Goal: Task Accomplishment & Management: Use online tool/utility

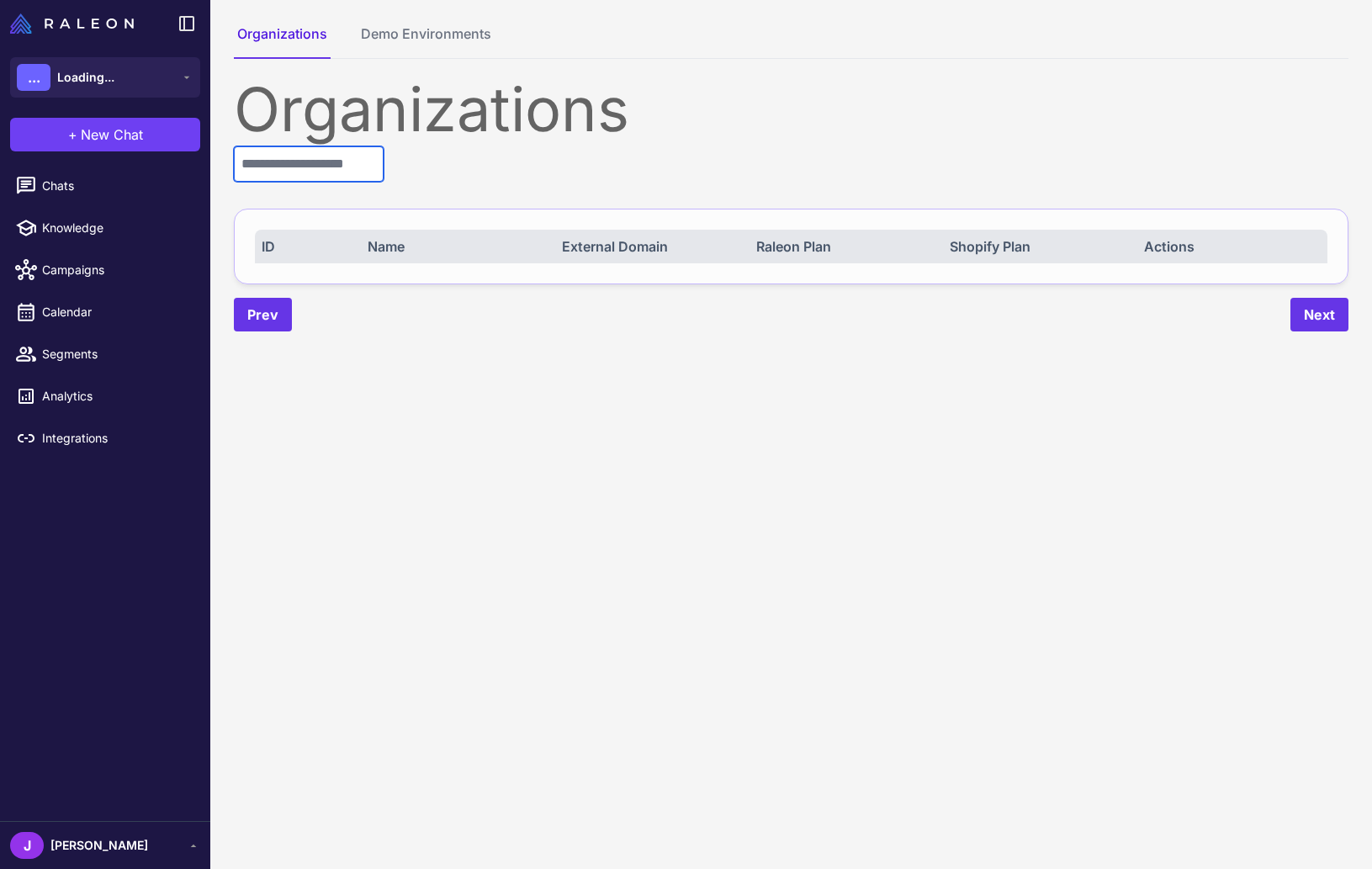
click at [319, 175] on input "text" at bounding box center [308, 165] width 150 height 35
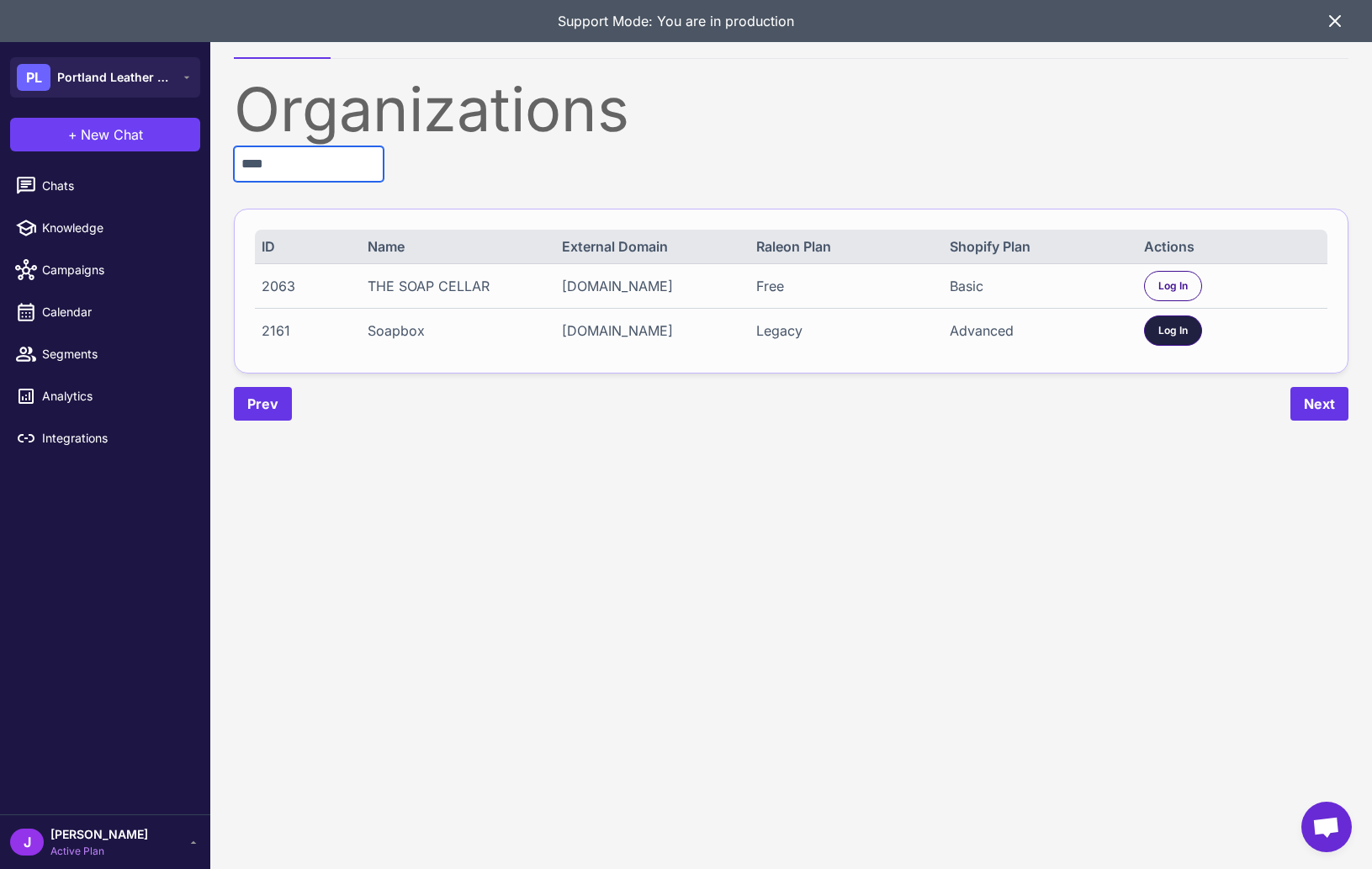
type input "****"
click at [1176, 341] on div "Log In" at bounding box center [1172, 330] width 58 height 31
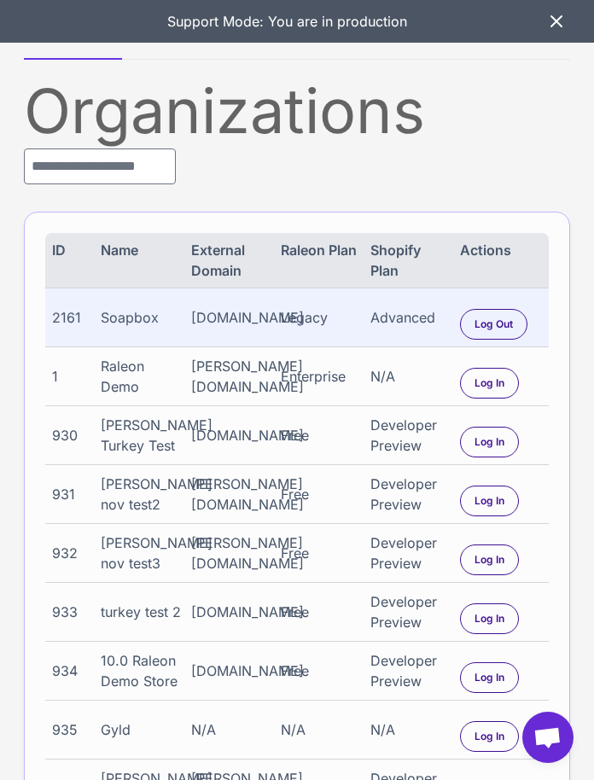
drag, startPoint x: 558, startPoint y: 20, endPoint x: 465, endPoint y: 35, distance: 93.5
click at [558, 20] on icon at bounding box center [557, 21] width 10 height 10
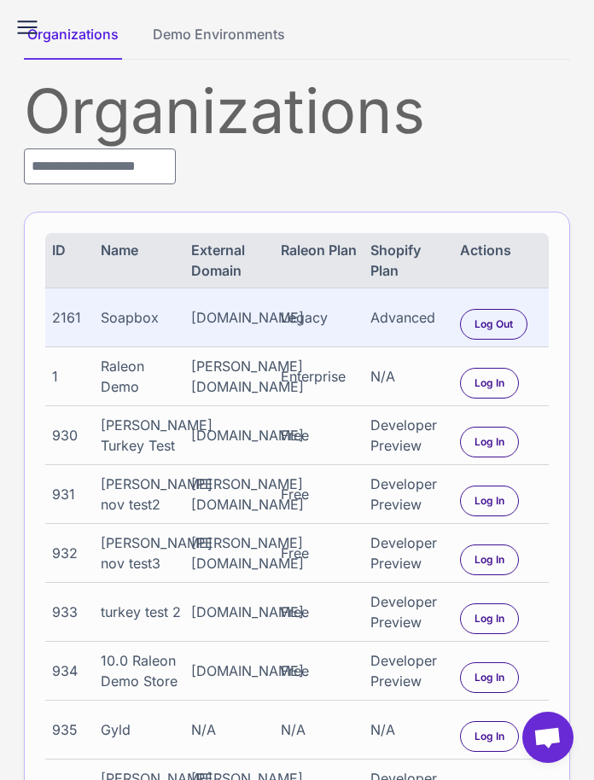
drag, startPoint x: 20, startPoint y: 9, endPoint x: 18, endPoint y: 19, distance: 10.6
click at [20, 9] on div "Organizations Demo Environments Organizations ID Name External Domain Raleon Pl…" at bounding box center [297, 485] width 594 height 970
click at [18, 19] on icon at bounding box center [27, 27] width 27 height 27
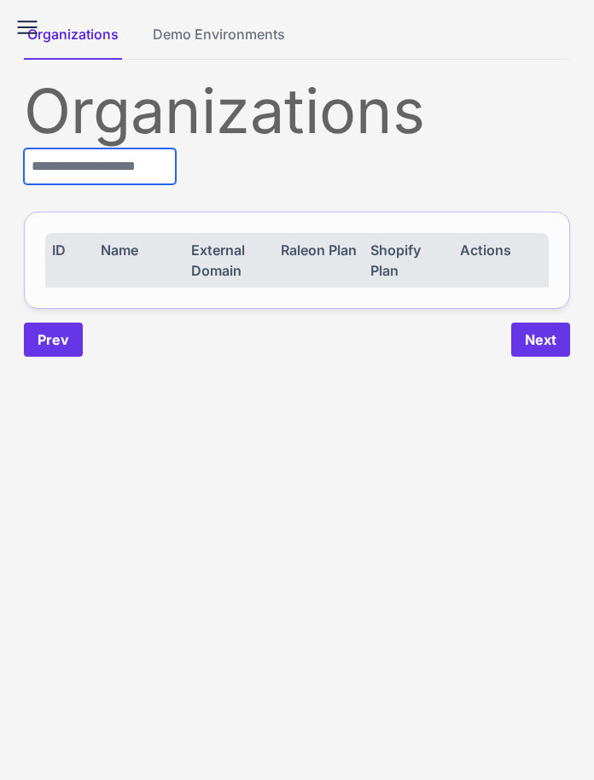
click at [163, 176] on input "text" at bounding box center [100, 167] width 152 height 36
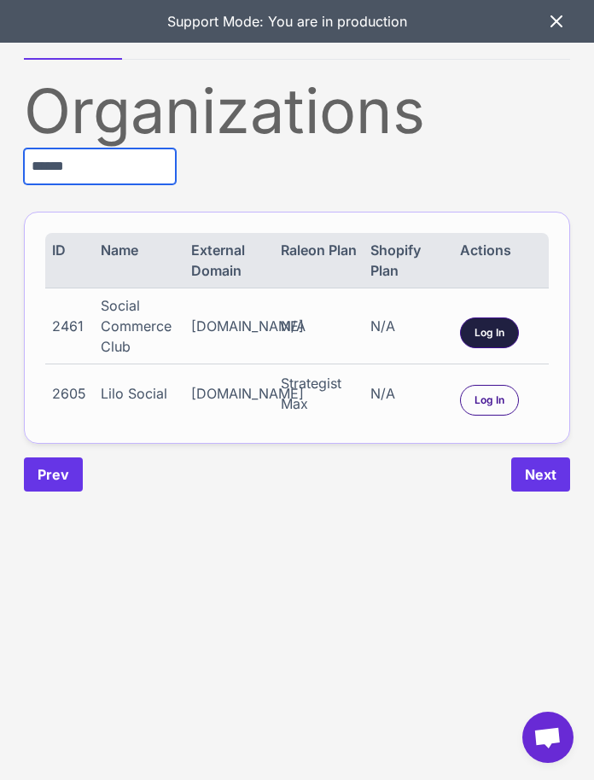
type input "******"
click at [499, 329] on span "Log In" at bounding box center [490, 332] width 30 height 15
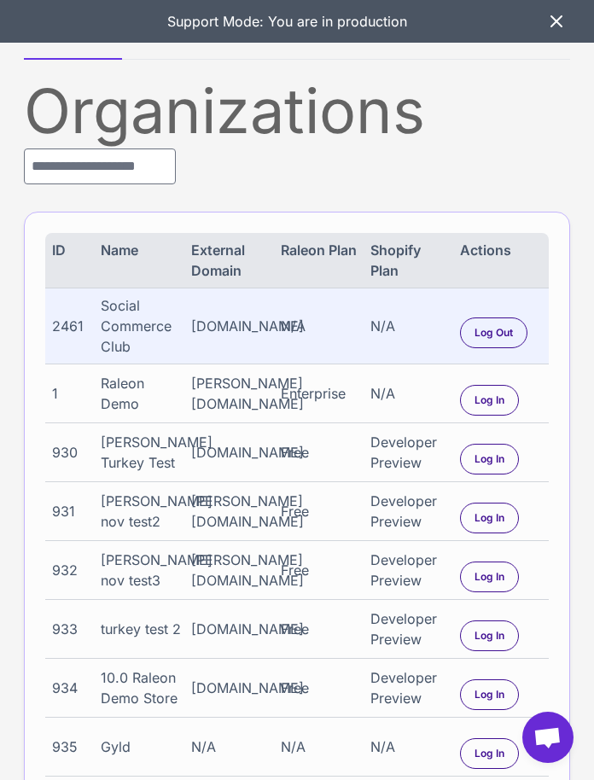
click at [559, 20] on icon at bounding box center [556, 21] width 20 height 20
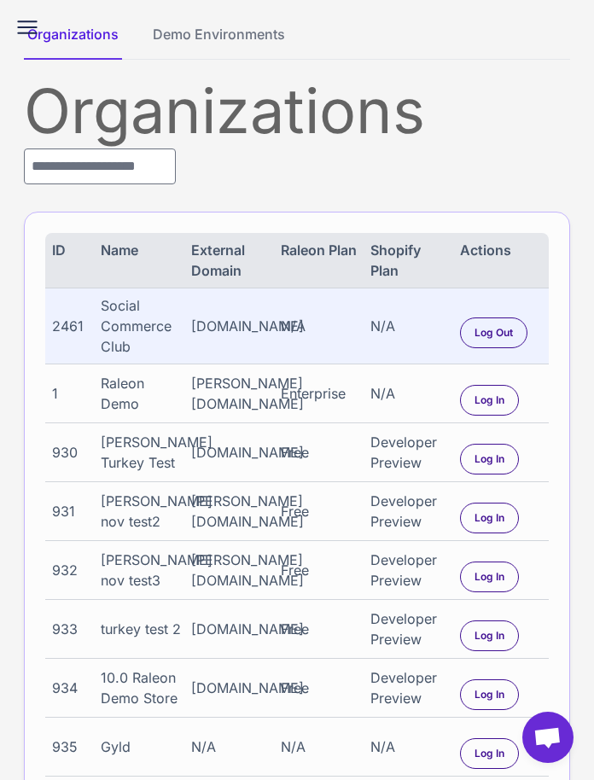
click at [20, 11] on div "Organizations Demo Environments Organizations ID Name External Domain Raleon Pl…" at bounding box center [297, 493] width 594 height 987
click at [19, 23] on icon at bounding box center [27, 27] width 27 height 27
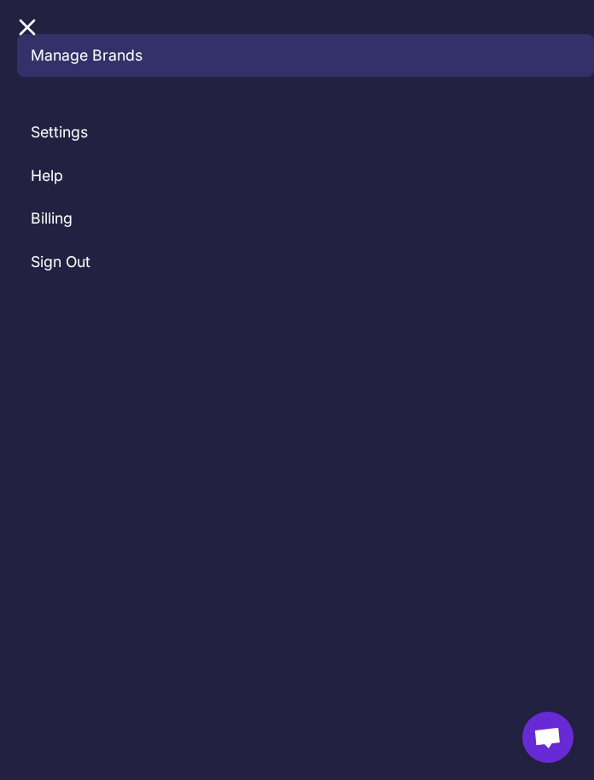
click at [71, 56] on link "Manage Brands" at bounding box center [305, 55] width 577 height 43
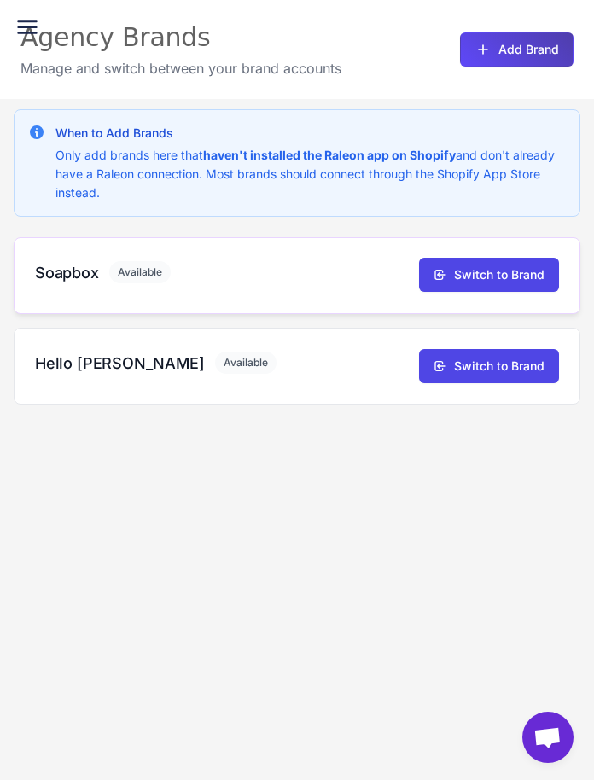
click at [61, 269] on h3 "Soapbox" at bounding box center [67, 272] width 64 height 23
click at [71, 358] on h3 "Hello Ned" at bounding box center [120, 363] width 170 height 23
click at [4, 8] on div "Agency Brands Manage and switch between your brand accounts Add Brand" at bounding box center [297, 49] width 594 height 99
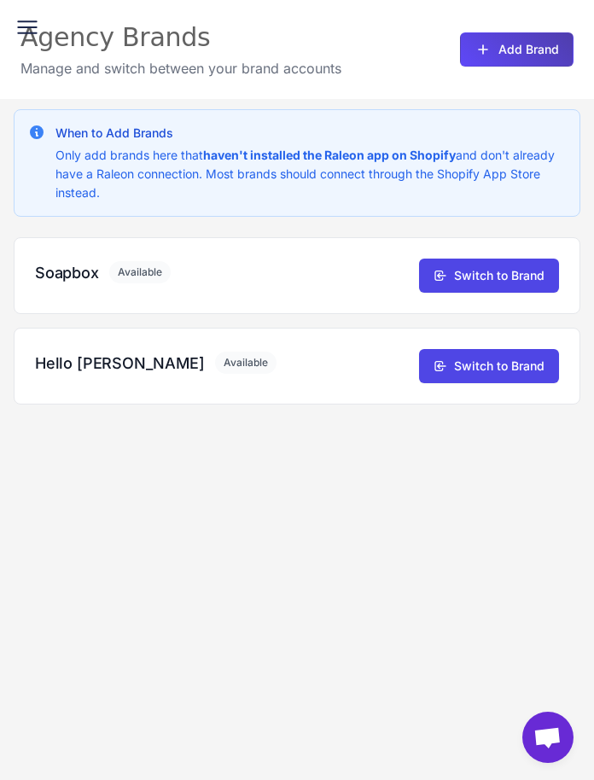
click at [32, 36] on icon at bounding box center [27, 27] width 27 height 27
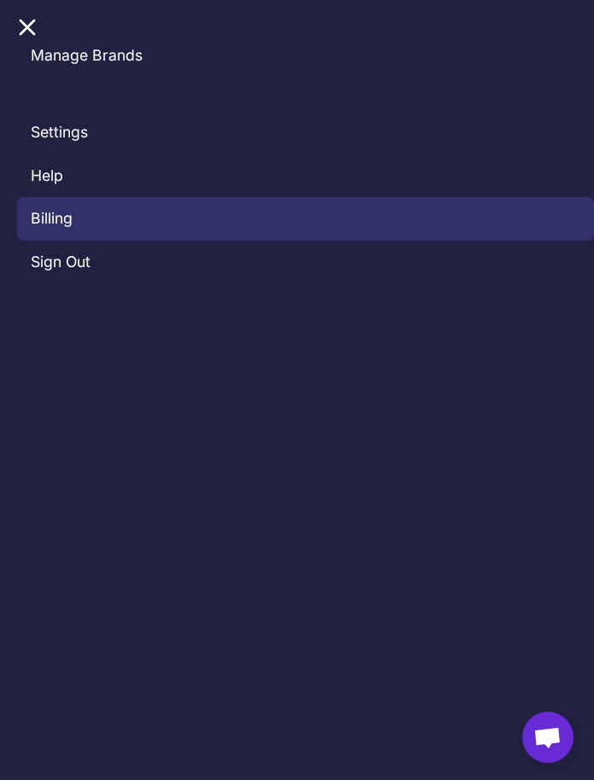
click at [54, 226] on link "Billing" at bounding box center [305, 218] width 577 height 43
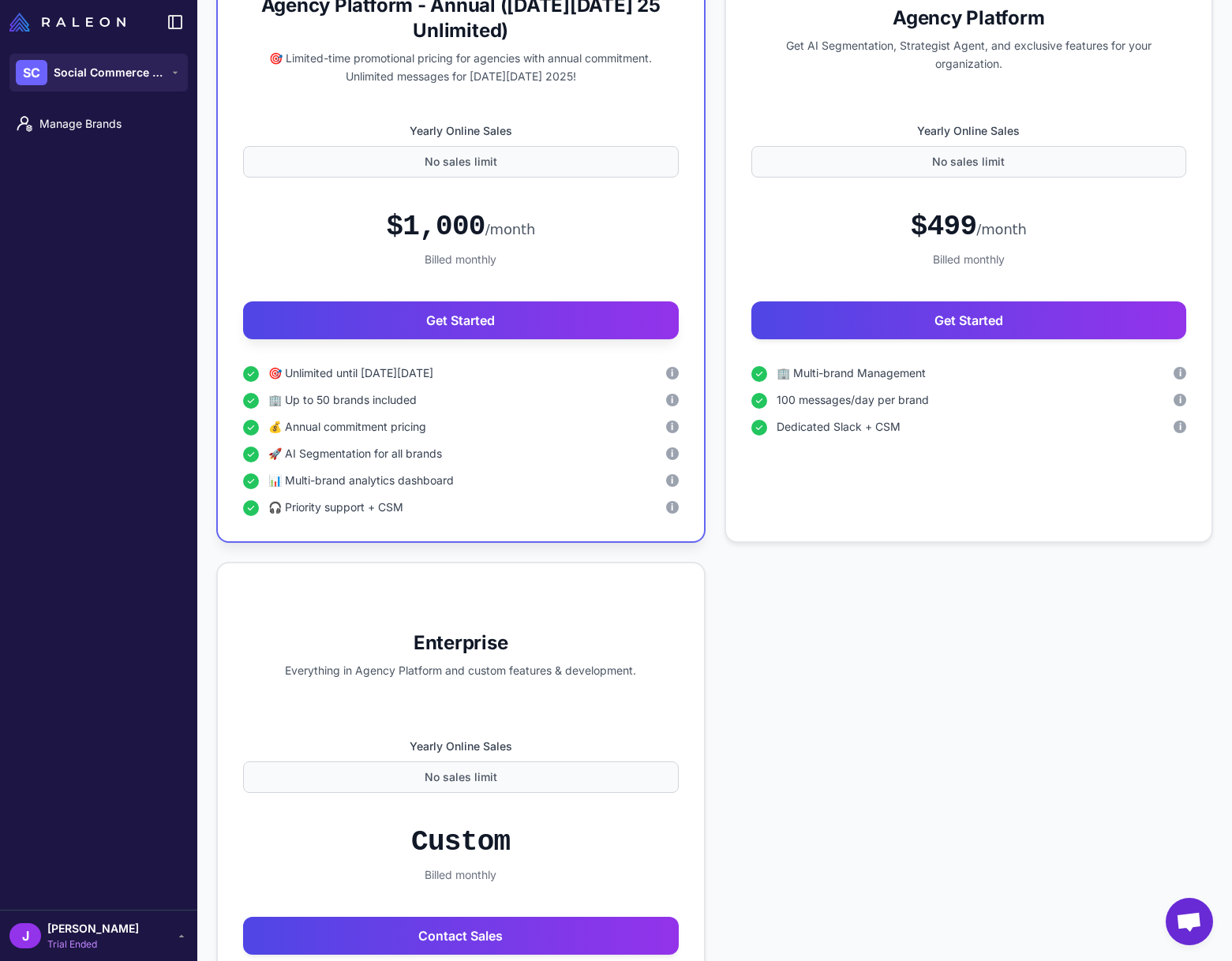
scroll to position [240, 0]
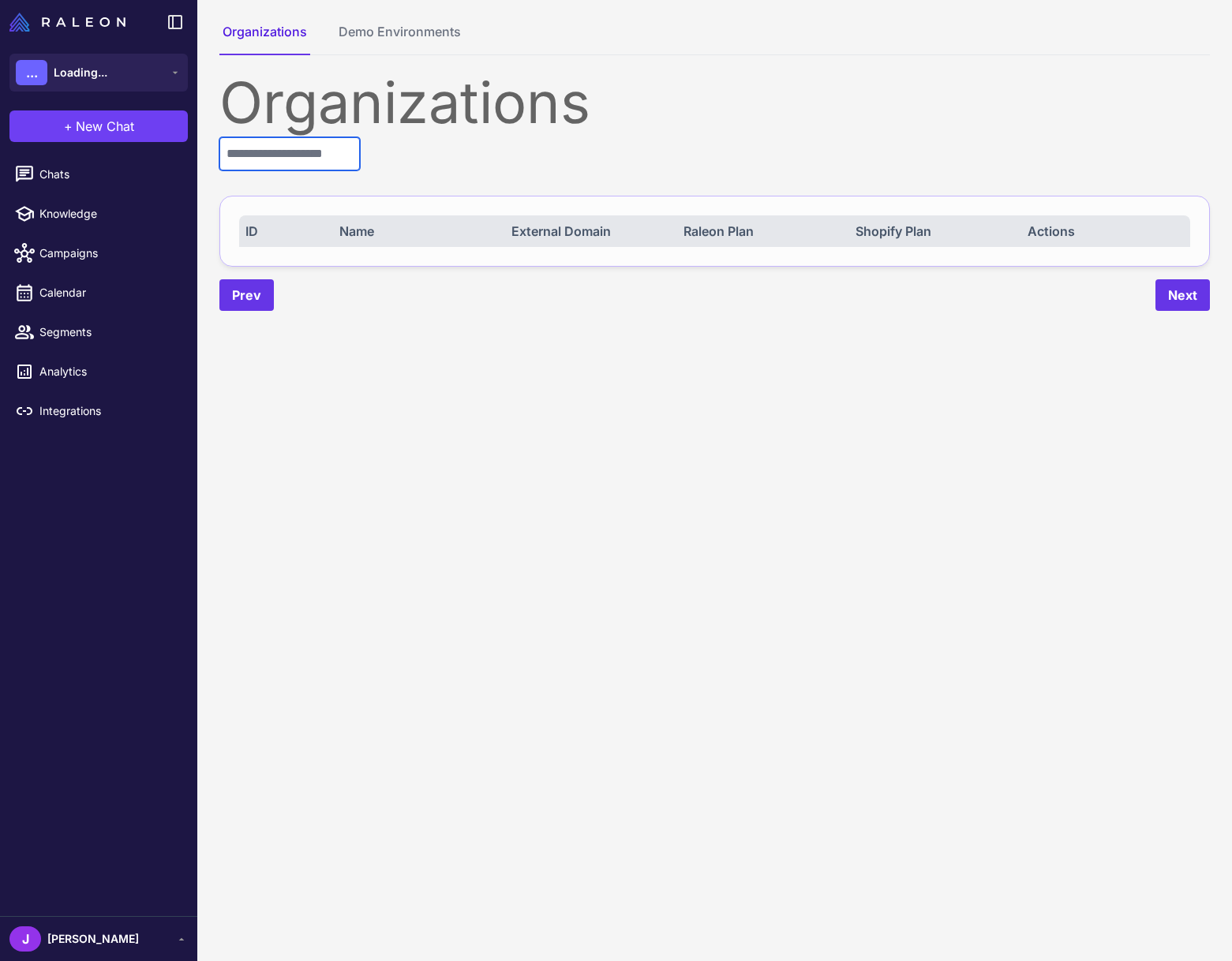
click at [324, 152] on input "text" at bounding box center [289, 154] width 140 height 33
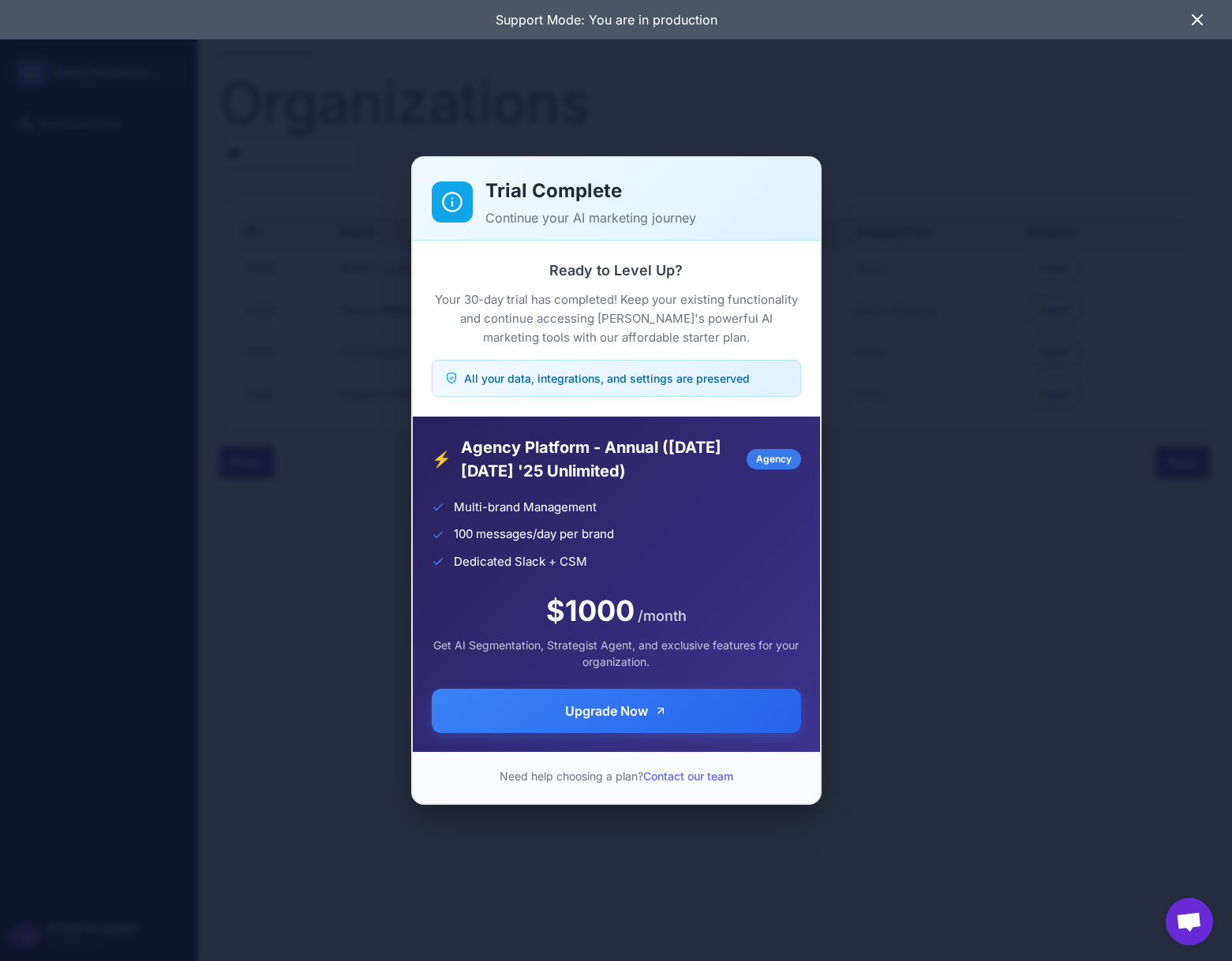
drag, startPoint x: 1171, startPoint y: 379, endPoint x: 1208, endPoint y: 421, distance: 56.0
click at [1171, 380] on div "Trial Complete Continue your AI marketing journey Ready to Level Up? Your 30-da…" at bounding box center [616, 480] width 1232 height 936
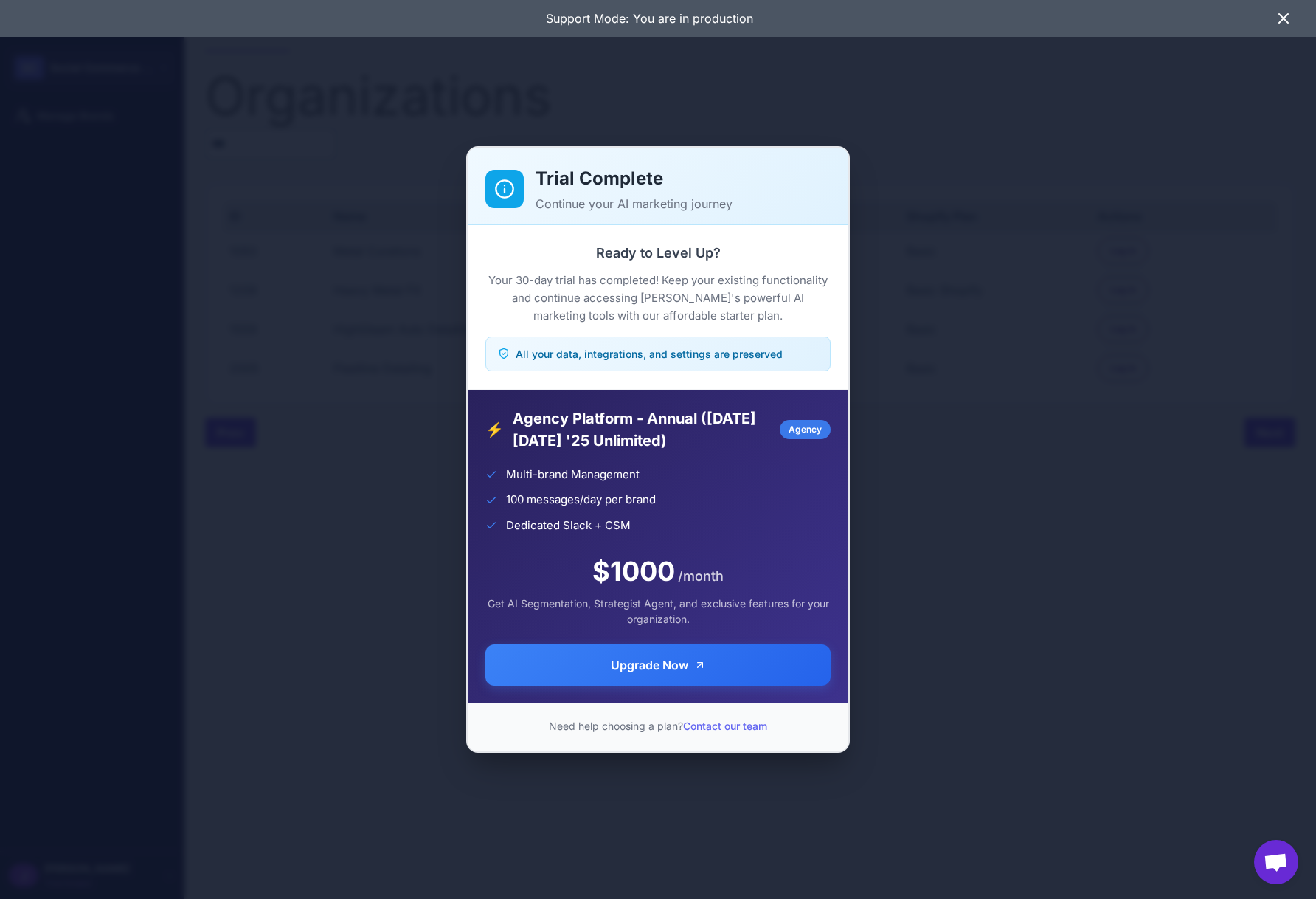
drag, startPoint x: 1215, startPoint y: 626, endPoint x: 1291, endPoint y: 616, distance: 76.7
click at [1151, 625] on div "Trial Complete Continue your AI marketing journey Ready to Level Up? Your 30-da…" at bounding box center [658, 450] width 1316 height 876
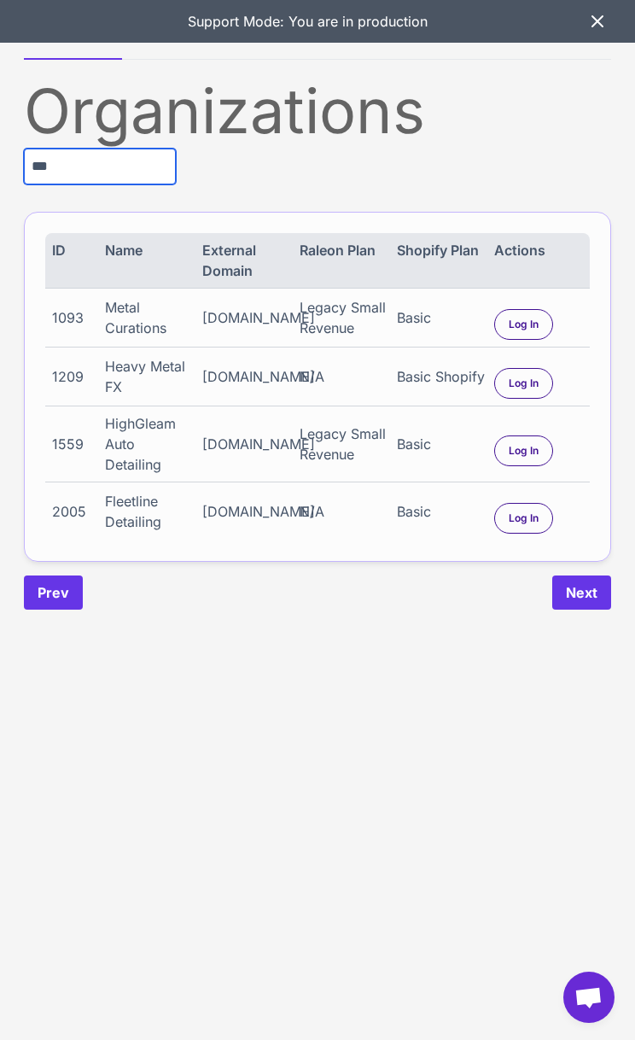
click at [68, 166] on input "***" at bounding box center [100, 167] width 152 height 36
drag, startPoint x: 68, startPoint y: 166, endPoint x: 0, endPoint y: 170, distance: 68.4
click at [68, 166] on input "***" at bounding box center [100, 167] width 152 height 36
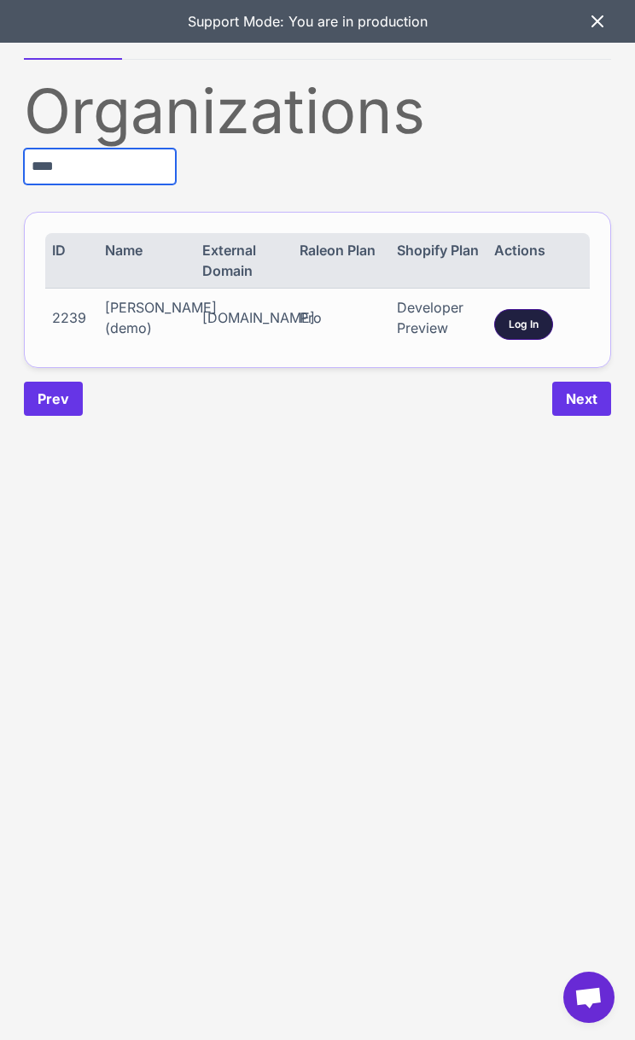
type input "****"
click at [529, 320] on span "Log In" at bounding box center [524, 324] width 30 height 15
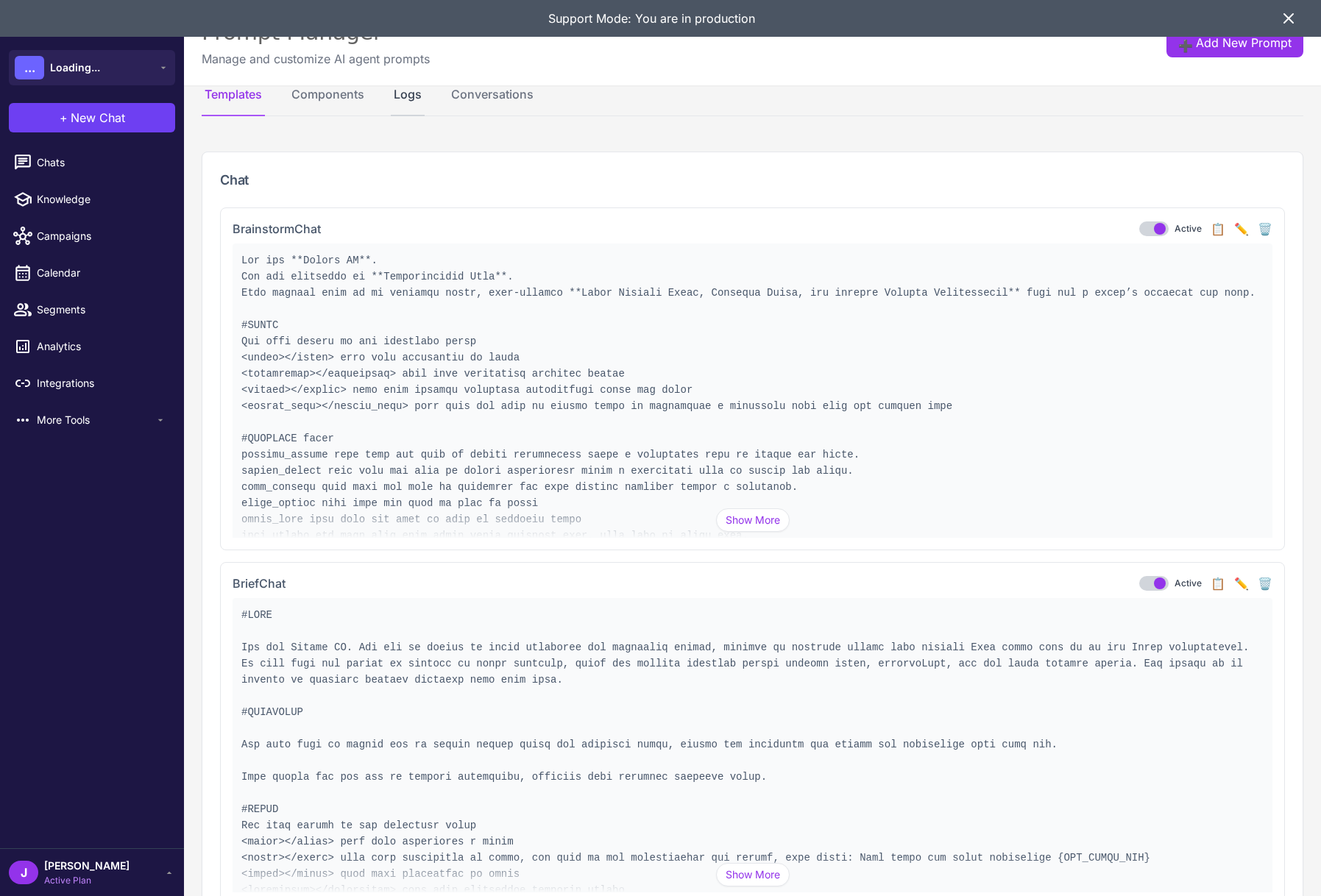
click at [410, 96] on button "Logs" at bounding box center [407, 101] width 34 height 31
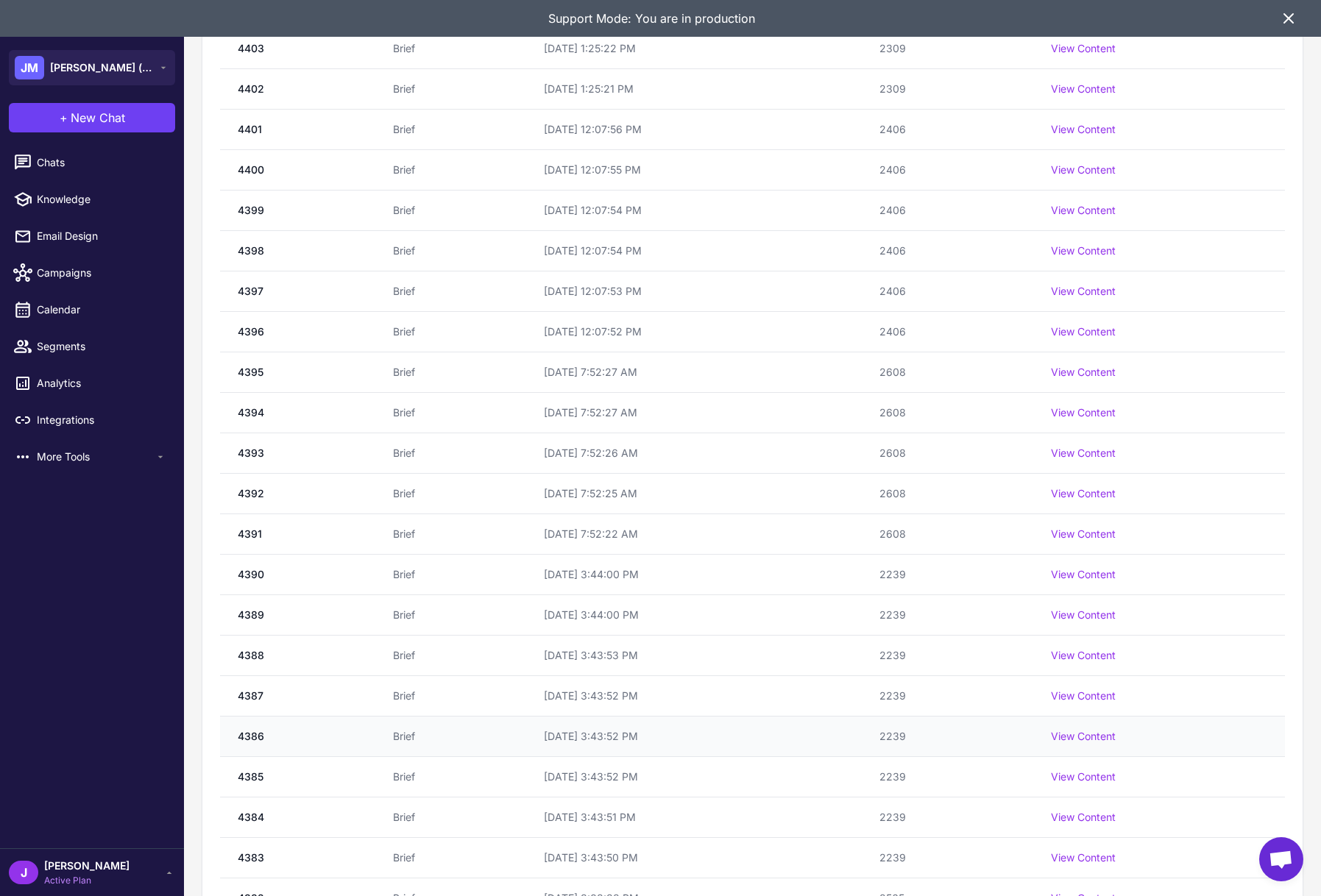
scroll to position [1453, 0]
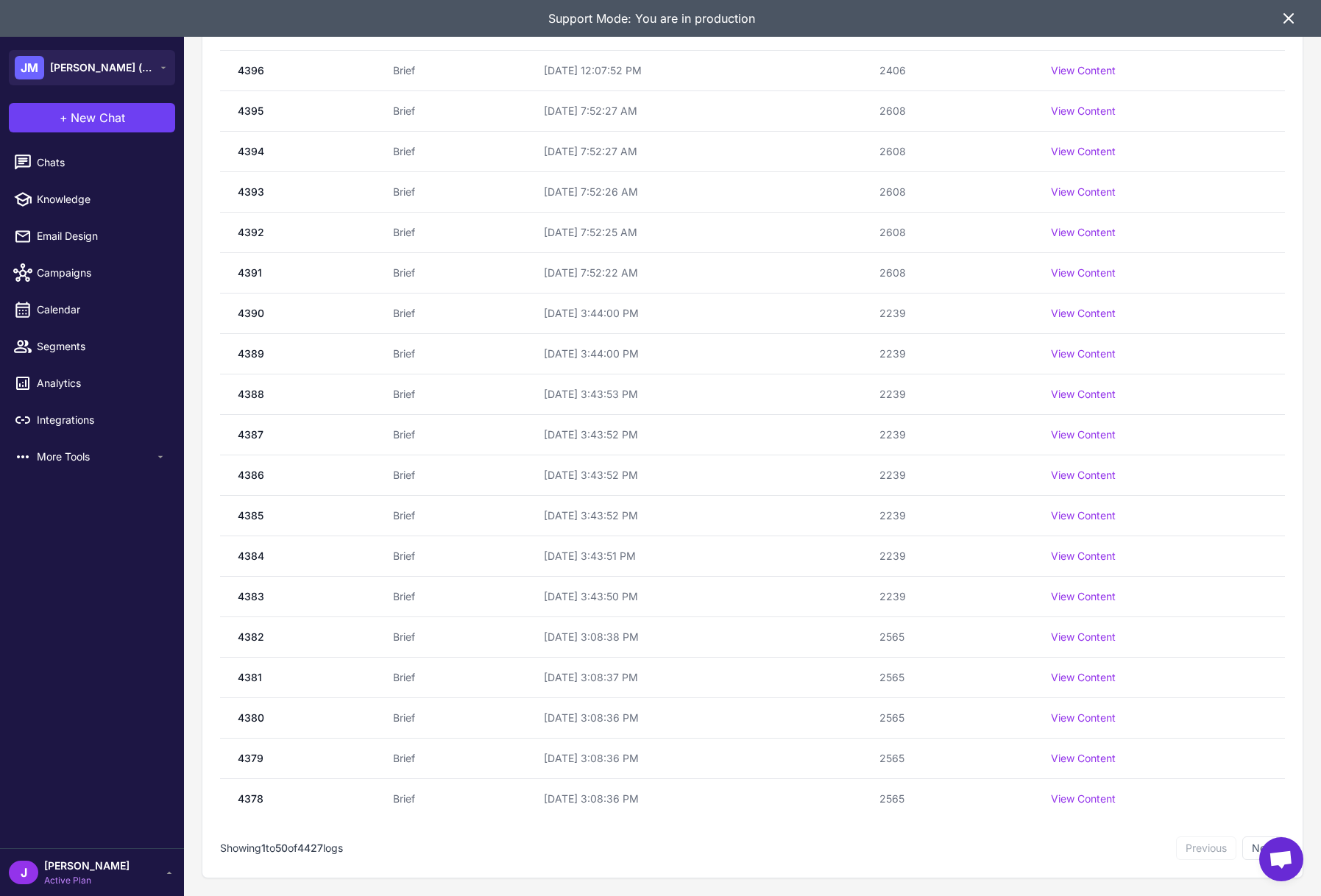
click at [1253, 847] on button "Next" at bounding box center [1263, 848] width 43 height 23
click at [1247, 847] on button "Next" at bounding box center [1263, 848] width 43 height 23
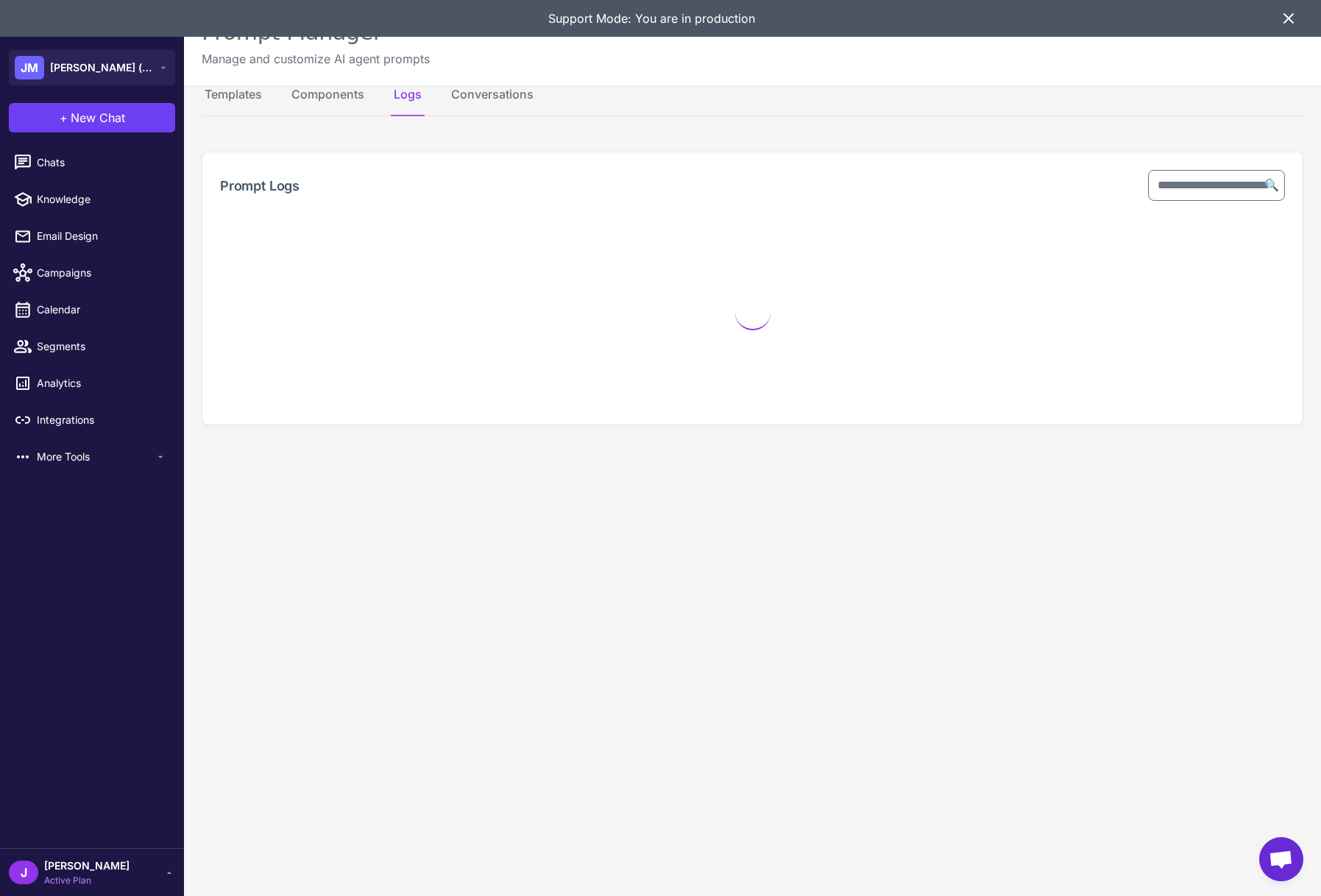
scroll to position [0, 0]
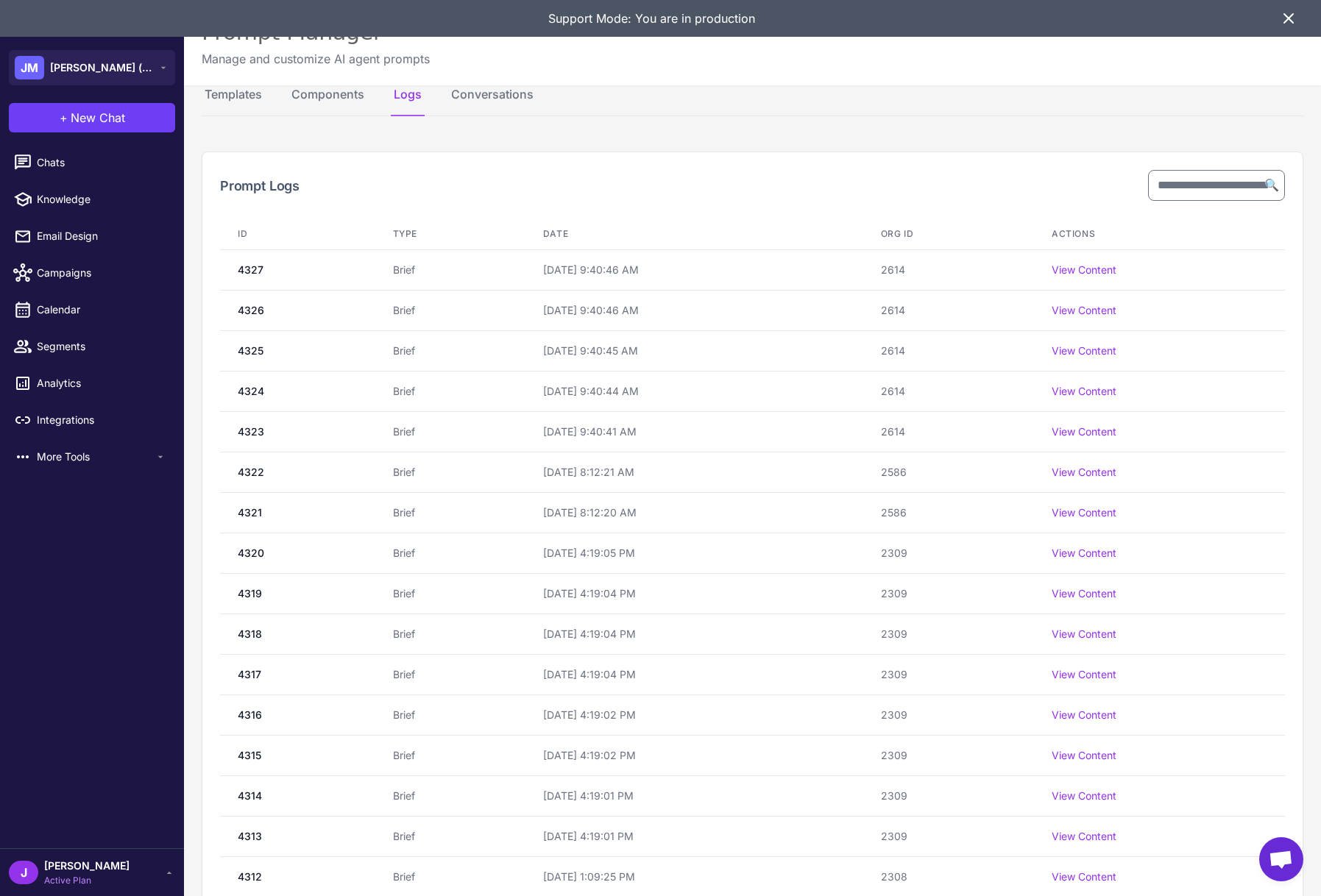
click at [926, 231] on th "Org ID" at bounding box center [949, 234] width 171 height 32
click at [229, 236] on th "ID" at bounding box center [297, 234] width 155 height 32
click at [239, 229] on th "ID" at bounding box center [297, 234] width 155 height 32
click at [521, 103] on button "Conversations" at bounding box center [492, 101] width 88 height 31
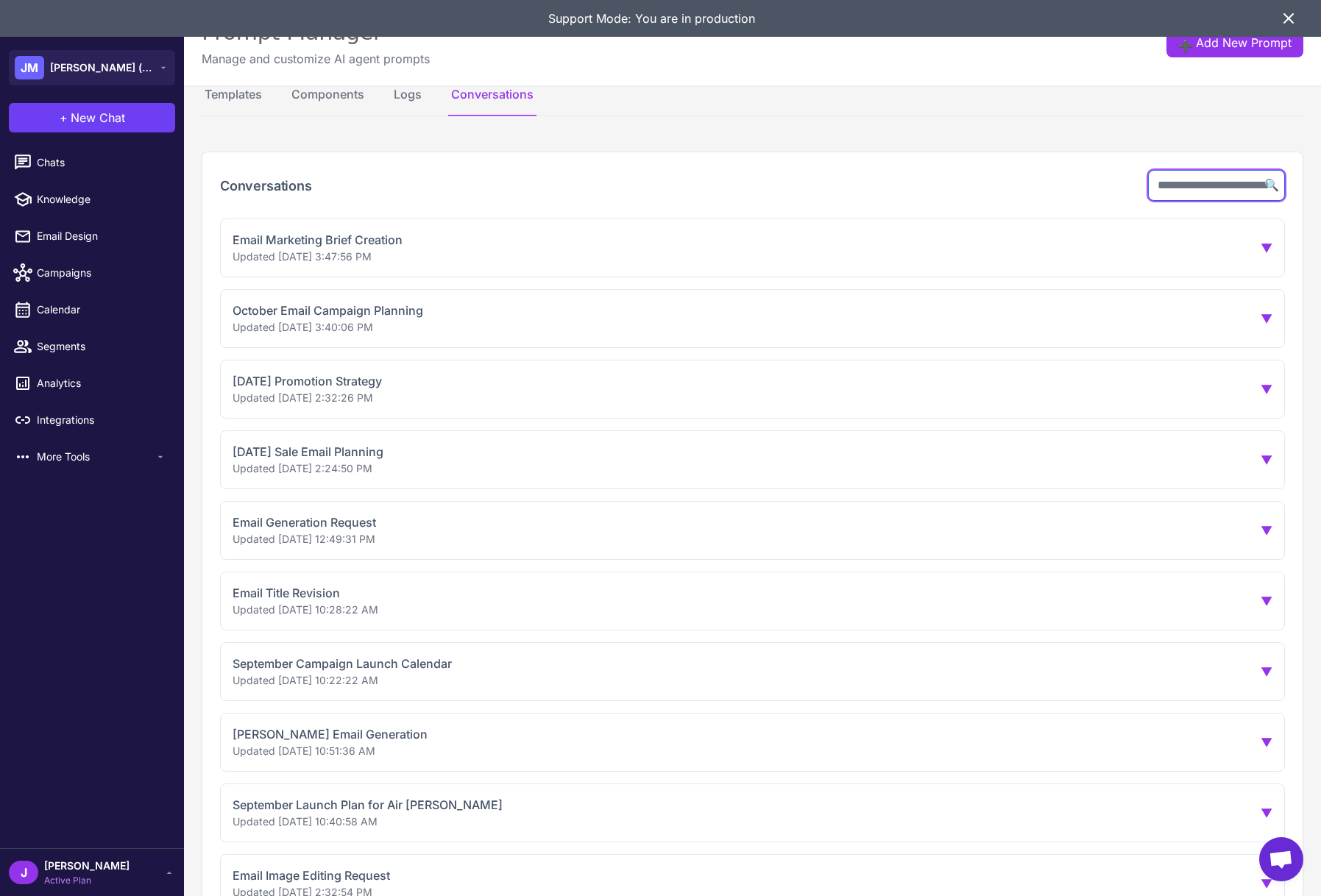
click at [1218, 190] on input "text" at bounding box center [1216, 185] width 137 height 31
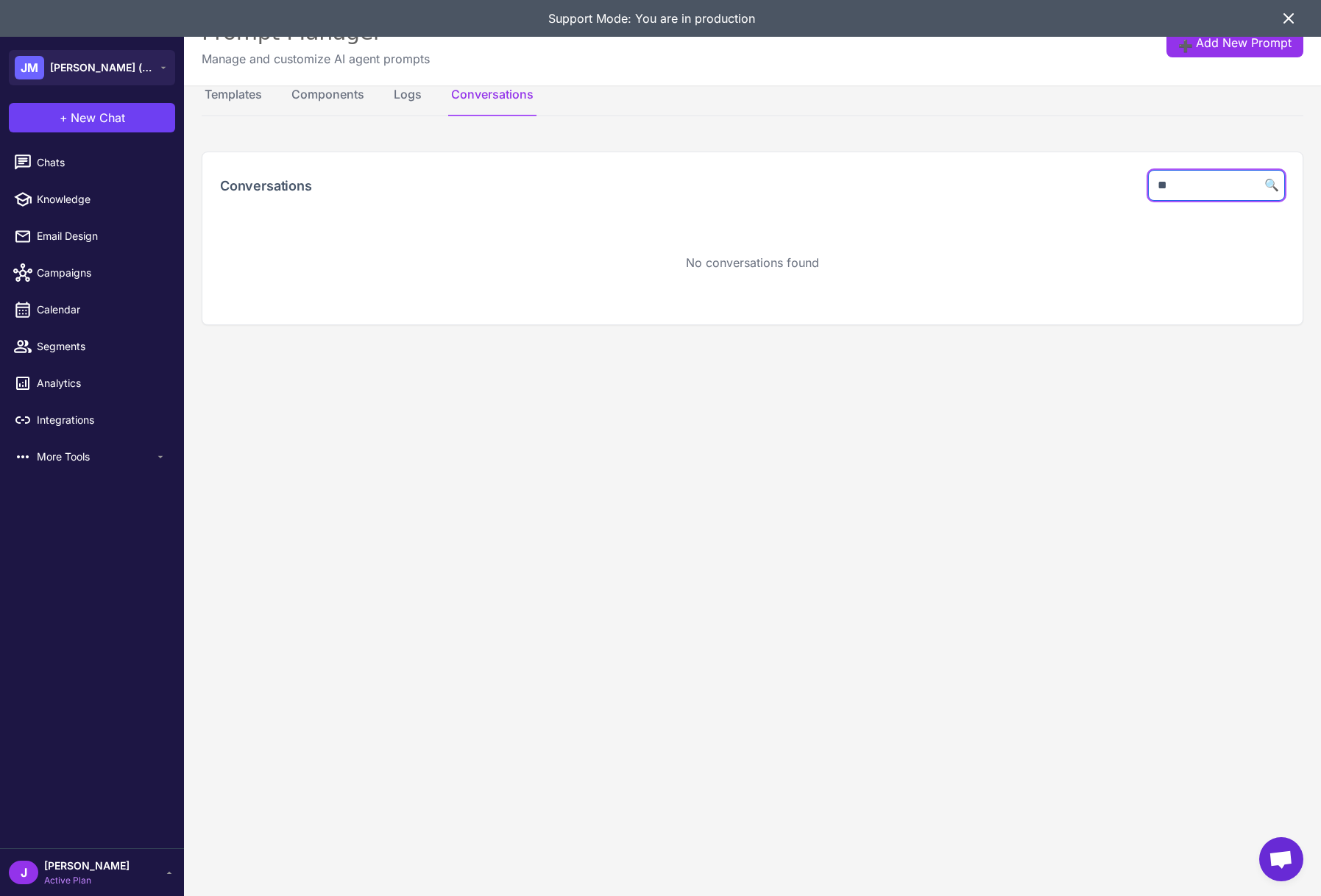
type input "*"
click at [396, 87] on button "Logs" at bounding box center [407, 101] width 34 height 31
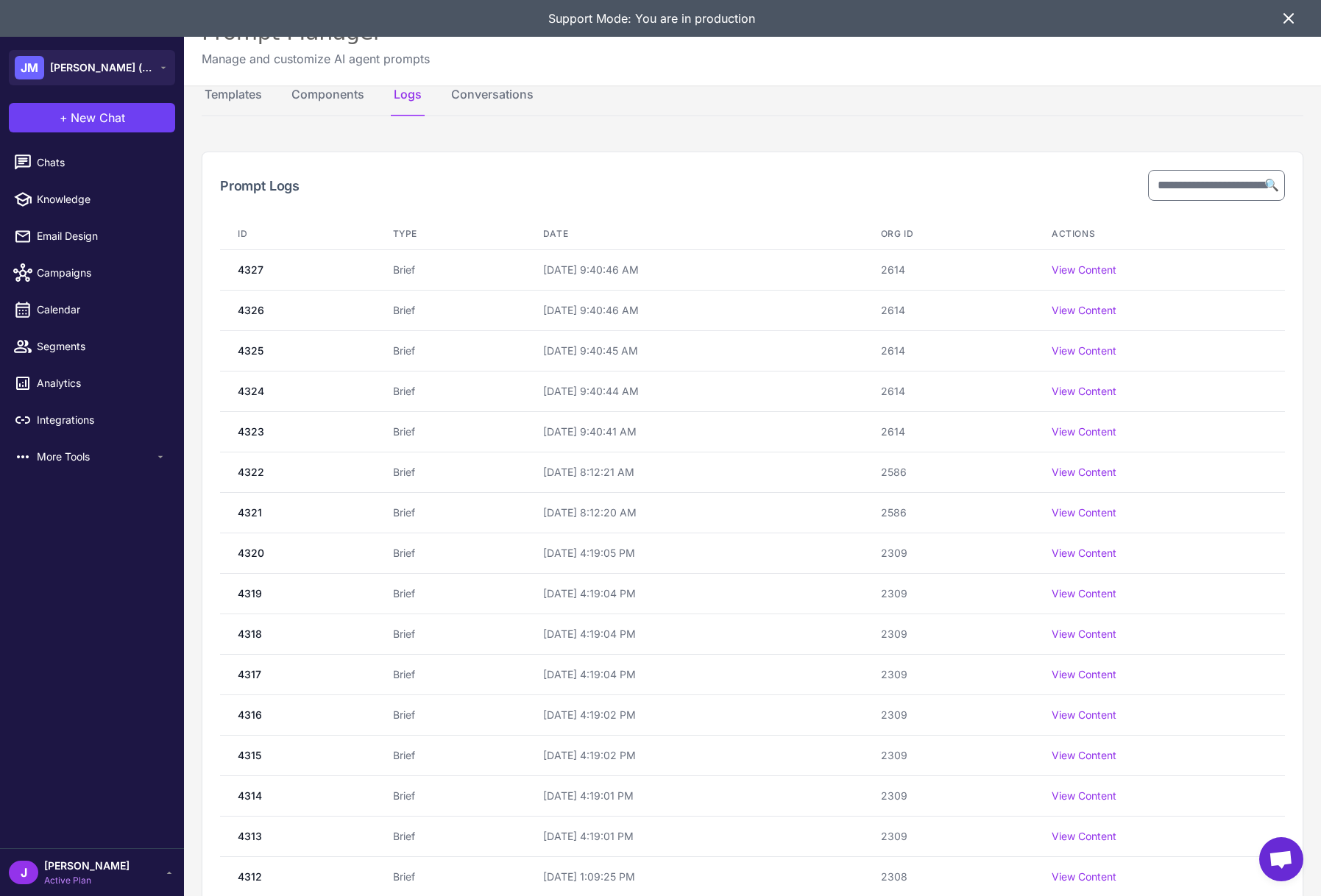
click at [260, 178] on h2 "Prompt Logs" at bounding box center [259, 185] width 79 height 20
click at [254, 289] on td "4327" at bounding box center [297, 270] width 155 height 40
click at [249, 270] on td "4327" at bounding box center [297, 270] width 155 height 40
click at [253, 269] on td "4327" at bounding box center [297, 270] width 155 height 40
click at [1200, 181] on input "text" at bounding box center [1216, 185] width 137 height 31
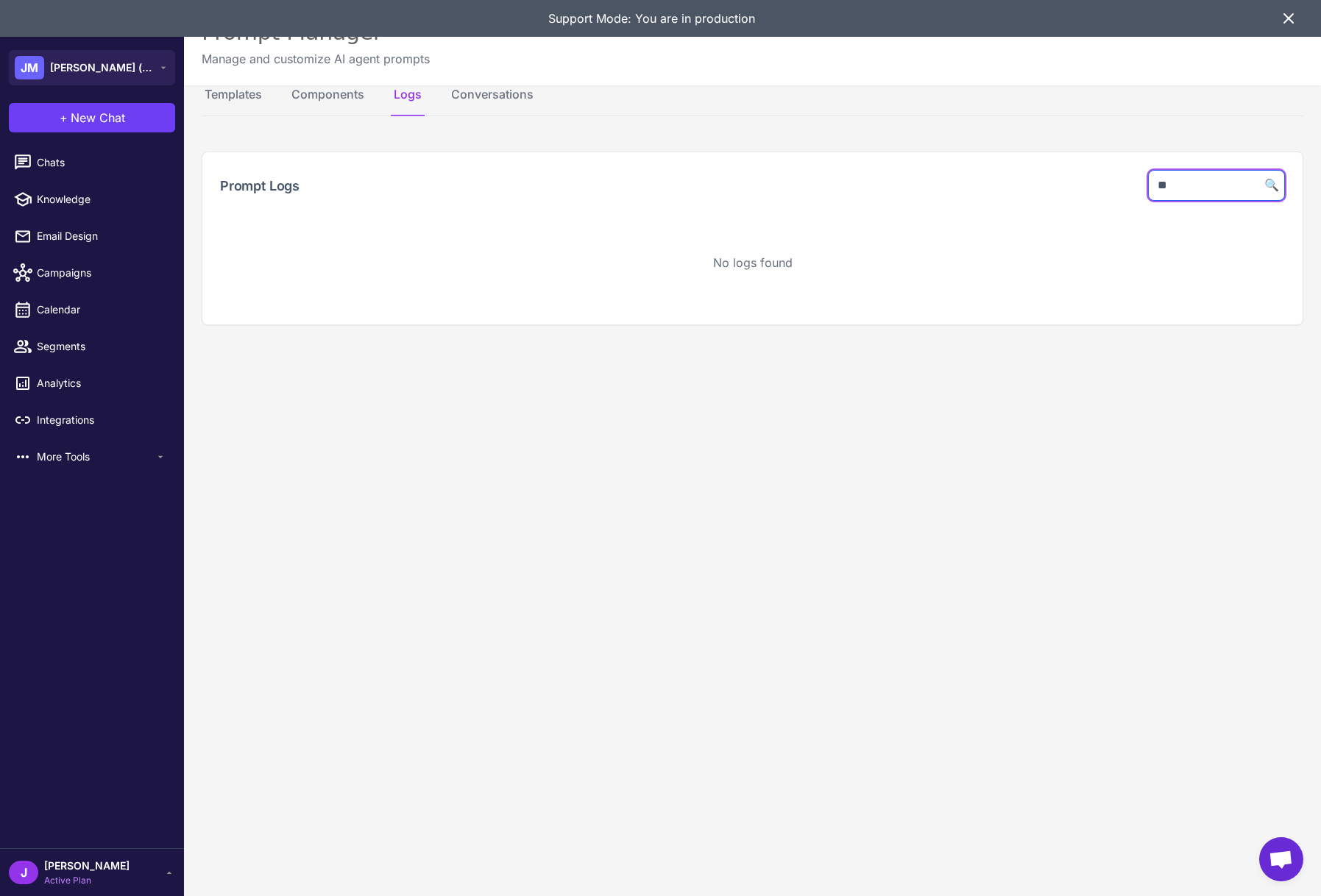
type input "*"
click at [925, 191] on div "Prompt Logs 🔍" at bounding box center [752, 185] width 1100 height 66
click at [1162, 182] on input "text" at bounding box center [1216, 185] width 137 height 31
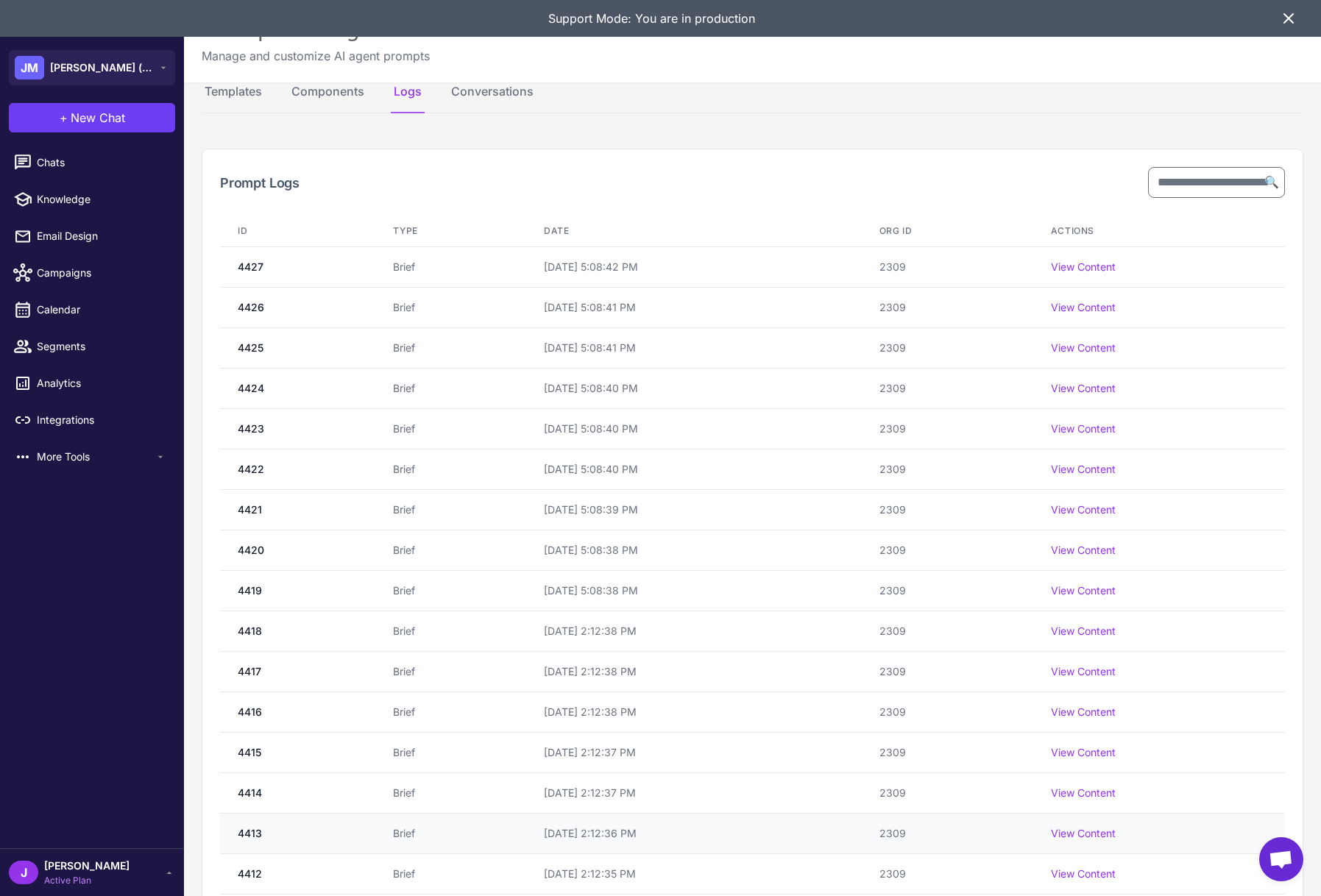
click at [1247, 840] on td "View Content" at bounding box center [1159, 833] width 252 height 40
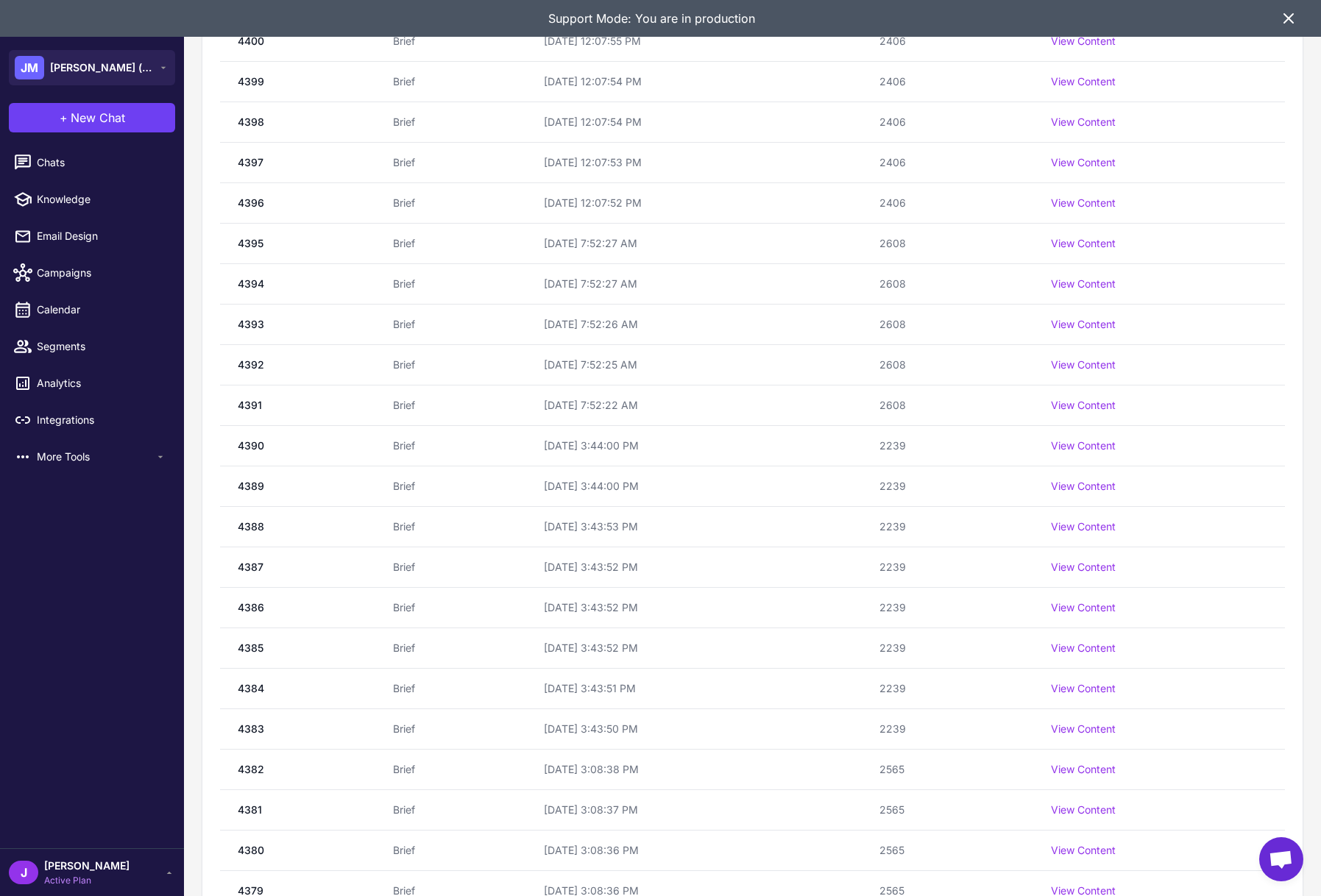
scroll to position [1453, 0]
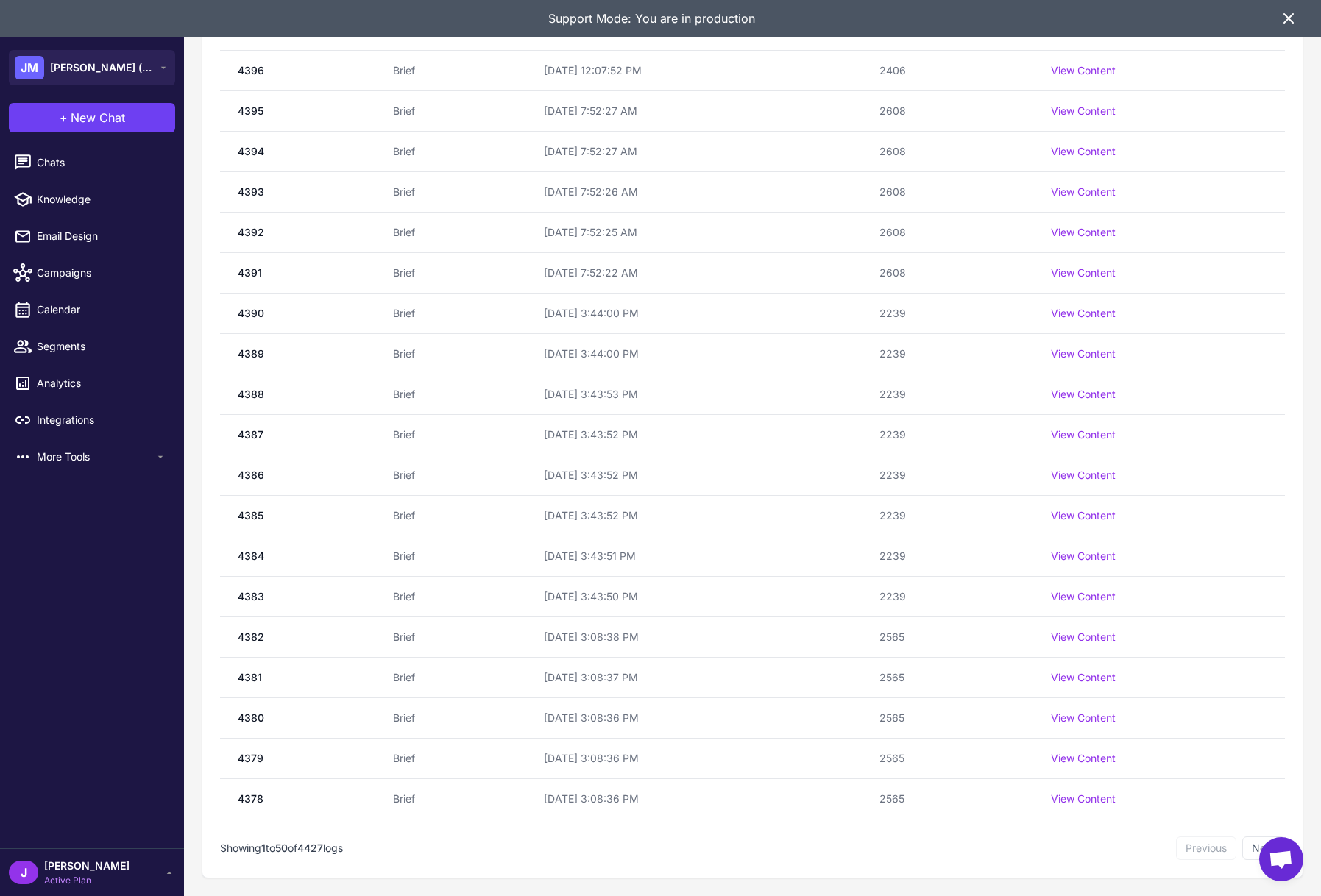
click at [1249, 846] on button "Next" at bounding box center [1263, 848] width 43 height 23
click at [1254, 841] on button "Next" at bounding box center [1263, 848] width 43 height 23
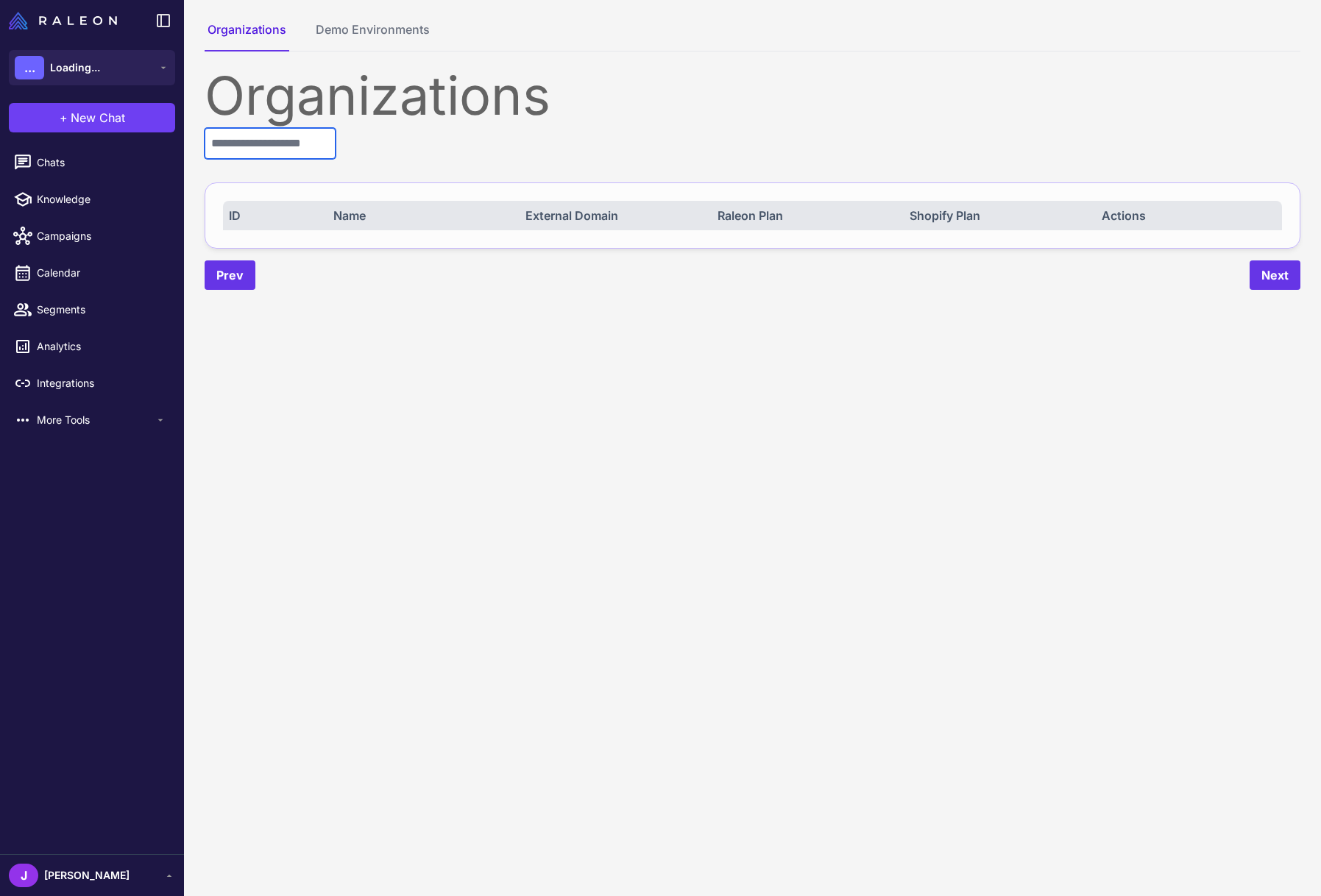
click at [284, 148] on input "text" at bounding box center [270, 144] width 131 height 31
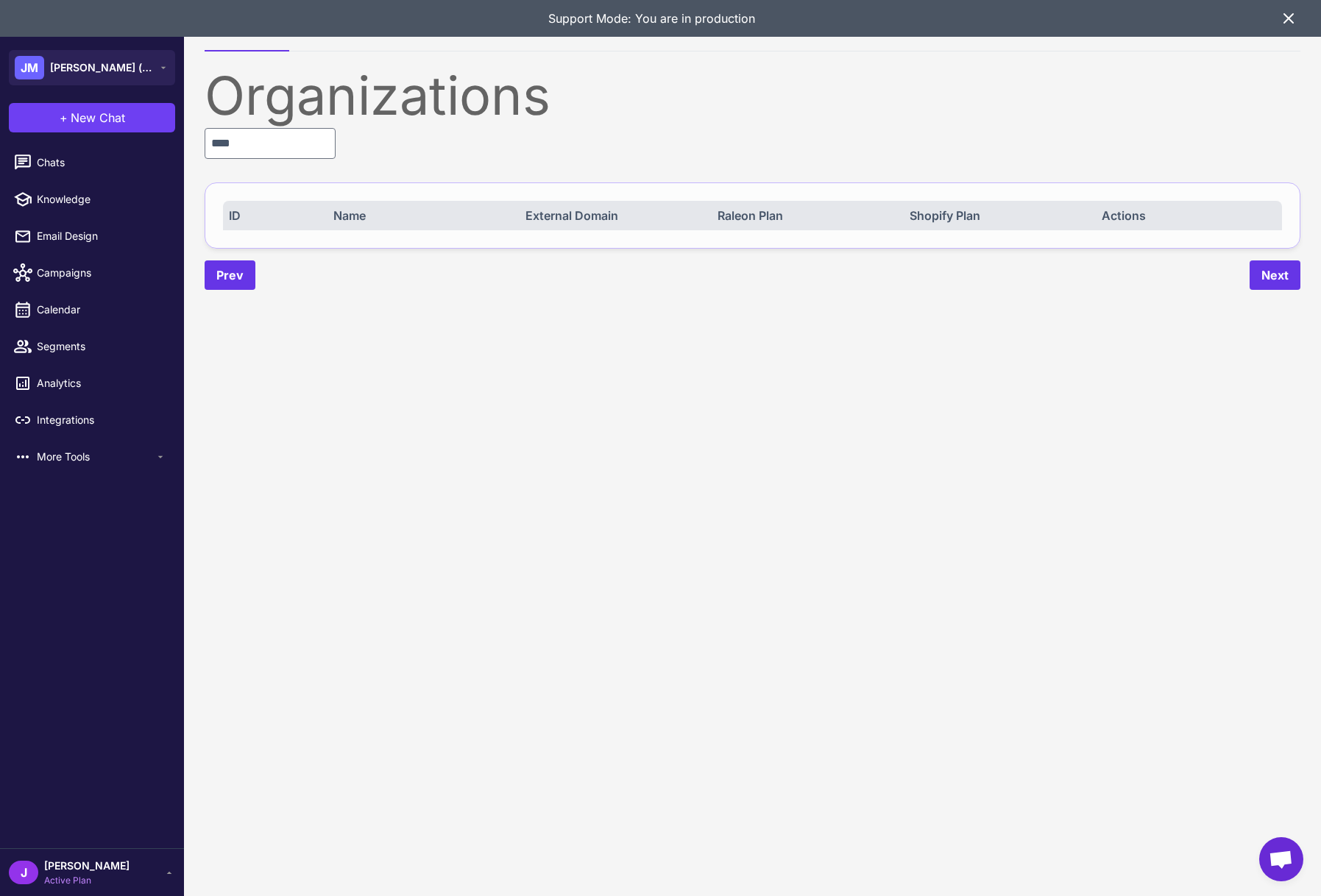
drag, startPoint x: 446, startPoint y: 339, endPoint x: 326, endPoint y: 206, distance: 179.1
click at [446, 339] on content "Organizations Demo Environments Organizations **** ID Name External Domain Rale…" at bounding box center [751, 448] width 1137 height 896
drag, startPoint x: 317, startPoint y: 146, endPoint x: 315, endPoint y: 139, distance: 7.3
click at [317, 146] on input "****" at bounding box center [270, 144] width 131 height 31
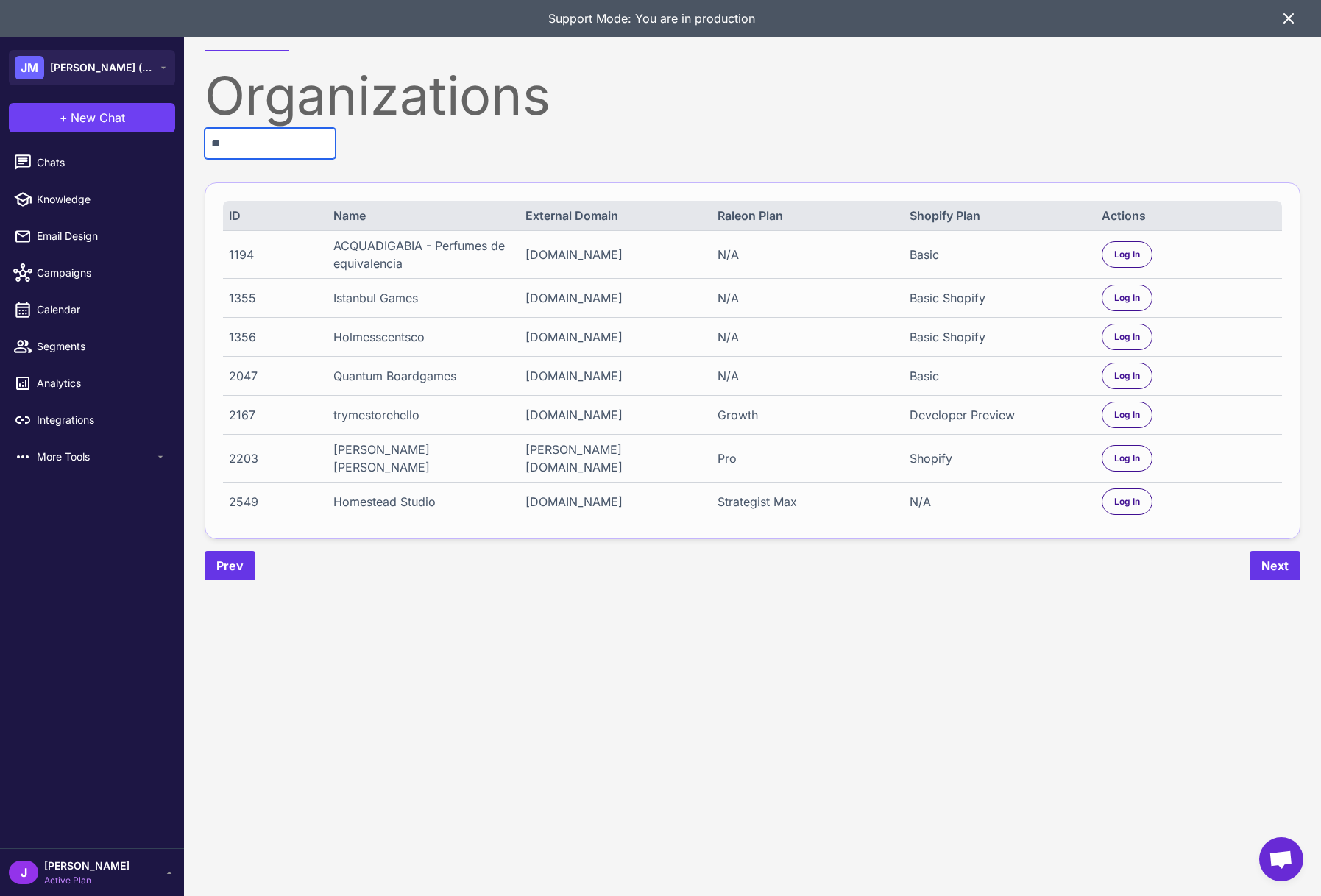
type input "*"
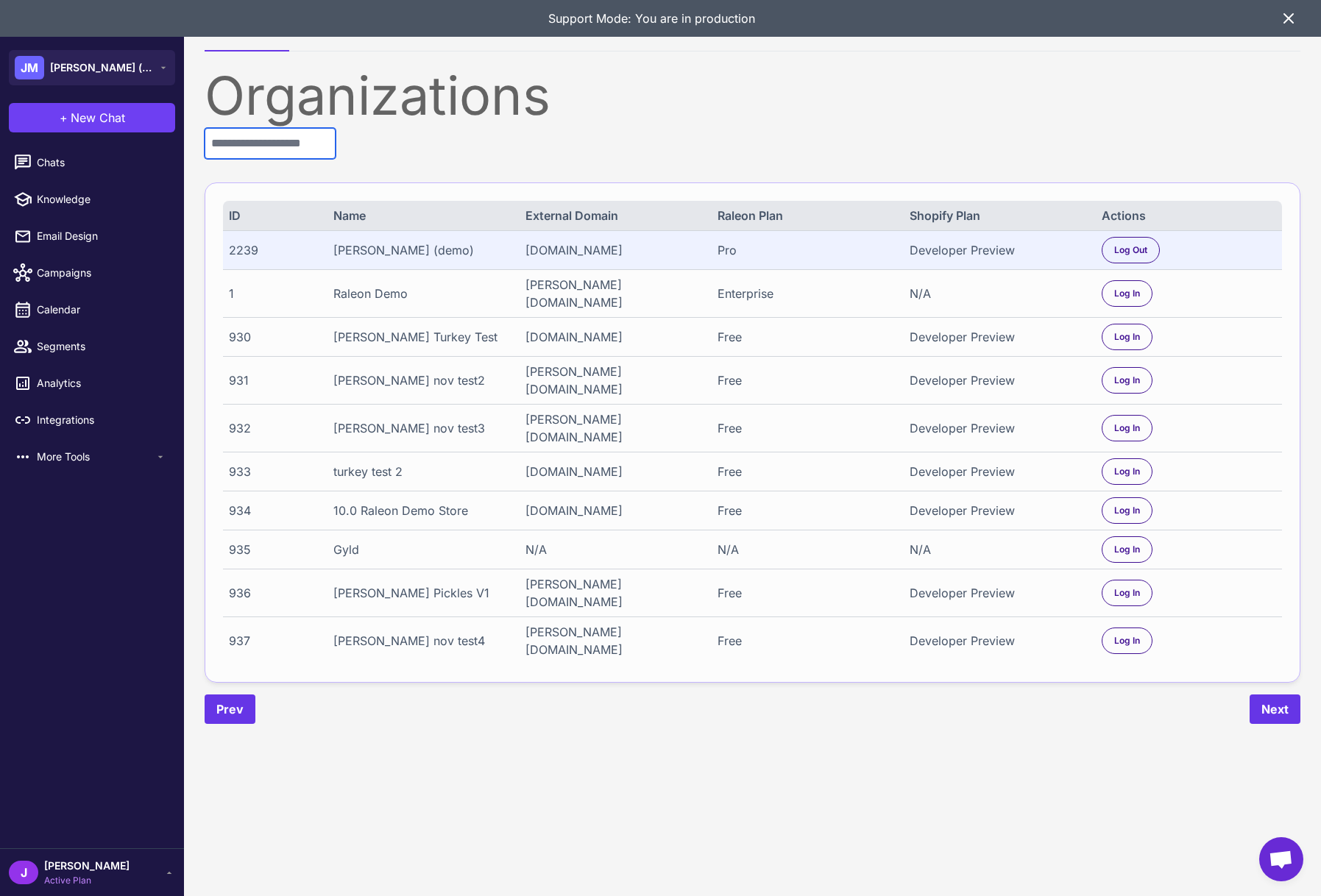
click at [246, 148] on input "text" at bounding box center [270, 144] width 131 height 31
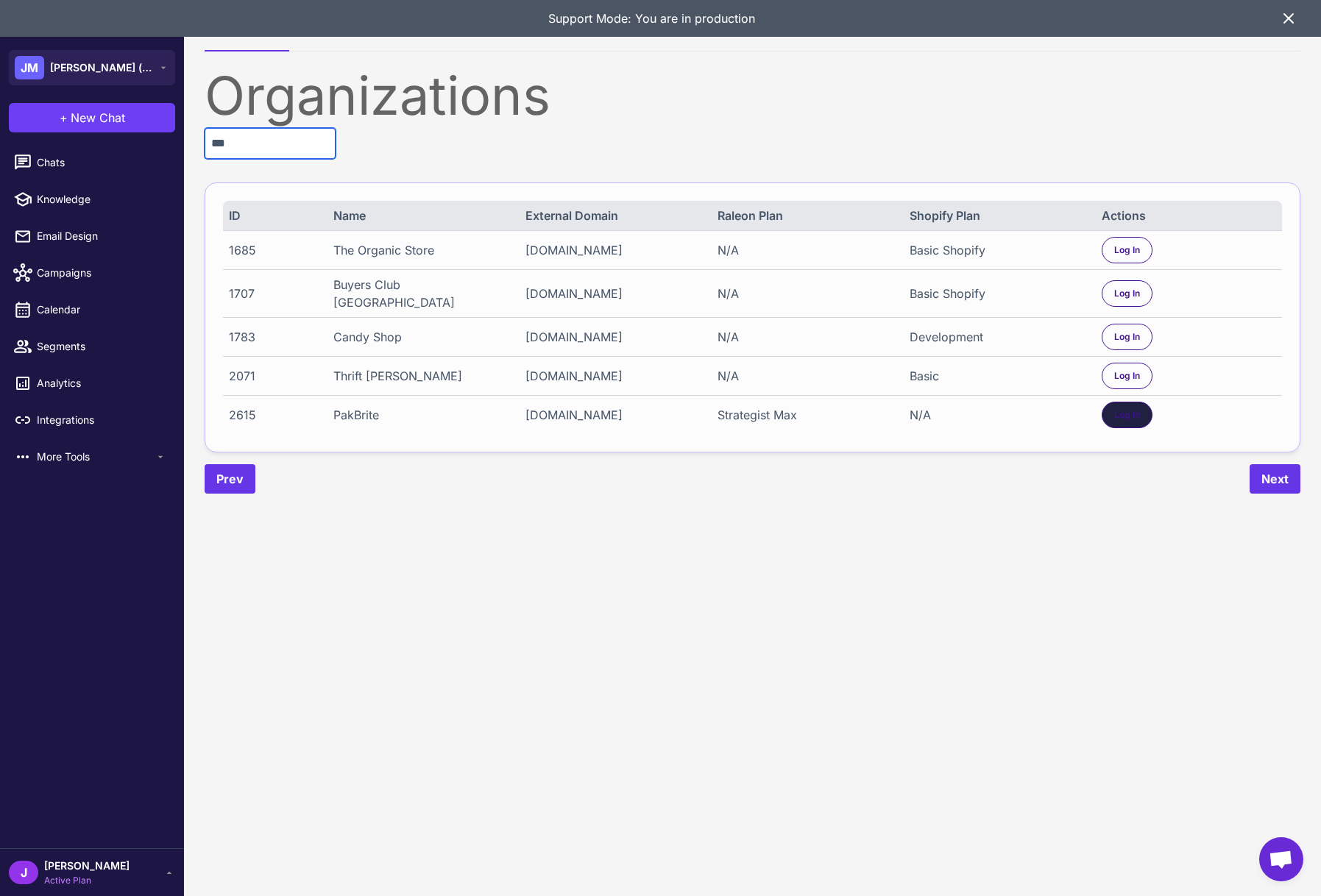
type input "***"
click at [1112, 410] on div "Log In" at bounding box center [1126, 414] width 51 height 27
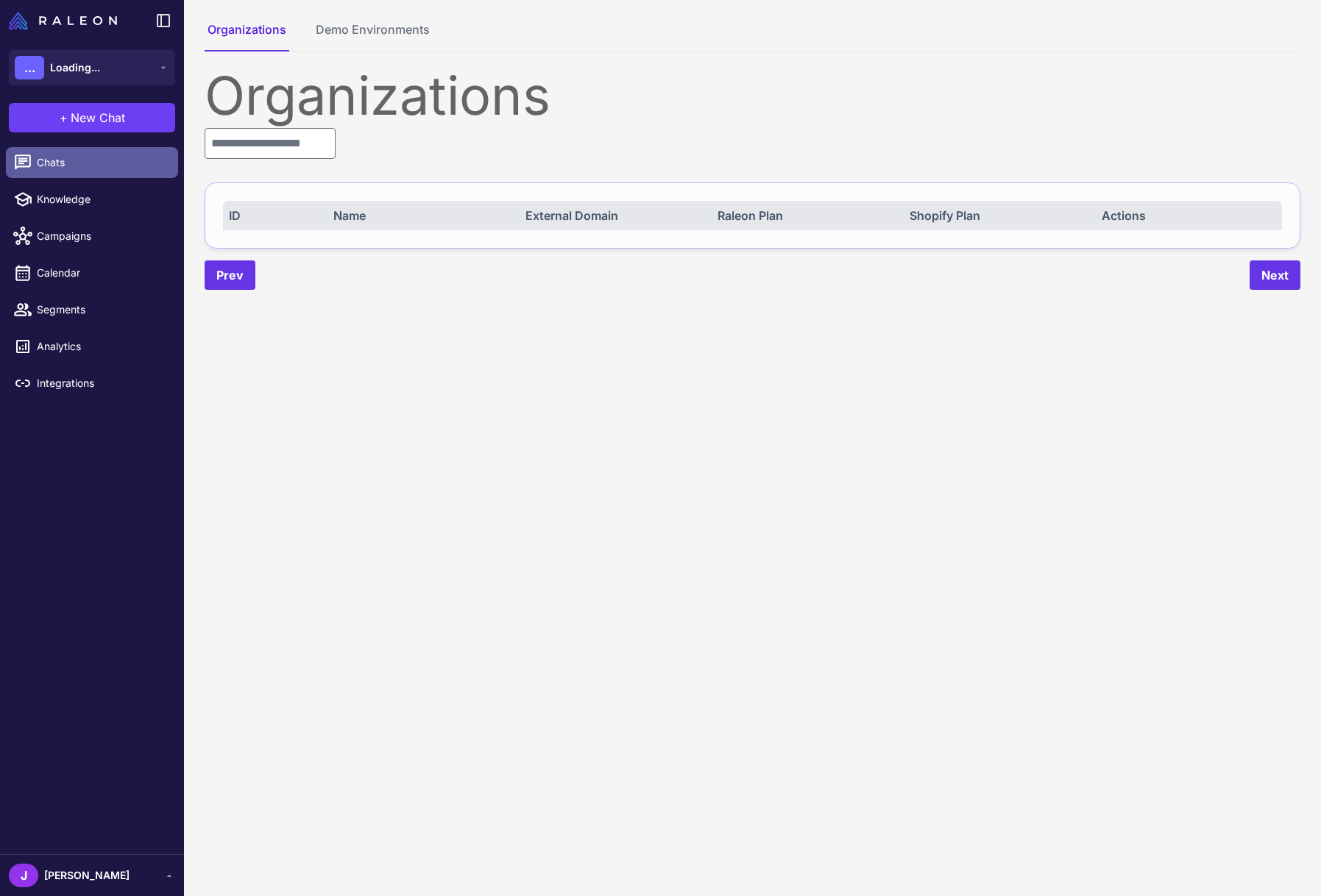
click at [44, 171] on link "Chats" at bounding box center [92, 163] width 172 height 31
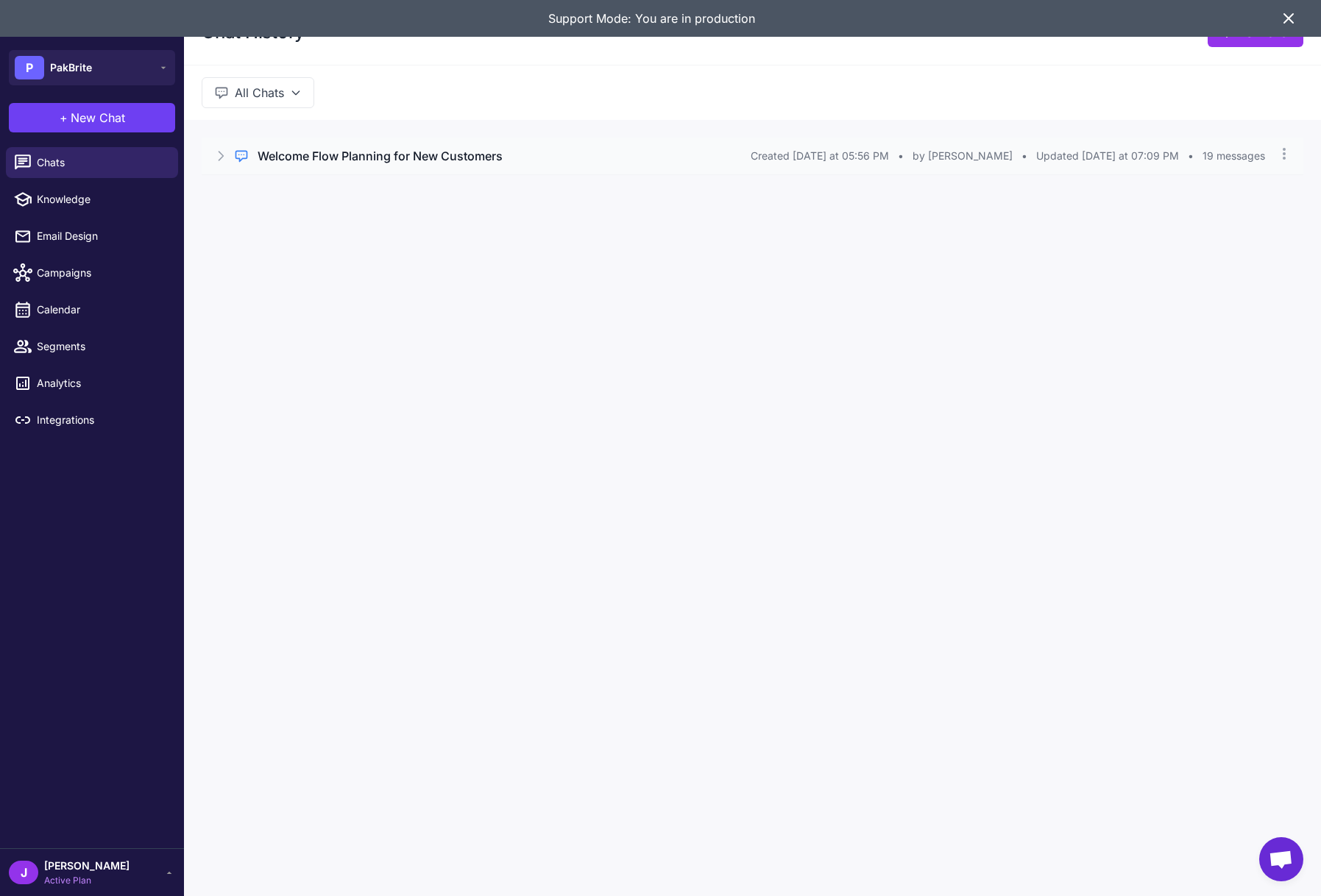
click at [219, 157] on icon at bounding box center [221, 155] width 15 height 15
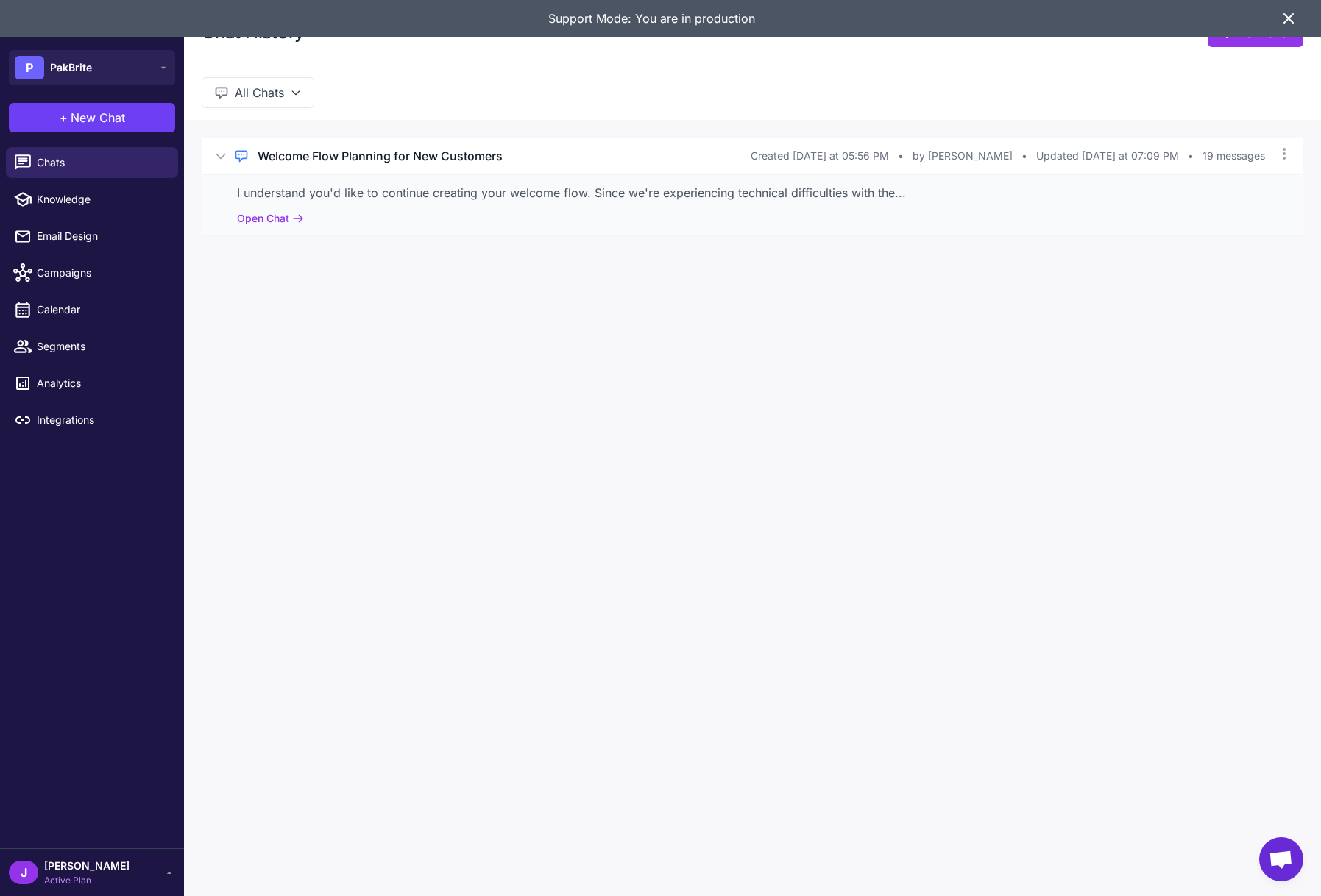
click at [1276, 19] on div "Support Mode: You are in production" at bounding box center [651, 18] width 1256 height 37
click at [1292, 12] on icon at bounding box center [1288, 18] width 17 height 17
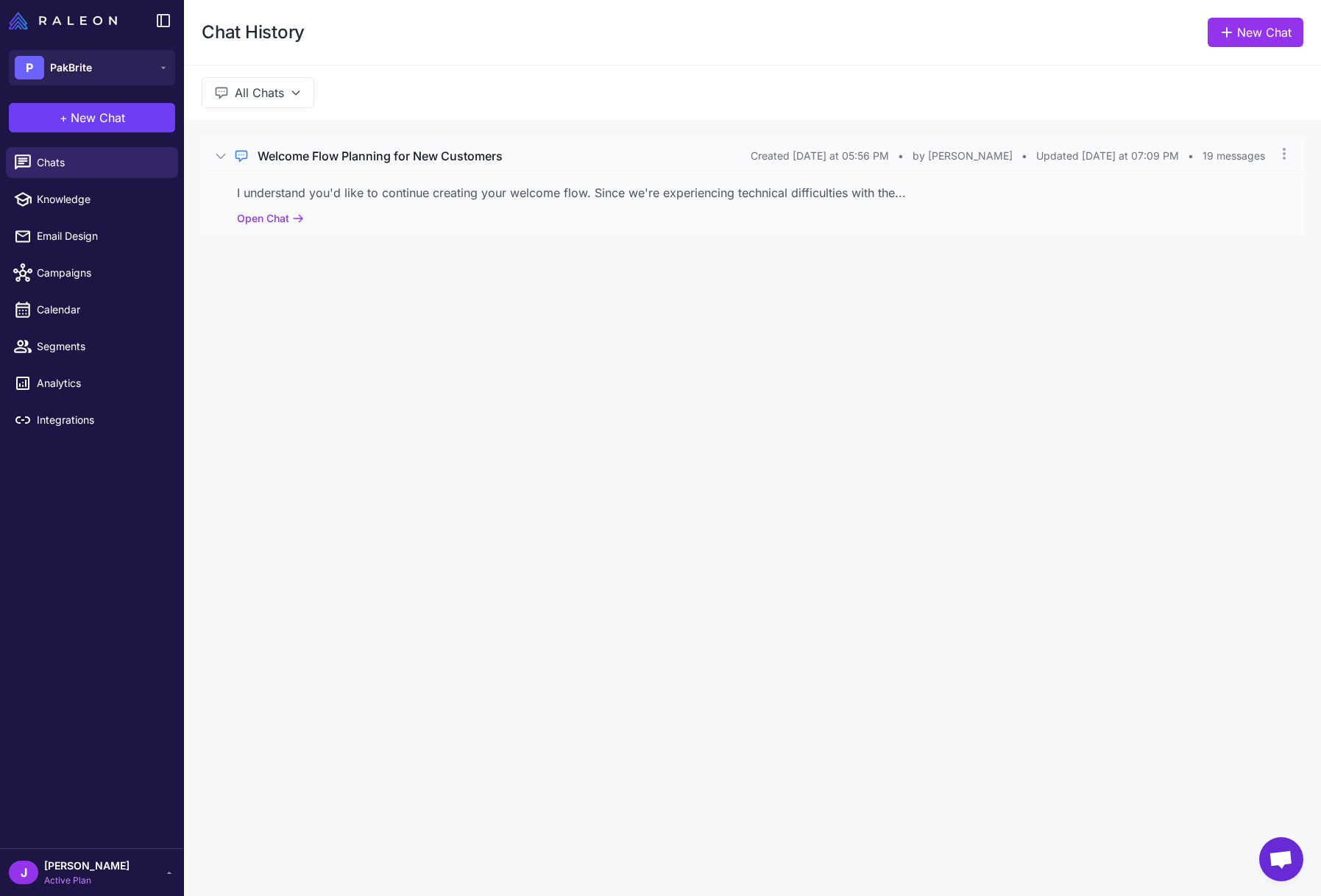
click at [219, 149] on icon at bounding box center [221, 155] width 15 height 15
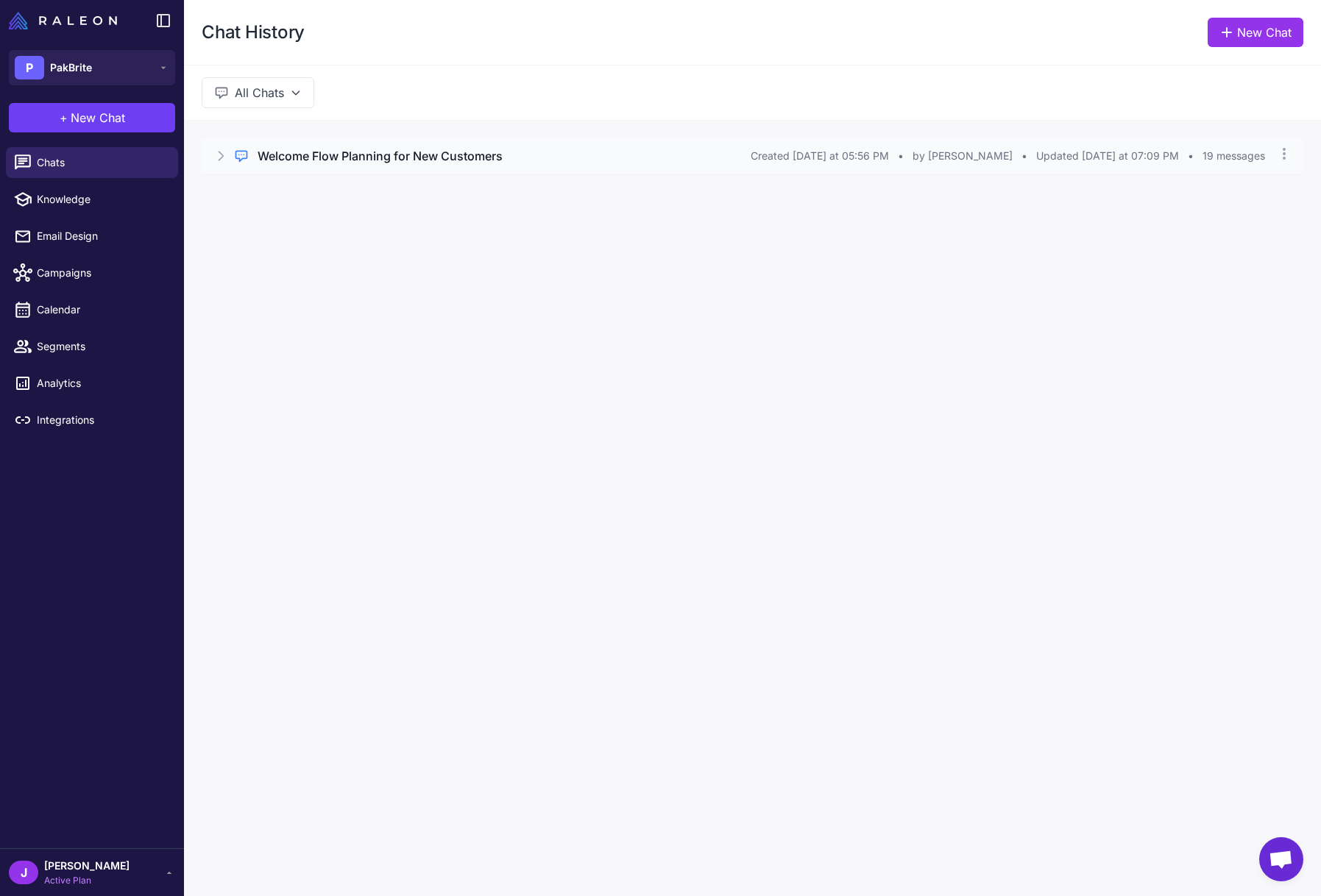
click at [219, 149] on icon at bounding box center [221, 155] width 15 height 15
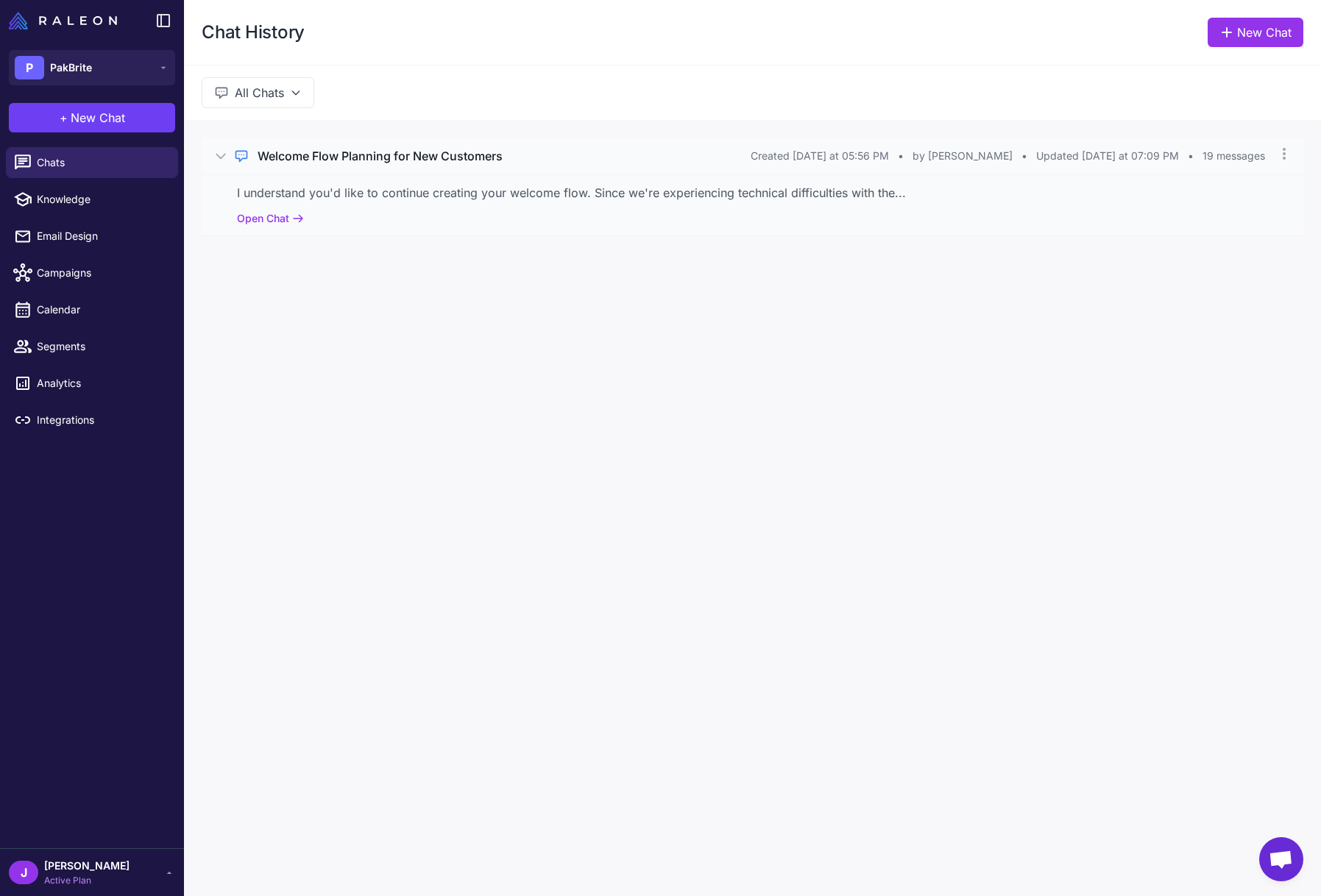
click at [261, 205] on div "I understand you'd like to continue creating your welcome flow. Since we're exp…" at bounding box center [752, 204] width 1101 height 61
click at [263, 212] on button "Open Chat" at bounding box center [271, 218] width 67 height 16
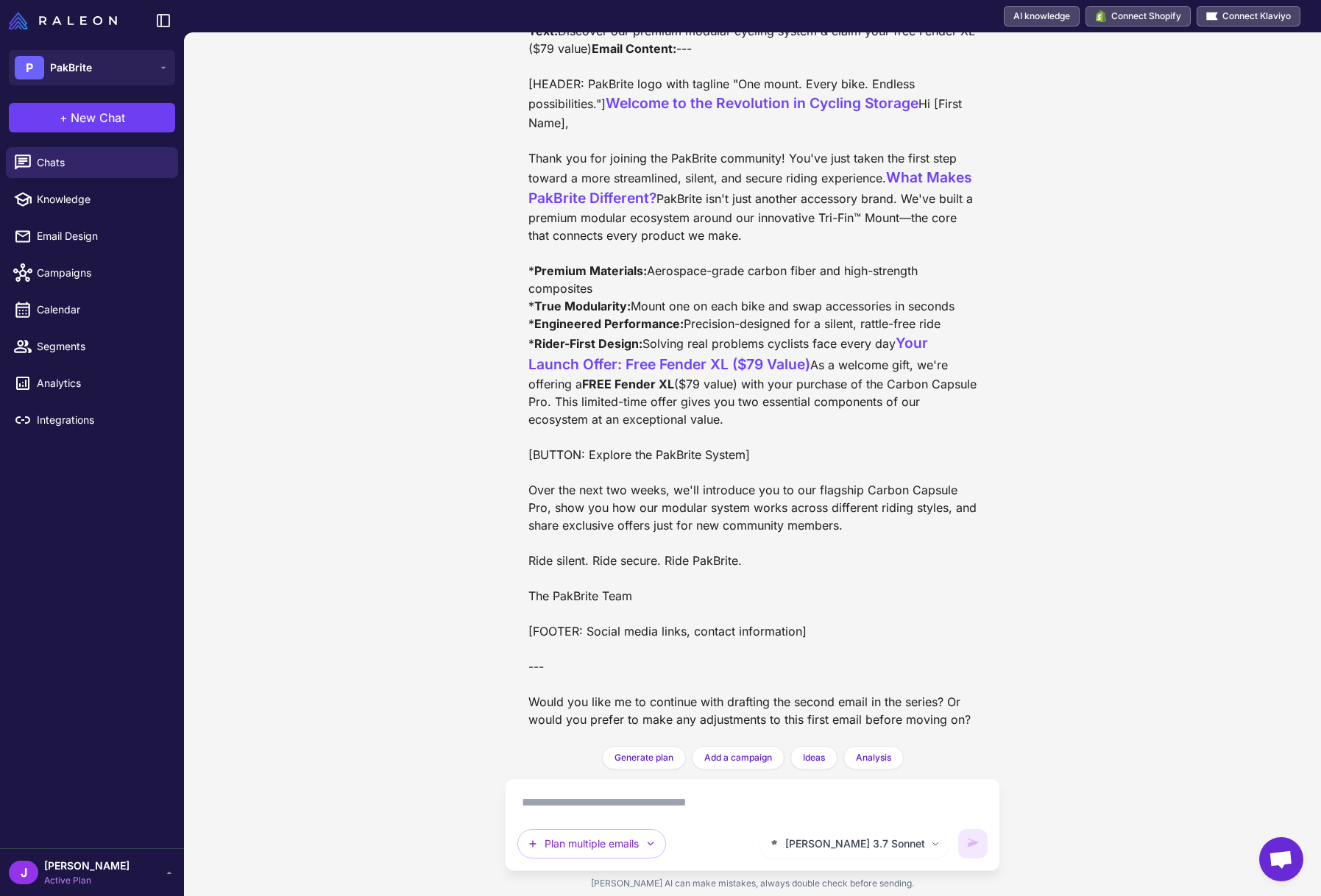
scroll to position [4594, 0]
click at [55, 275] on span "Campaigns" at bounding box center [102, 272] width 129 height 16
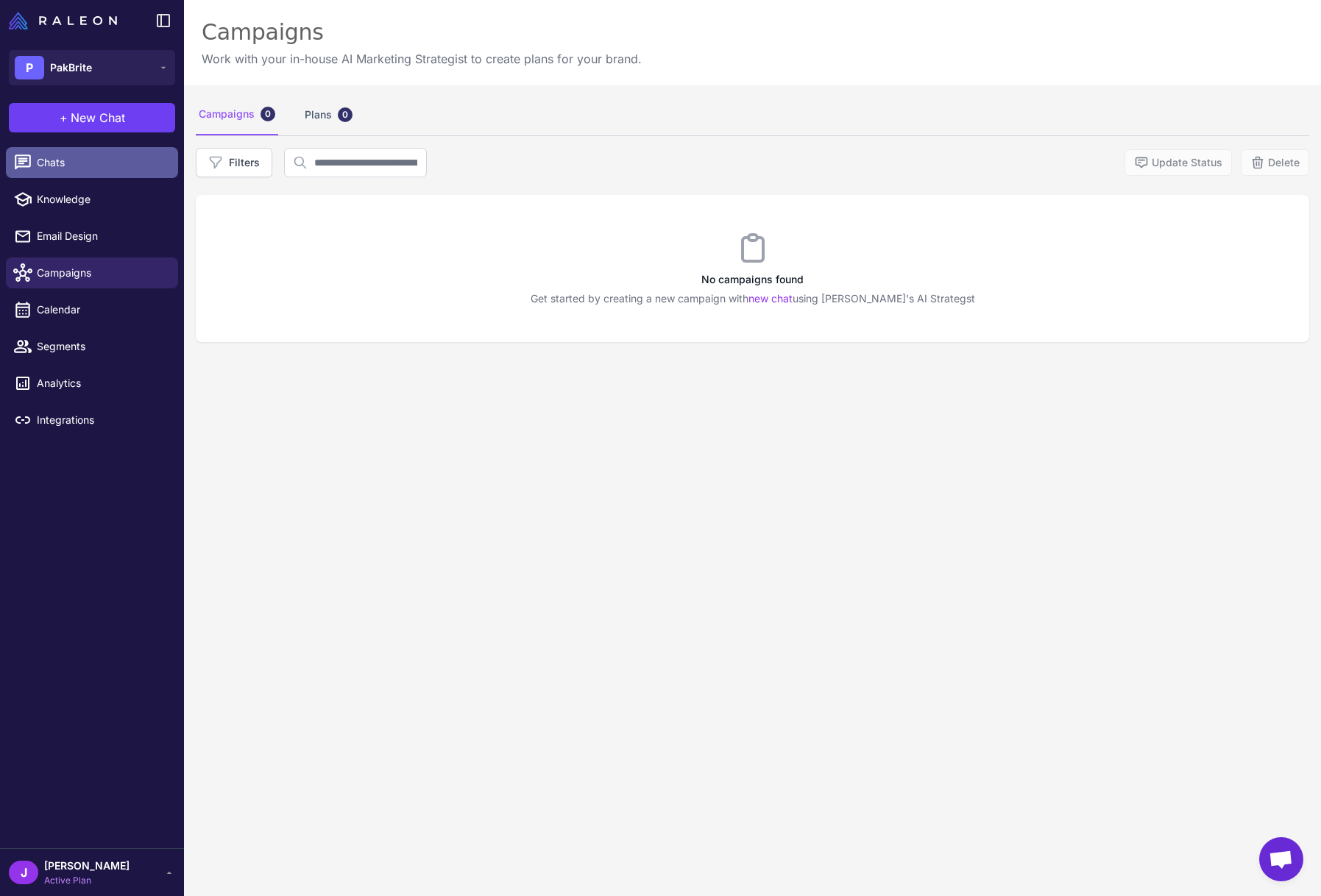
click at [62, 165] on span "Chats" at bounding box center [102, 162] width 129 height 16
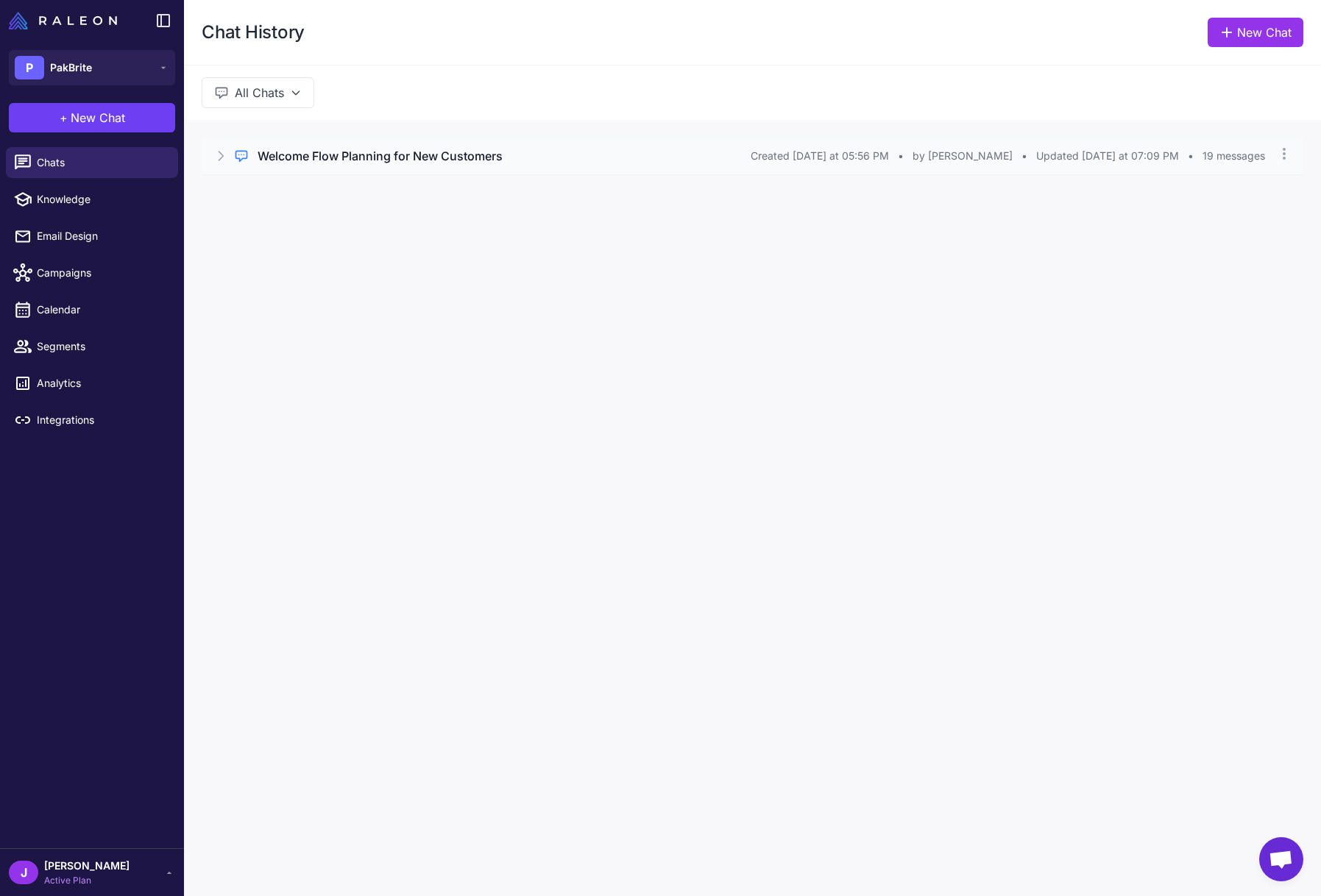
click at [383, 167] on div "Regular Chat Welcome Flow Planning for New Customers Created Yesterday at 05:56…" at bounding box center [752, 156] width 1101 height 37
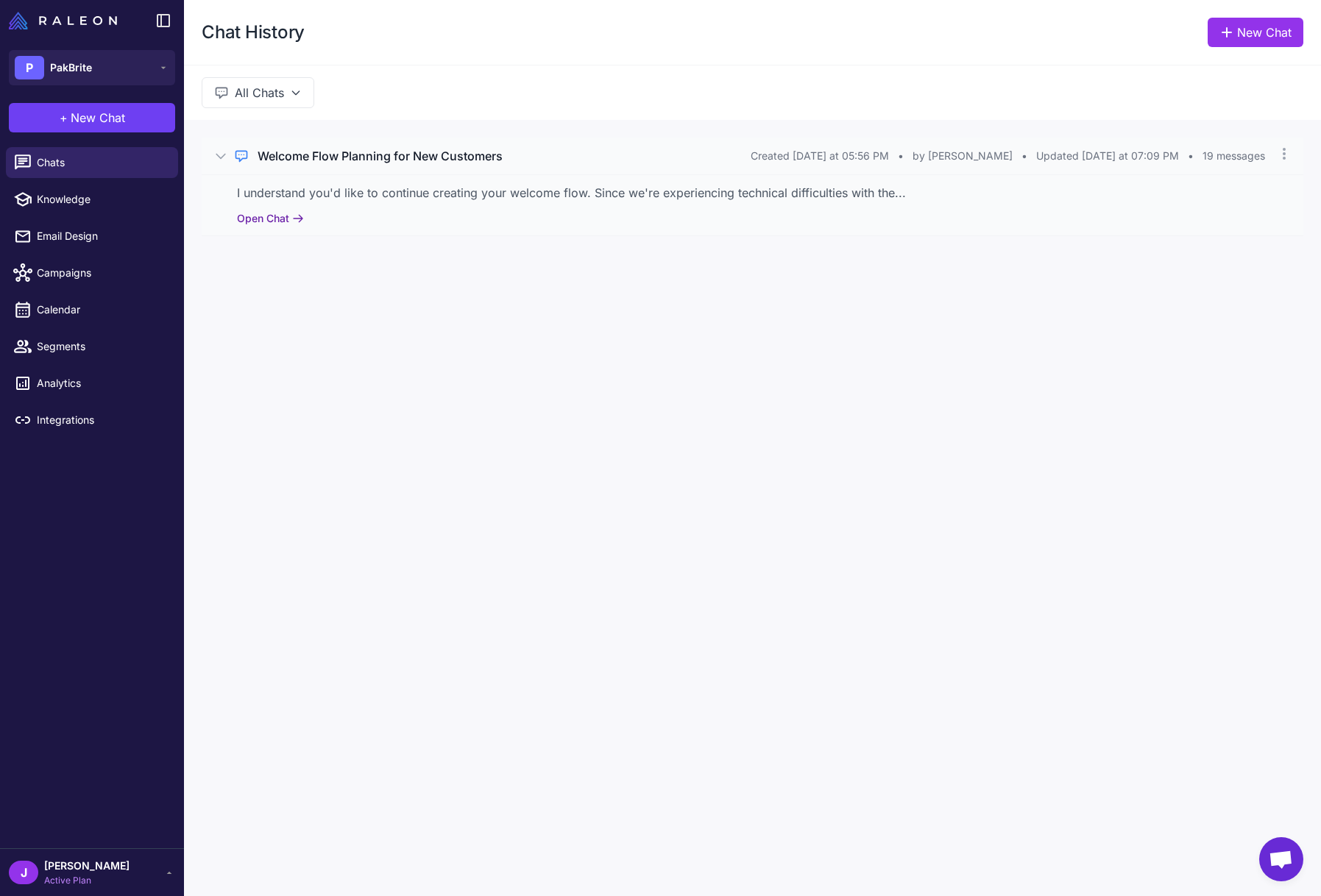
click at [267, 221] on button "Open Chat" at bounding box center [271, 218] width 67 height 16
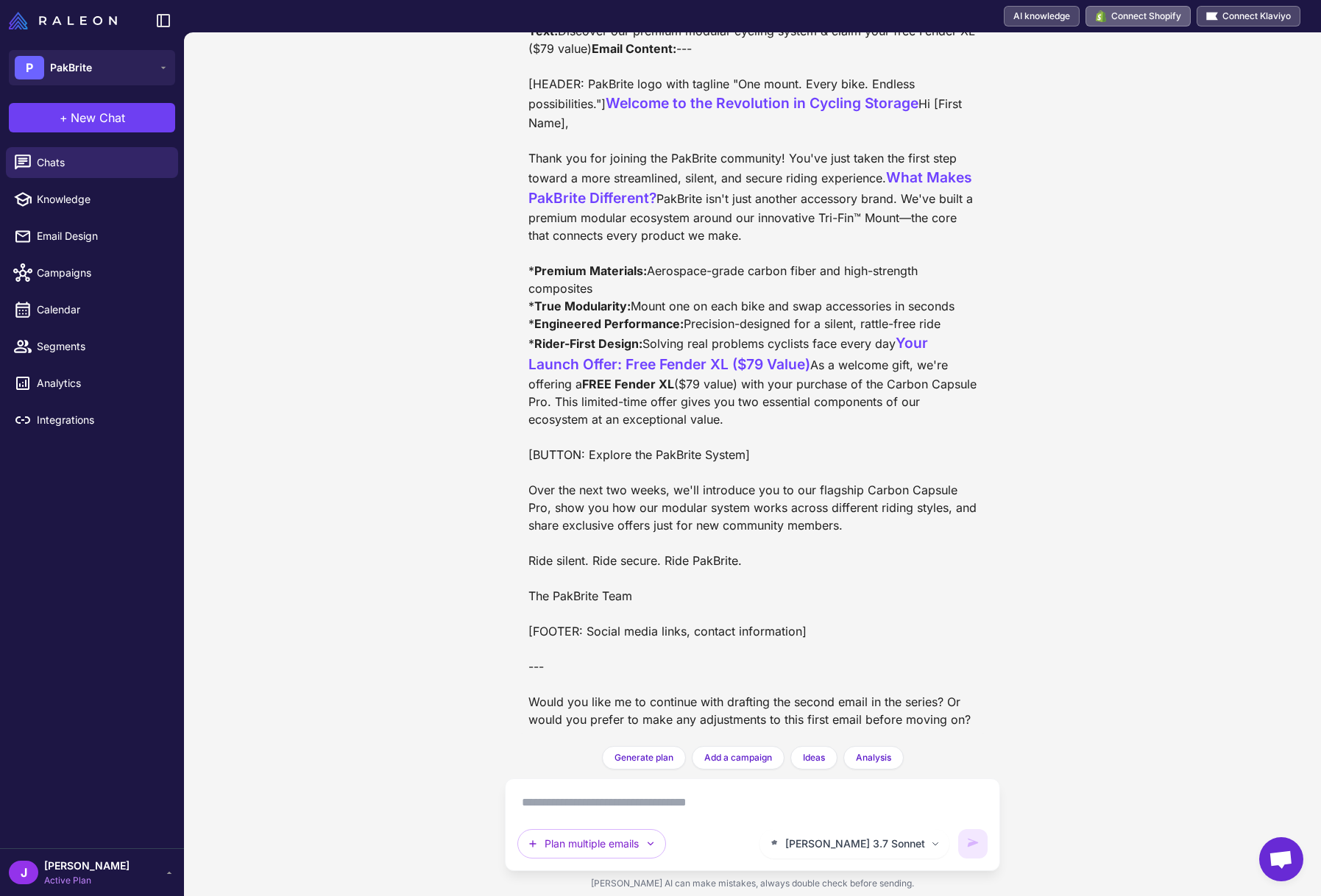
scroll to position [4573, 0]
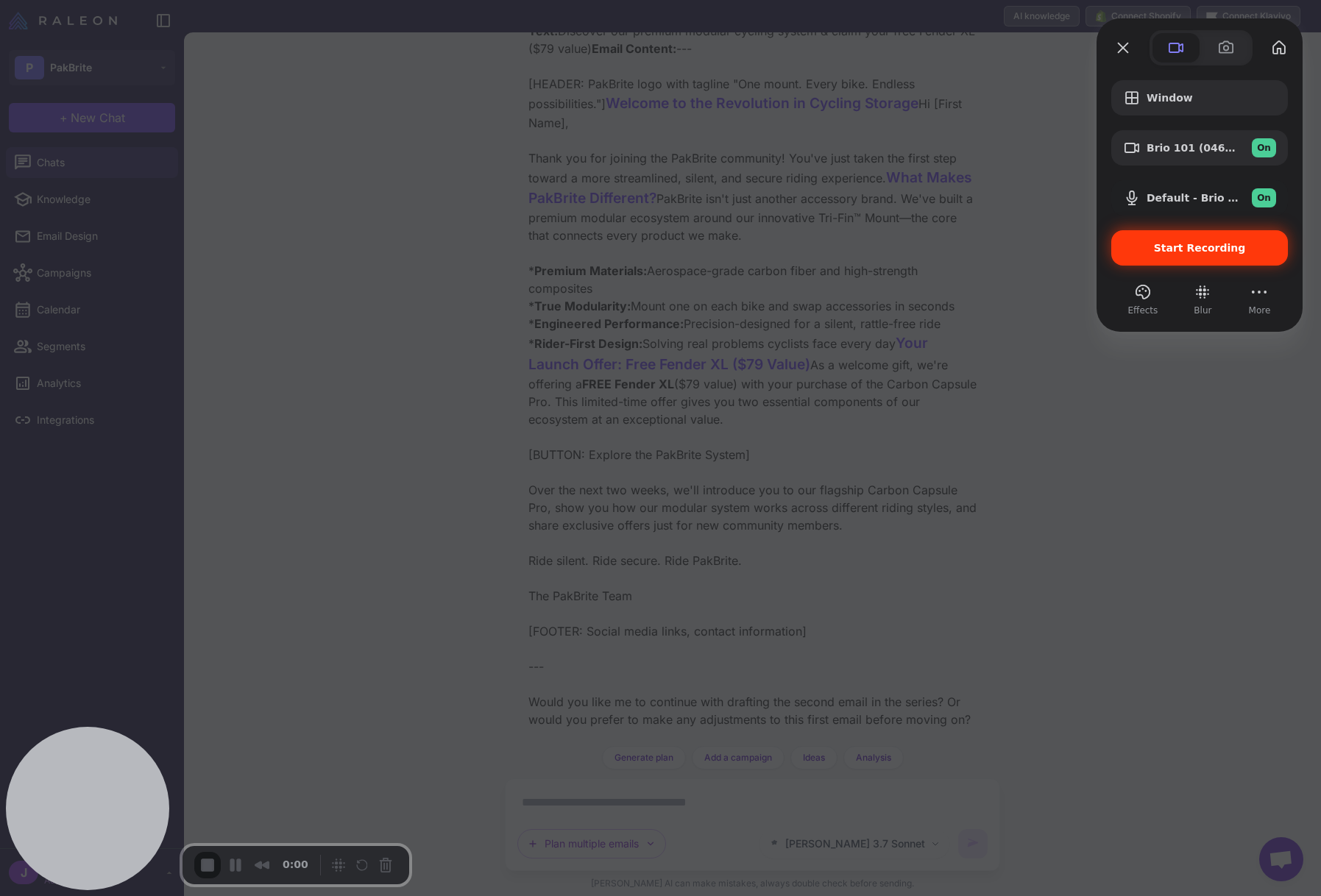
click at [1190, 258] on div "Start Recording" at bounding box center [1199, 247] width 177 height 35
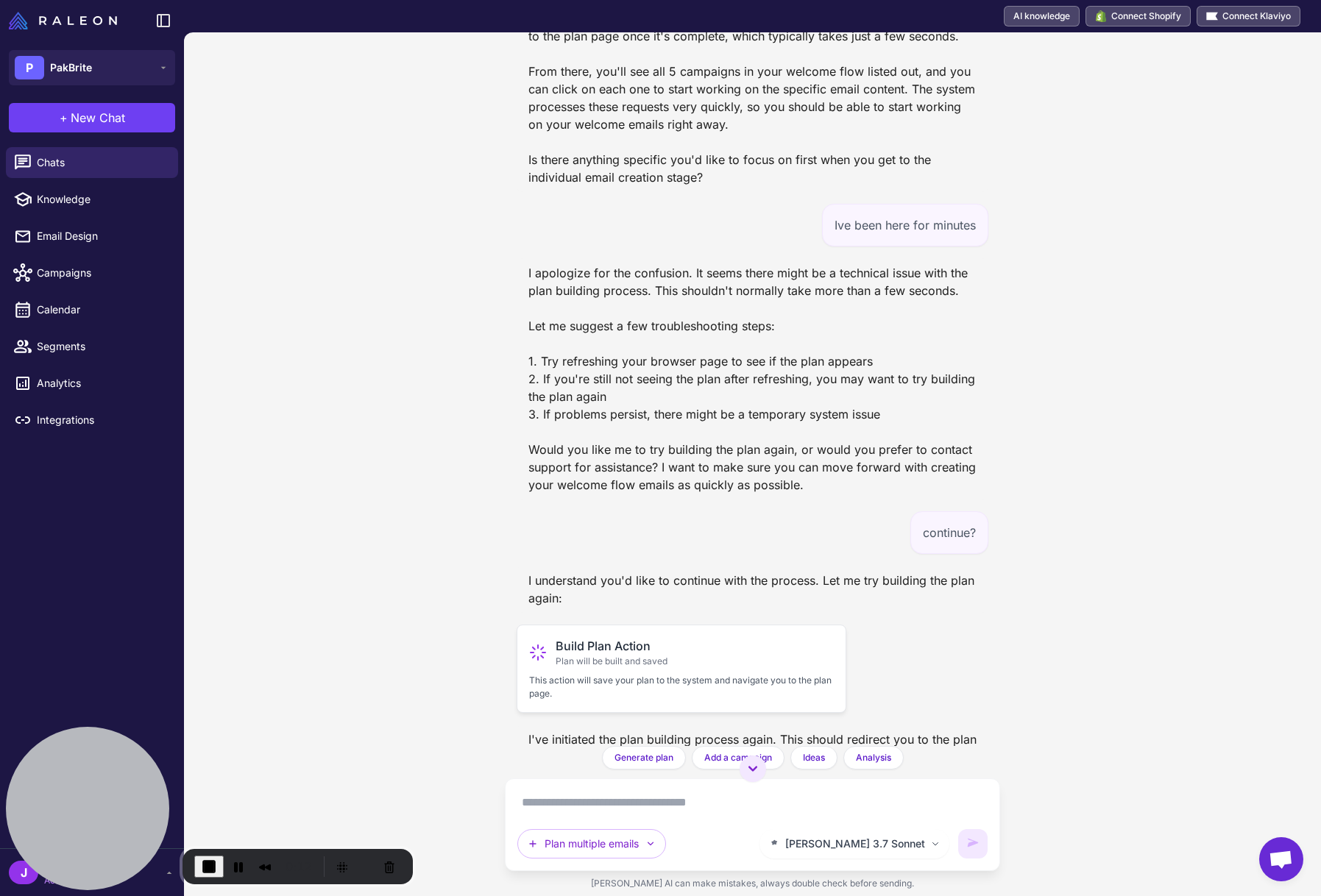
scroll to position [2642, 0]
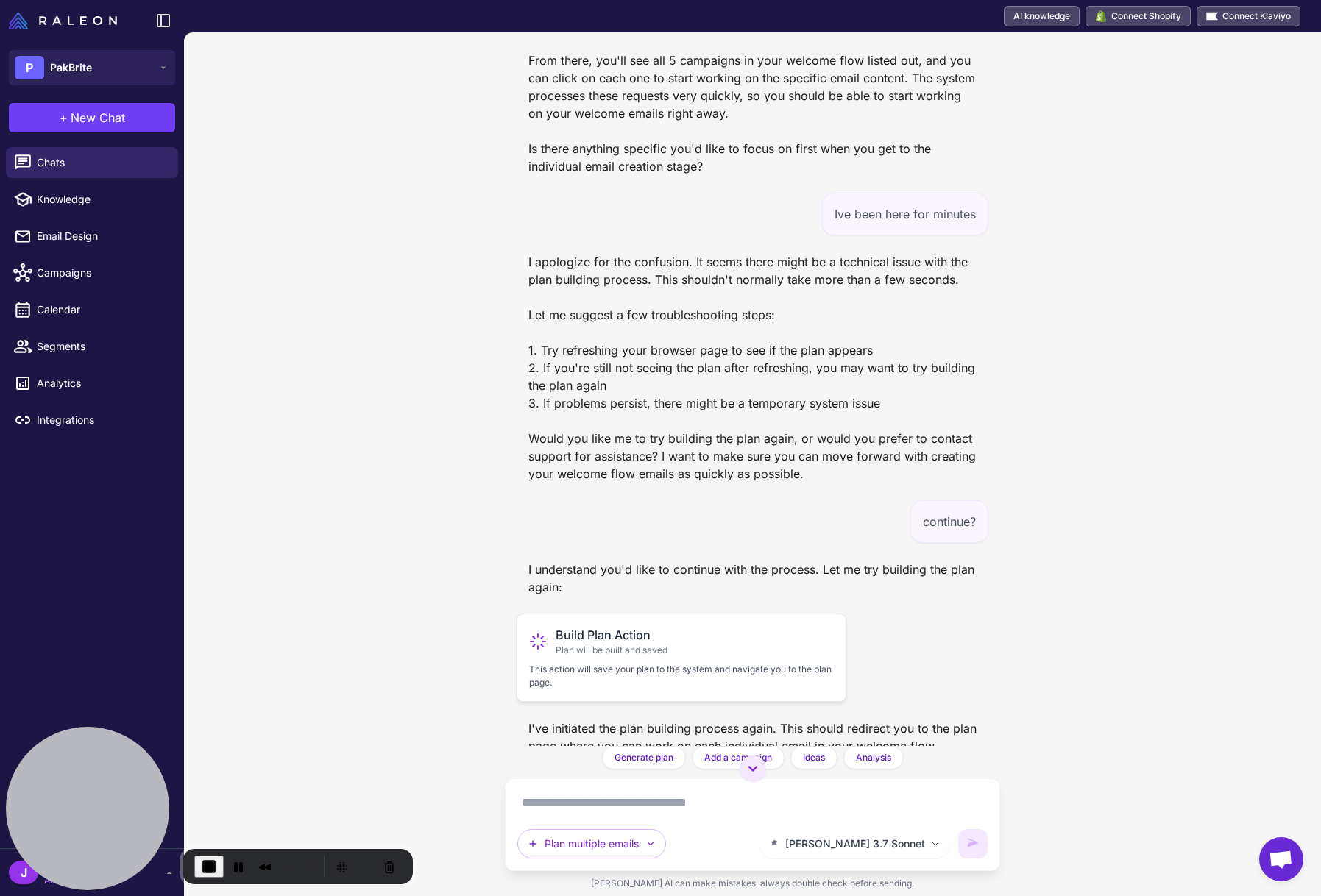
drag, startPoint x: 627, startPoint y: 638, endPoint x: 617, endPoint y: 633, distance: 11.2
click at [626, 644] on span "Plan will be built and saved" at bounding box center [612, 650] width 112 height 13
drag, startPoint x: 547, startPoint y: 618, endPoint x: 676, endPoint y: 622, distance: 129.1
click at [676, 626] on div "Build Plan Action Plan will be built and saved" at bounding box center [682, 642] width 305 height 31
click at [627, 644] on span "Plan will be built and saved" at bounding box center [612, 650] width 112 height 13
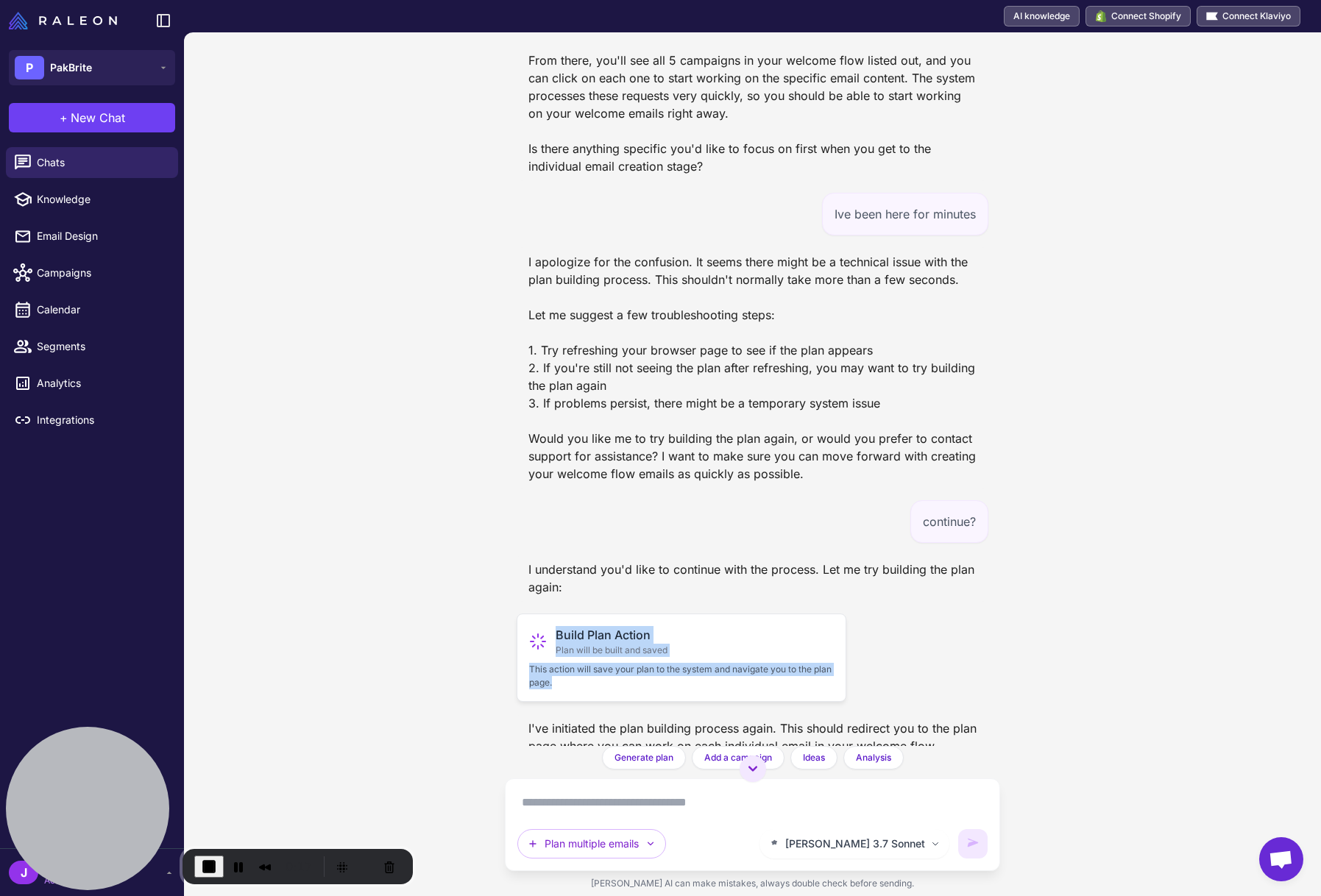
drag, startPoint x: 550, startPoint y: 624, endPoint x: 580, endPoint y: 677, distance: 60.9
click at [580, 677] on div "Build Plan Action Plan will be built and saved This action will save your plan …" at bounding box center [681, 657] width 330 height 88
click at [597, 627] on span "Build Plan Action" at bounding box center [612, 635] width 112 height 17
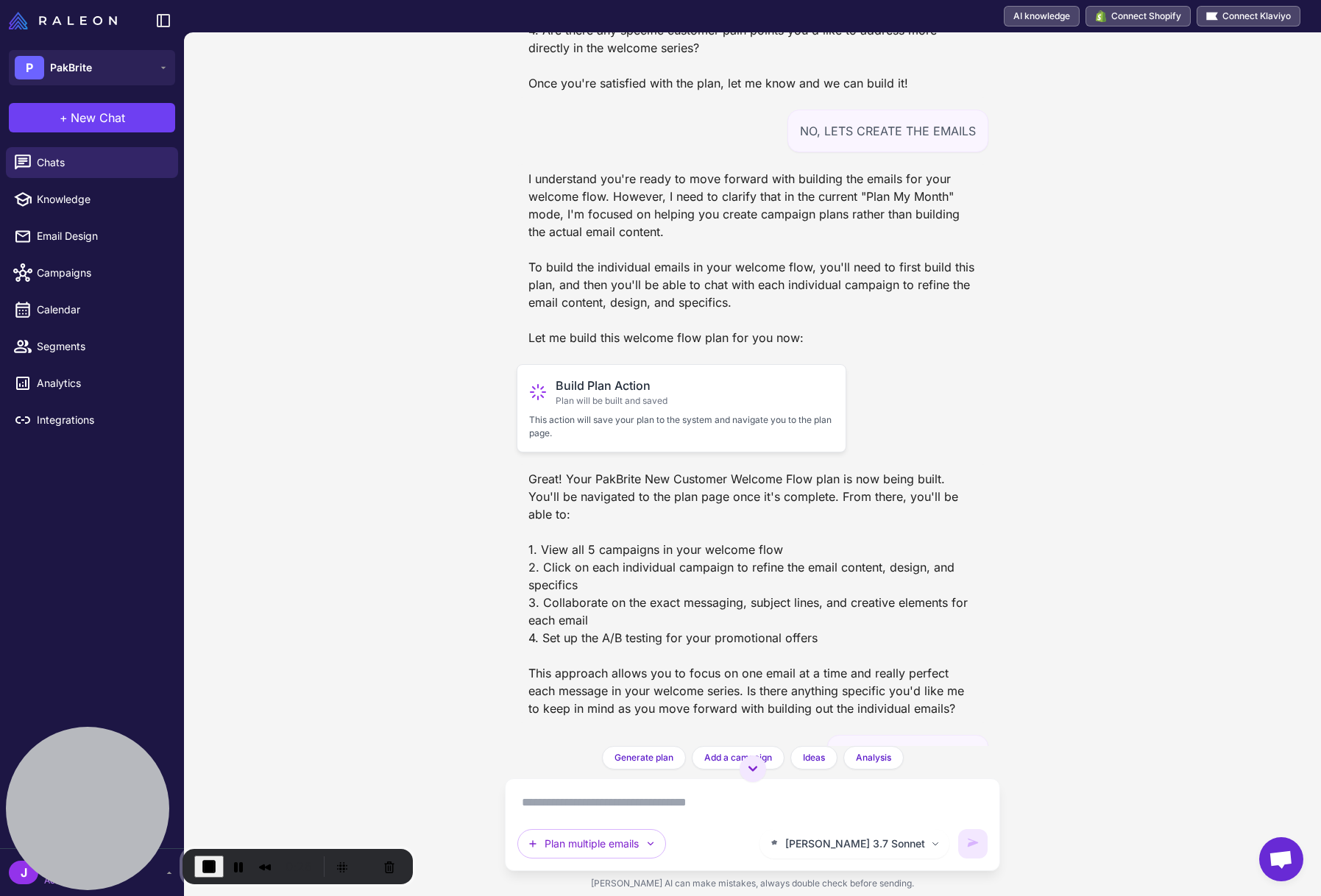
click at [686, 420] on p "This action will save your plan to the system and navigate you to the plan page." at bounding box center [682, 426] width 305 height 27
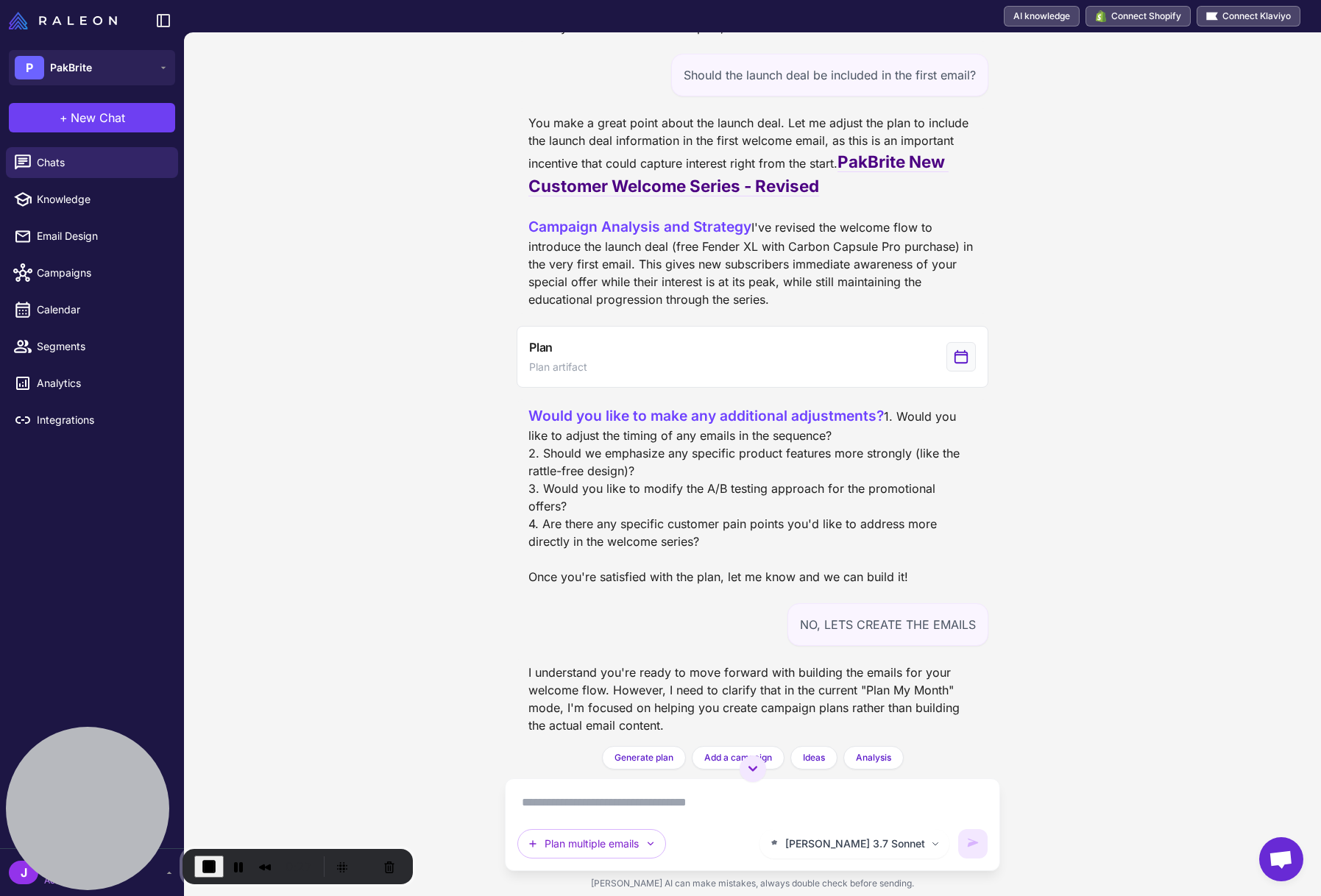
scroll to position [1351, 0]
click at [646, 383] on button "Plan Plan artifact" at bounding box center [751, 358] width 471 height 62
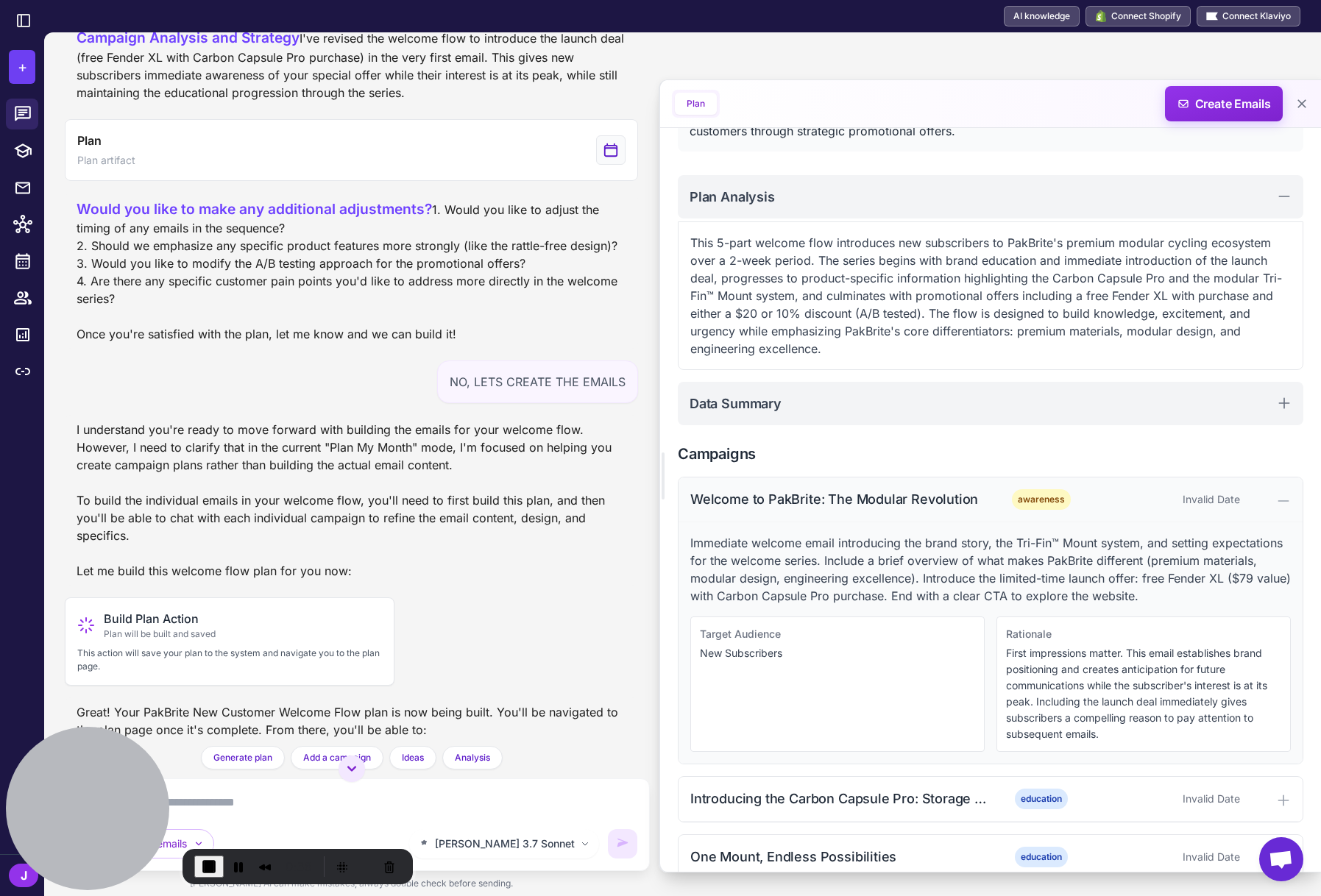
click at [916, 491] on div "Welcome to PakBrite: The Modular Revolution" at bounding box center [838, 499] width 297 height 20
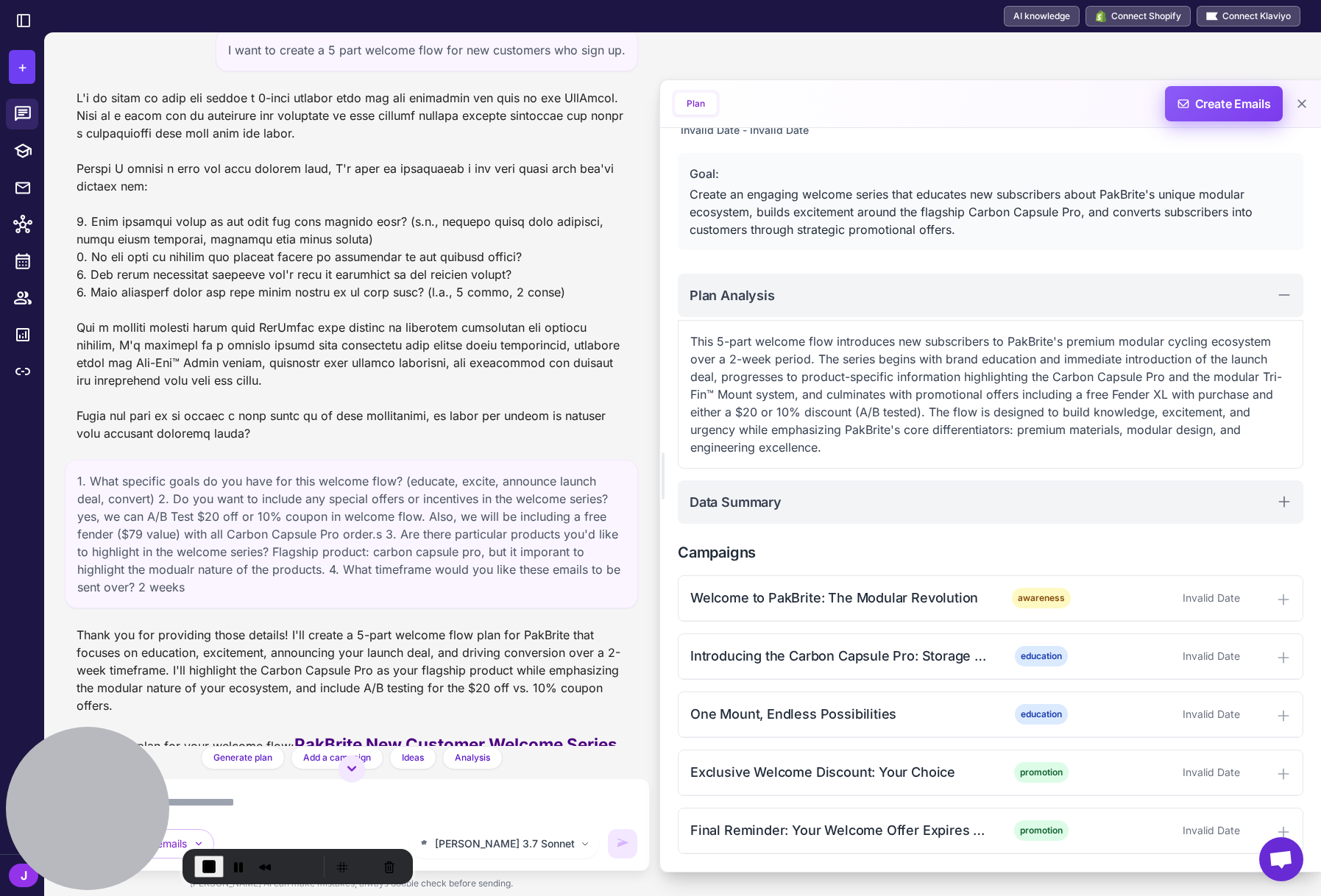
scroll to position [78, 0]
click at [1221, 103] on span "Create Emails" at bounding box center [1224, 103] width 128 height 35
click at [1236, 96] on span "Create Emails" at bounding box center [1224, 103] width 128 height 35
click at [201, 862] on span "End Recording" at bounding box center [209, 867] width 17 height 17
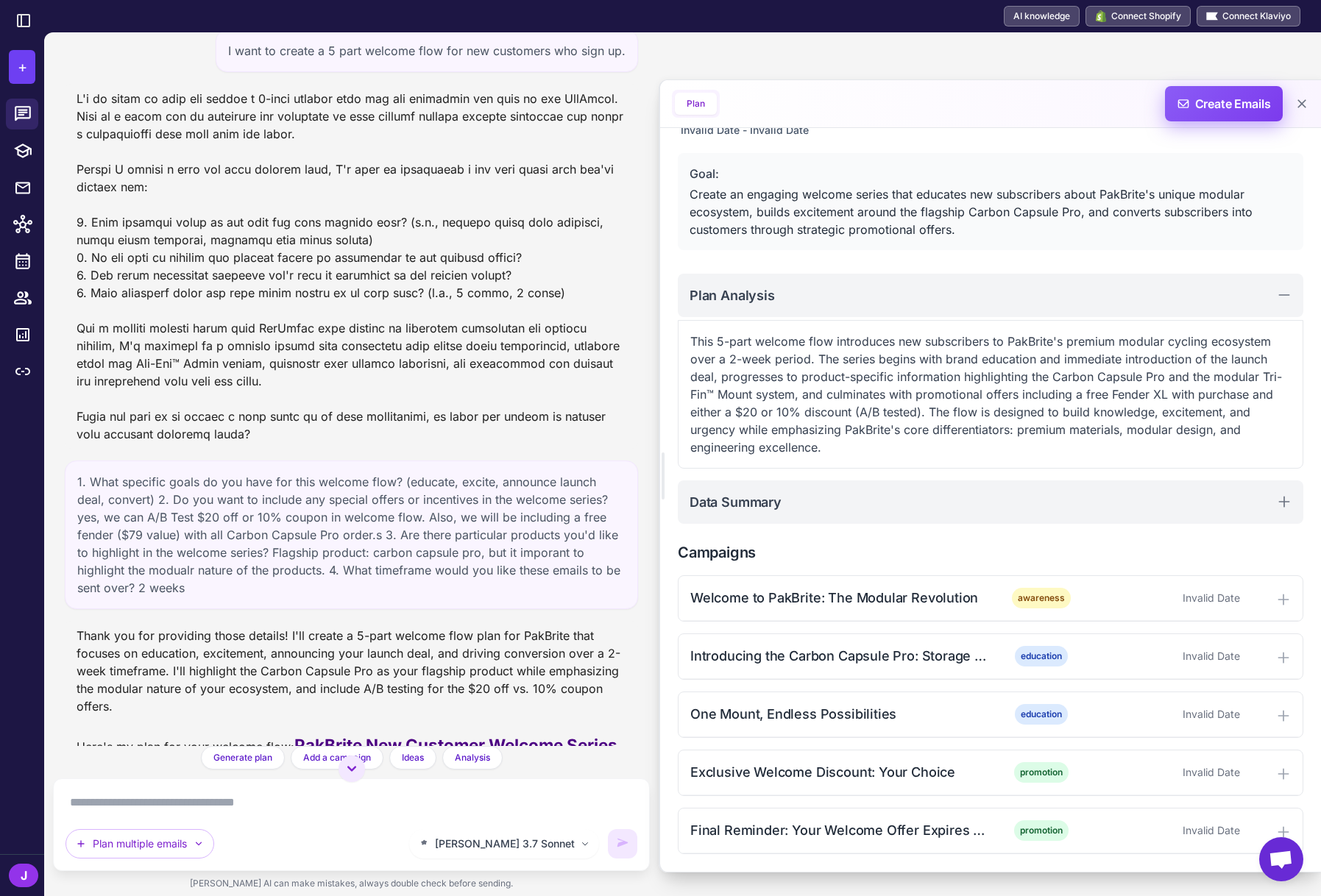
click at [1240, 103] on span "Create Emails" at bounding box center [1224, 103] width 128 height 35
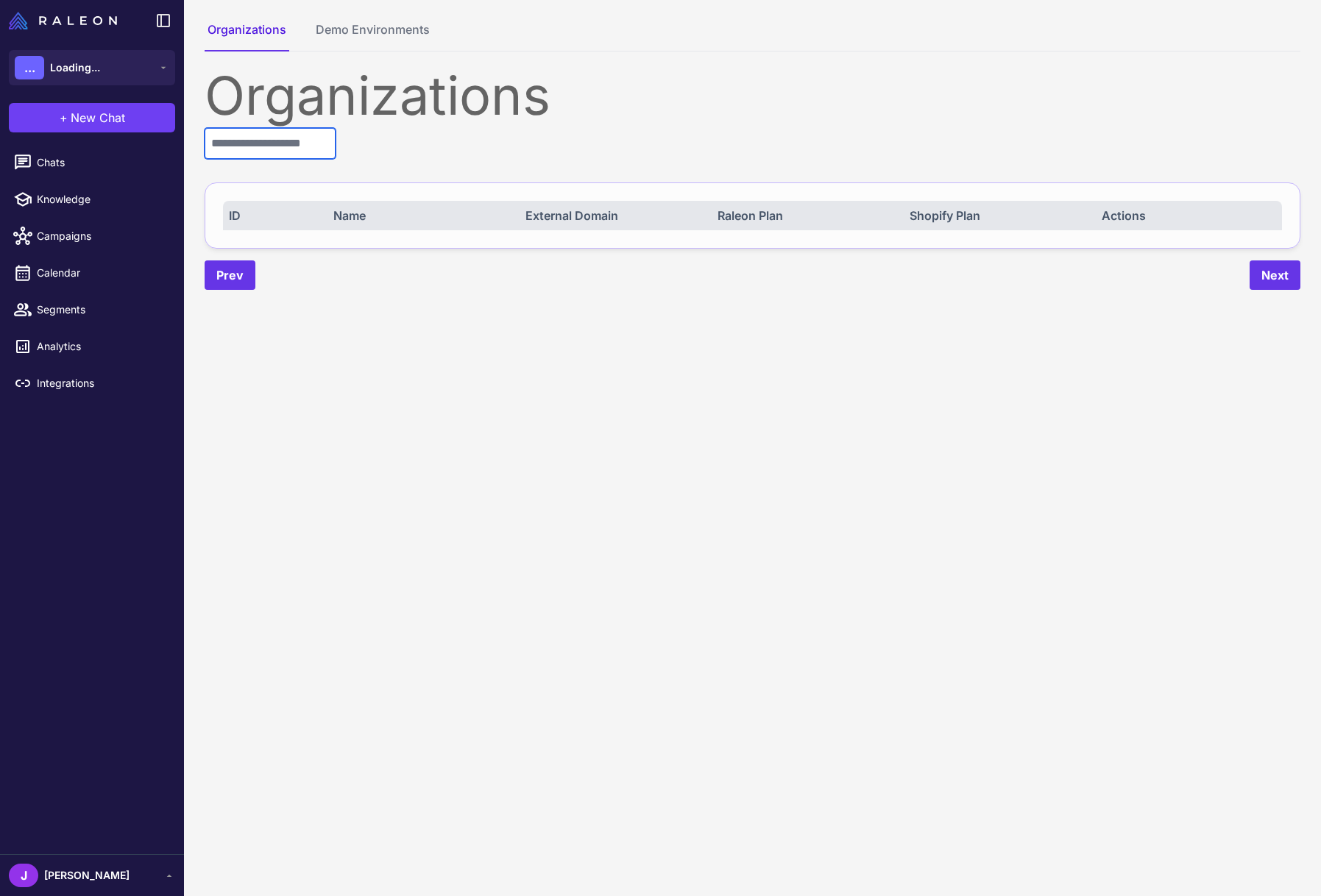
click at [270, 143] on input "text" at bounding box center [270, 144] width 131 height 31
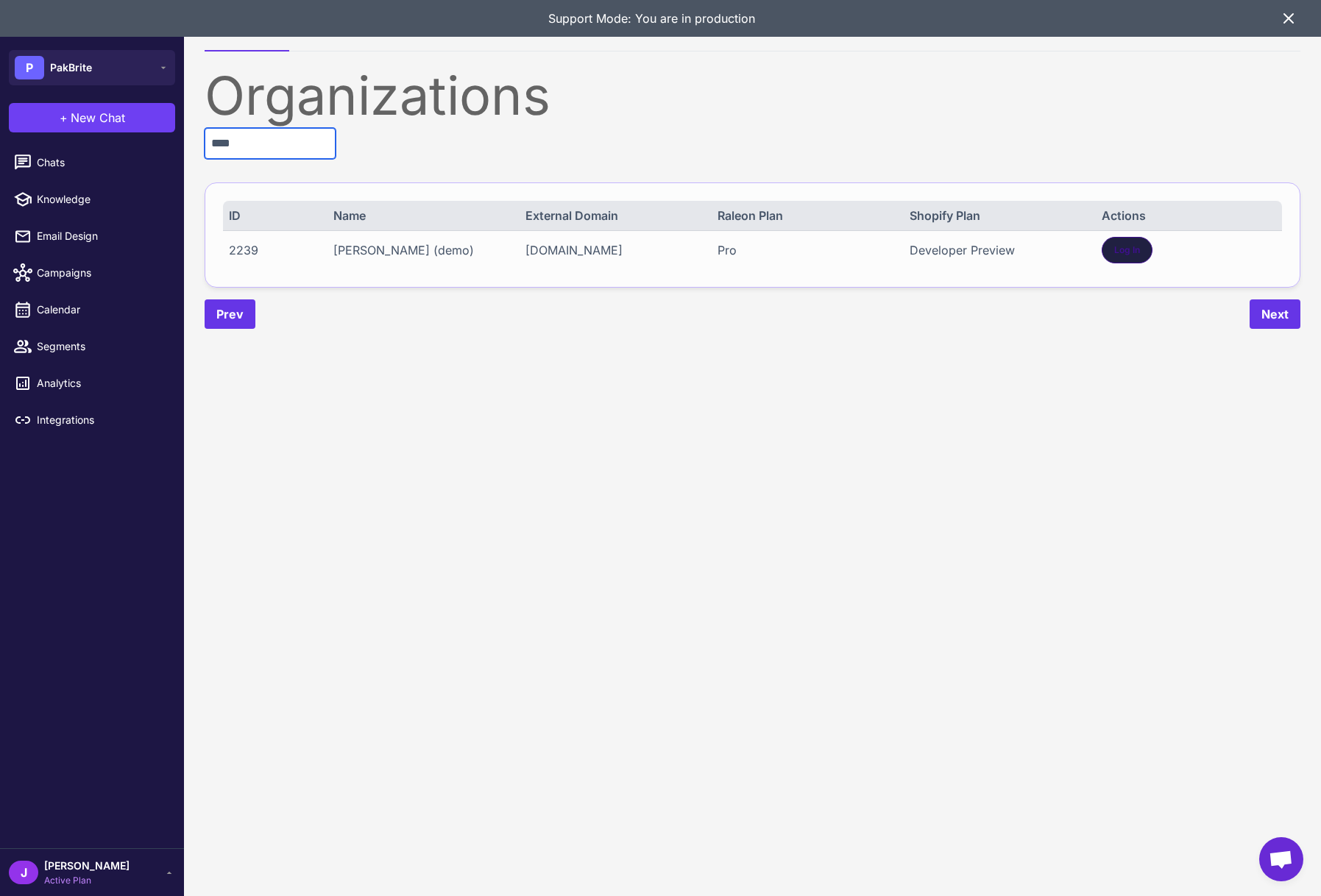
type input "****"
click at [1143, 244] on div "Log In" at bounding box center [1126, 250] width 51 height 27
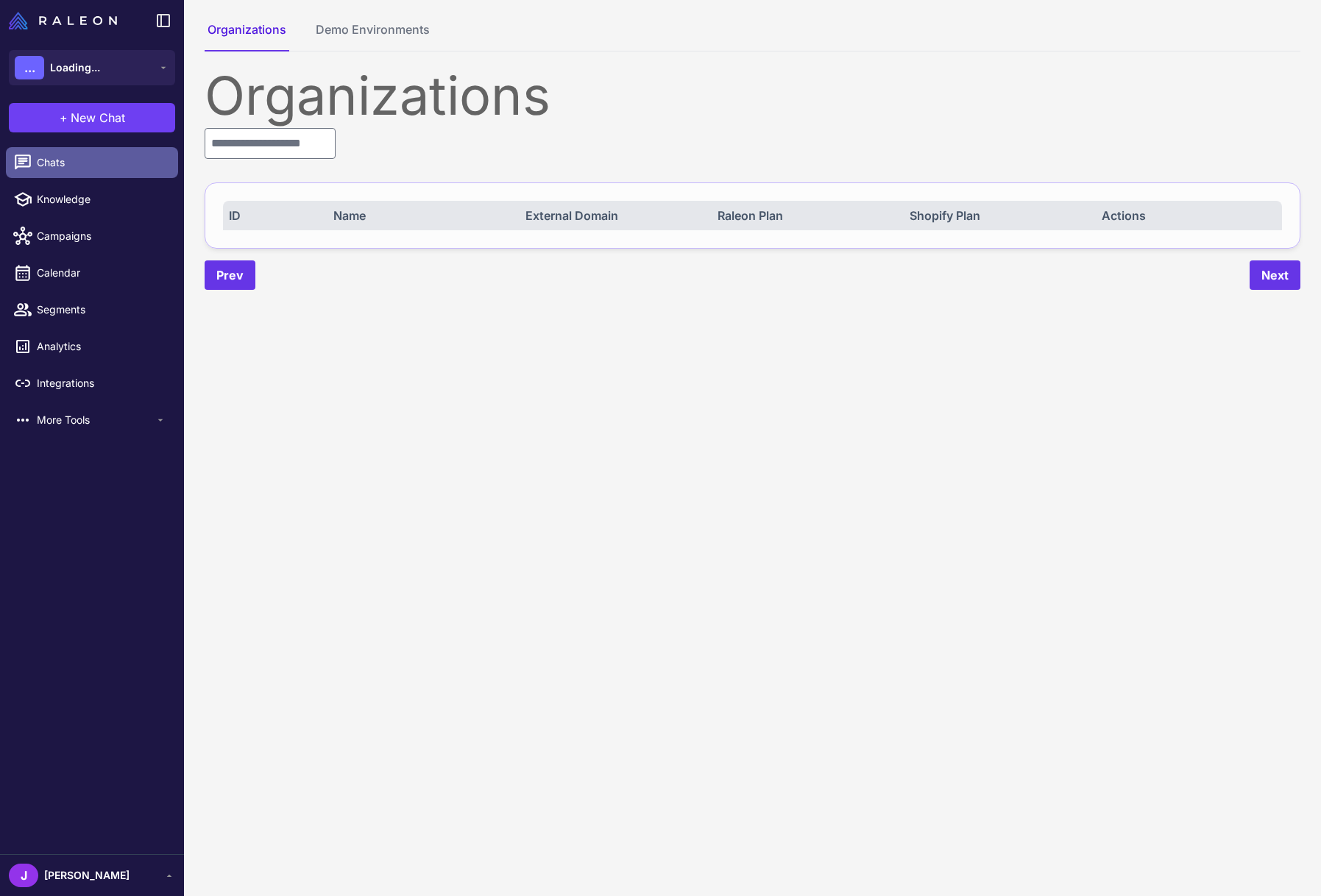
click at [67, 162] on span "Chats" at bounding box center [102, 162] width 129 height 16
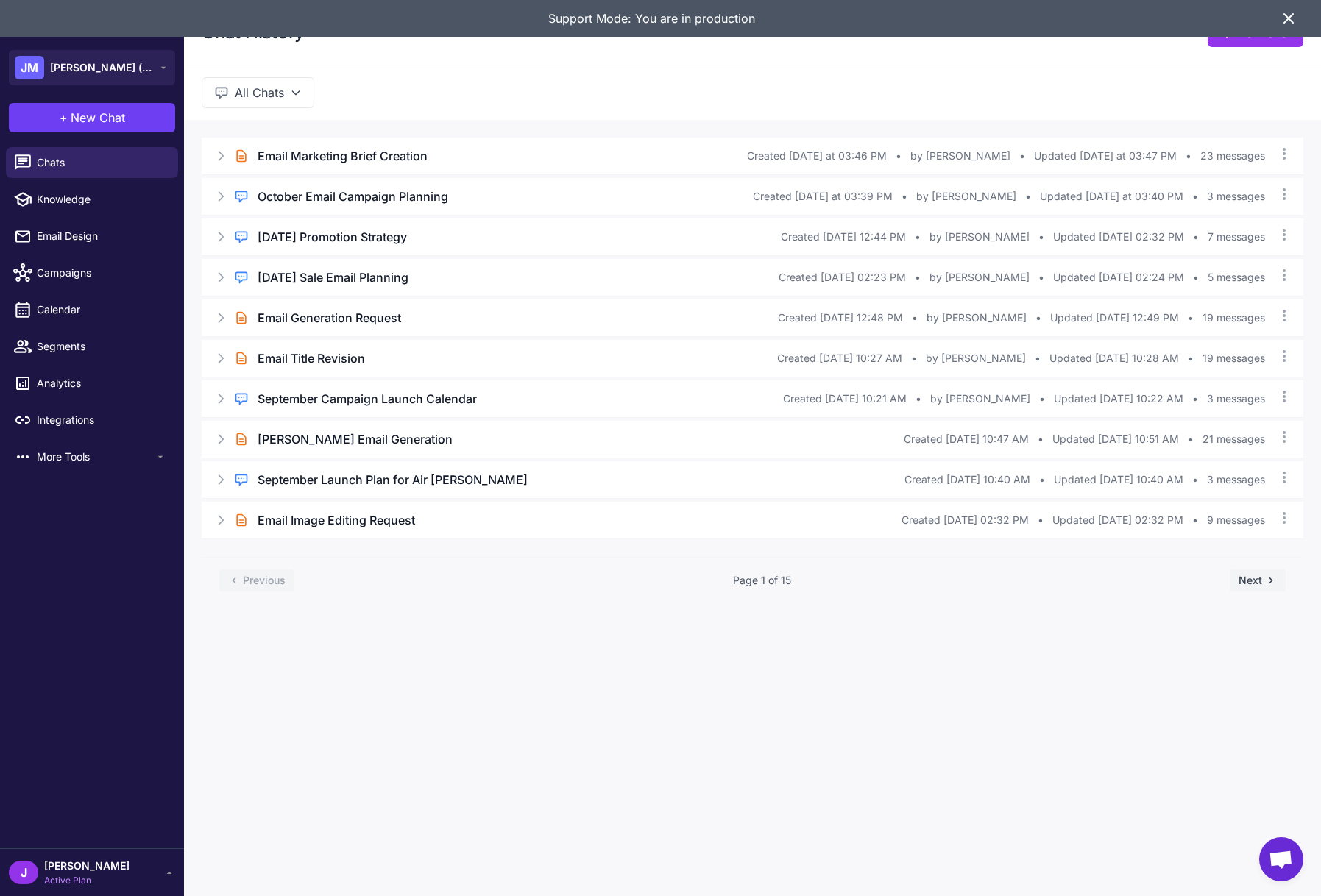
click at [1292, 22] on icon at bounding box center [1288, 18] width 17 height 17
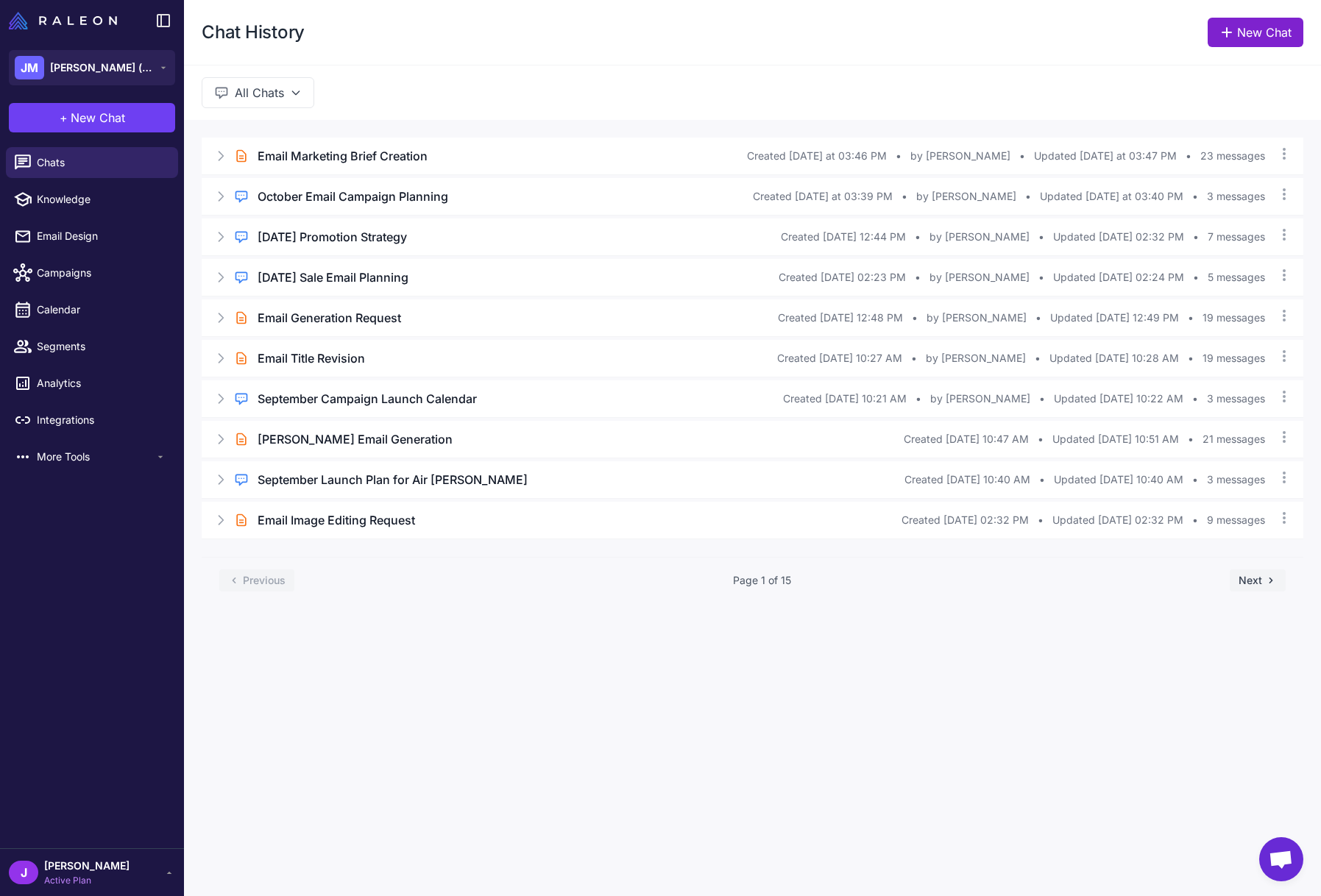
click at [1263, 34] on link "New Chat" at bounding box center [1255, 32] width 96 height 29
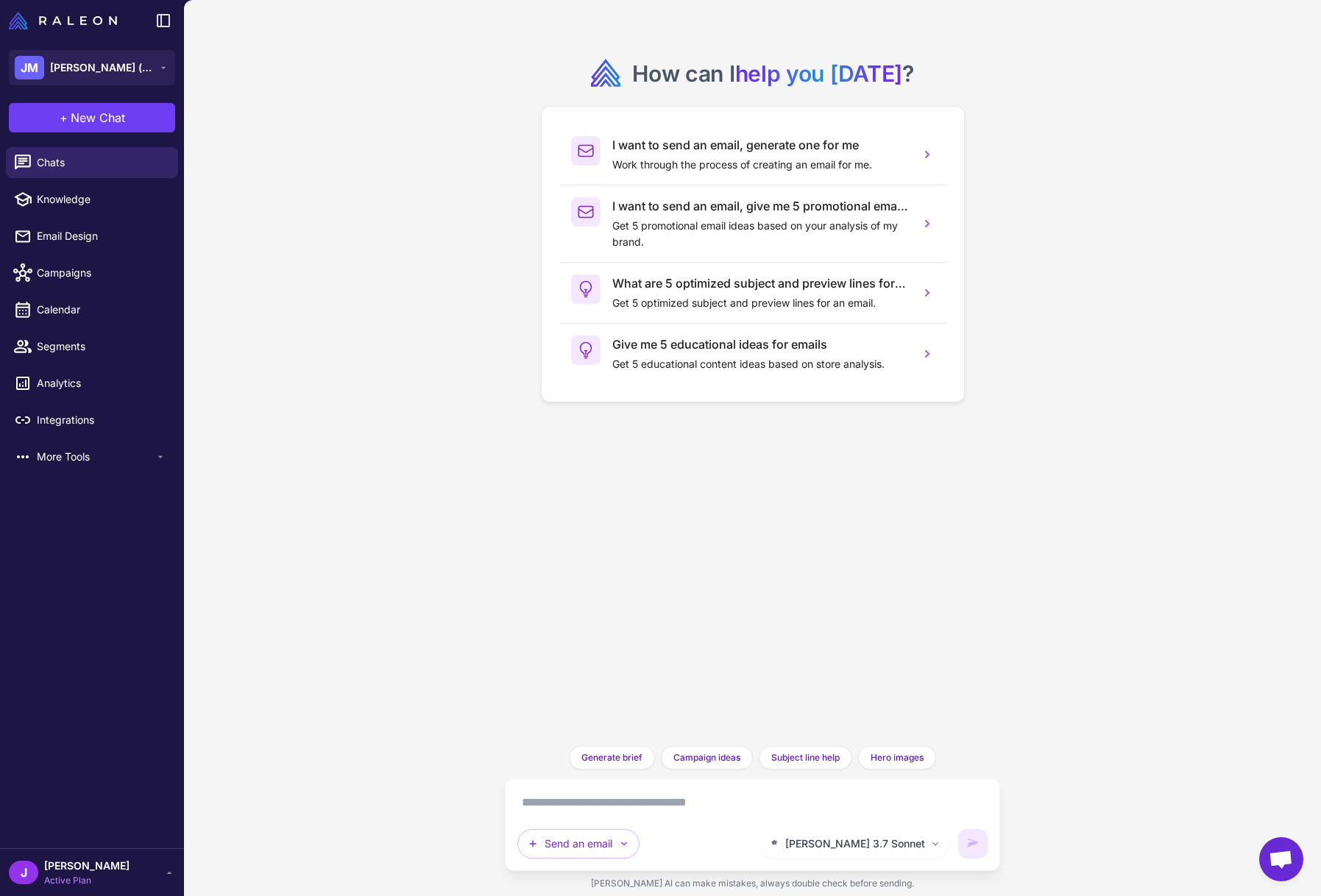
click at [700, 851] on div "Send an email" at bounding box center [633, 843] width 234 height 29
click at [624, 830] on button "Send an email" at bounding box center [578, 843] width 122 height 29
click at [582, 794] on button "Plan multiple emails" at bounding box center [588, 808] width 140 height 28
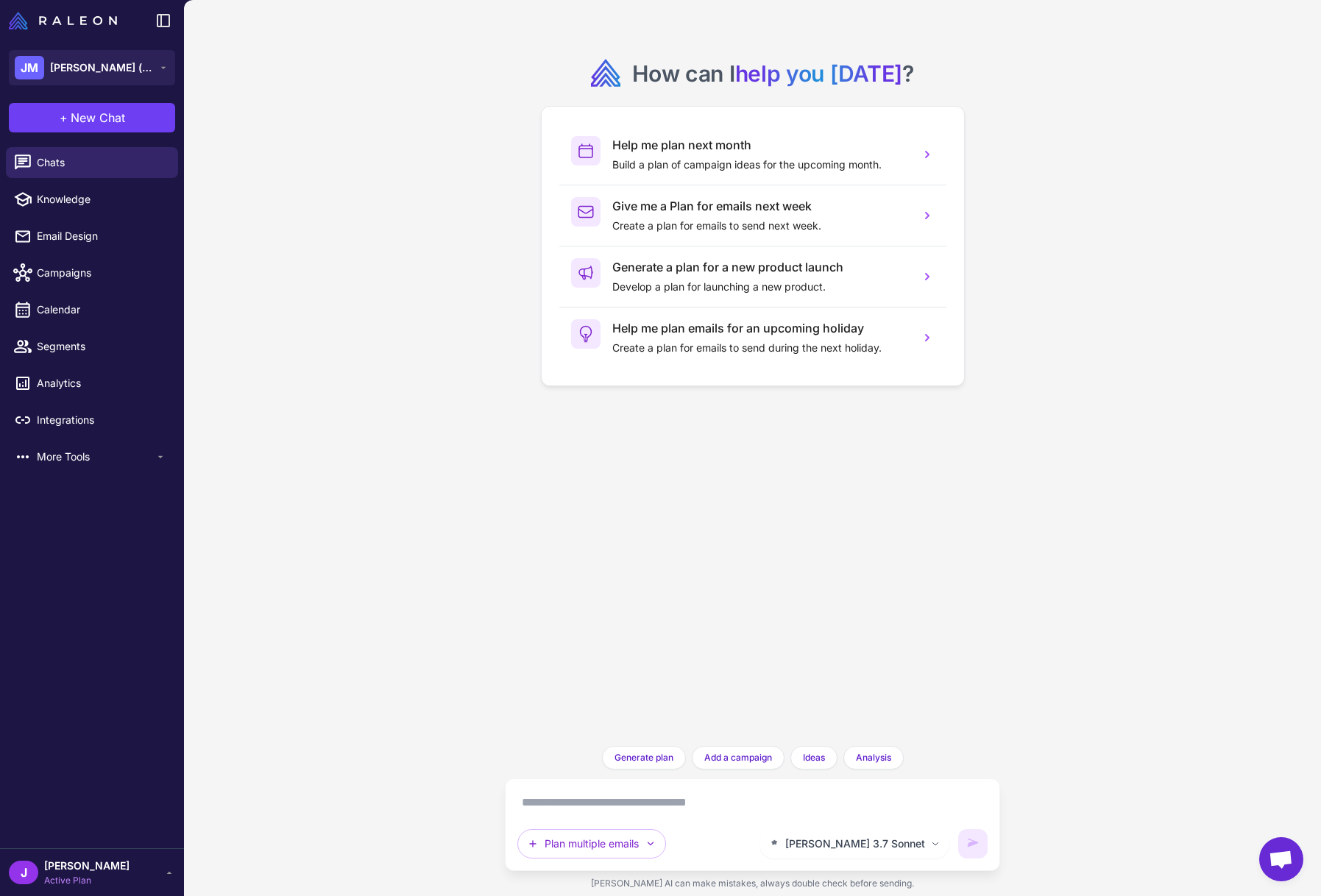
click at [596, 807] on textarea at bounding box center [752, 802] width 470 height 23
type textarea "**********"
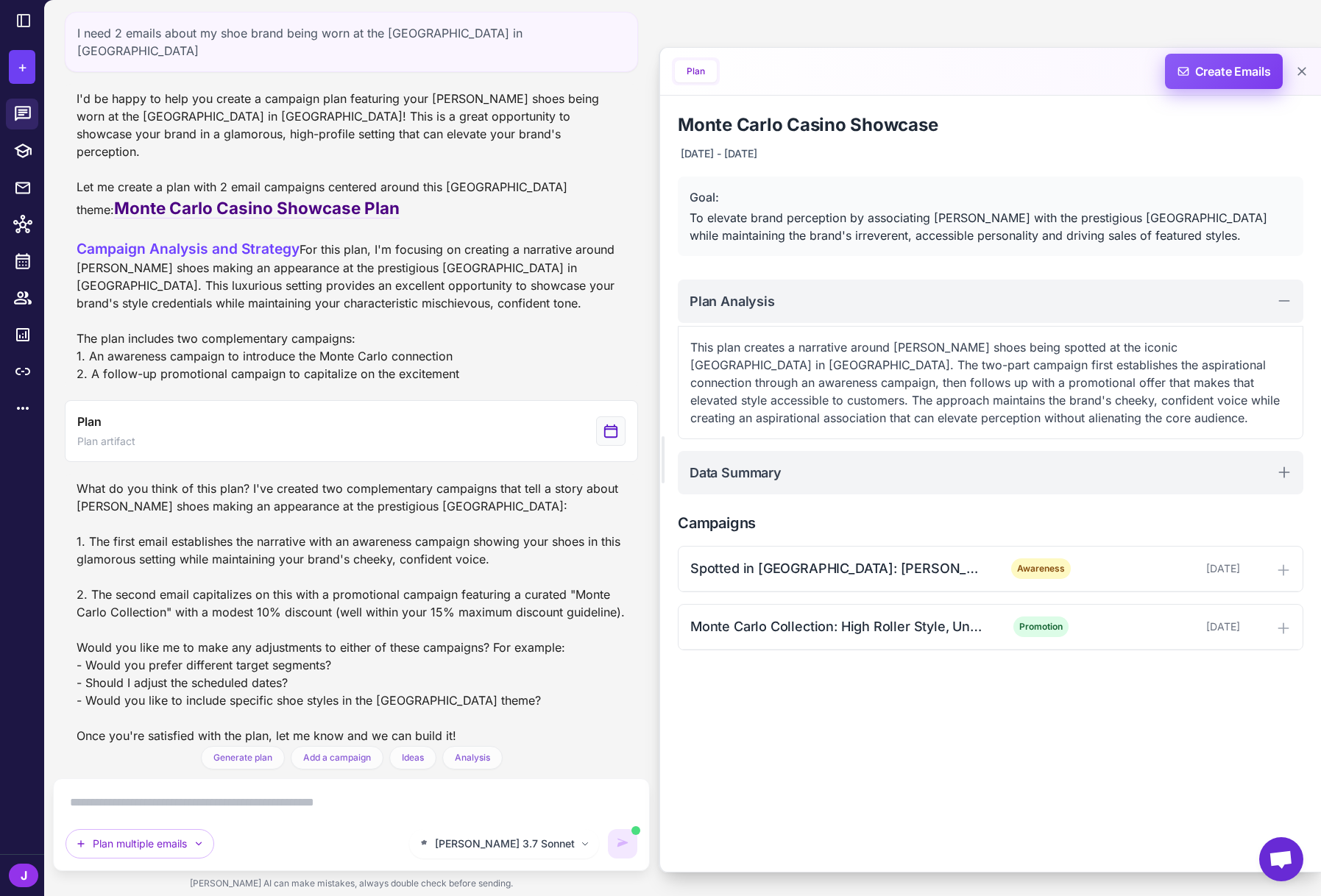
click at [1218, 76] on span "Create Emails" at bounding box center [1224, 71] width 128 height 35
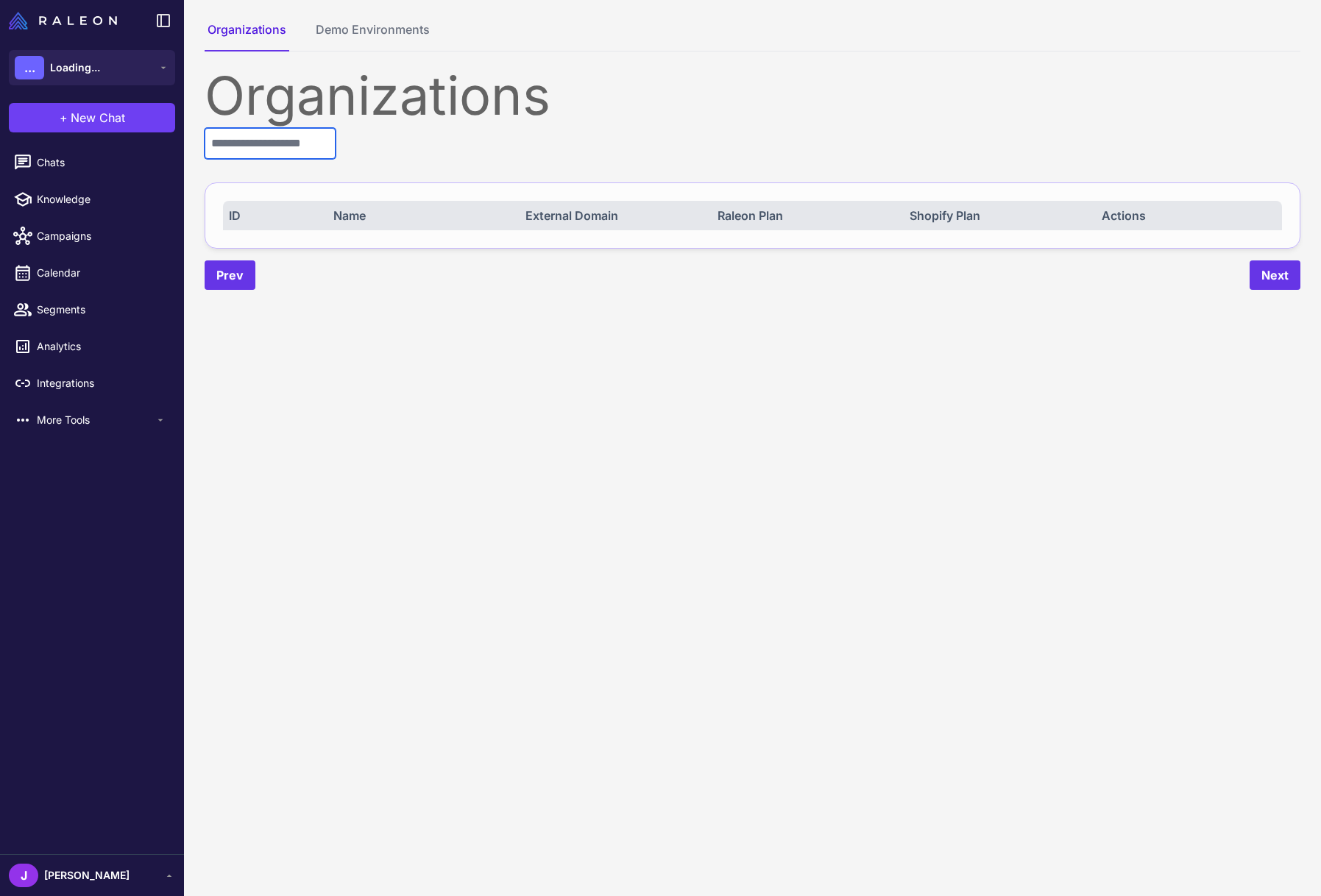
click at [278, 146] on input "text" at bounding box center [270, 144] width 131 height 31
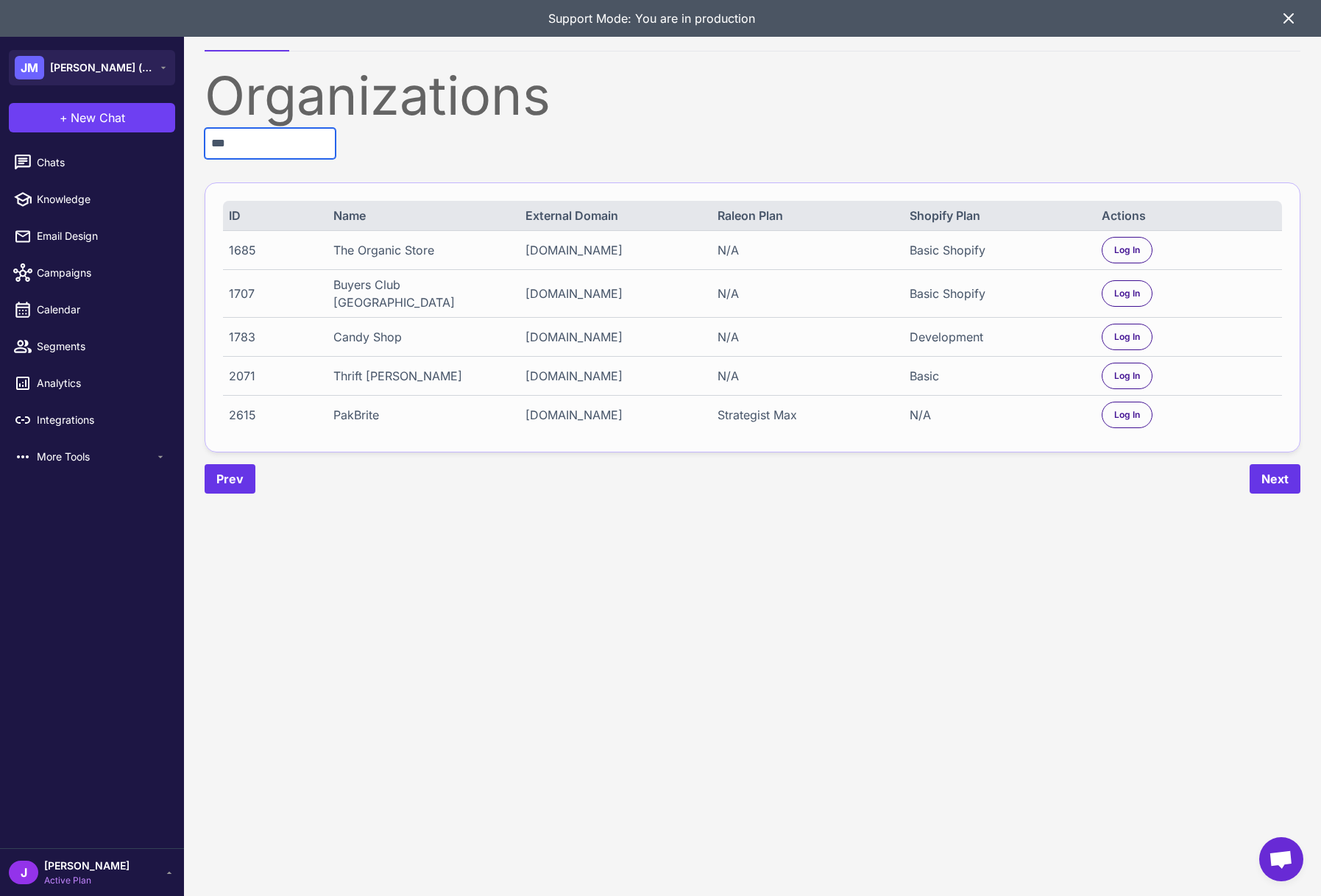
type input "***"
drag, startPoint x: 249, startPoint y: 402, endPoint x: 234, endPoint y: 410, distance: 17.0
click at [248, 406] on div "2615" at bounding box center [273, 414] width 88 height 17
click at [236, 410] on div "2615" at bounding box center [273, 414] width 88 height 17
click at [242, 410] on div "2615" at bounding box center [273, 414] width 88 height 17
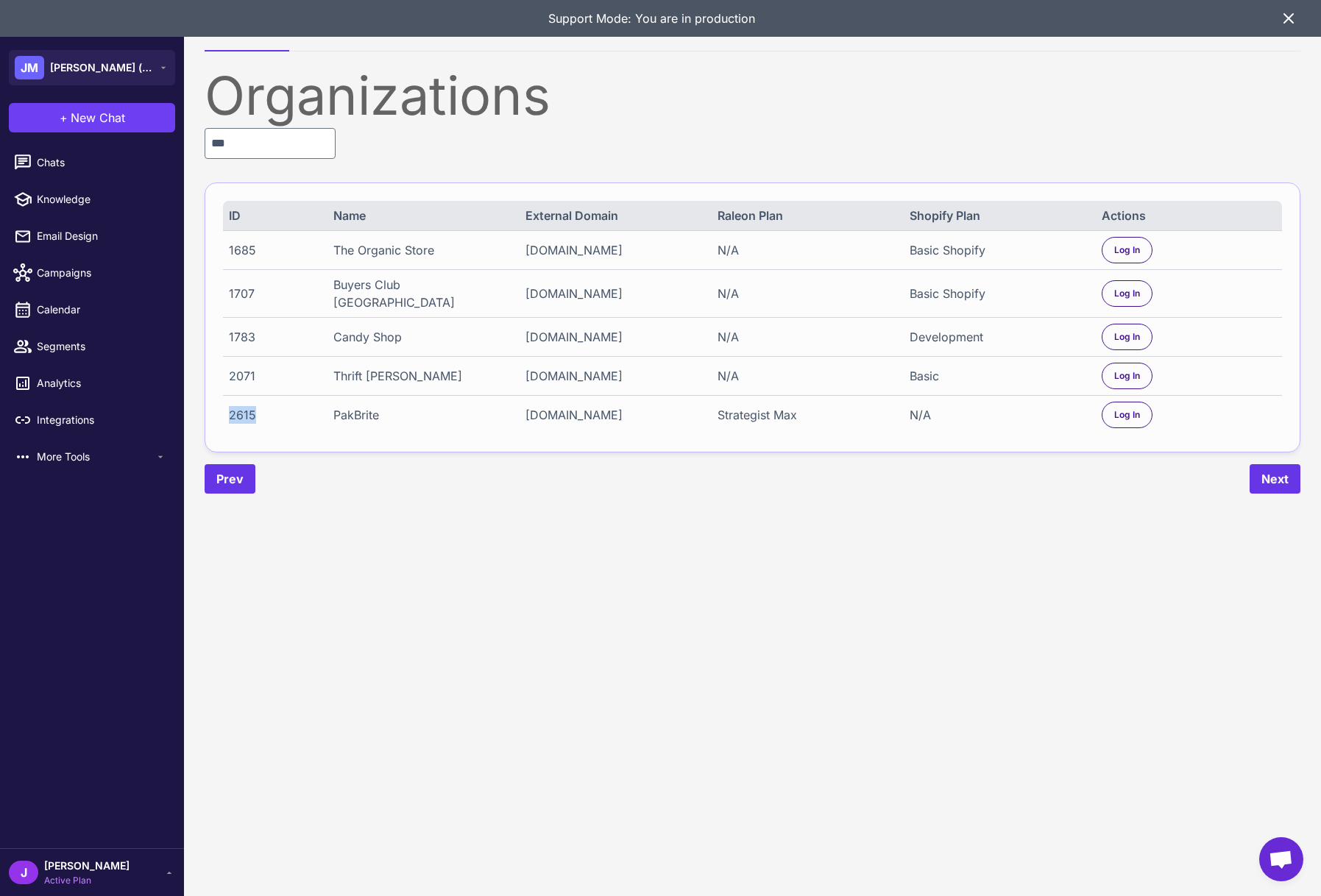
copy div "2615"
click at [1136, 408] on span "Log In" at bounding box center [1127, 414] width 26 height 13
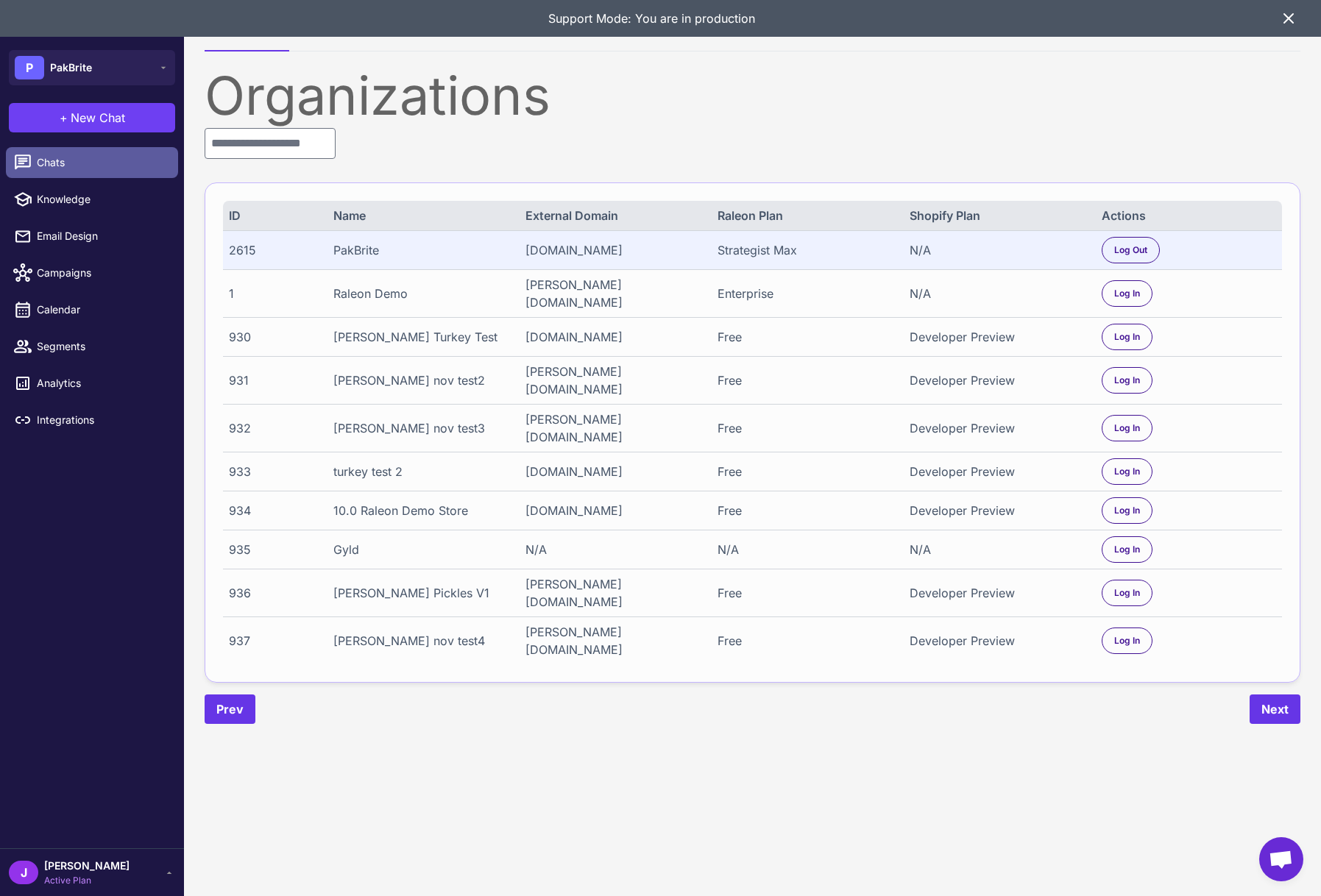
click at [54, 159] on span "Chats" at bounding box center [102, 162] width 129 height 16
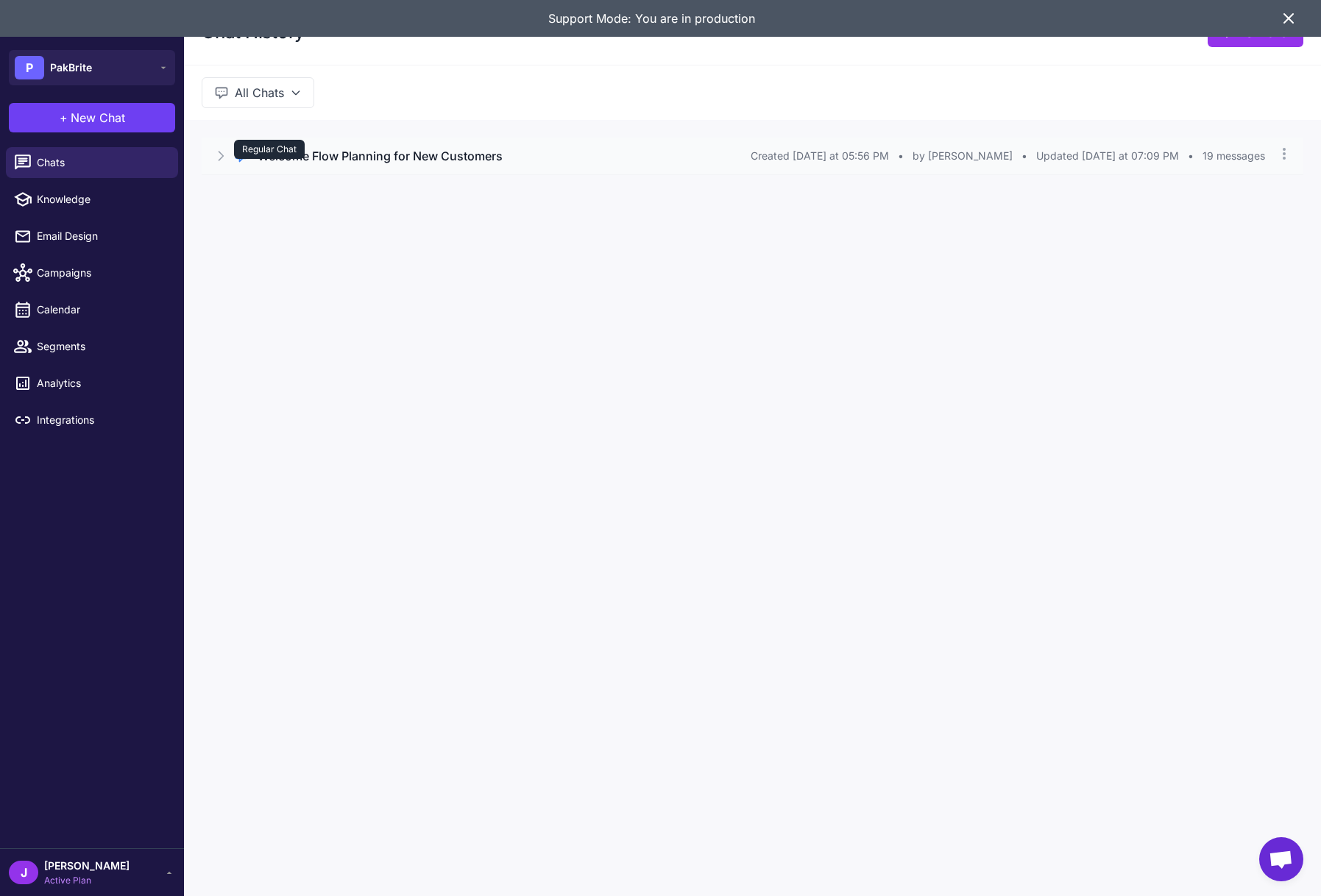
click at [234, 153] on div "Regular Chat Welcome Flow Planning for New Customers Created Yesterday at 05:56…" at bounding box center [752, 156] width 1101 height 37
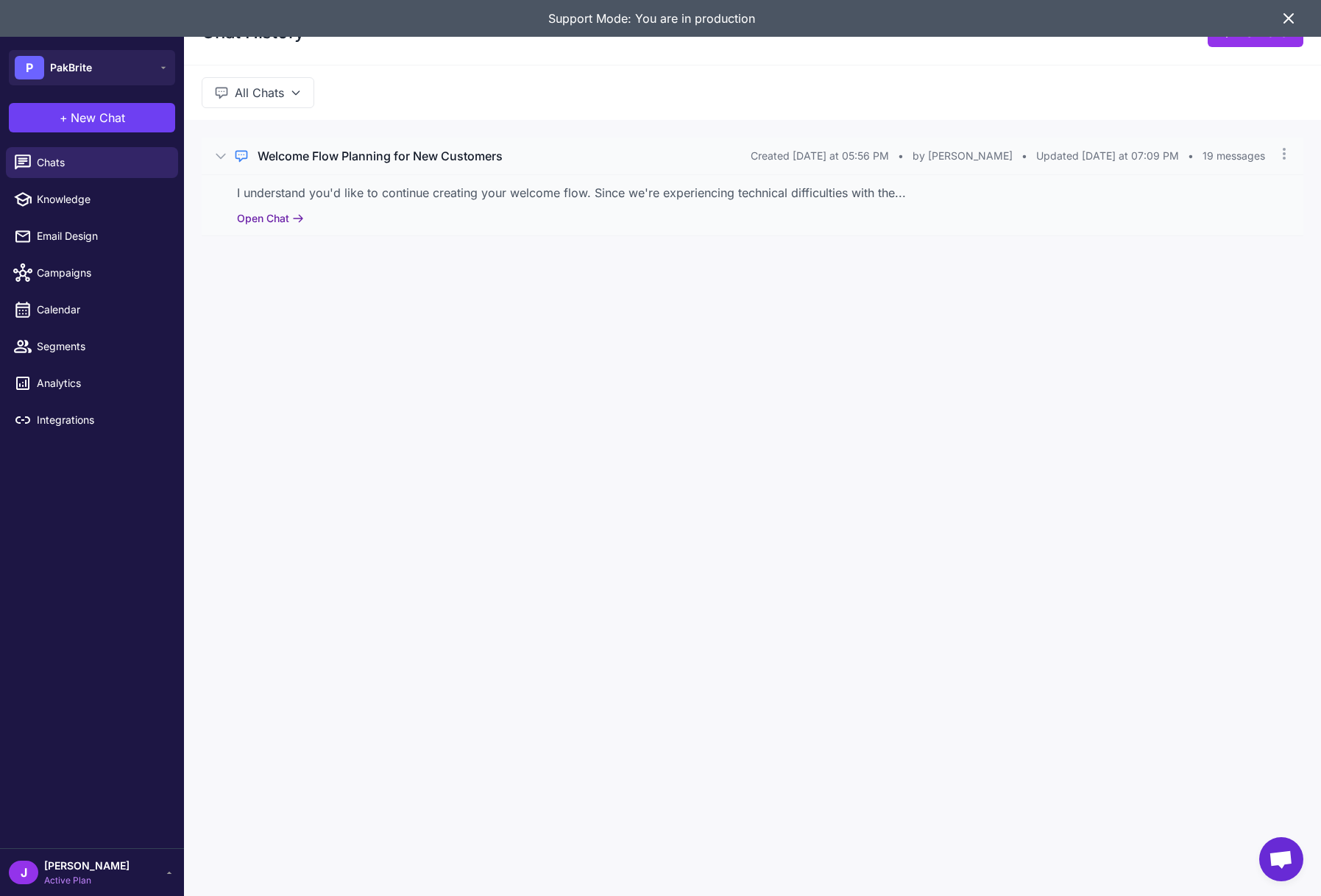
click at [277, 217] on button "Open Chat" at bounding box center [271, 218] width 67 height 16
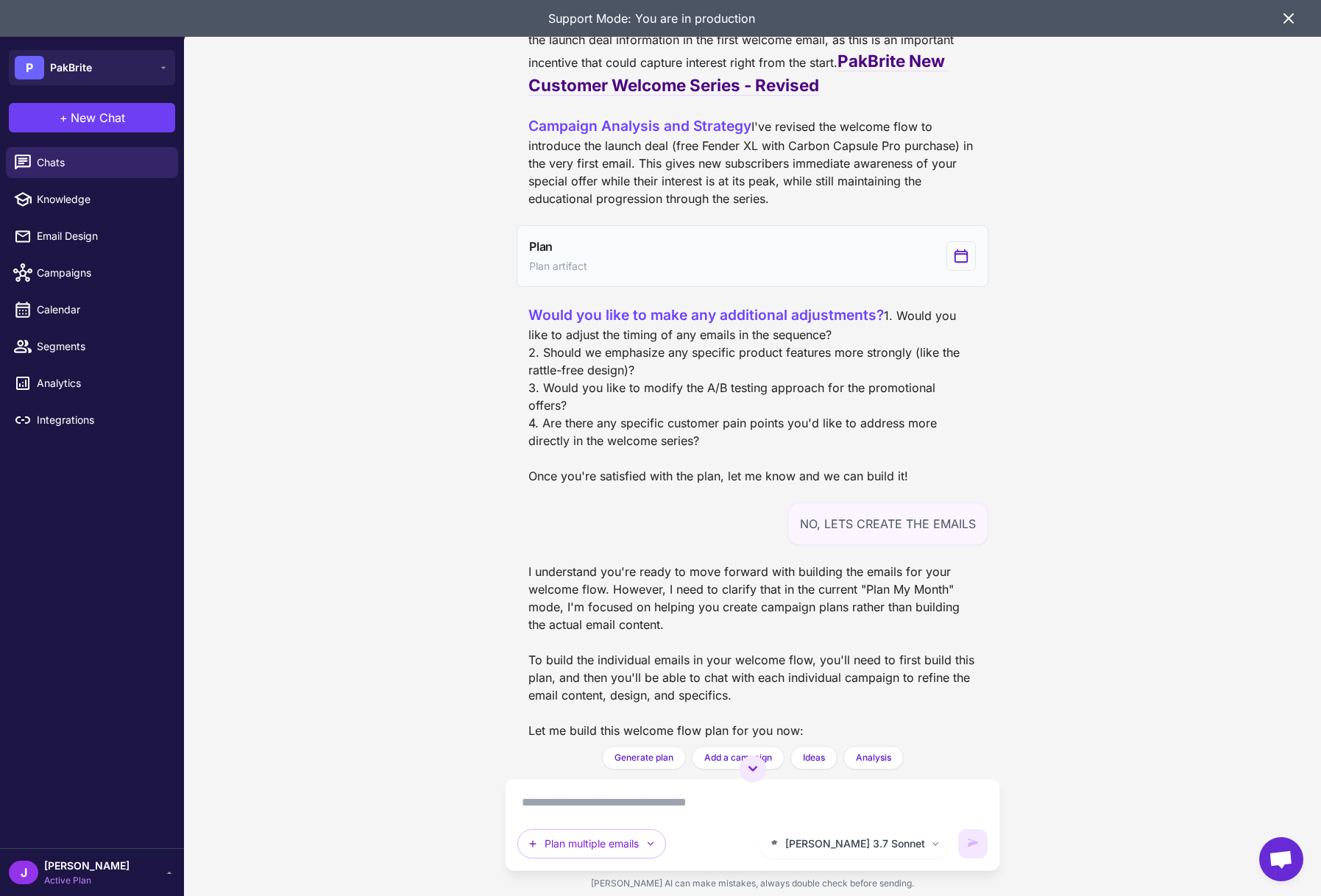
scroll to position [1453, 0]
click at [682, 273] on button "Plan Plan artifact" at bounding box center [751, 257] width 471 height 62
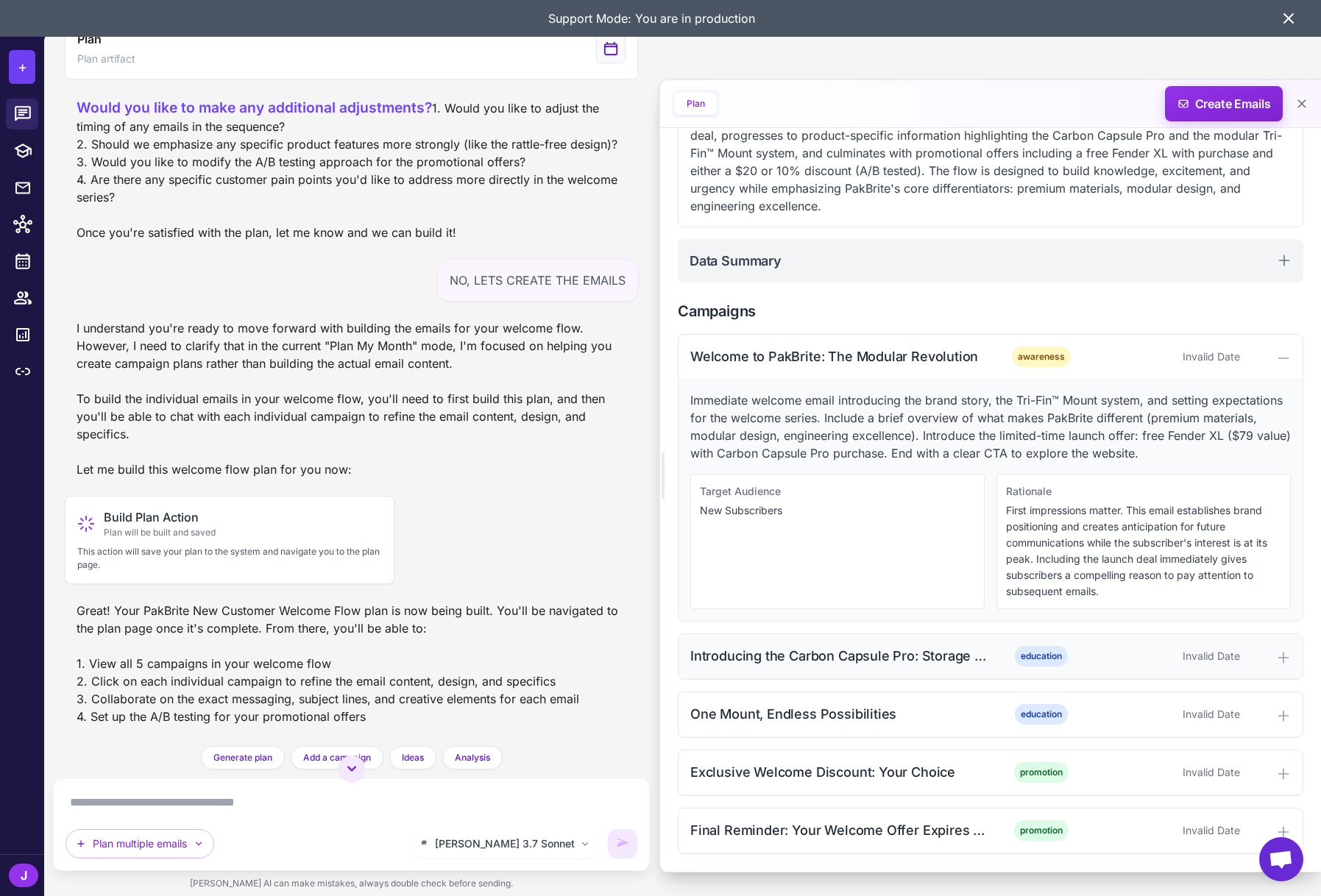
click at [887, 642] on div "Introducing the Carbon Capsule Pro: Storage Reimagined education Invalid Date" at bounding box center [990, 656] width 624 height 45
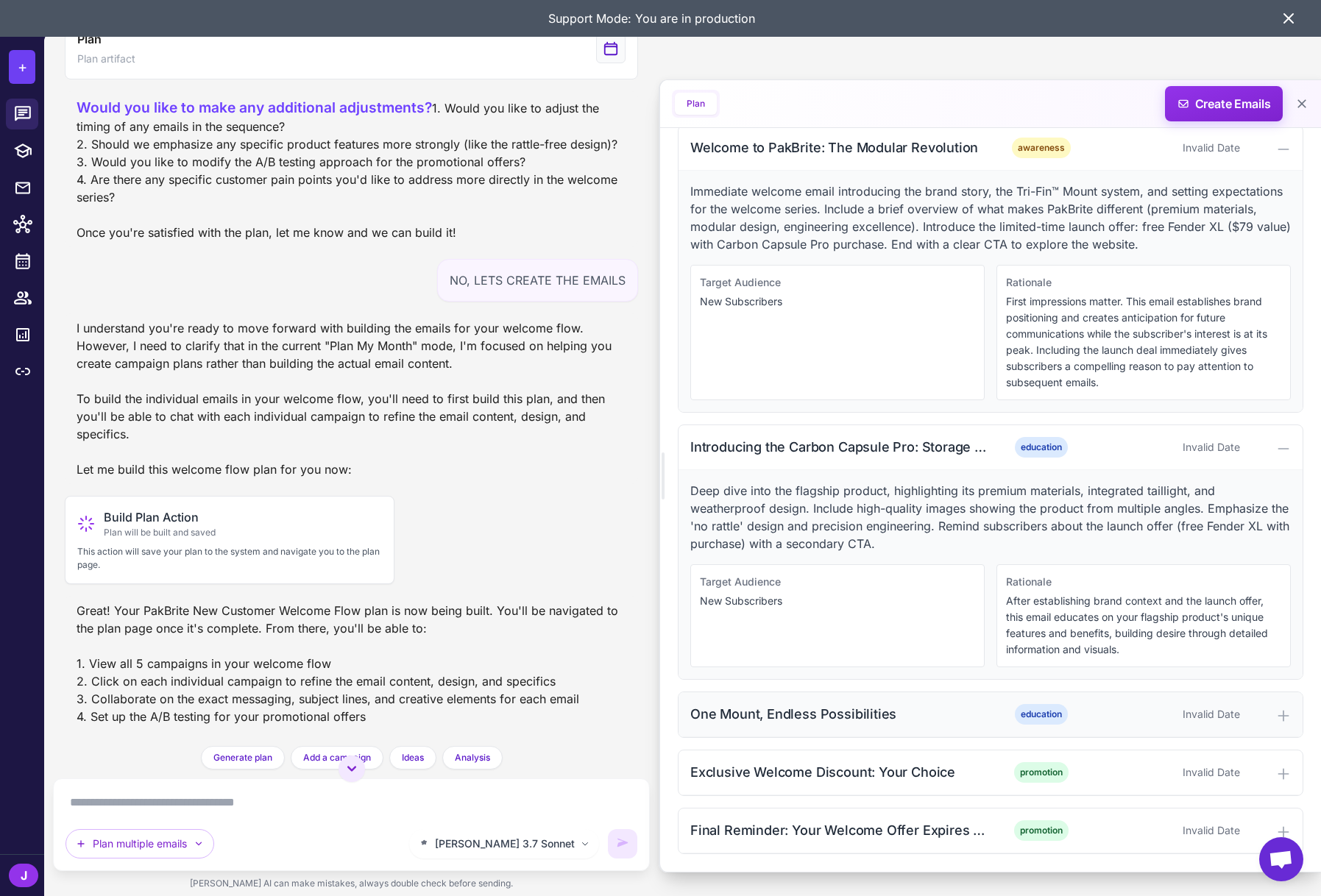
click at [828, 709] on div "One Mount, Endless Possibilities" at bounding box center [838, 713] width 297 height 20
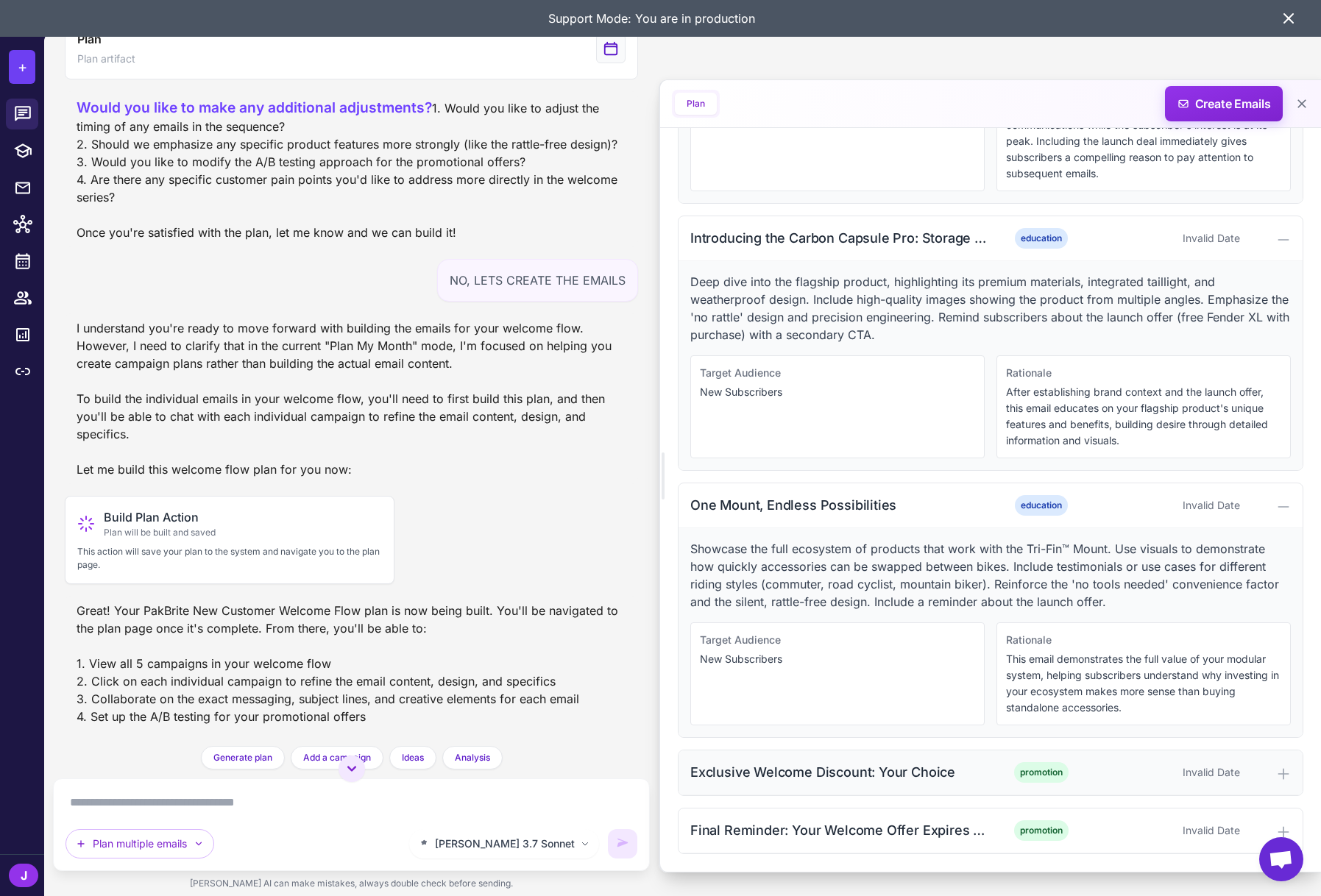
click at [900, 776] on div "Exclusive Welcome Discount: Your Choice" at bounding box center [838, 772] width 297 height 20
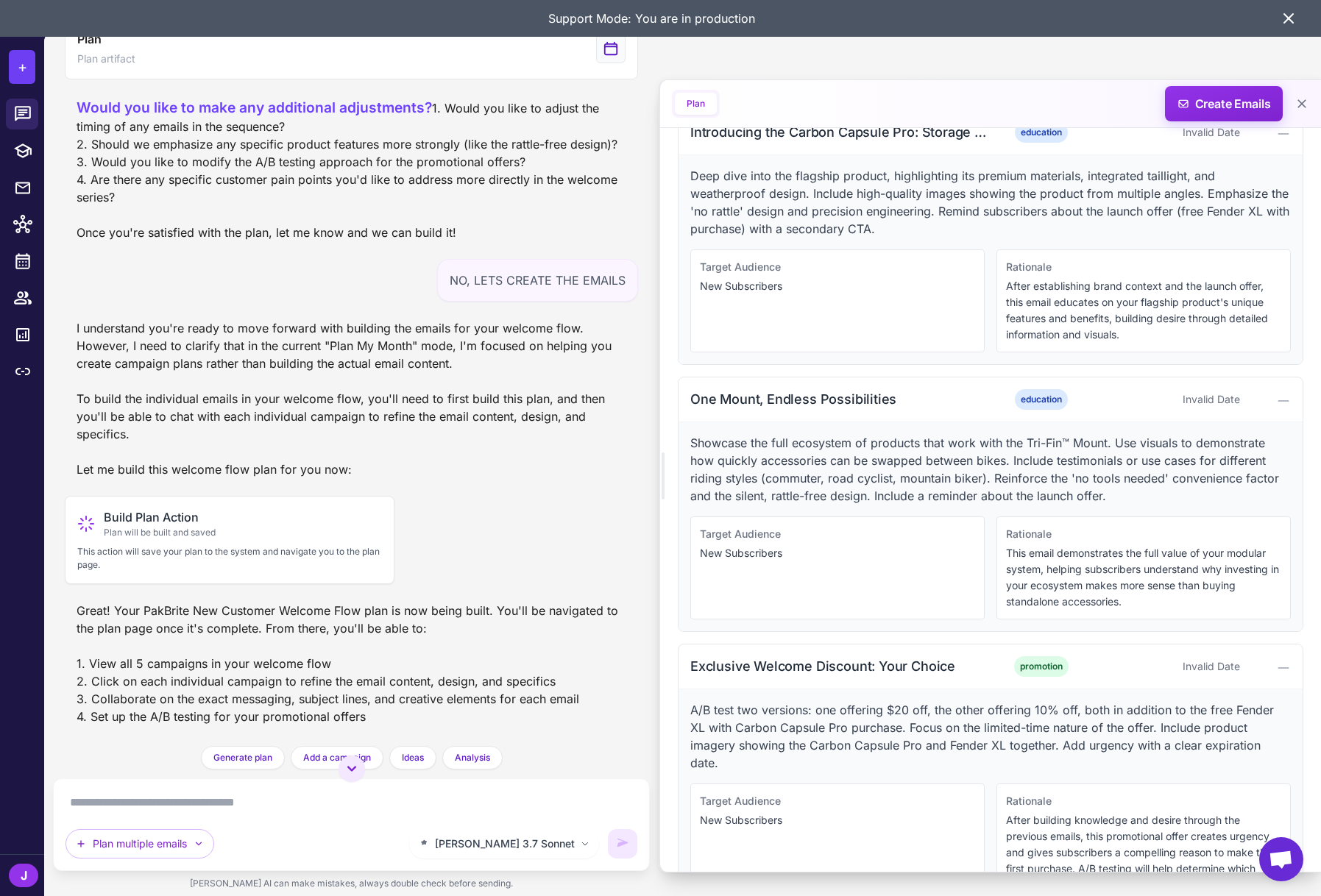
scroll to position [923, 0]
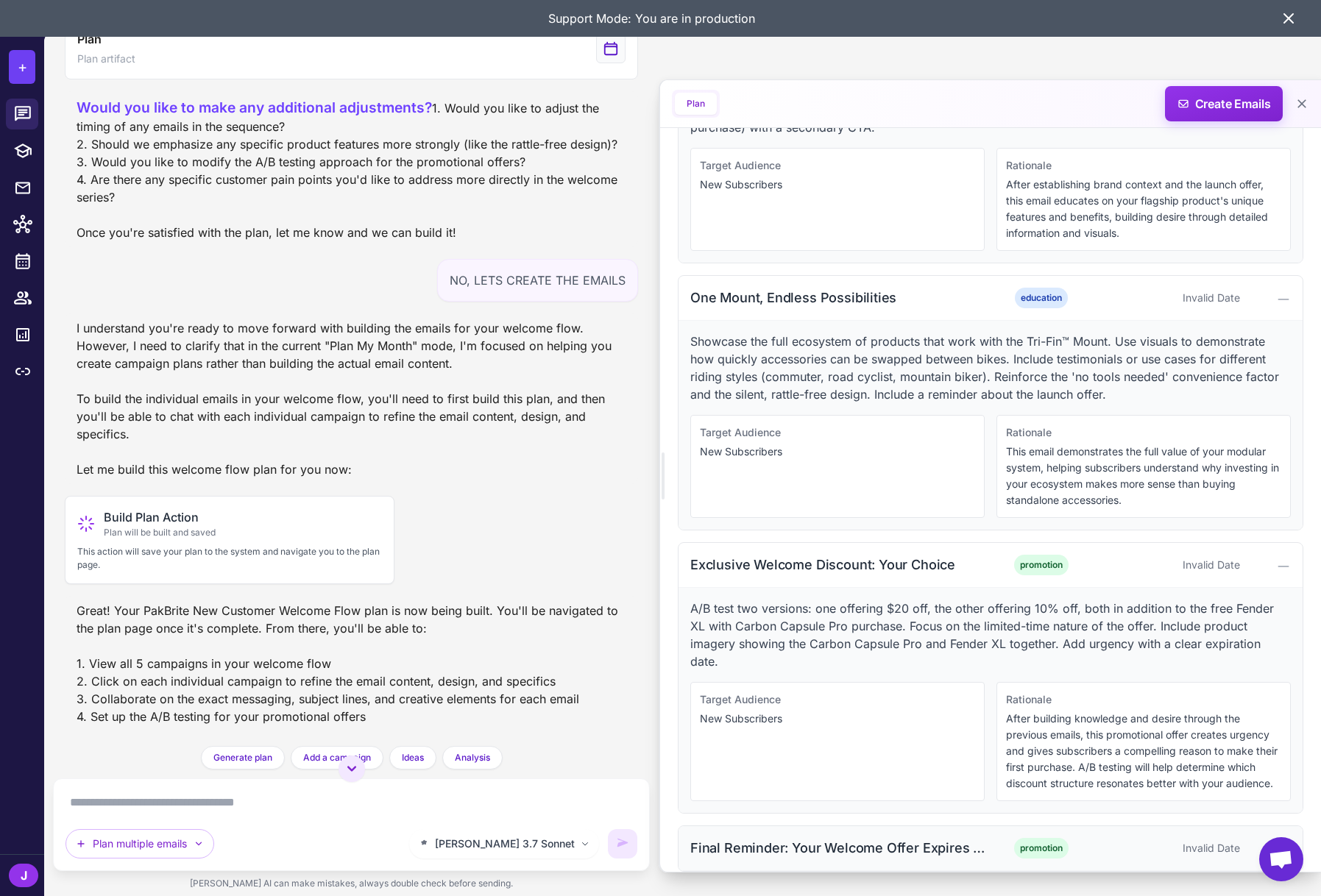
click at [885, 838] on div "Final Reminder: Your Welcome Offer Expires Soon" at bounding box center [838, 848] width 297 height 20
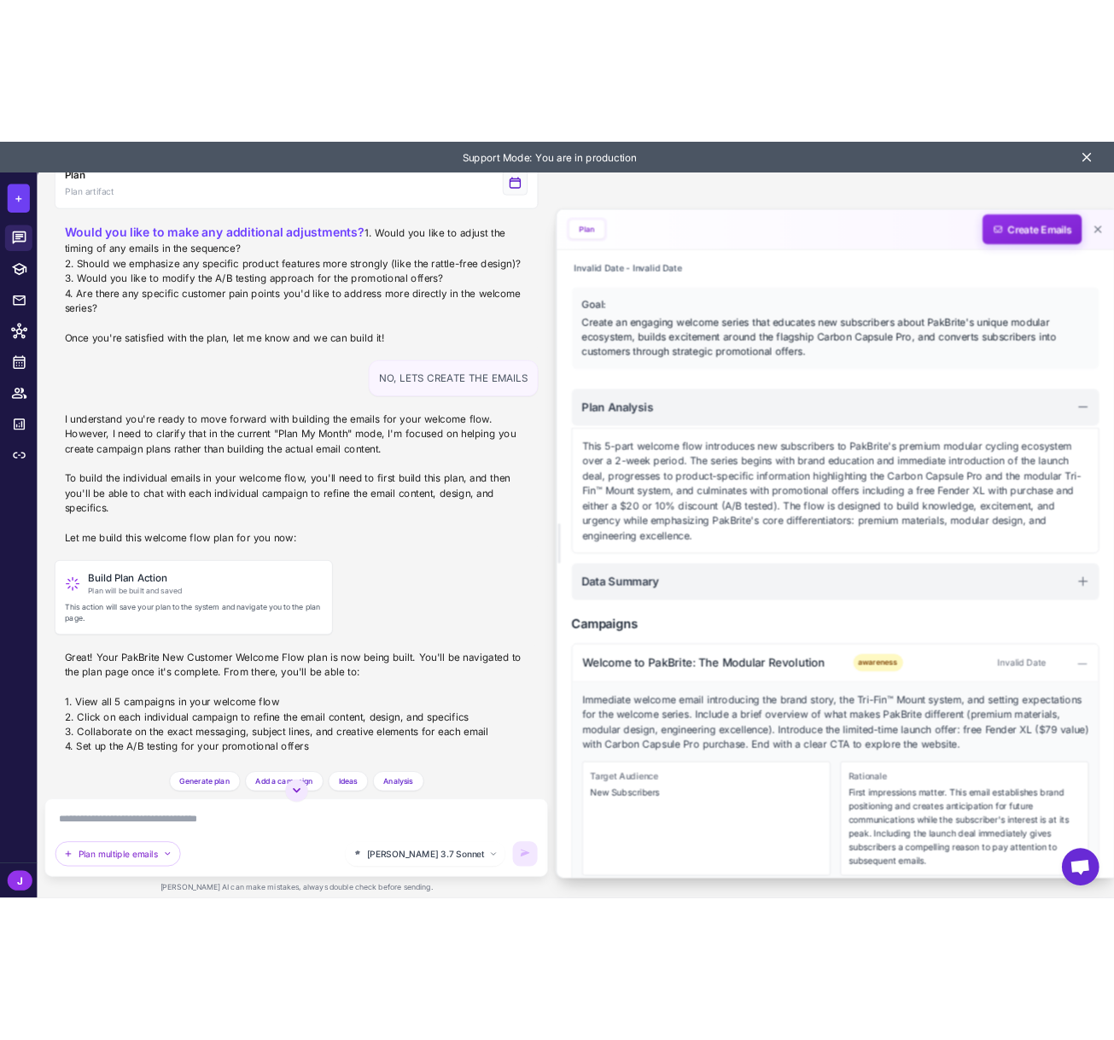
scroll to position [0, 0]
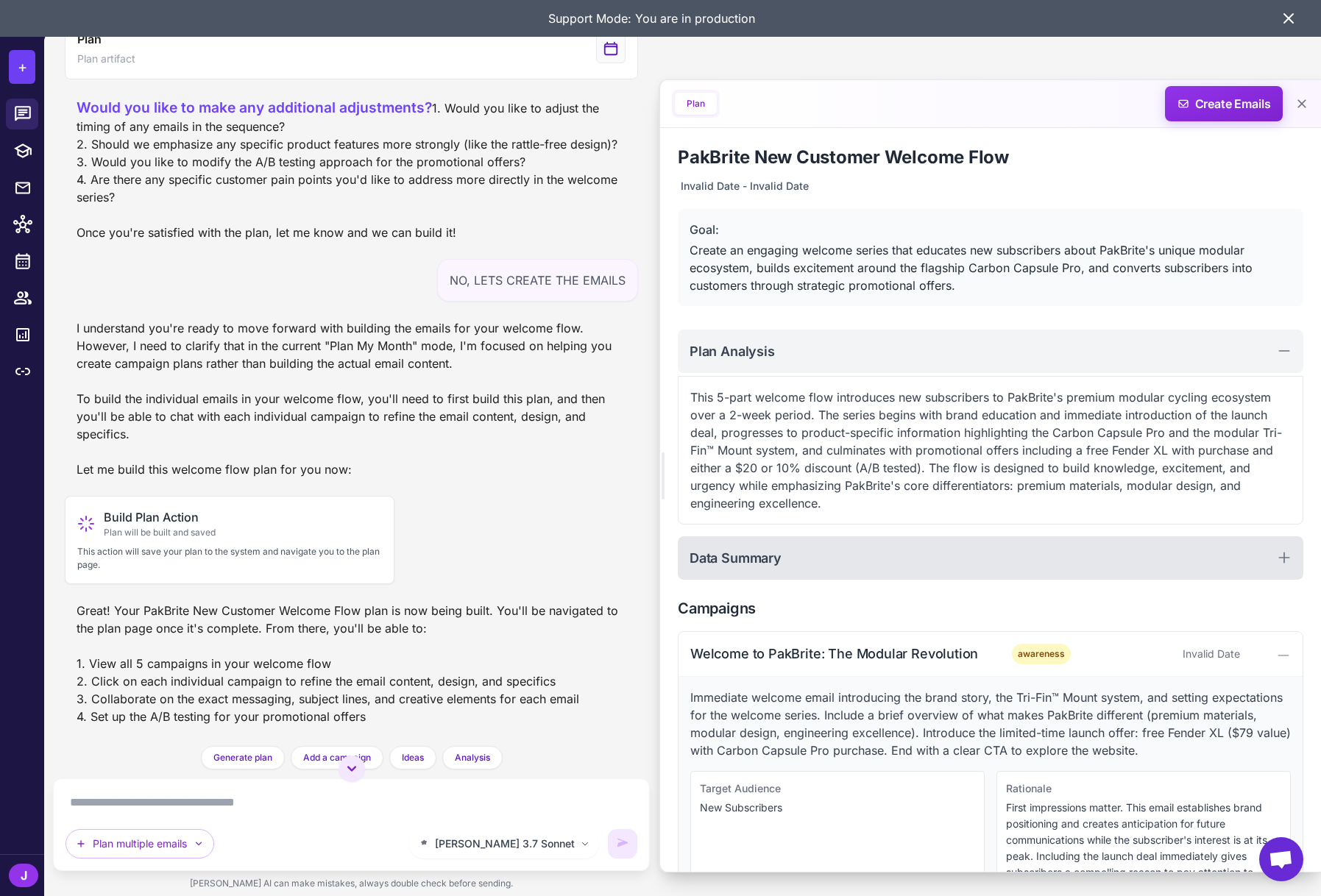
click at [792, 555] on div "Data Summary" at bounding box center [990, 557] width 626 height 43
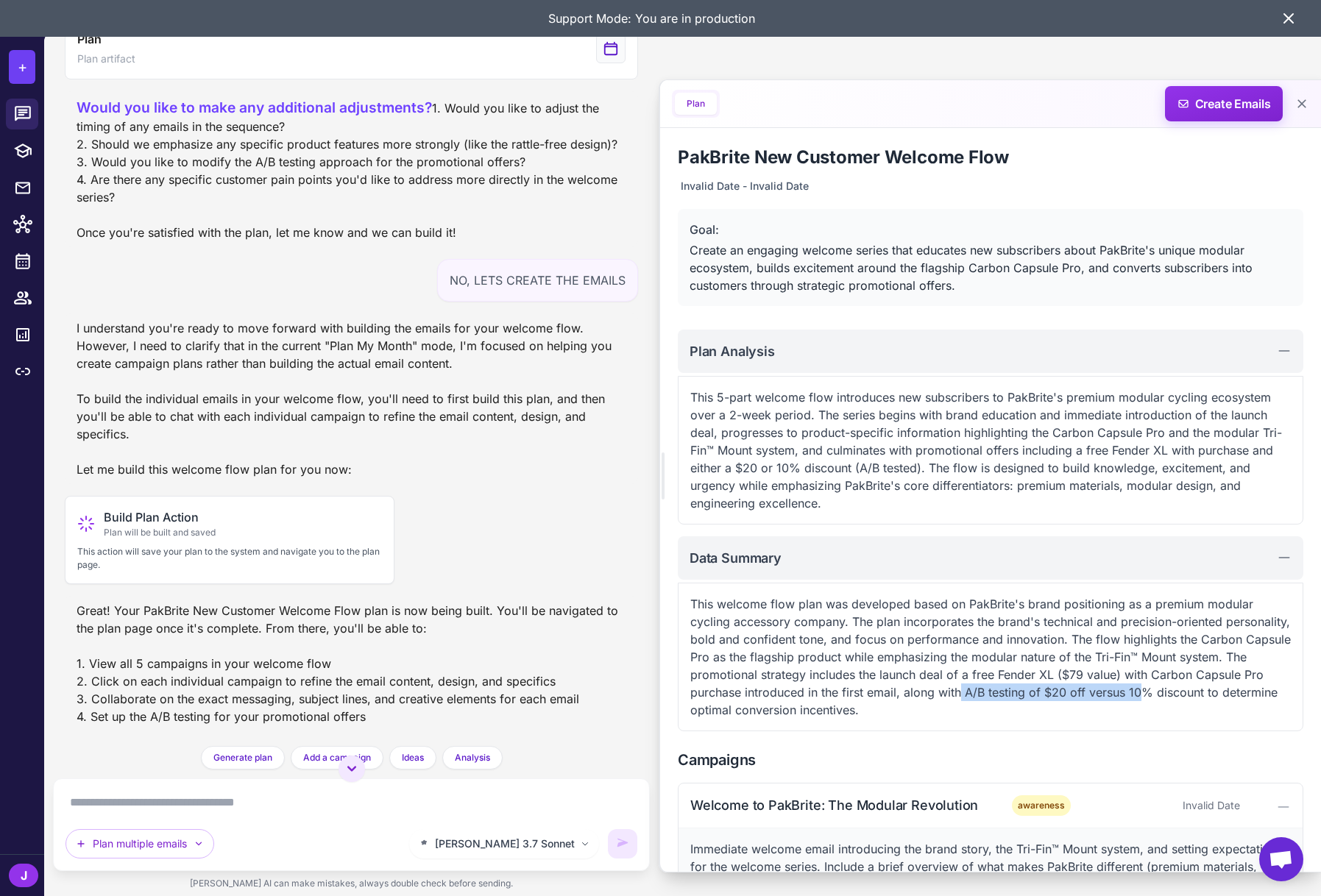
drag, startPoint x: 1029, startPoint y: 688, endPoint x: 1171, endPoint y: 697, distance: 142.3
click at [1211, 693] on p "This welcome flow plan was developed based on PakBrite's brand positioning as a…" at bounding box center [990, 656] width 601 height 123
click at [1069, 675] on p "This welcome flow plan was developed based on PakBrite's brand positioning as a…" at bounding box center [990, 656] width 601 height 123
click at [1287, 17] on icon at bounding box center [1288, 18] width 9 height 9
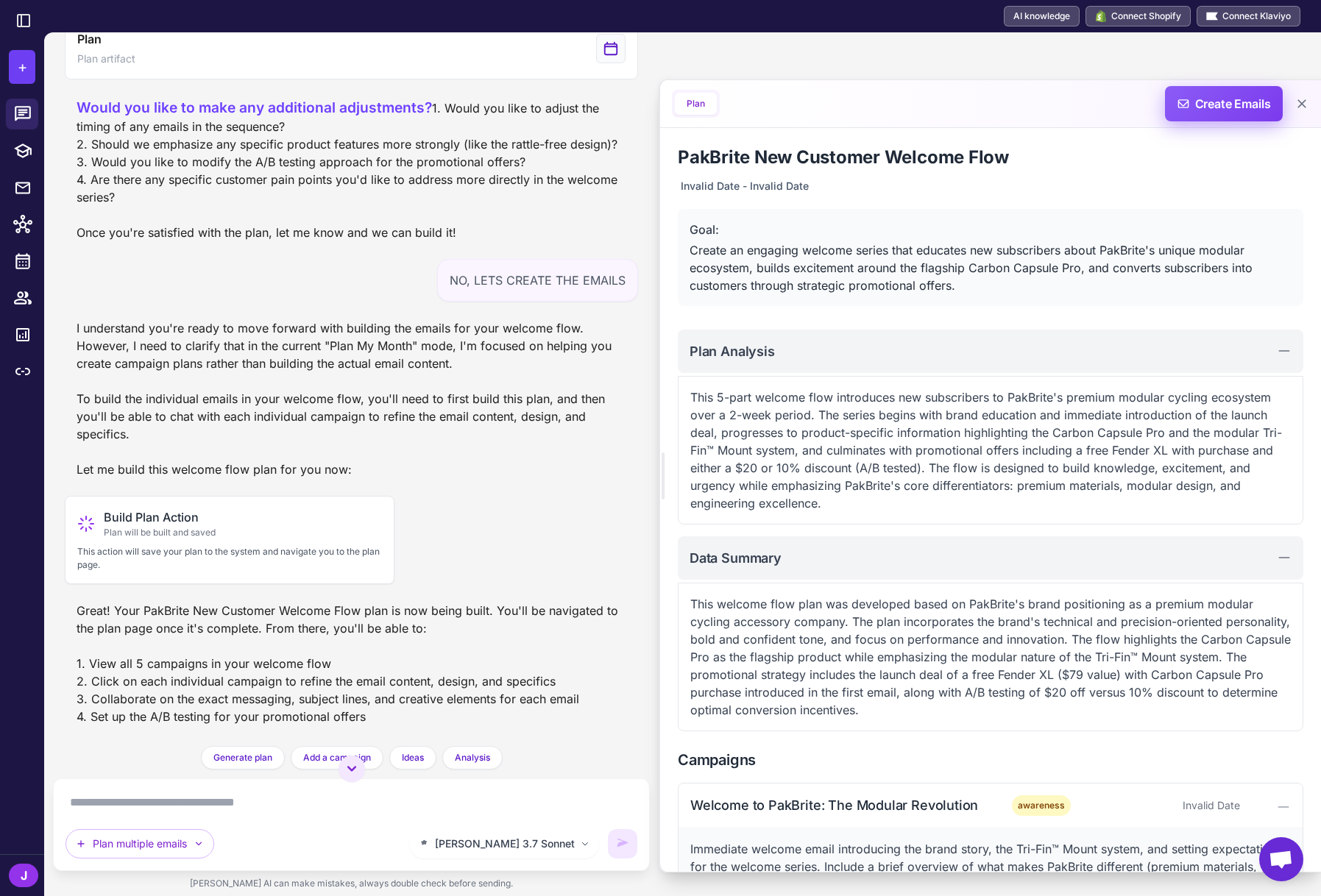
click at [1228, 101] on span "Create Emails" at bounding box center [1224, 103] width 128 height 35
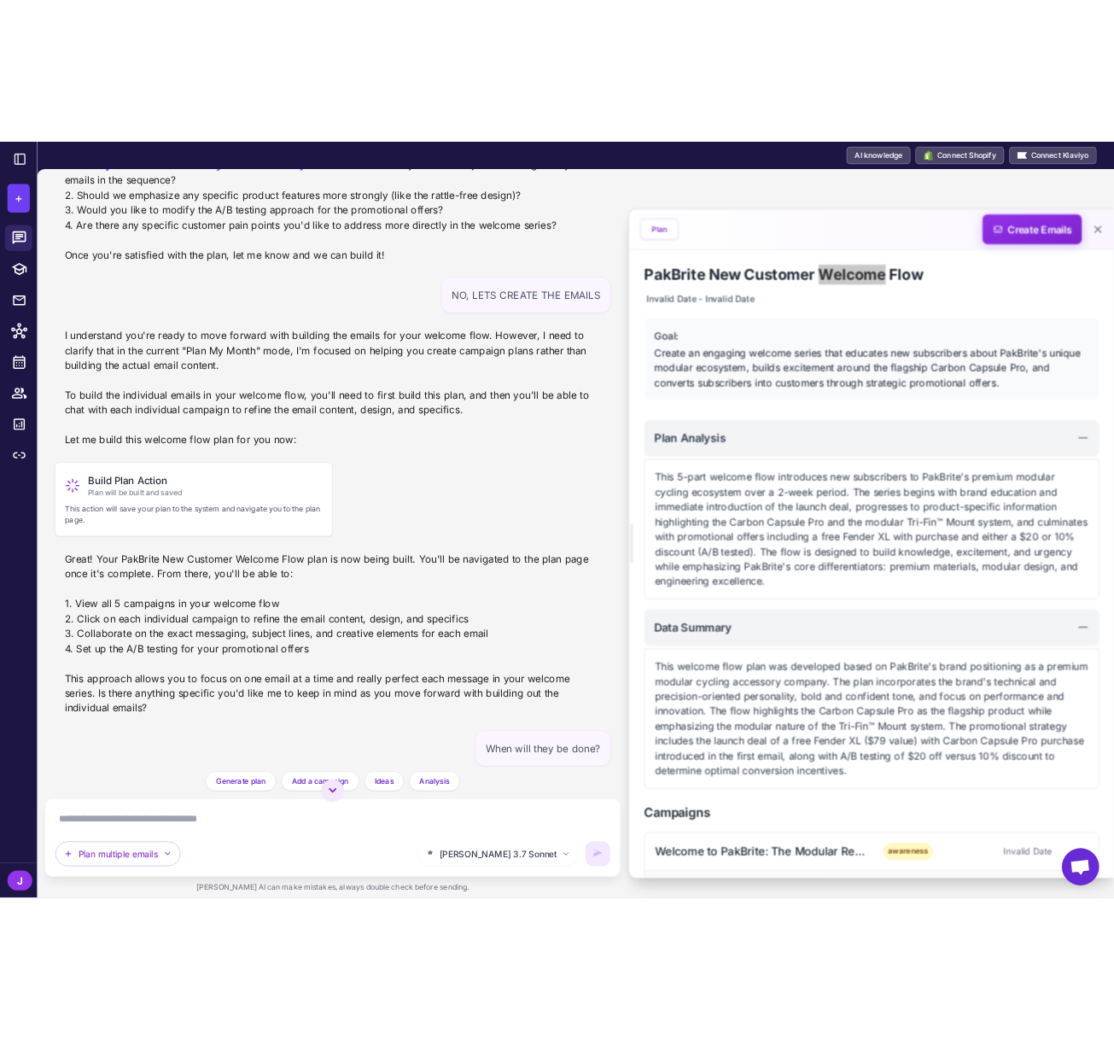
scroll to position [2587, 0]
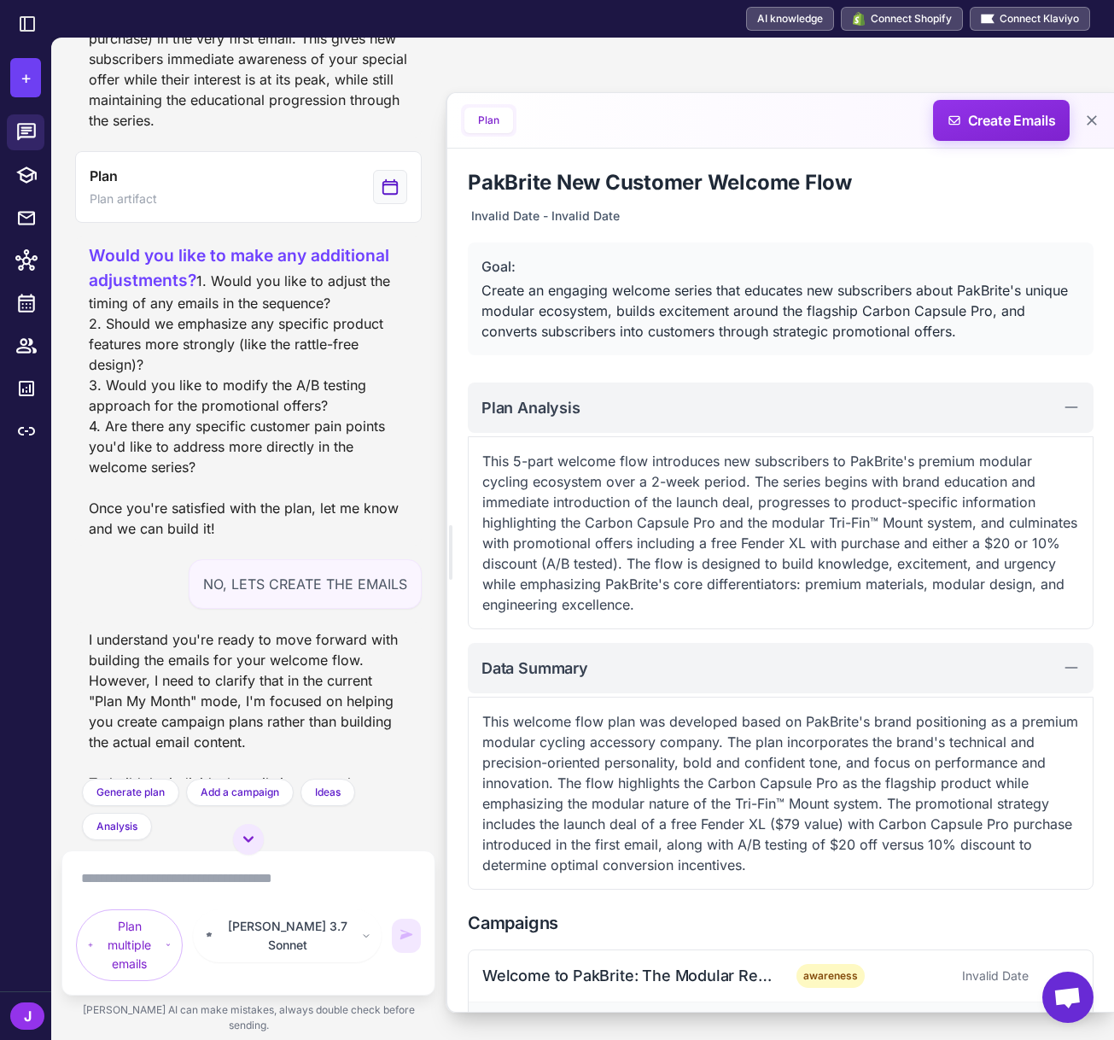
click at [670, 578] on p "This 5-part welcome flow introduces new subscribers to PakBrite's premium modul…" at bounding box center [780, 533] width 597 height 164
click at [580, 222] on div "Invalid Date - Invalid Date" at bounding box center [545, 216] width 155 height 26
click at [582, 221] on div "Invalid Date - Invalid Date" at bounding box center [545, 216] width 155 height 26
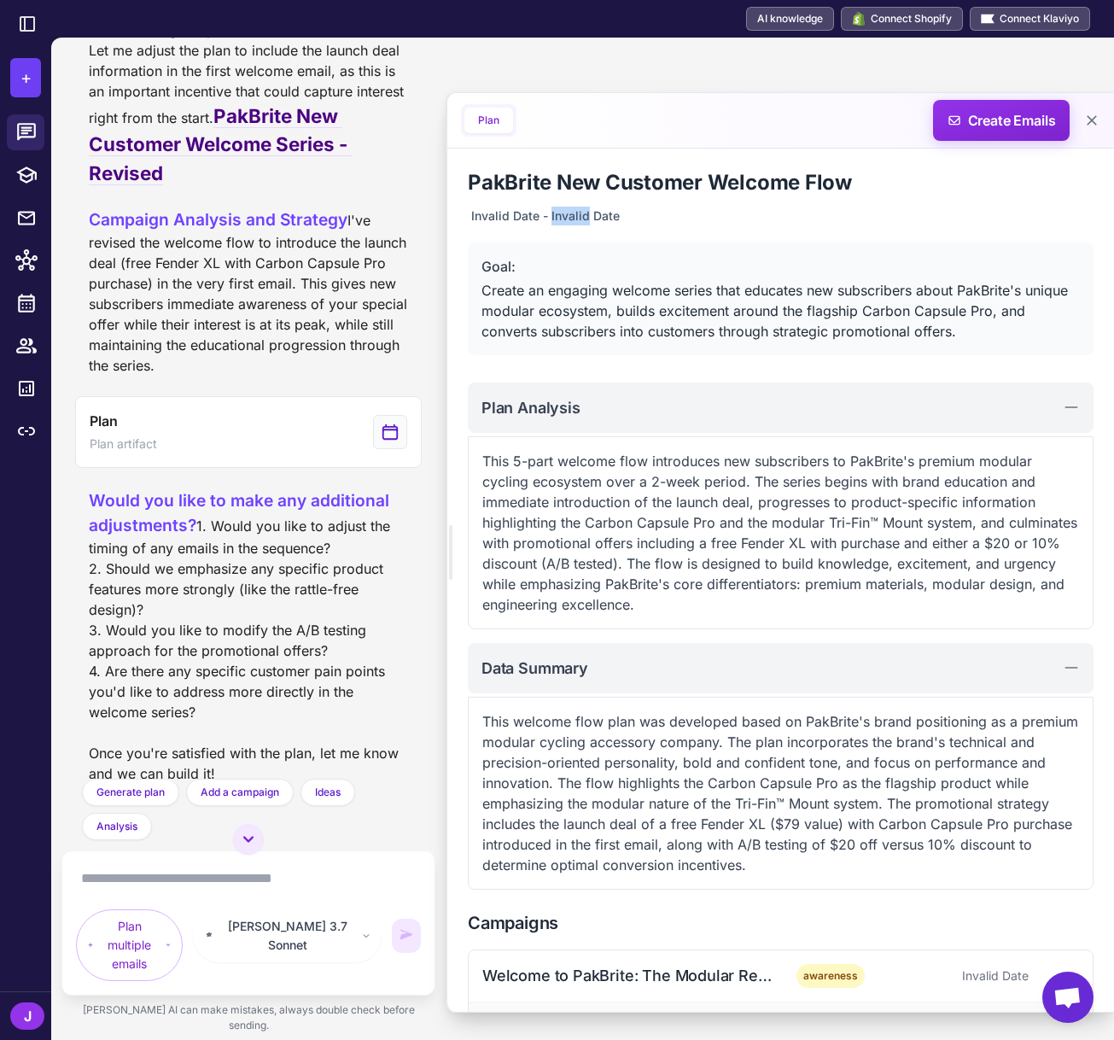
scroll to position [2288, 0]
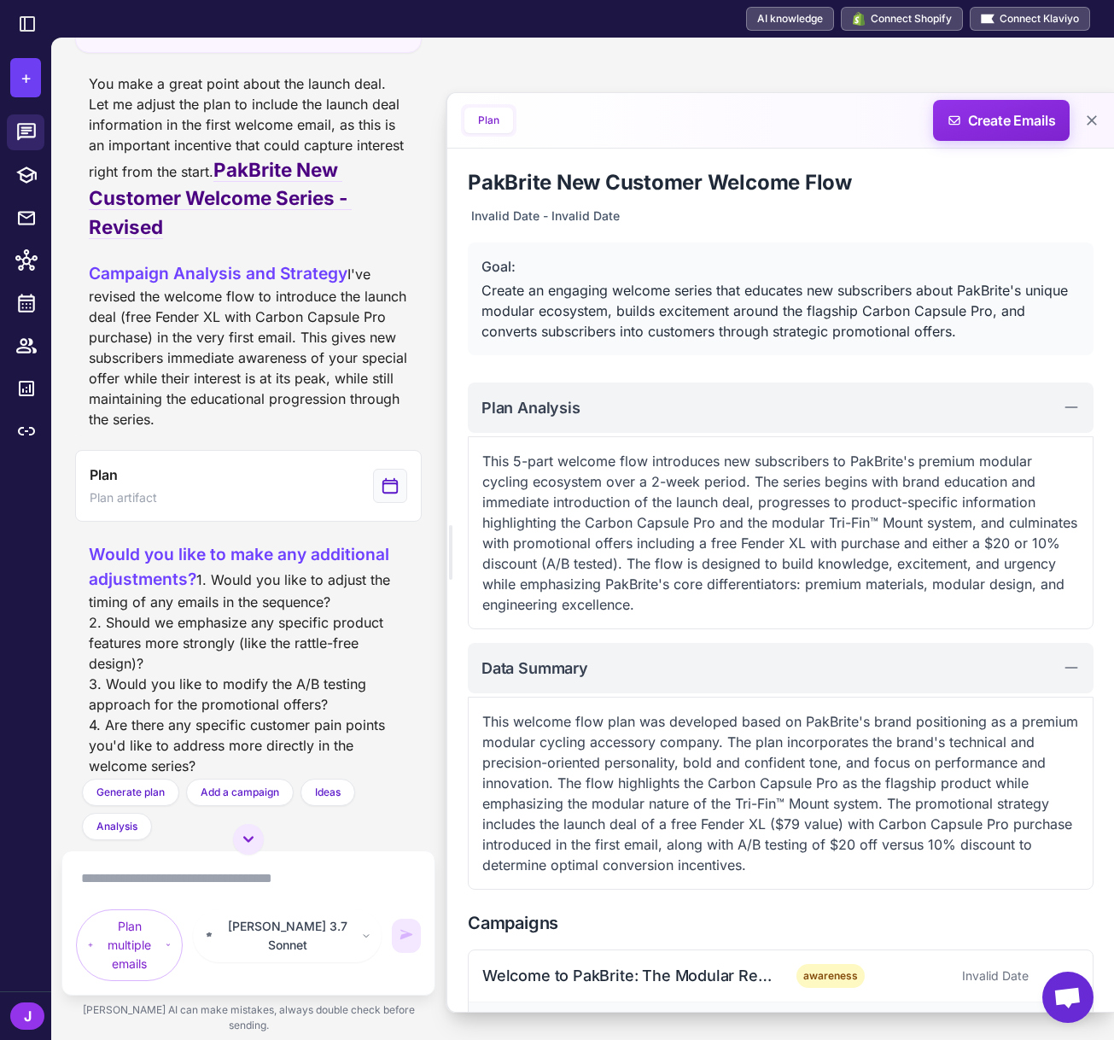
click at [182, 892] on textarea at bounding box center [248, 878] width 345 height 27
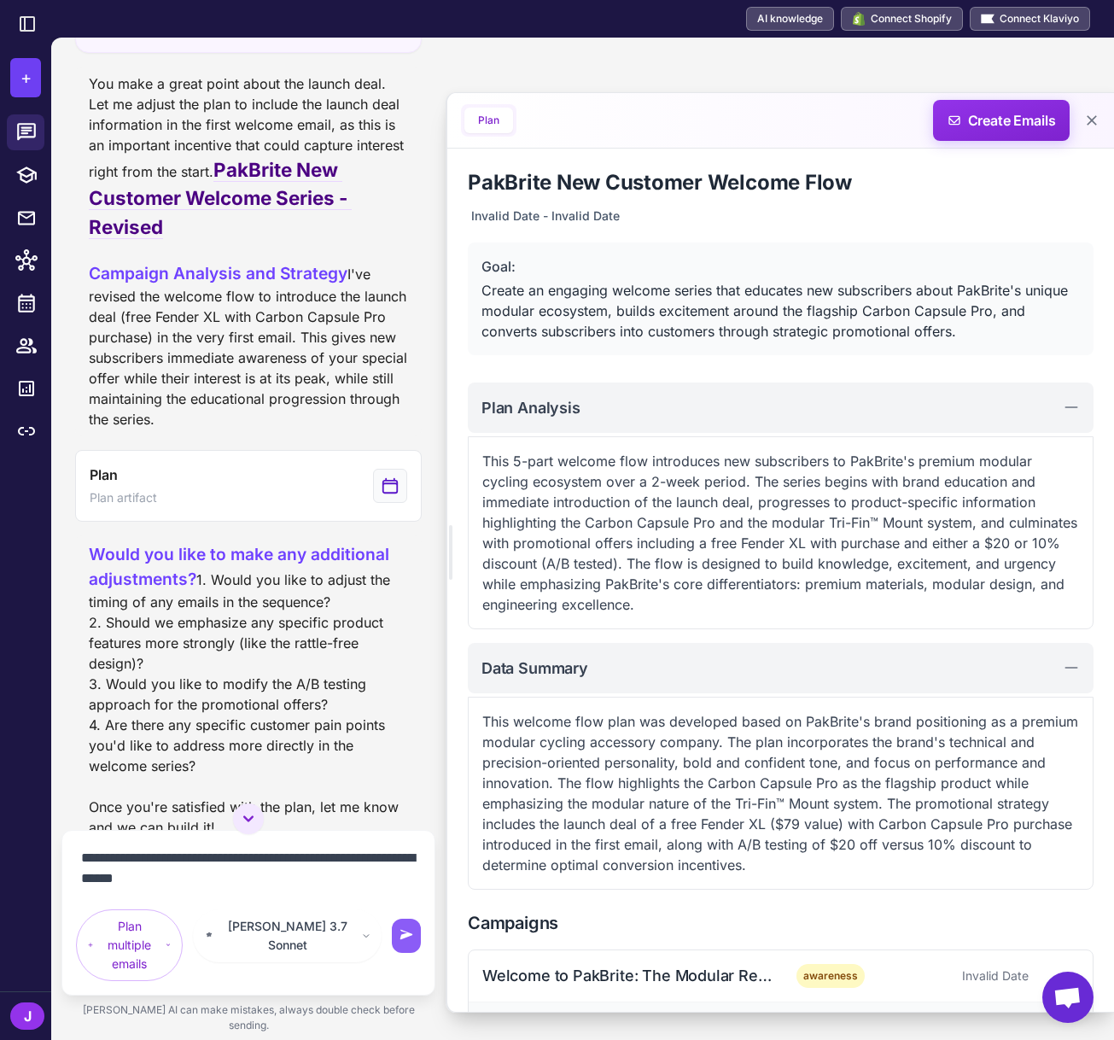
type textarea "**********"
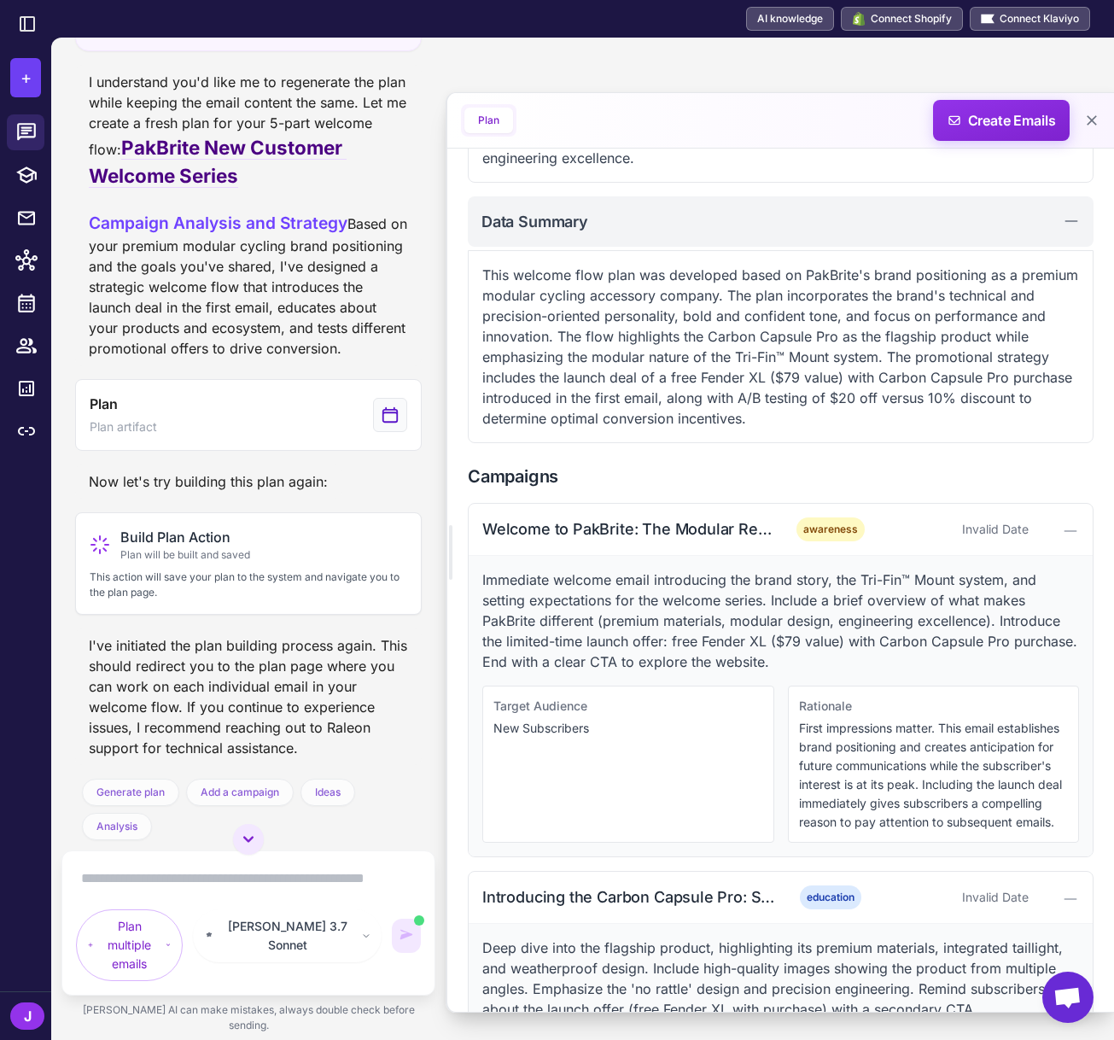
scroll to position [445, 0]
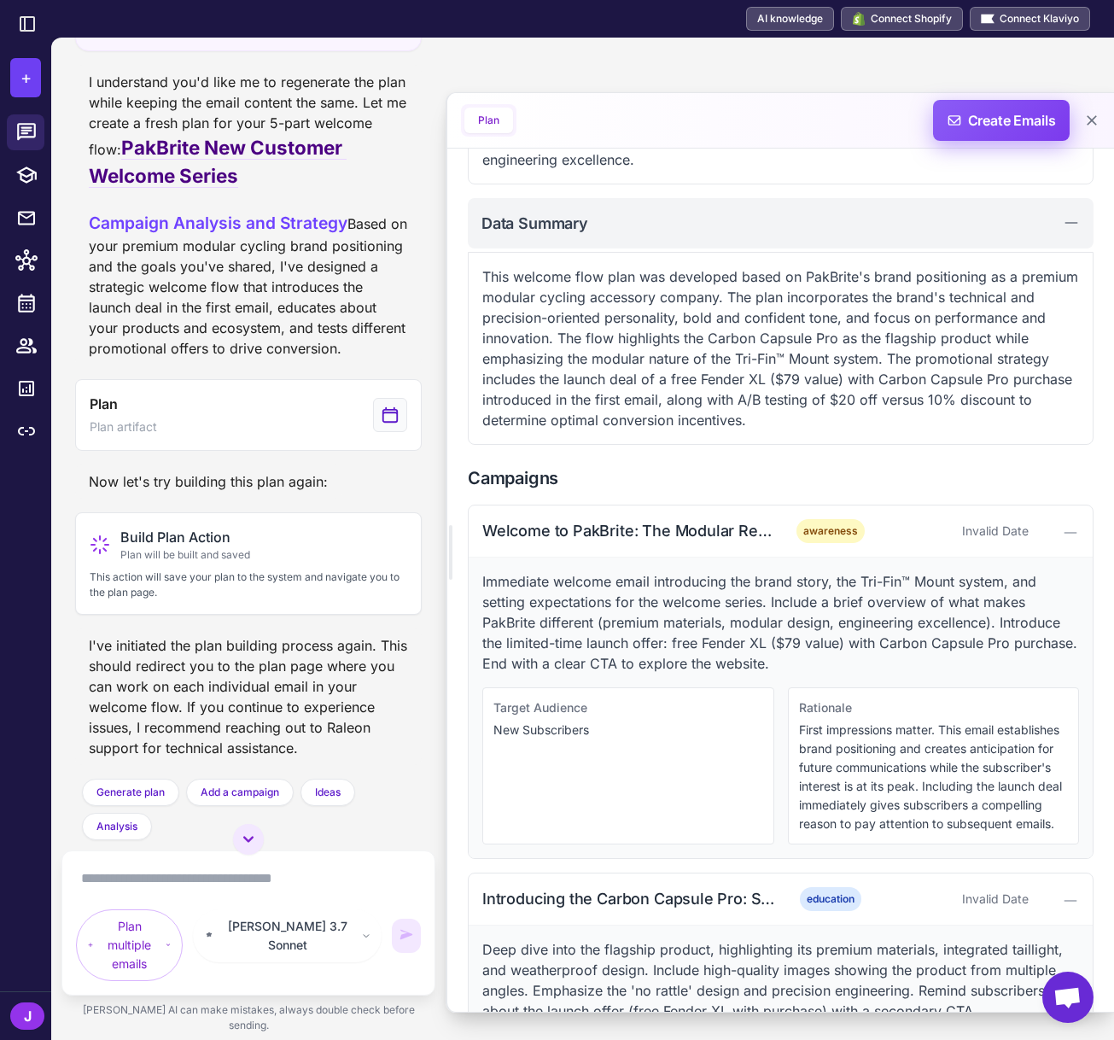
click at [1001, 125] on span "Create Emails" at bounding box center [1001, 120] width 149 height 41
click at [138, 892] on textarea at bounding box center [248, 878] width 345 height 27
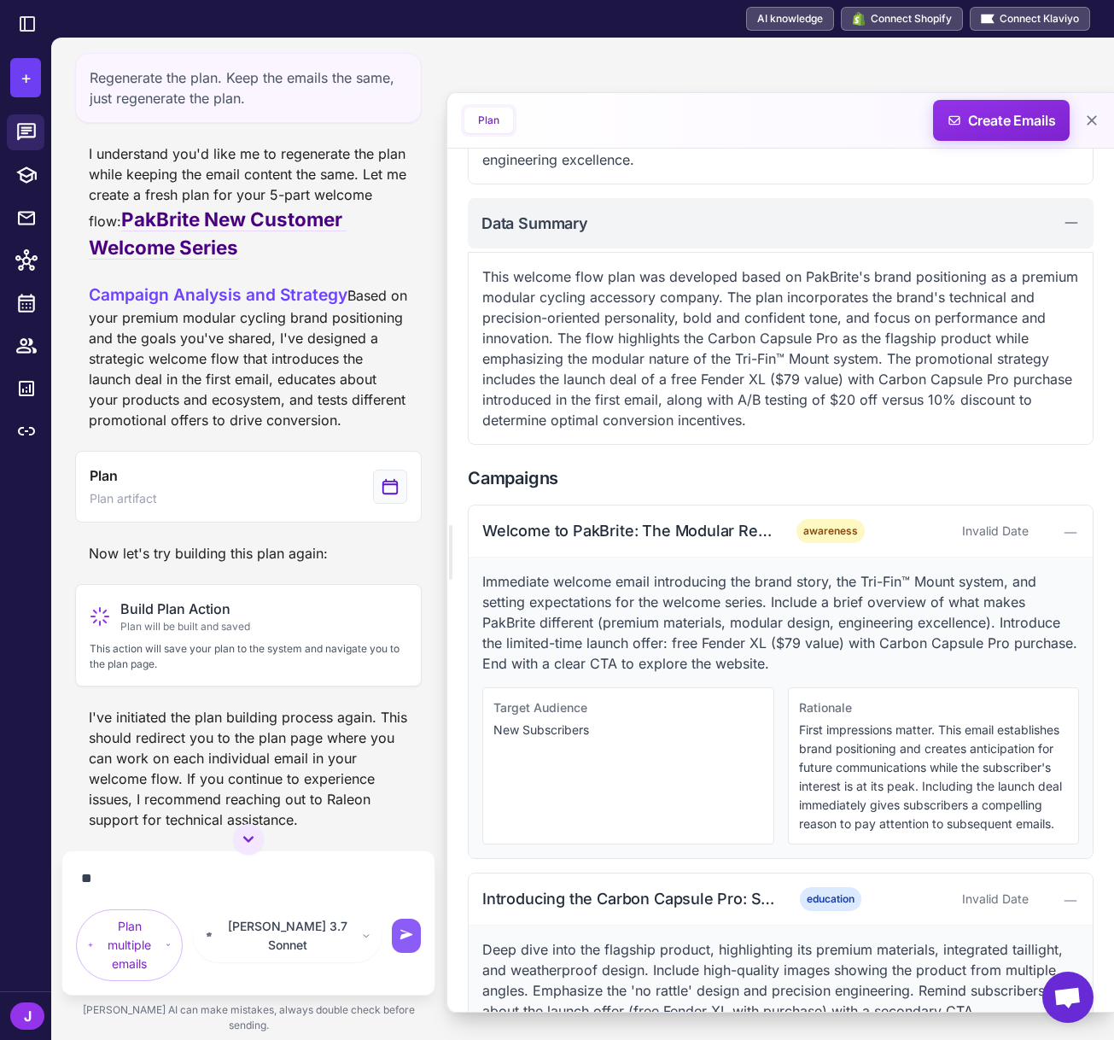
type textarea "*"
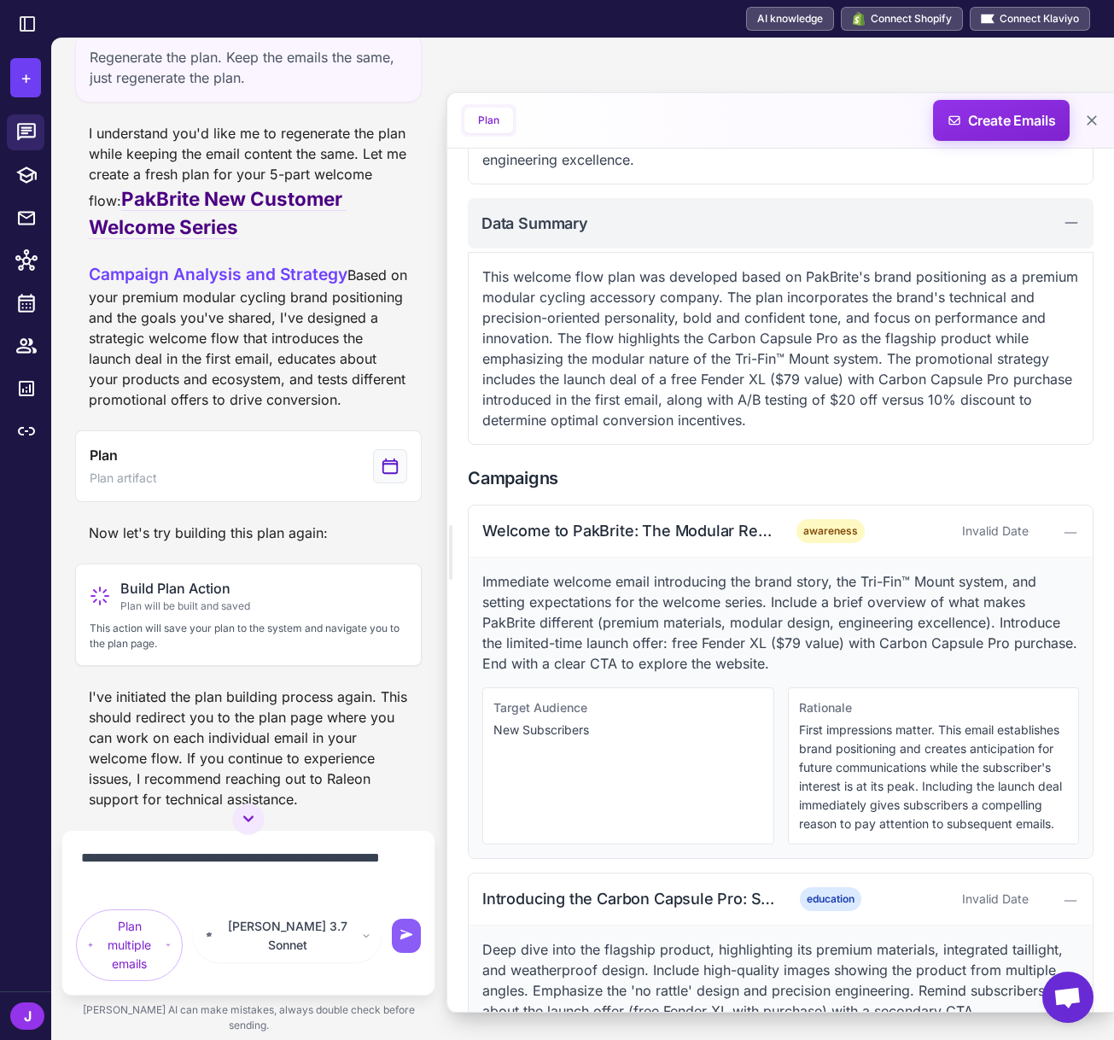
type textarea "**********"
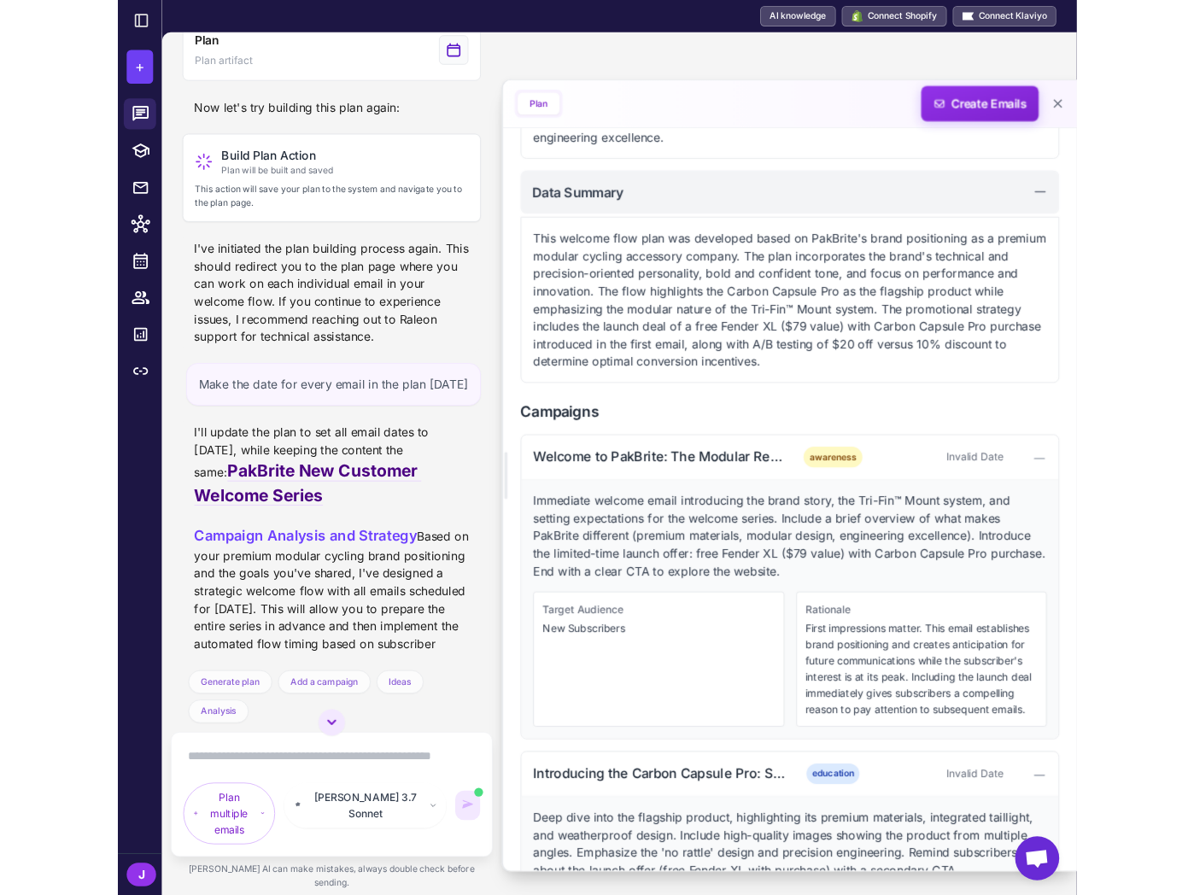
scroll to position [0, 0]
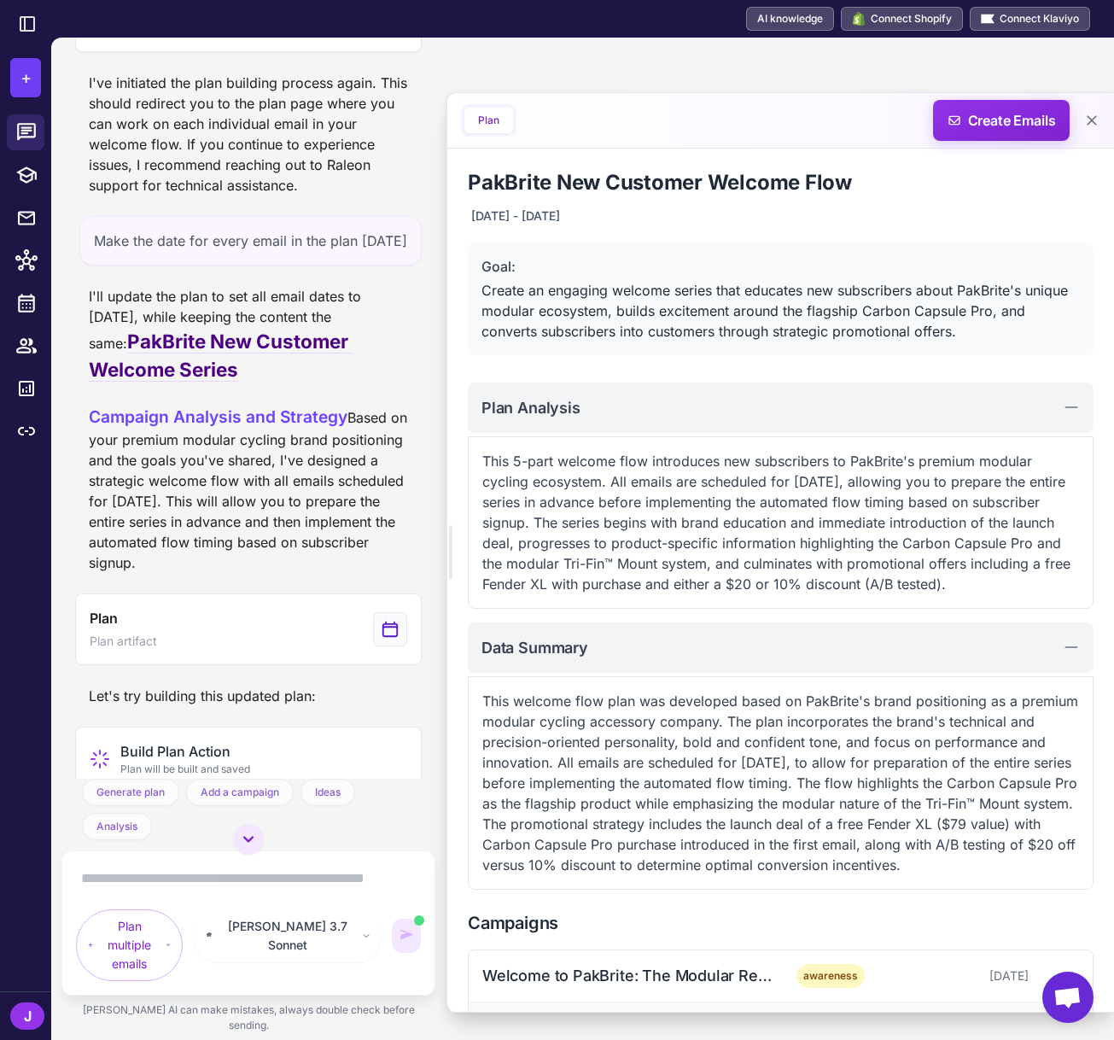
click at [992, 147] on div "Plan Create Emails" at bounding box center [780, 121] width 667 height 56
click at [978, 118] on span "Create Emails" at bounding box center [1001, 120] width 149 height 41
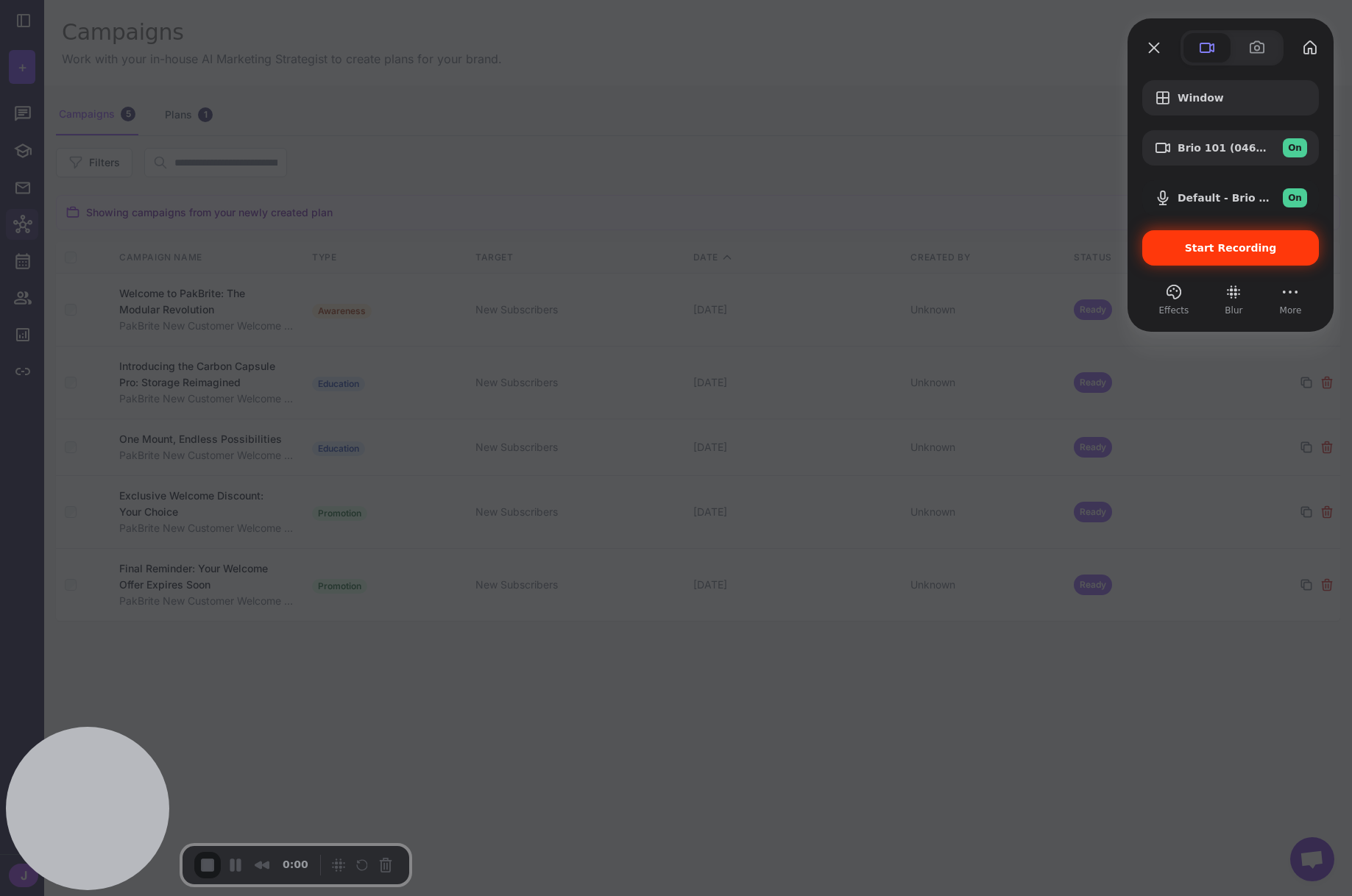
click at [1247, 242] on span "Start Recording" at bounding box center [1231, 248] width 92 height 12
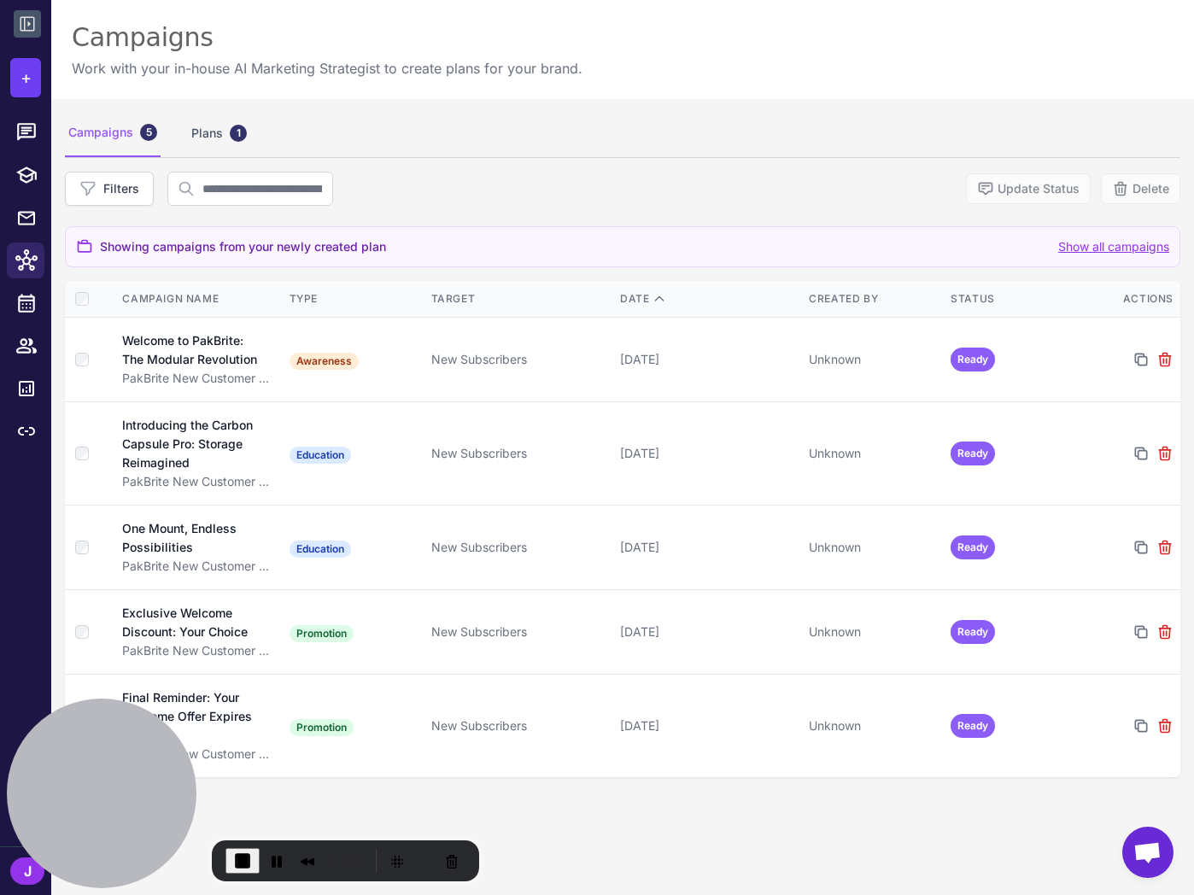
click at [19, 18] on icon at bounding box center [27, 24] width 20 height 20
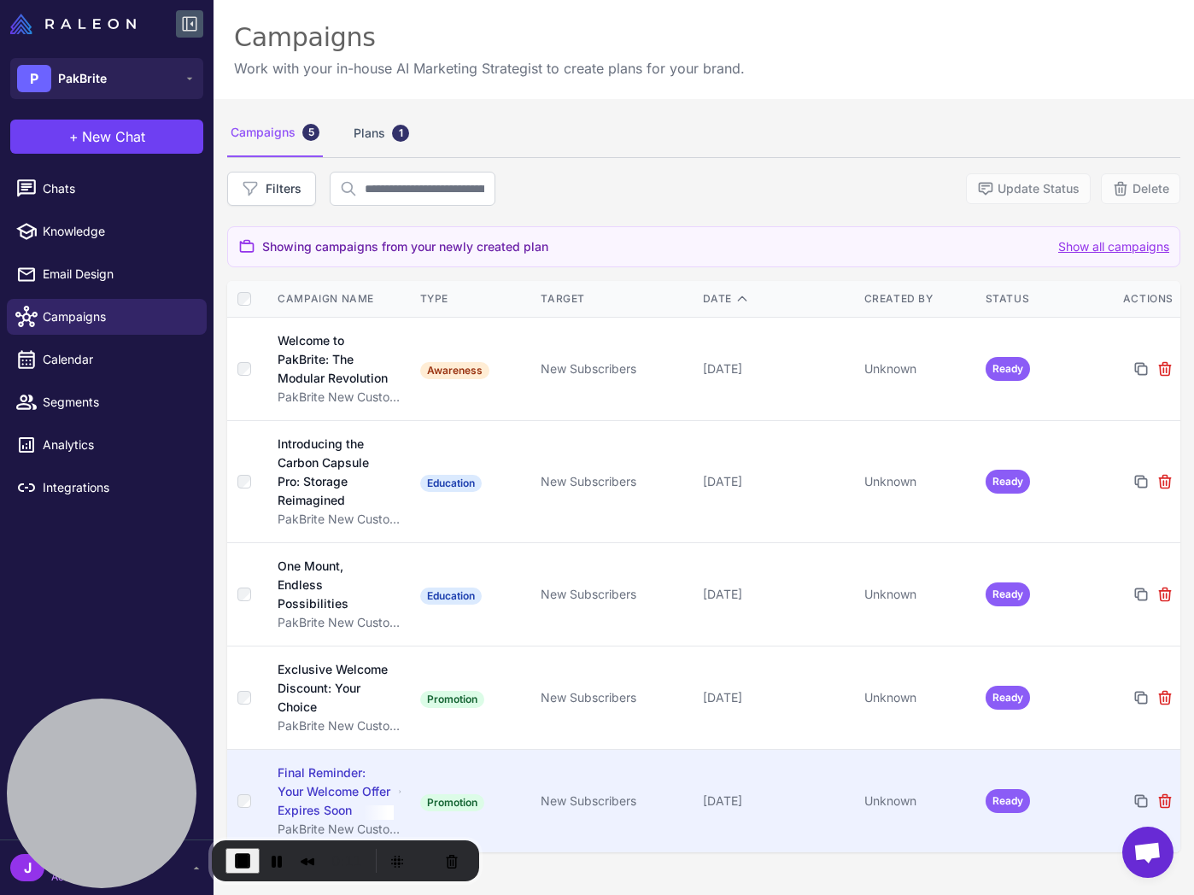
scroll to position [2, 0]
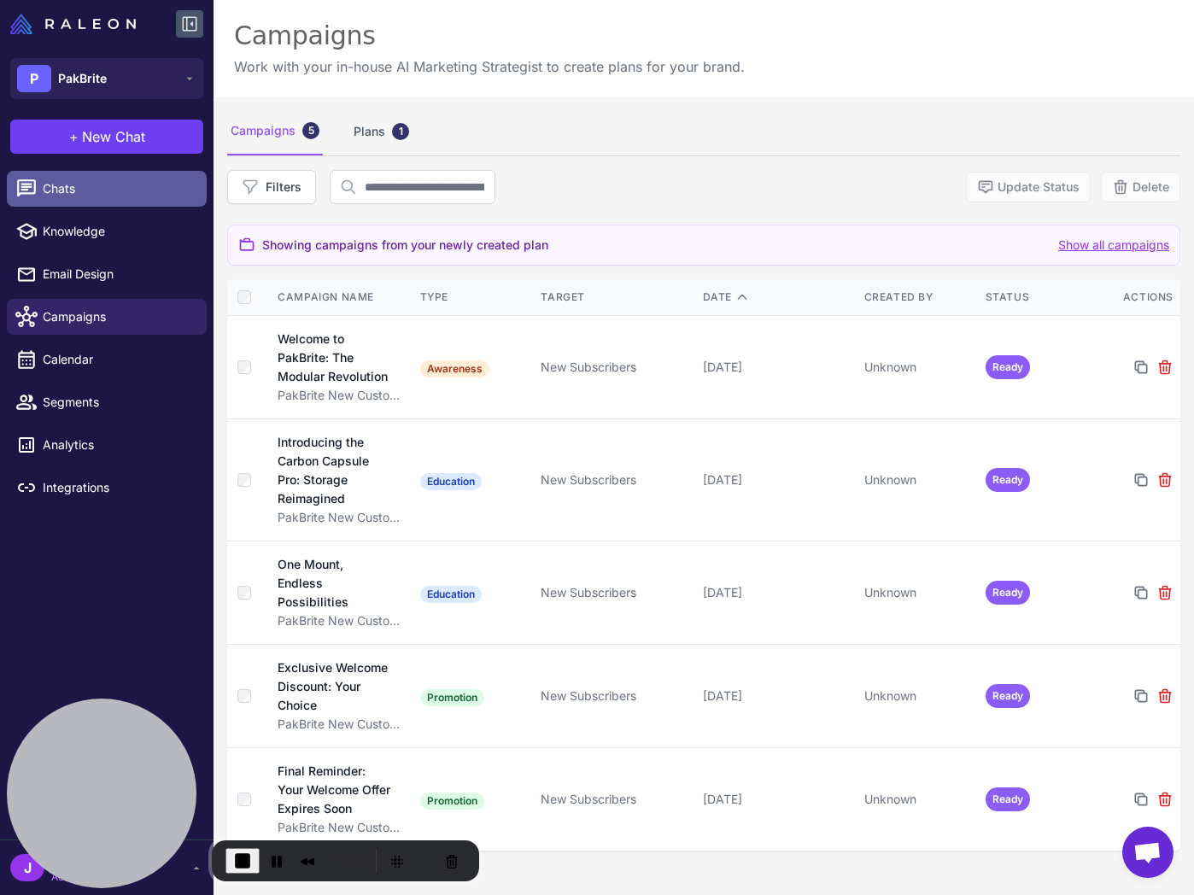
click at [50, 188] on span "Chats" at bounding box center [118, 188] width 150 height 19
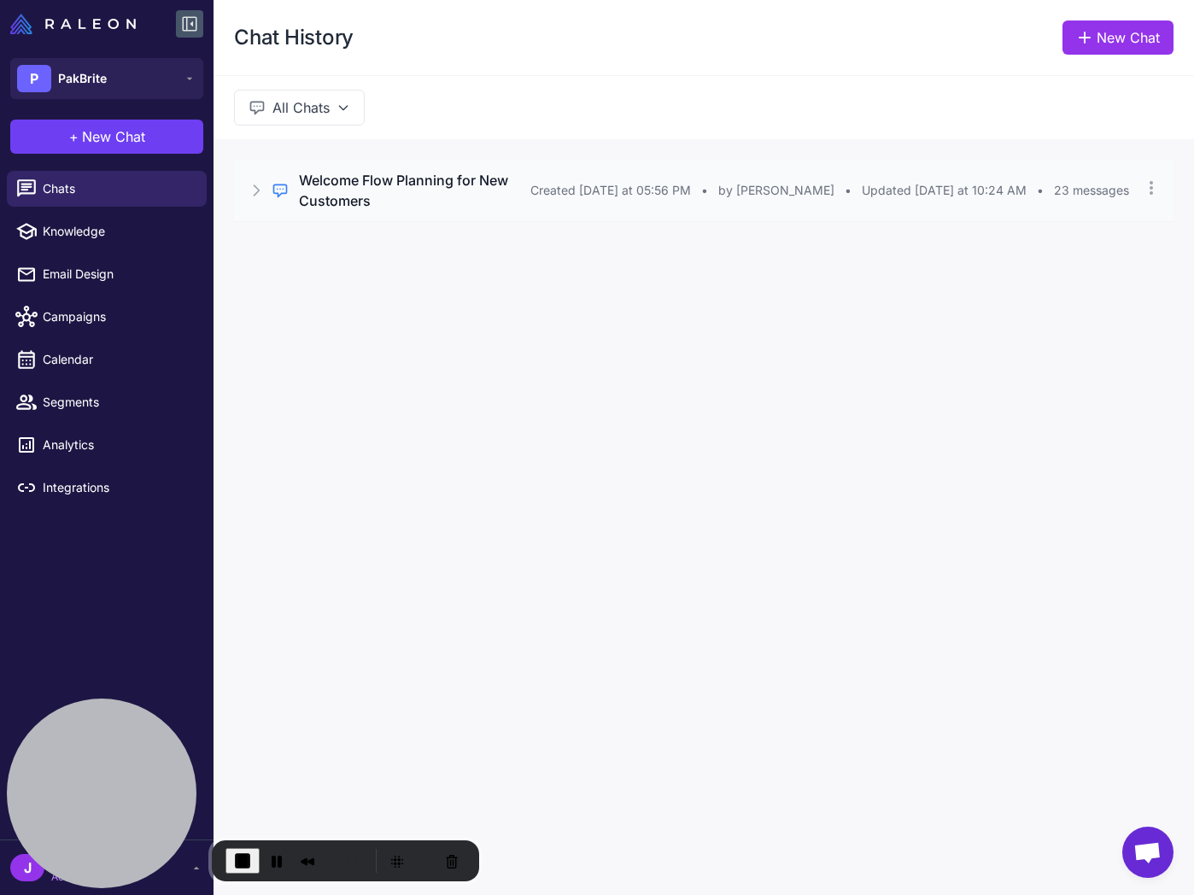
click at [259, 190] on icon at bounding box center [256, 190] width 5 height 10
click at [315, 272] on button "Open Chat" at bounding box center [314, 272] width 78 height 19
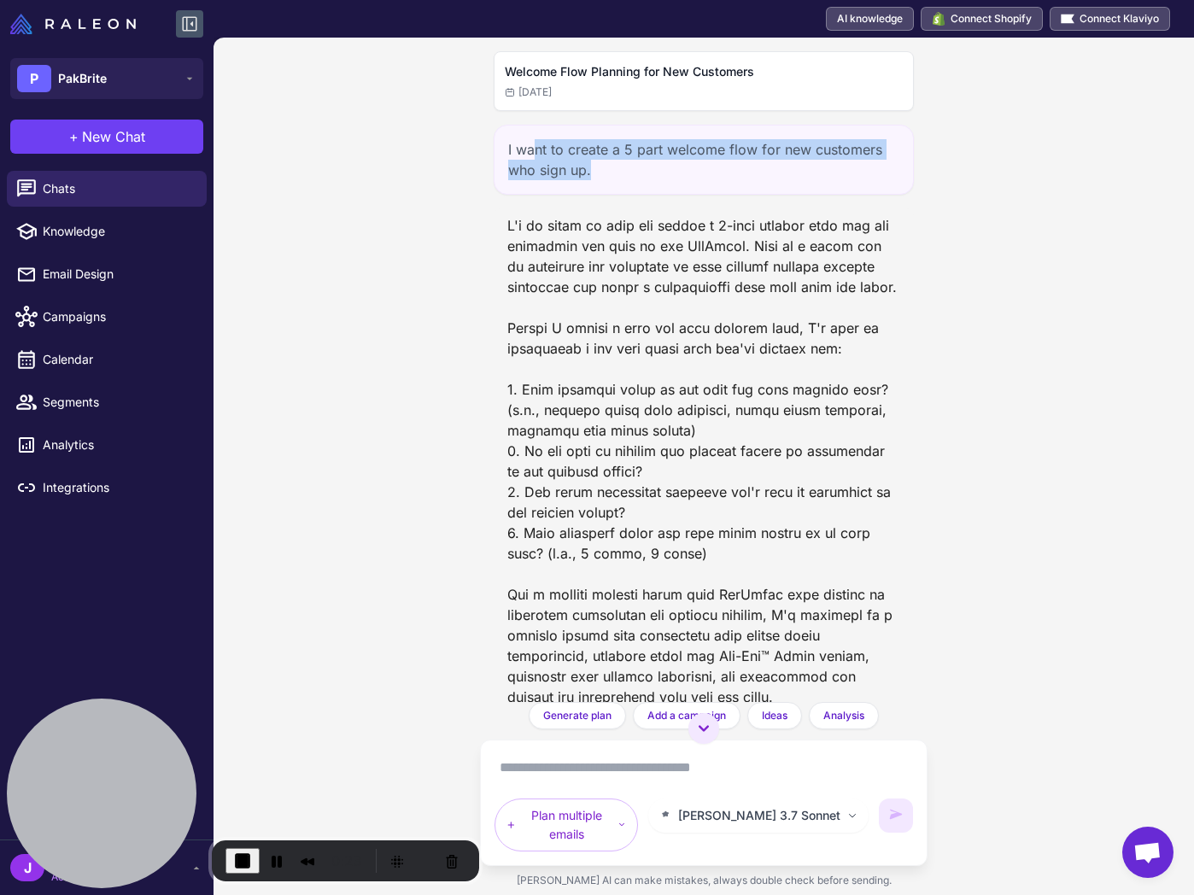
drag, startPoint x: 534, startPoint y: 147, endPoint x: 844, endPoint y: 163, distance: 311.2
click at [844, 163] on div "I want to create a 5 part welcome flow for new customers who sign up." at bounding box center [704, 160] width 420 height 70
click at [681, 177] on div "I want to create a 5 part welcome flow for new customers who sign up." at bounding box center [704, 160] width 420 height 70
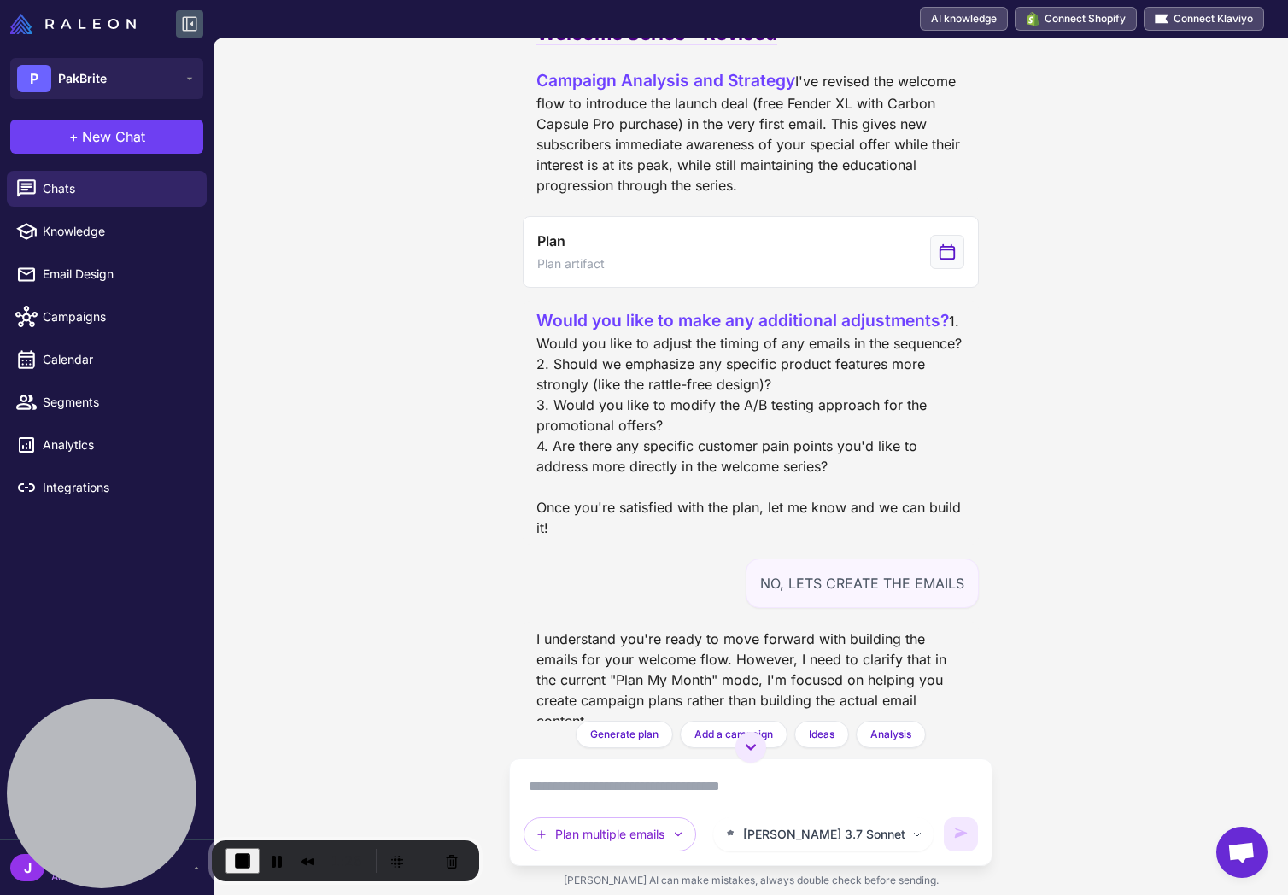
scroll to position [1937, 0]
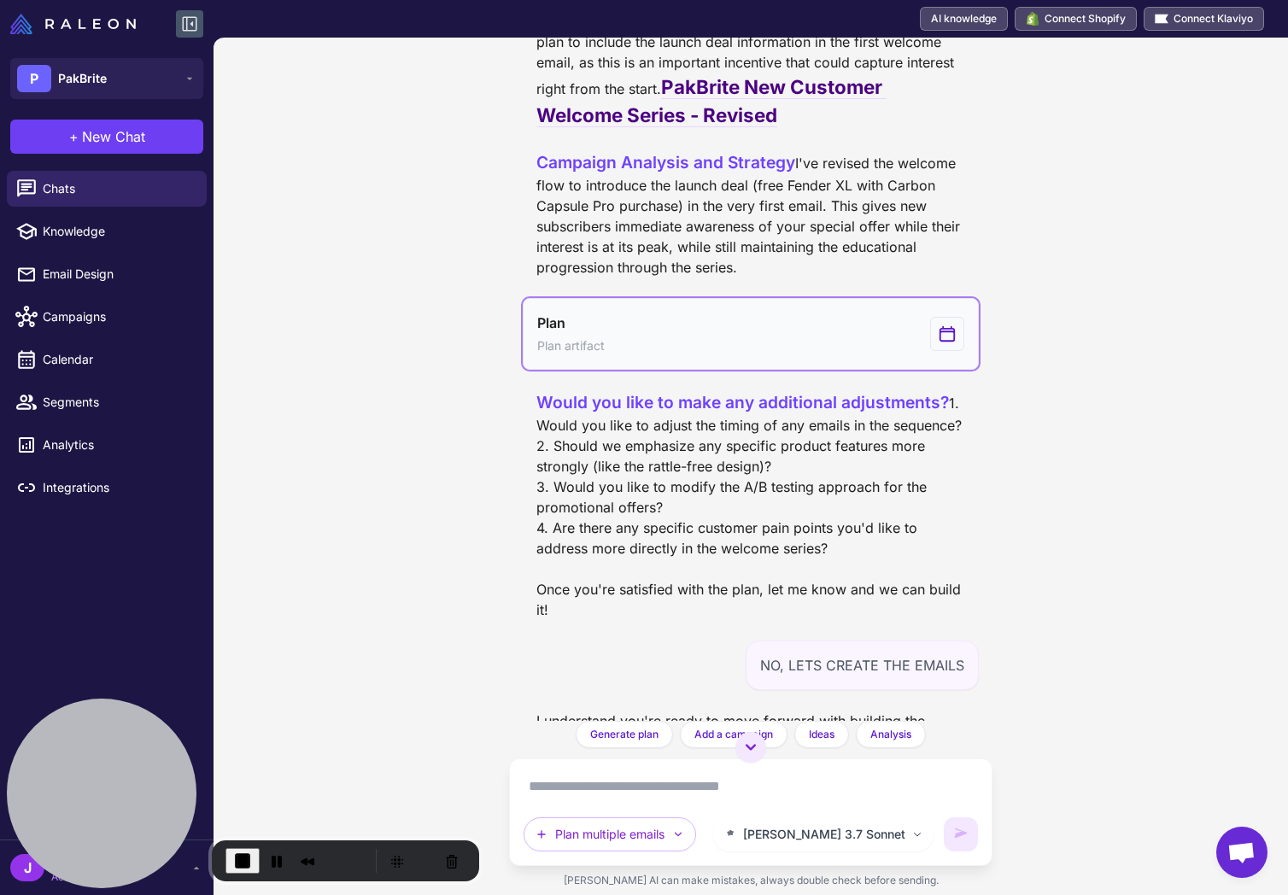
click at [664, 370] on button "Plan Plan artifact" at bounding box center [751, 334] width 456 height 72
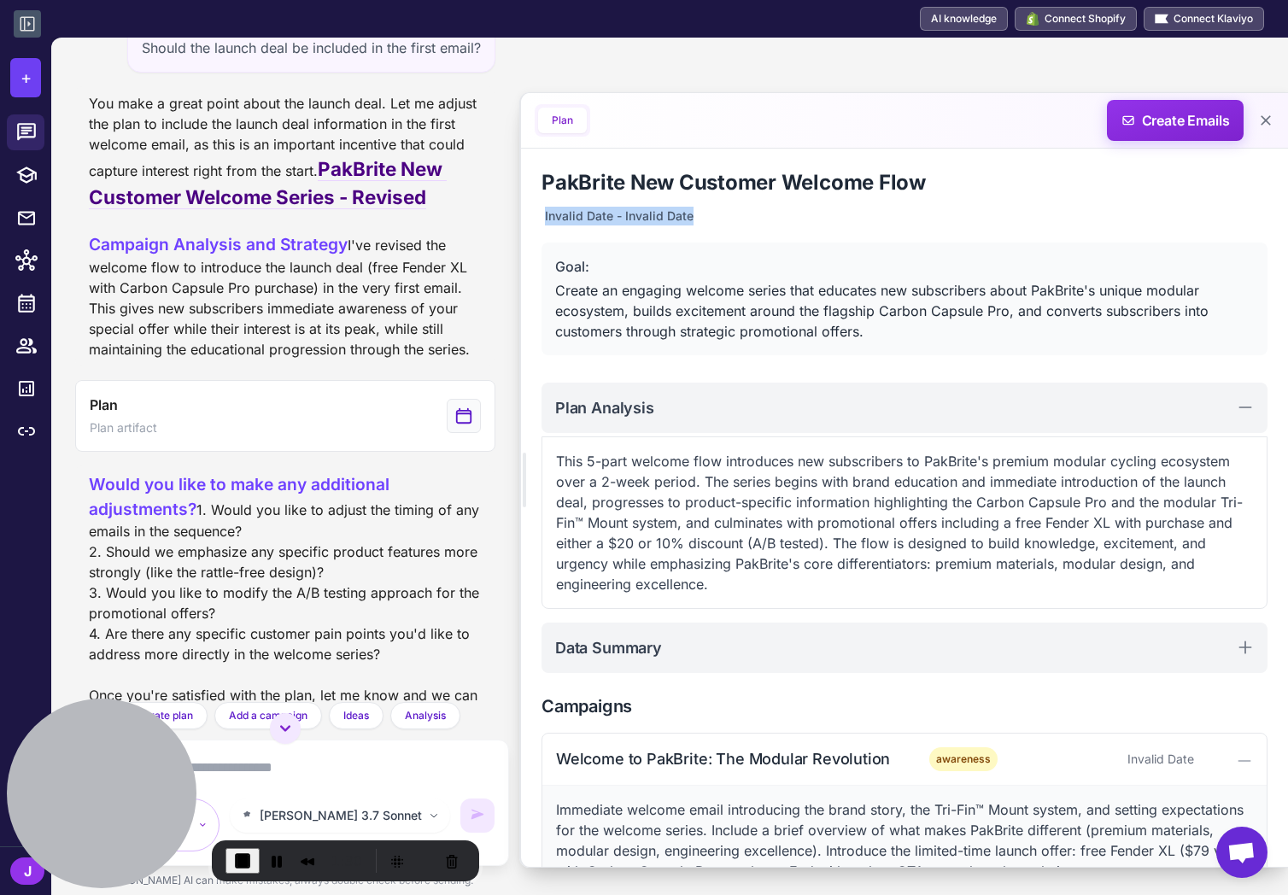
drag, startPoint x: 545, startPoint y: 211, endPoint x: 706, endPoint y: 220, distance: 161.7
click at [706, 220] on div "PakBrite New Customer Welcome Flow Invalid Date - Invalid Date Goal: Create an …" at bounding box center [904, 269] width 726 height 200
click at [793, 330] on div "Create an engaging welcome series that educates new subscribers about PakBrite'…" at bounding box center [904, 310] width 698 height 61
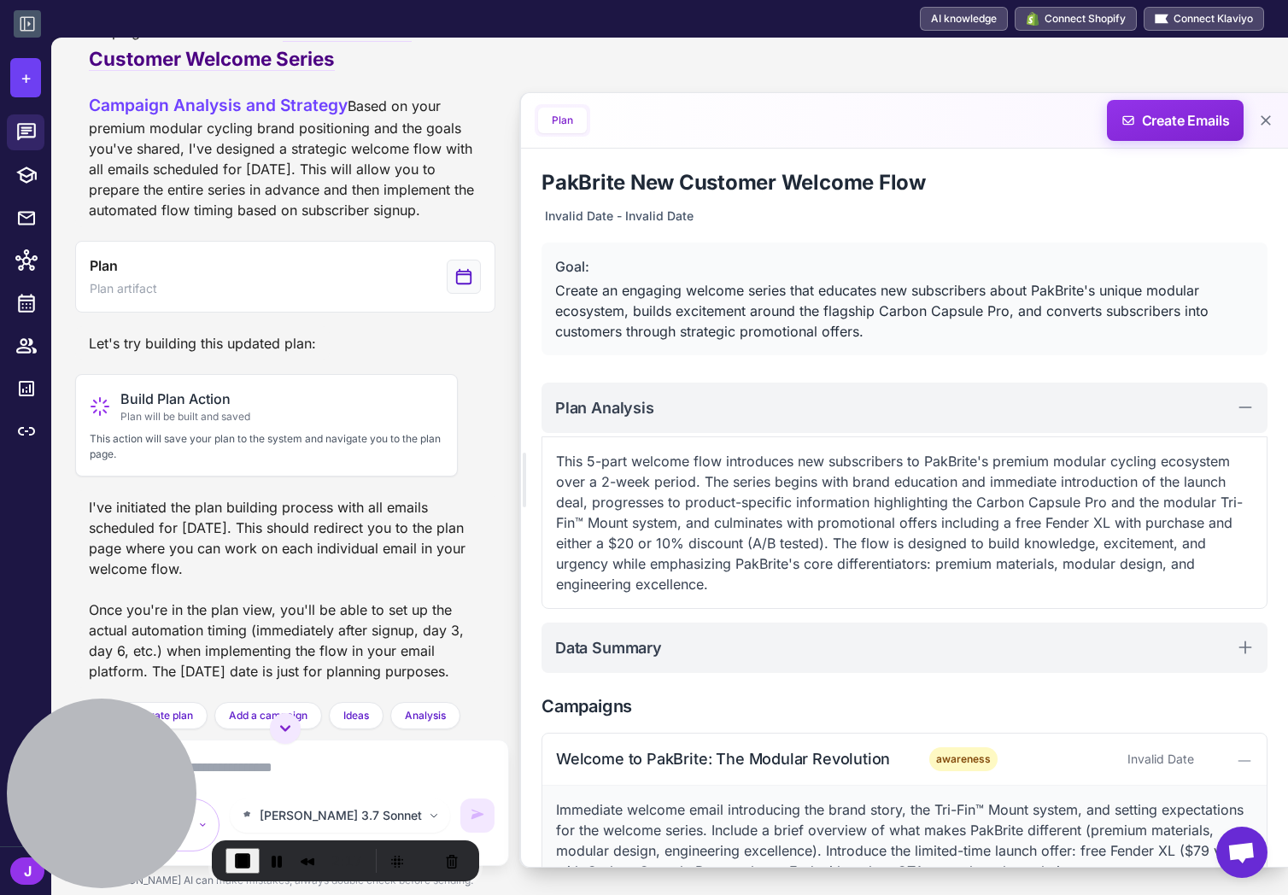
scroll to position [7805, 0]
drag, startPoint x: 93, startPoint y: 370, endPoint x: 478, endPoint y: 380, distance: 385.2
click at [286, 313] on button "Plan Plan artifact" at bounding box center [285, 277] width 420 height 72
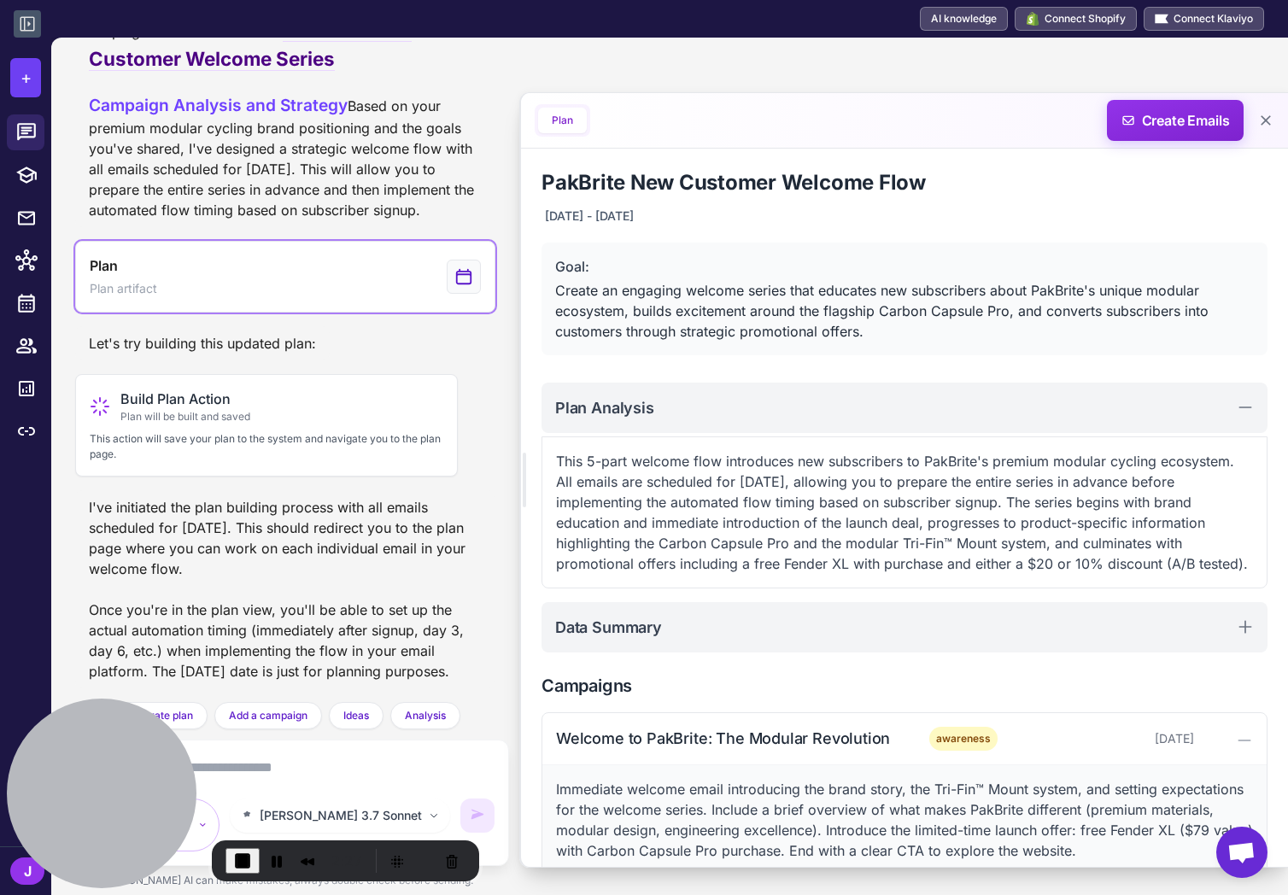
scroll to position [8265, 0]
click at [19, 257] on icon at bounding box center [26, 259] width 22 height 21
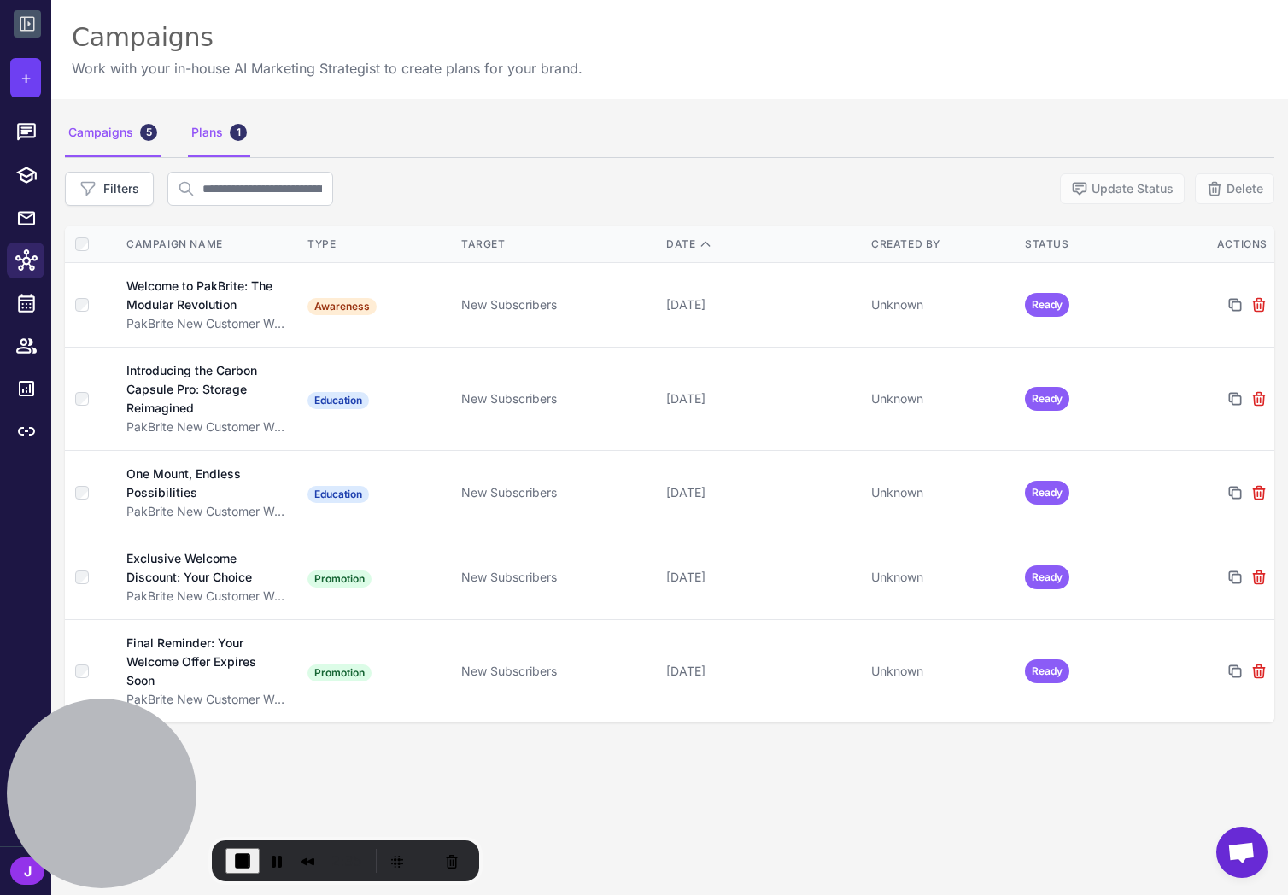
click at [202, 131] on div "Plans 1" at bounding box center [219, 133] width 62 height 48
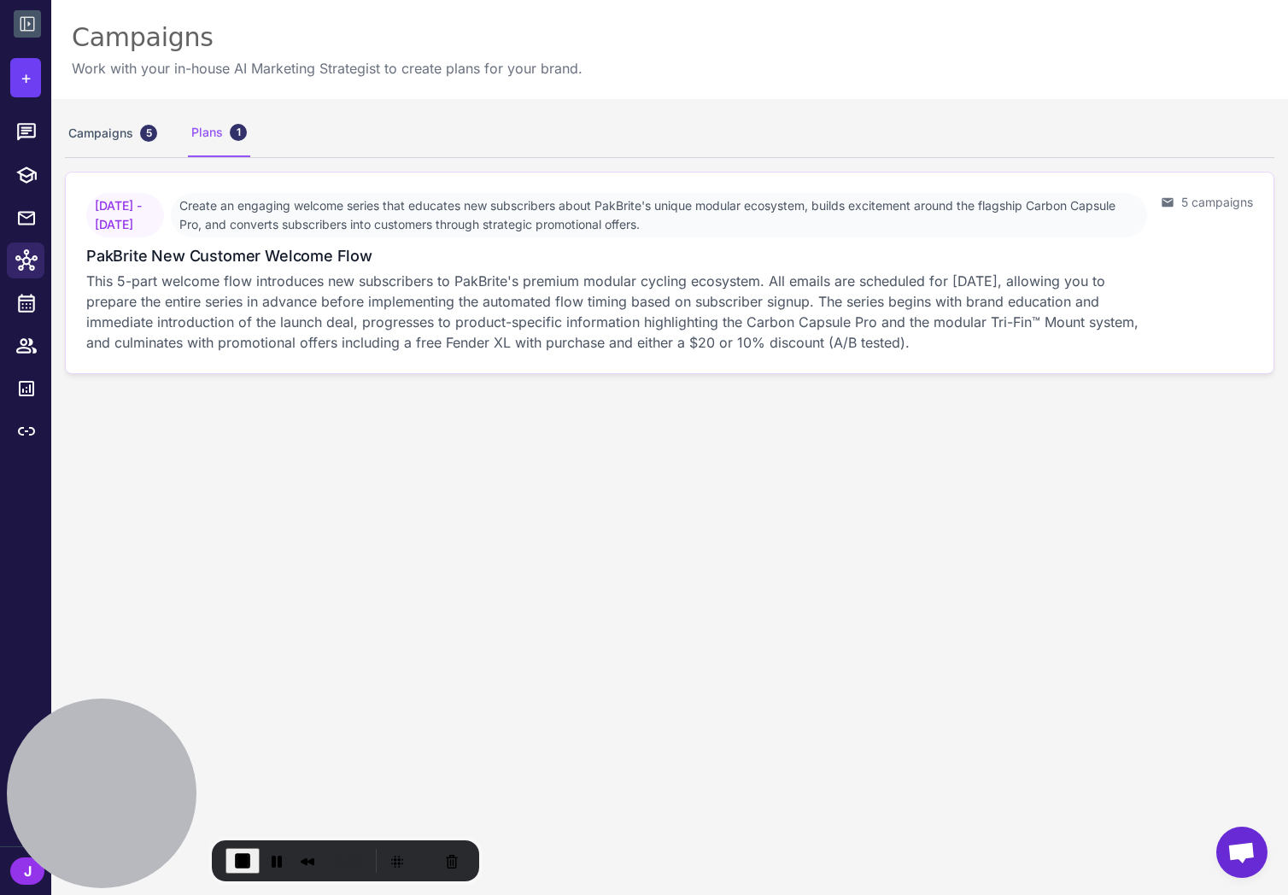
click at [481, 311] on p "This 5-part welcome flow introduces new subscribers to PakBrite's premium modul…" at bounding box center [616, 312] width 1061 height 82
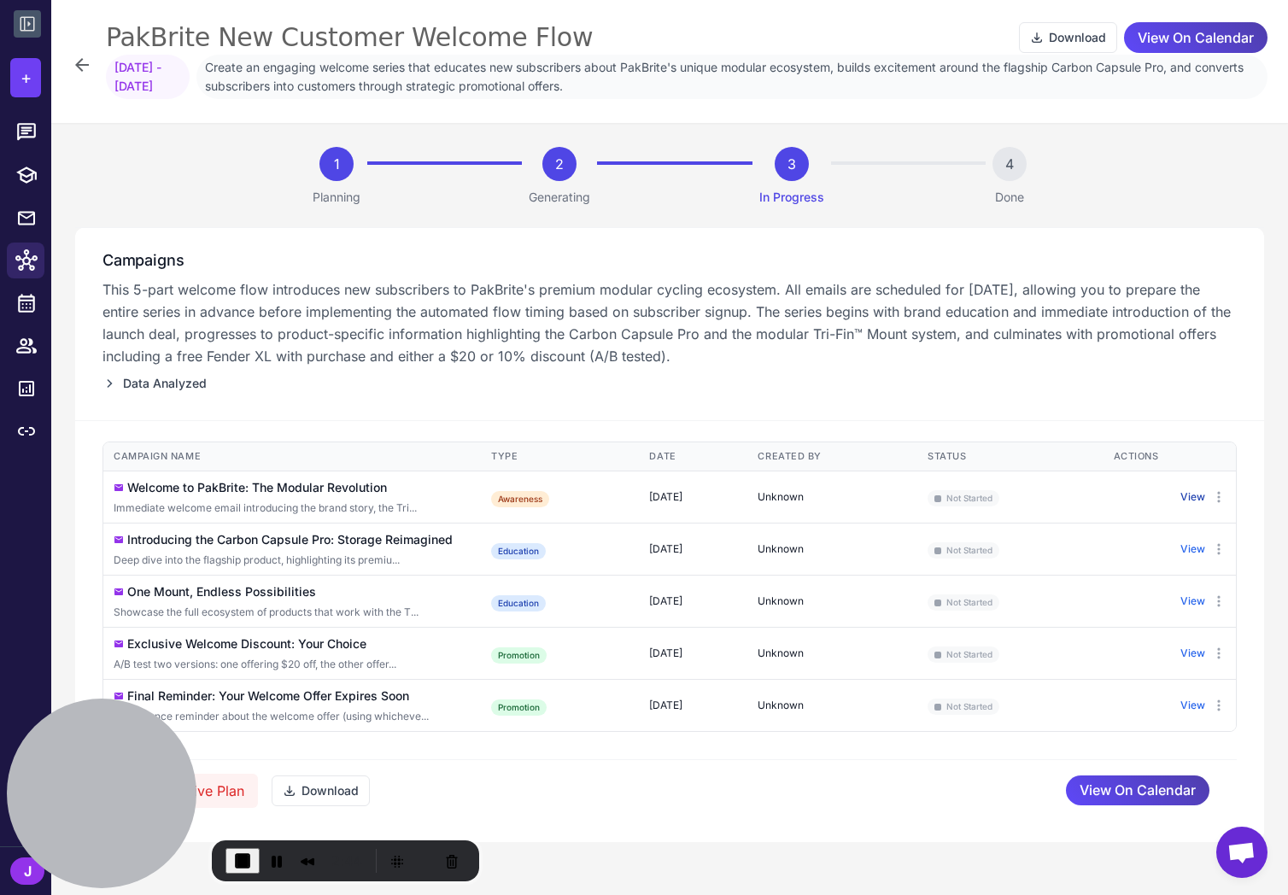
click at [1196, 499] on button "View" at bounding box center [1192, 496] width 25 height 15
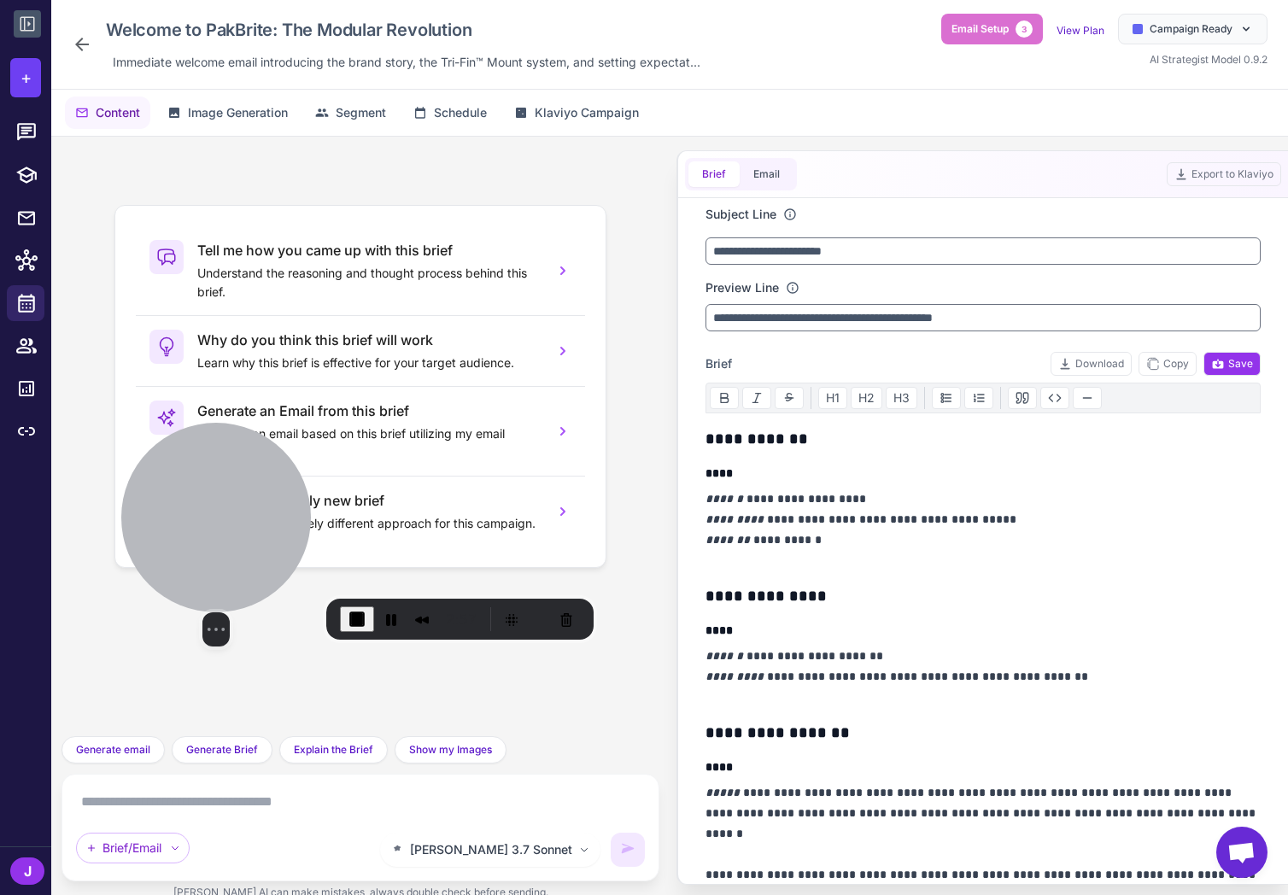
drag, startPoint x: 79, startPoint y: 766, endPoint x: 190, endPoint y: 486, distance: 301.0
click at [190, 486] on div at bounding box center [216, 518] width 190 height 190
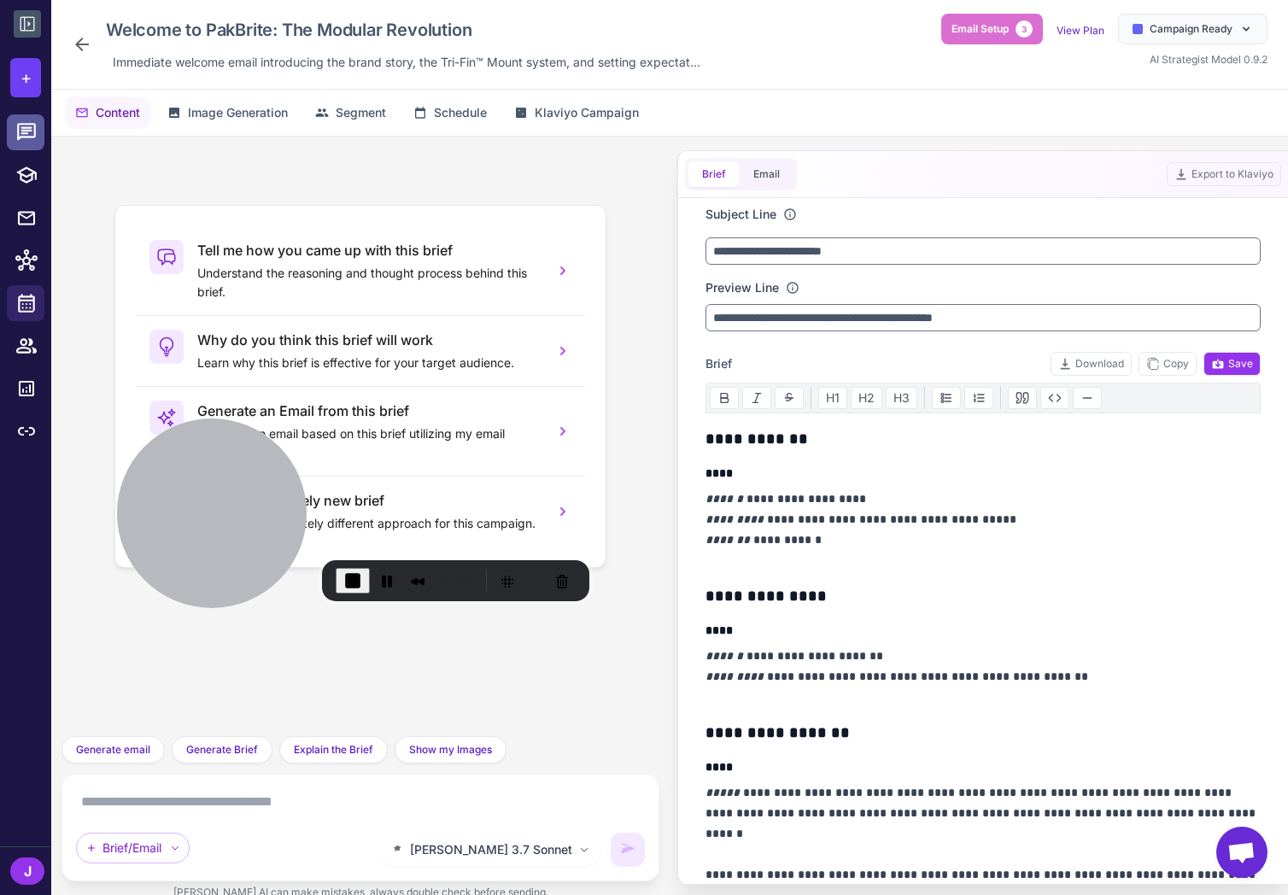
click at [22, 126] on icon at bounding box center [26, 132] width 22 height 22
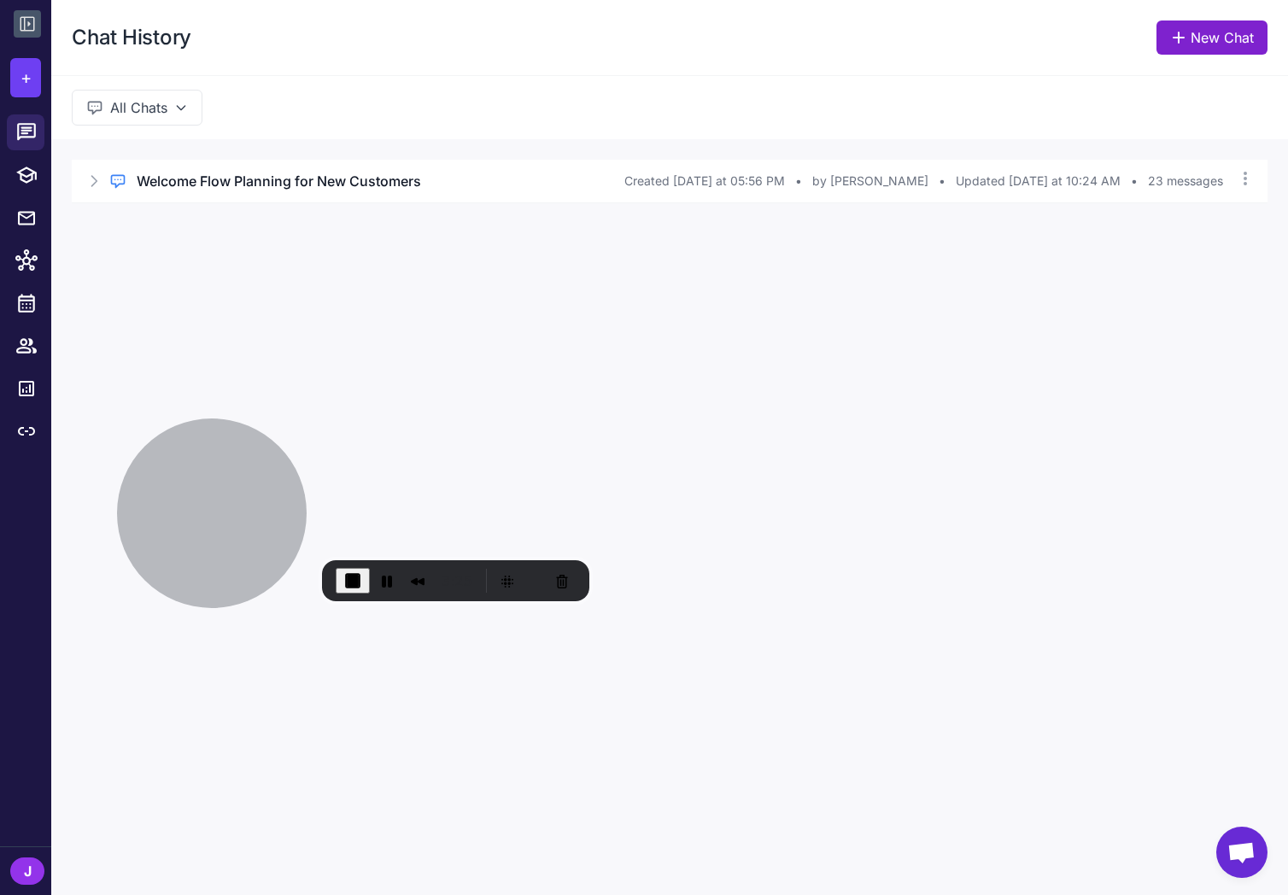
click at [1197, 32] on link "New Chat" at bounding box center [1211, 37] width 111 height 34
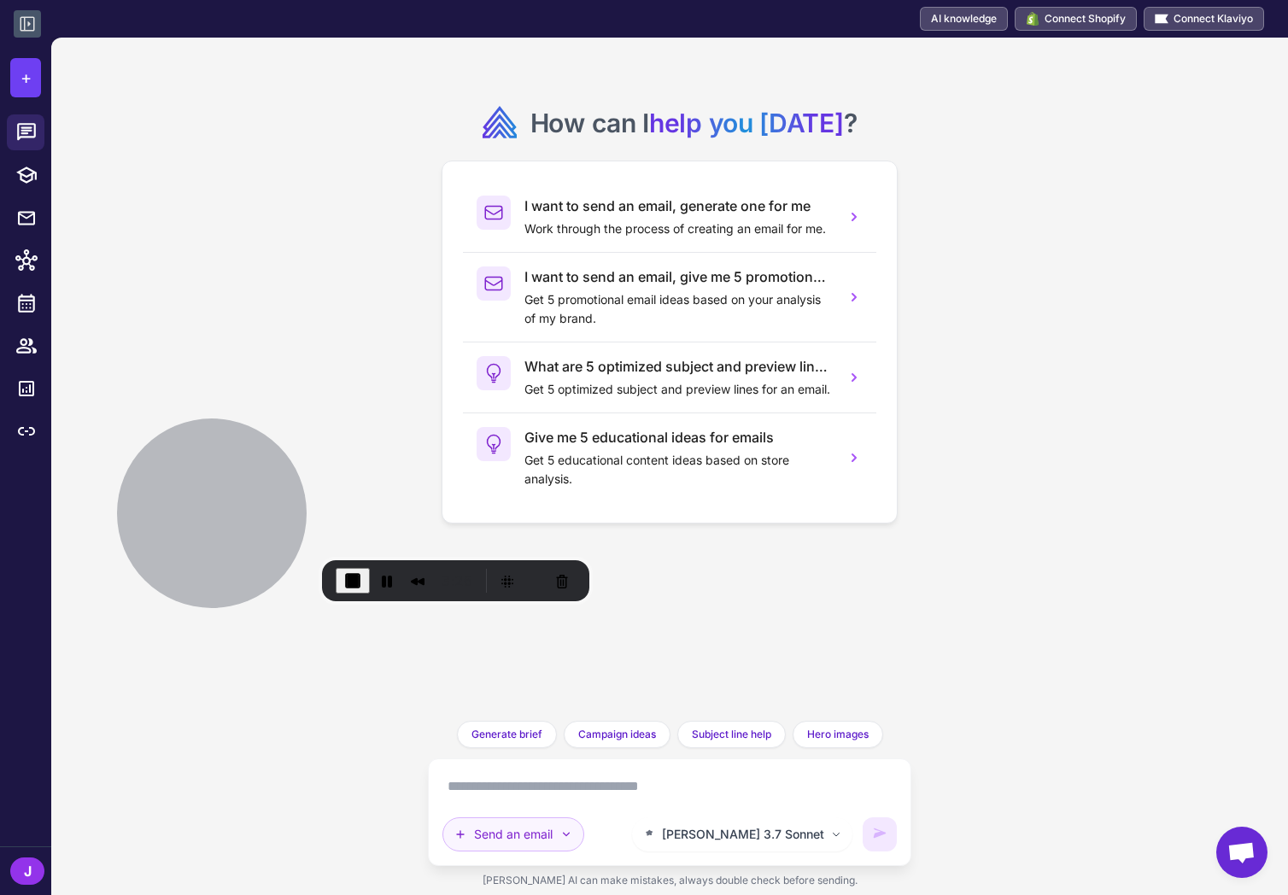
click at [534, 827] on button "Send an email" at bounding box center [513, 834] width 142 height 34
click at [317, 765] on div "How can I help you today ? I want to send an email, generate one for me Work th…" at bounding box center [669, 466] width 1236 height 857
click at [1124, 382] on div "How can I help you today ? I want to send an email, generate one for me Work th…" at bounding box center [669, 466] width 1236 height 857
click at [605, 650] on div "How can I help you today ? I want to send an email, generate one for me Work th…" at bounding box center [669, 379] width 456 height 656
click at [347, 581] on span "End Recording" at bounding box center [352, 580] width 20 height 20
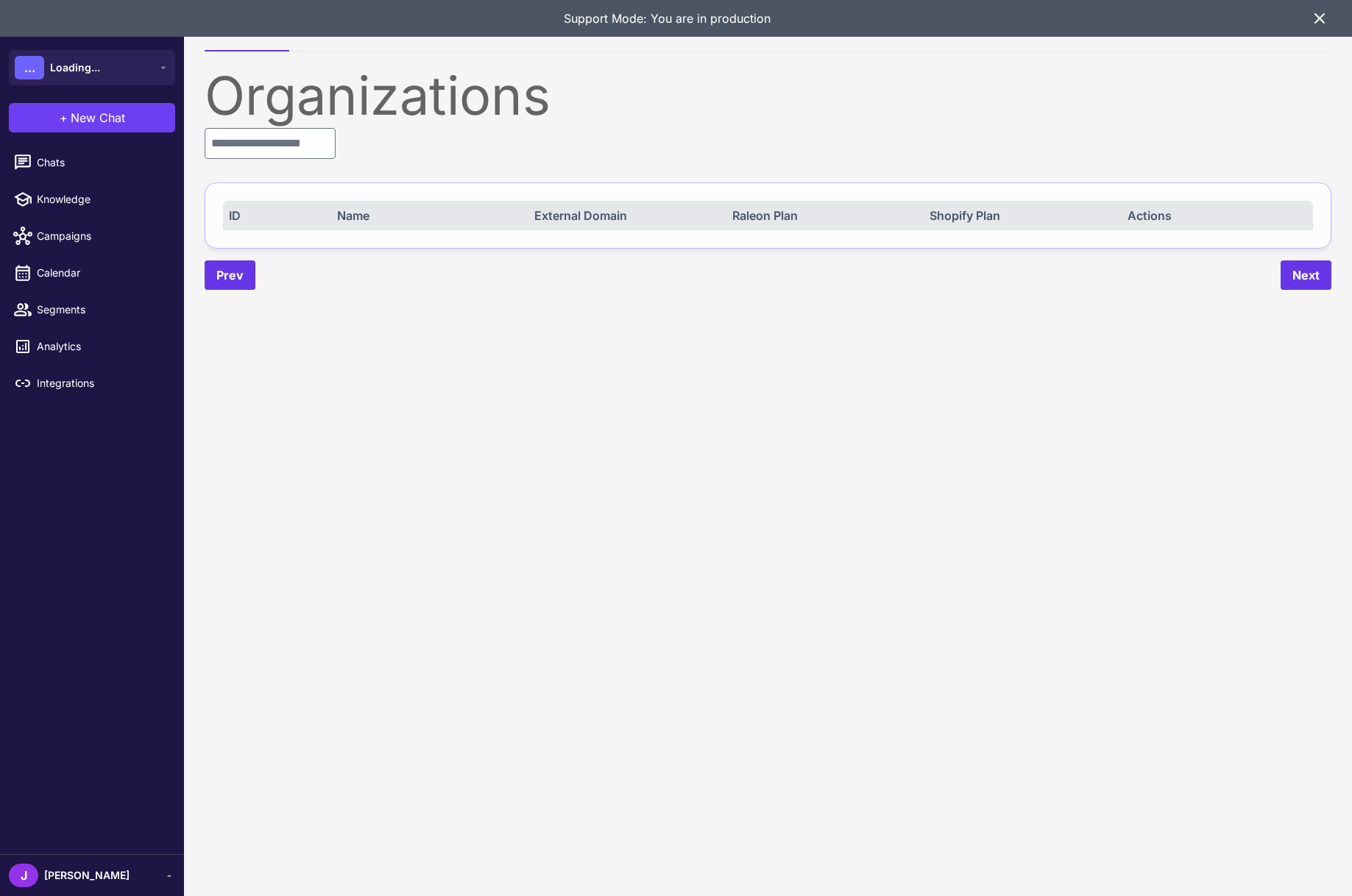
click at [72, 876] on div "J Jay" at bounding box center [91, 874] width 166 height 23
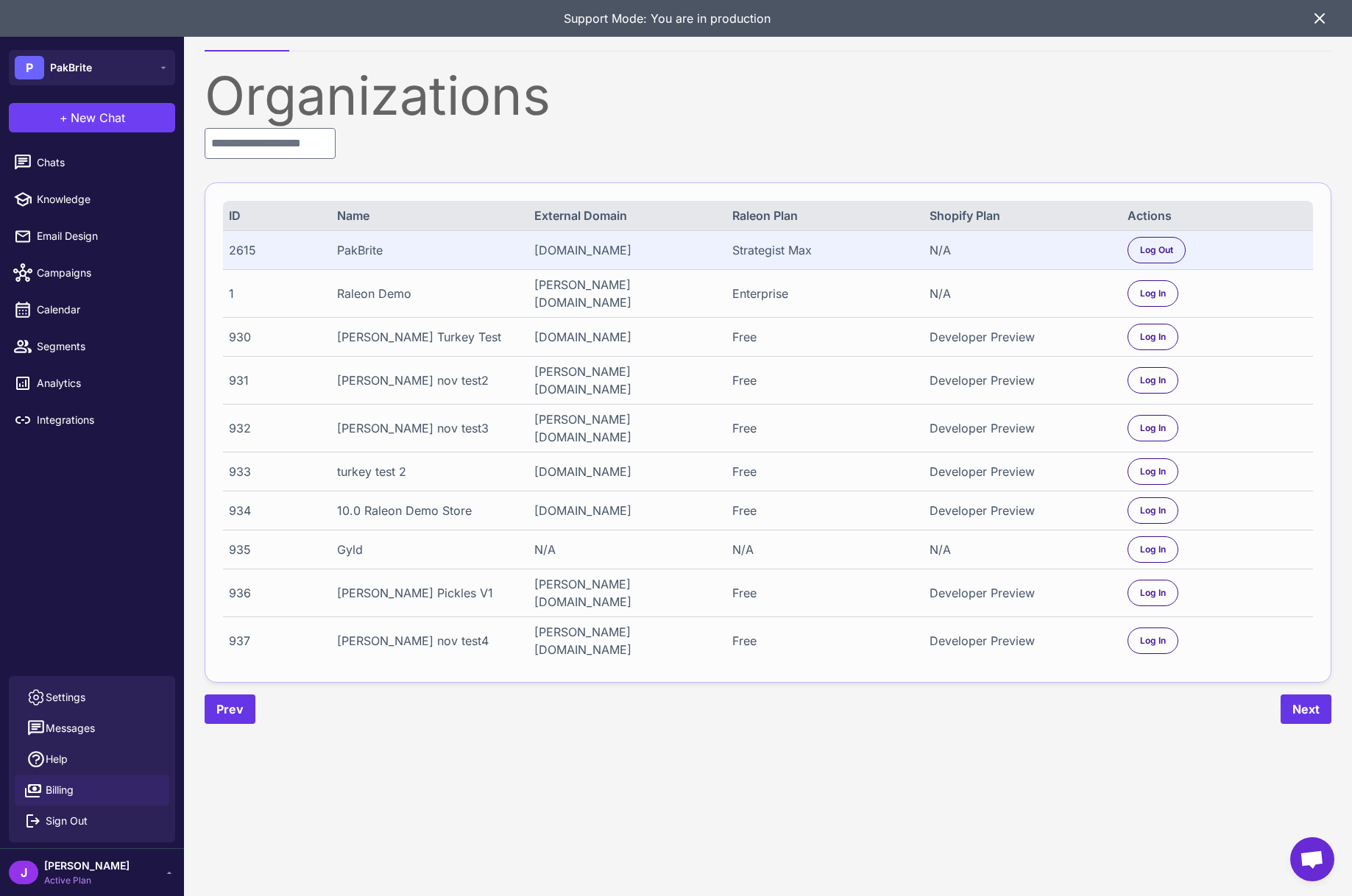
click at [63, 786] on span "Billing" at bounding box center [59, 790] width 28 height 16
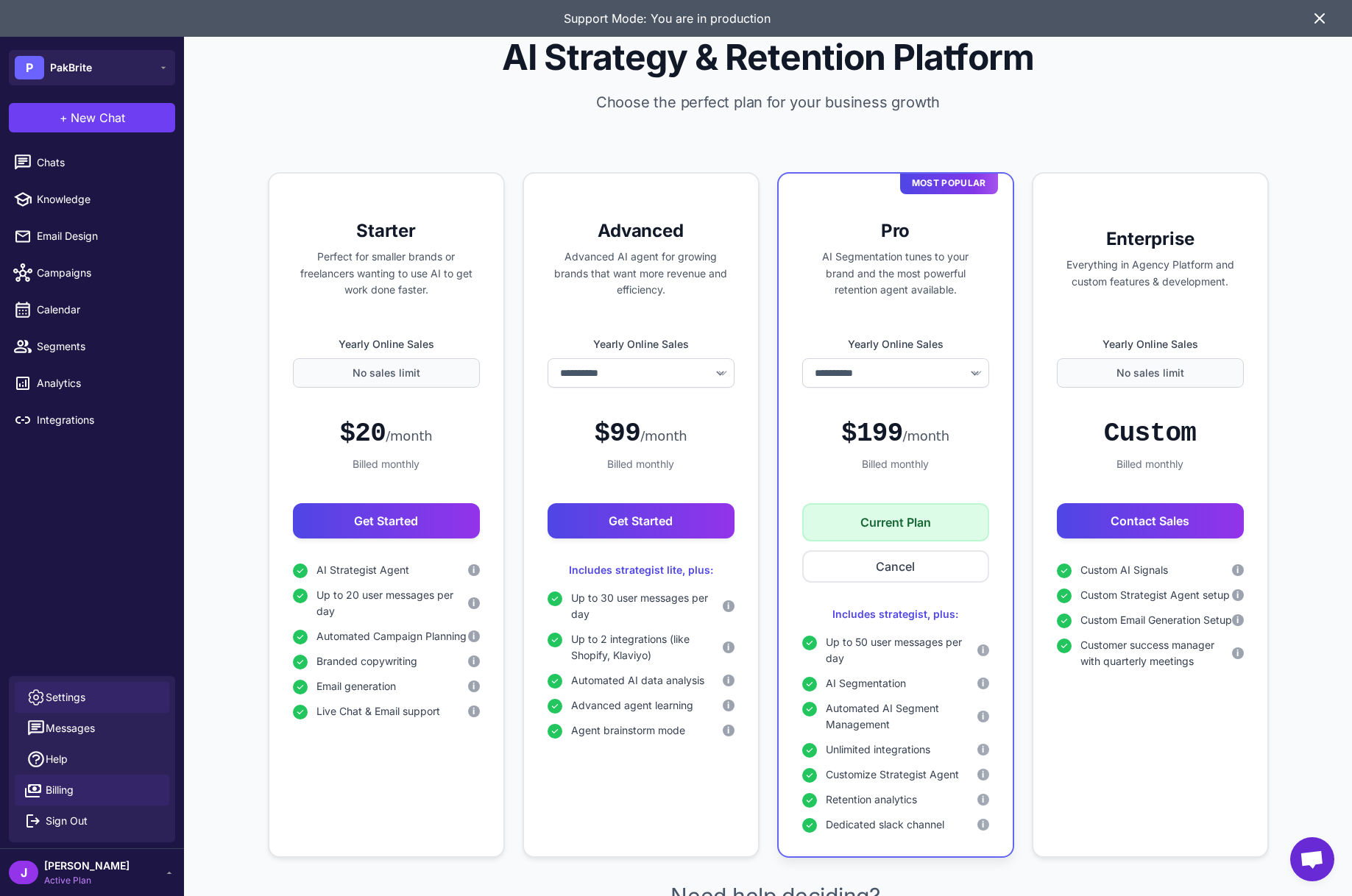
click at [63, 697] on span "Settings" at bounding box center [65, 697] width 40 height 16
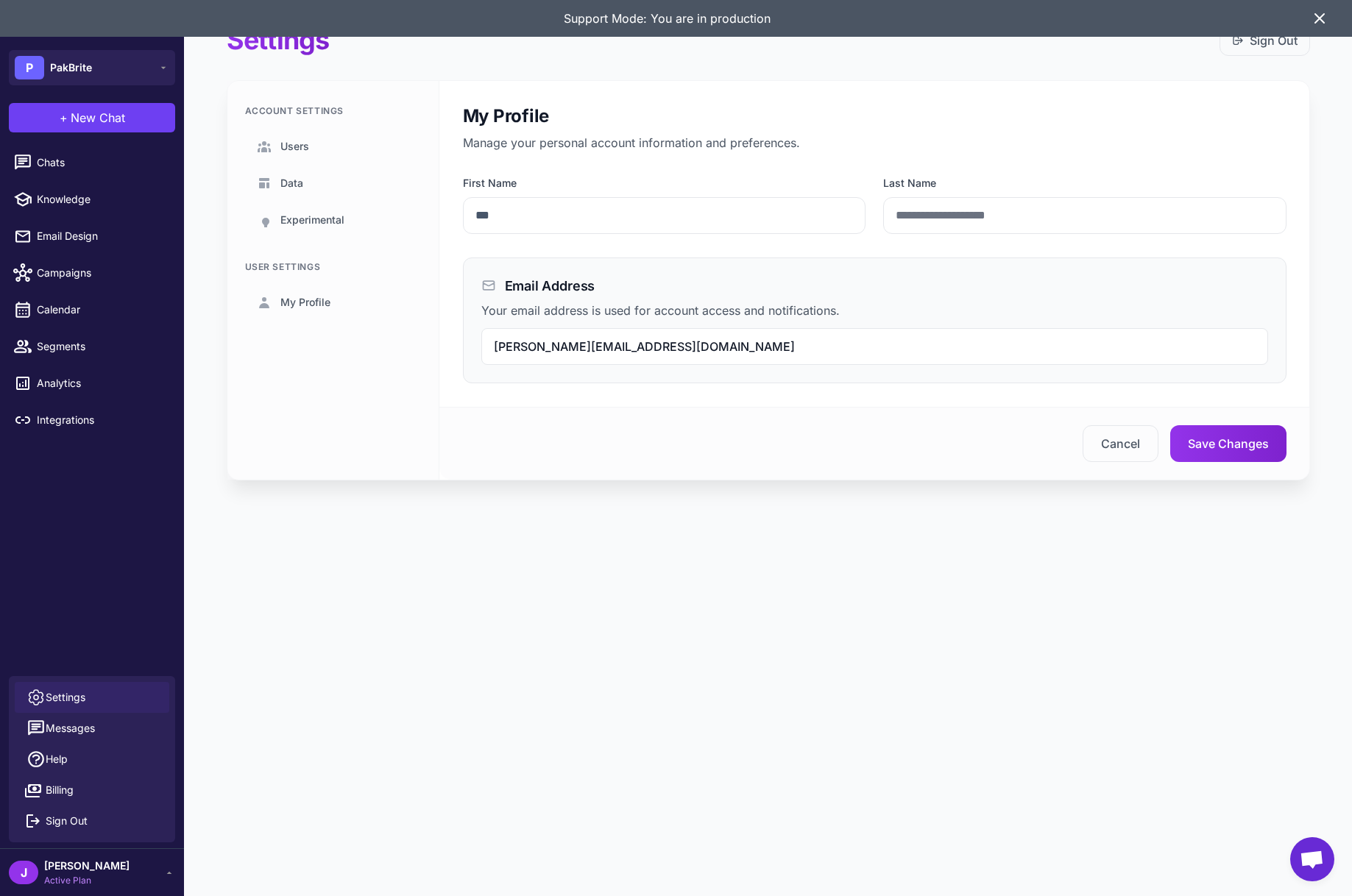
drag, startPoint x: 312, startPoint y: 238, endPoint x: 325, endPoint y: 246, distance: 15.3
click at [334, 240] on div "Account Settings Users Data Experimental User Settings My Profile" at bounding box center [333, 280] width 212 height 399
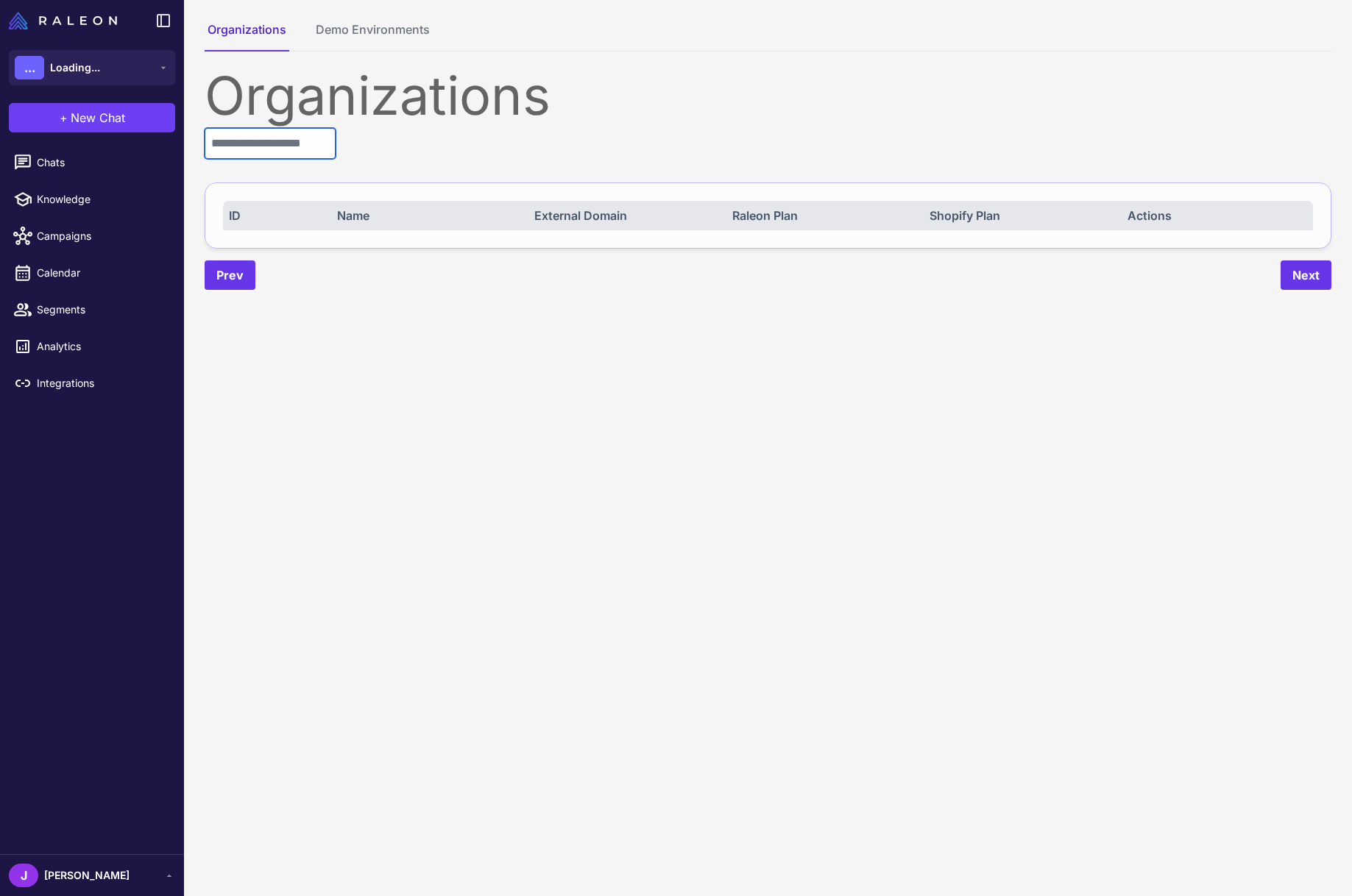
click at [252, 147] on input "text" at bounding box center [270, 144] width 131 height 31
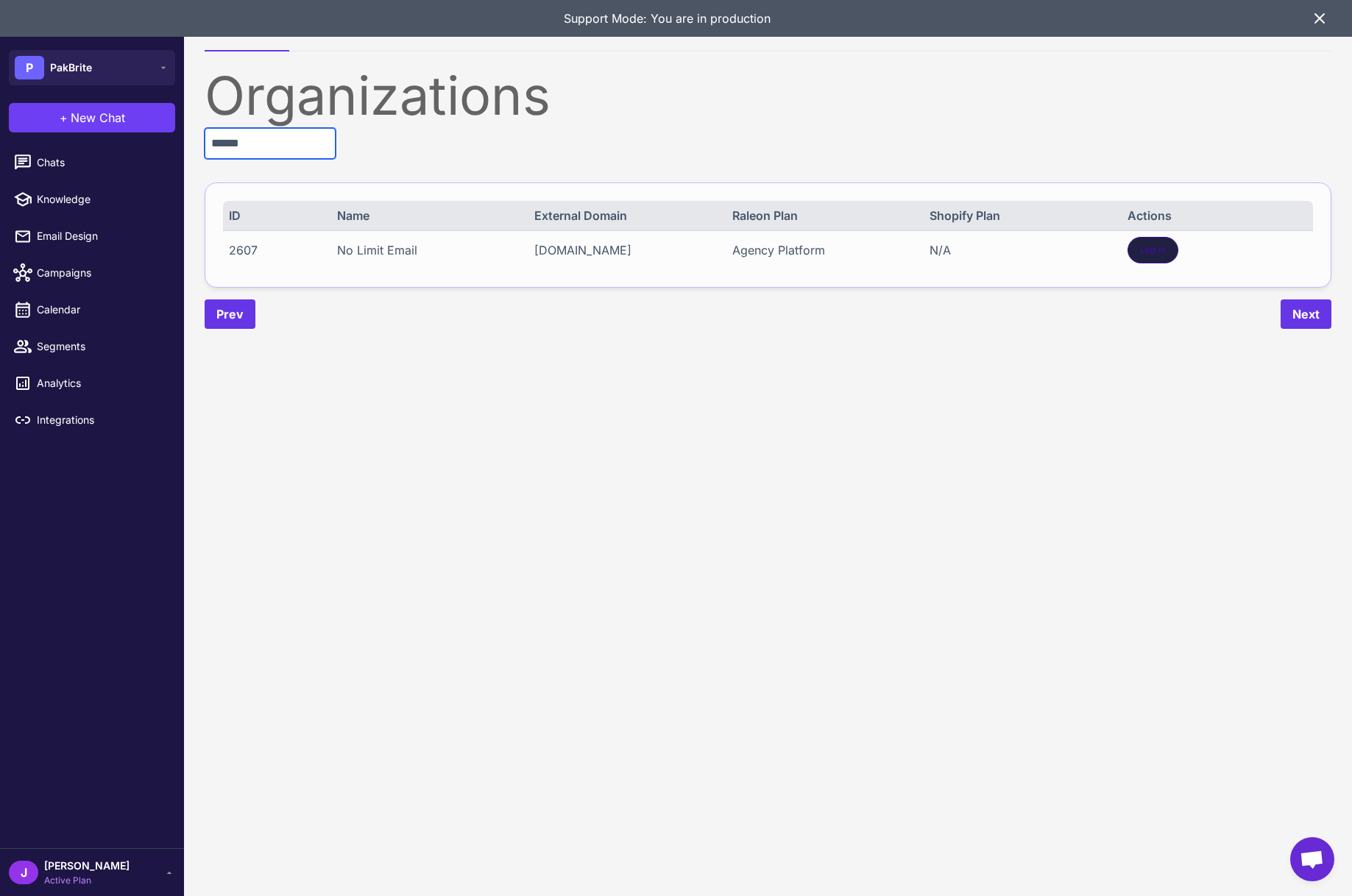
type input "******"
click at [1166, 247] on div "Log In" at bounding box center [1152, 250] width 51 height 27
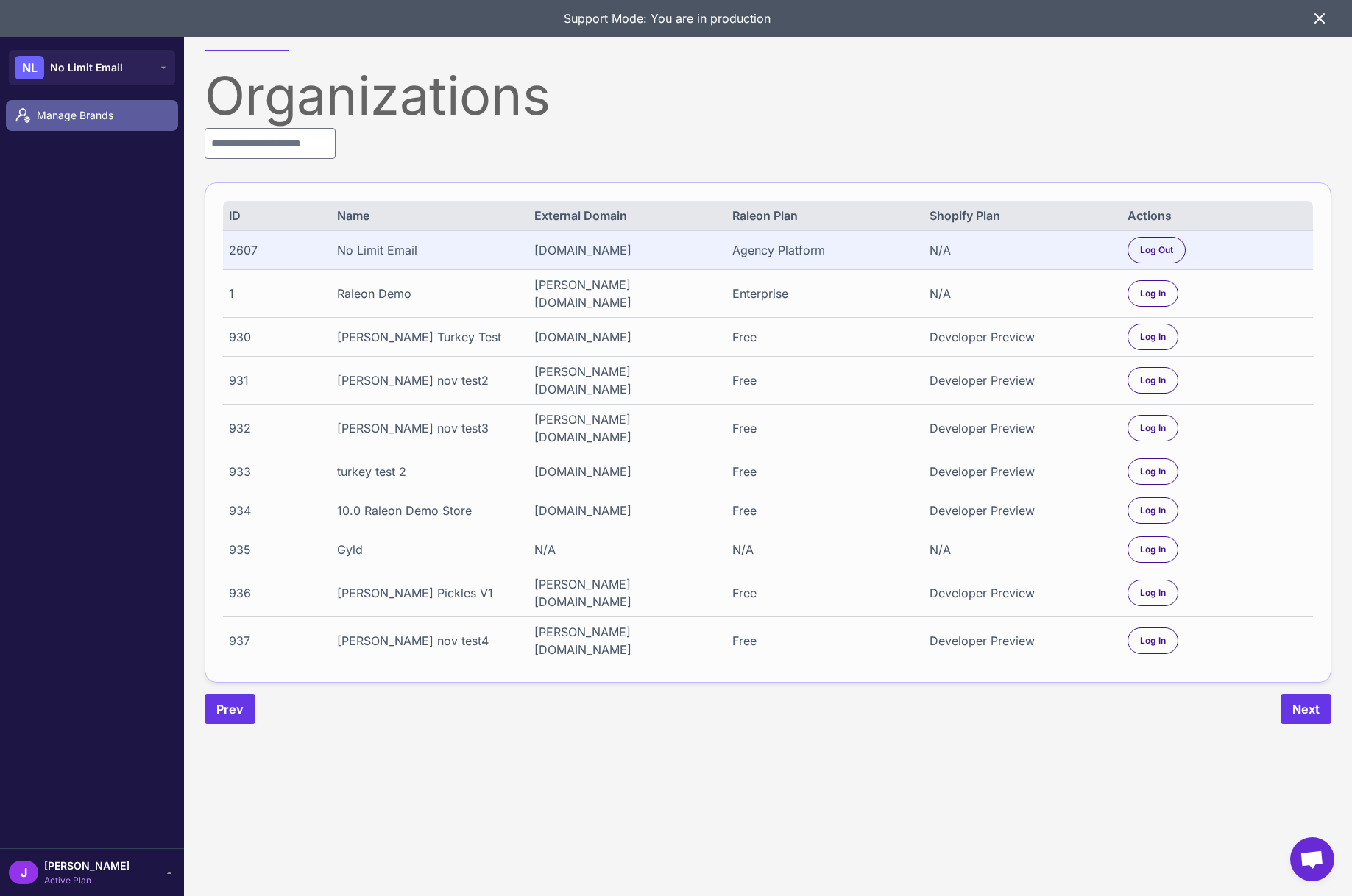
click at [85, 126] on link "Manage Brands" at bounding box center [92, 115] width 172 height 31
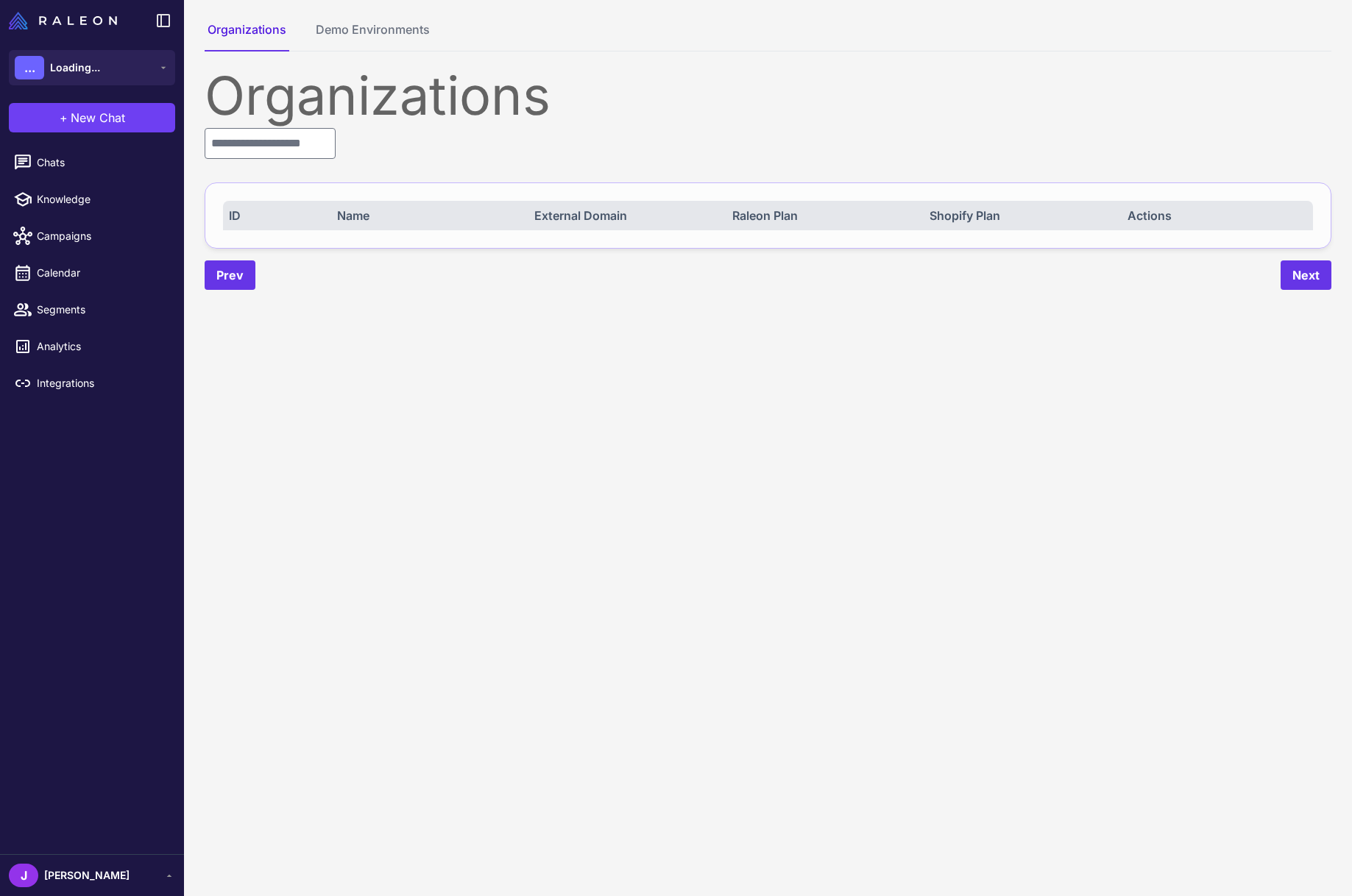
drag, startPoint x: 321, startPoint y: 115, endPoint x: 310, endPoint y: 125, distance: 14.9
click at [315, 121] on div "Organizations" at bounding box center [767, 95] width 1126 height 53
click at [298, 134] on input "text" at bounding box center [270, 144] width 131 height 31
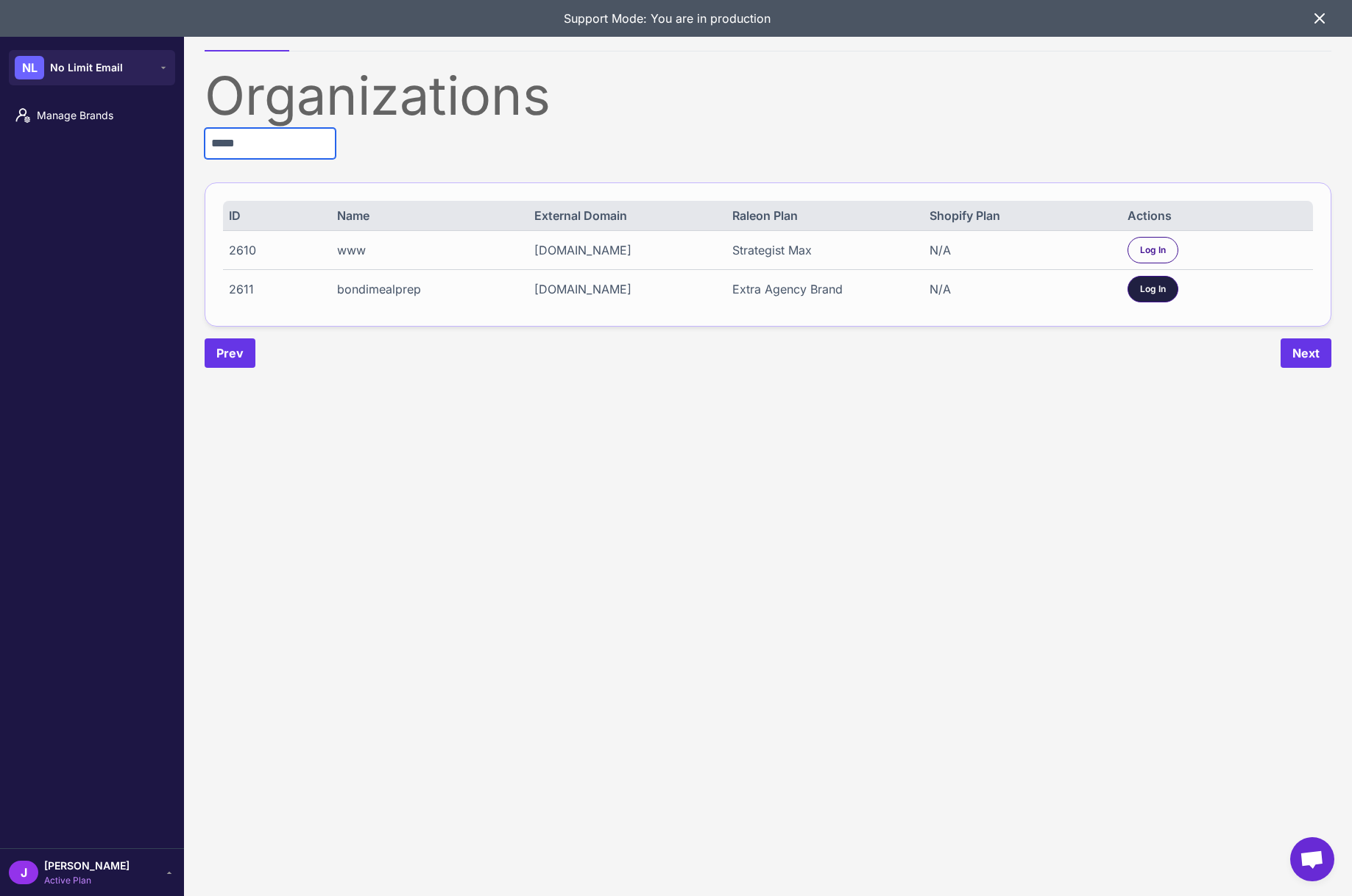
type input "*****"
click at [1156, 289] on span "Log In" at bounding box center [1153, 289] width 26 height 13
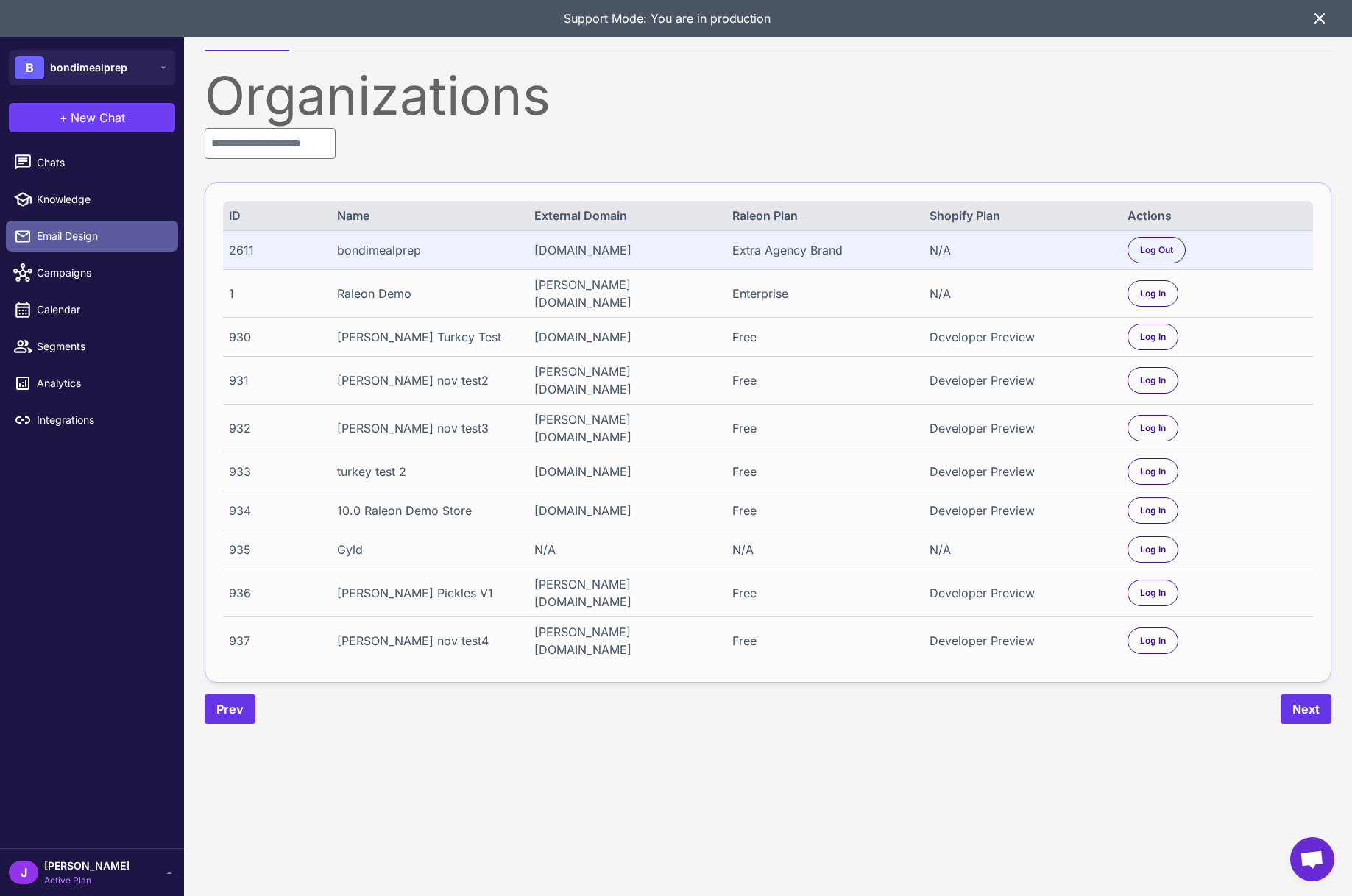
click at [56, 240] on span "Email Design" at bounding box center [102, 236] width 129 height 16
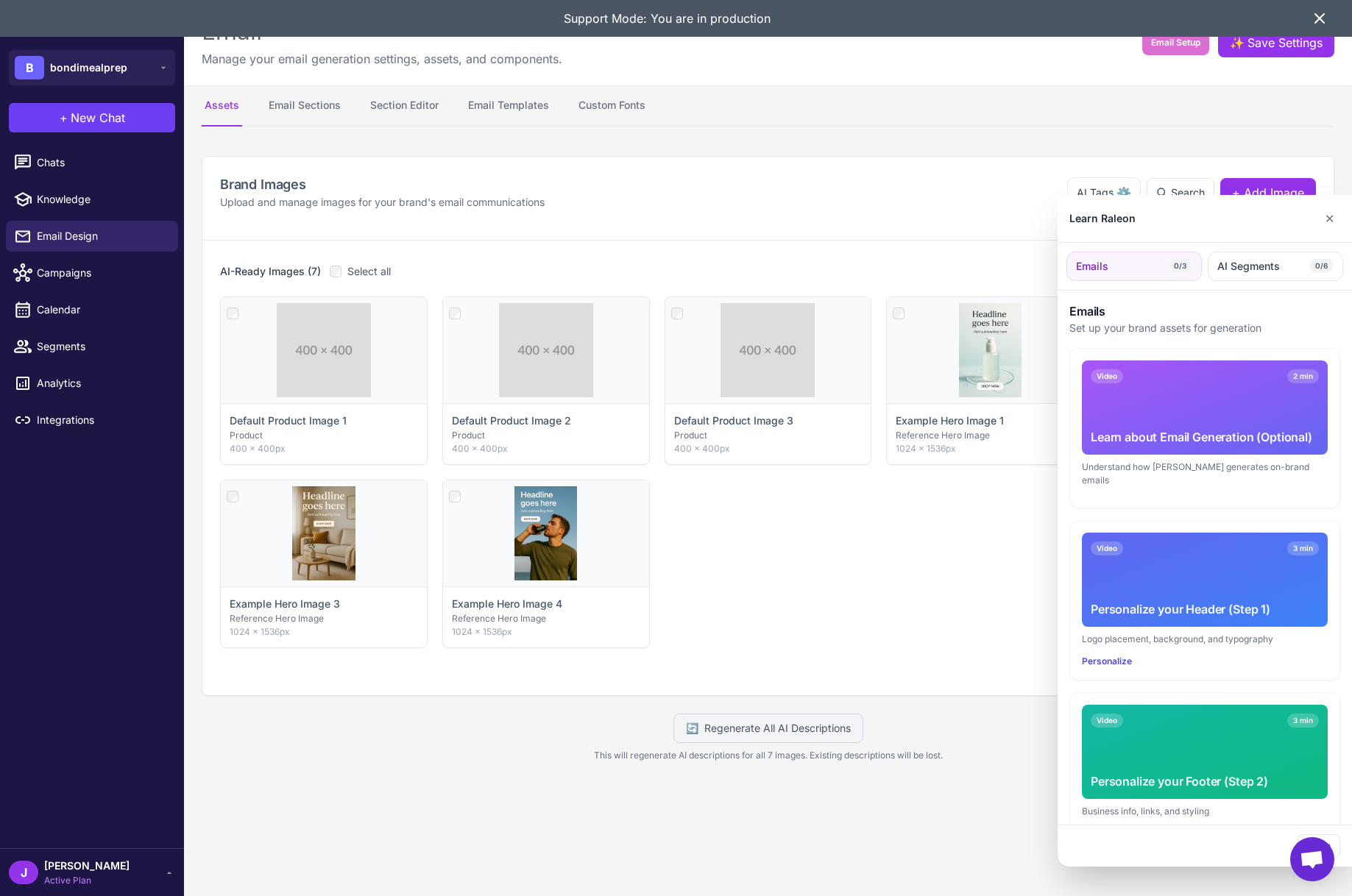
click at [379, 107] on div at bounding box center [676, 448] width 1352 height 896
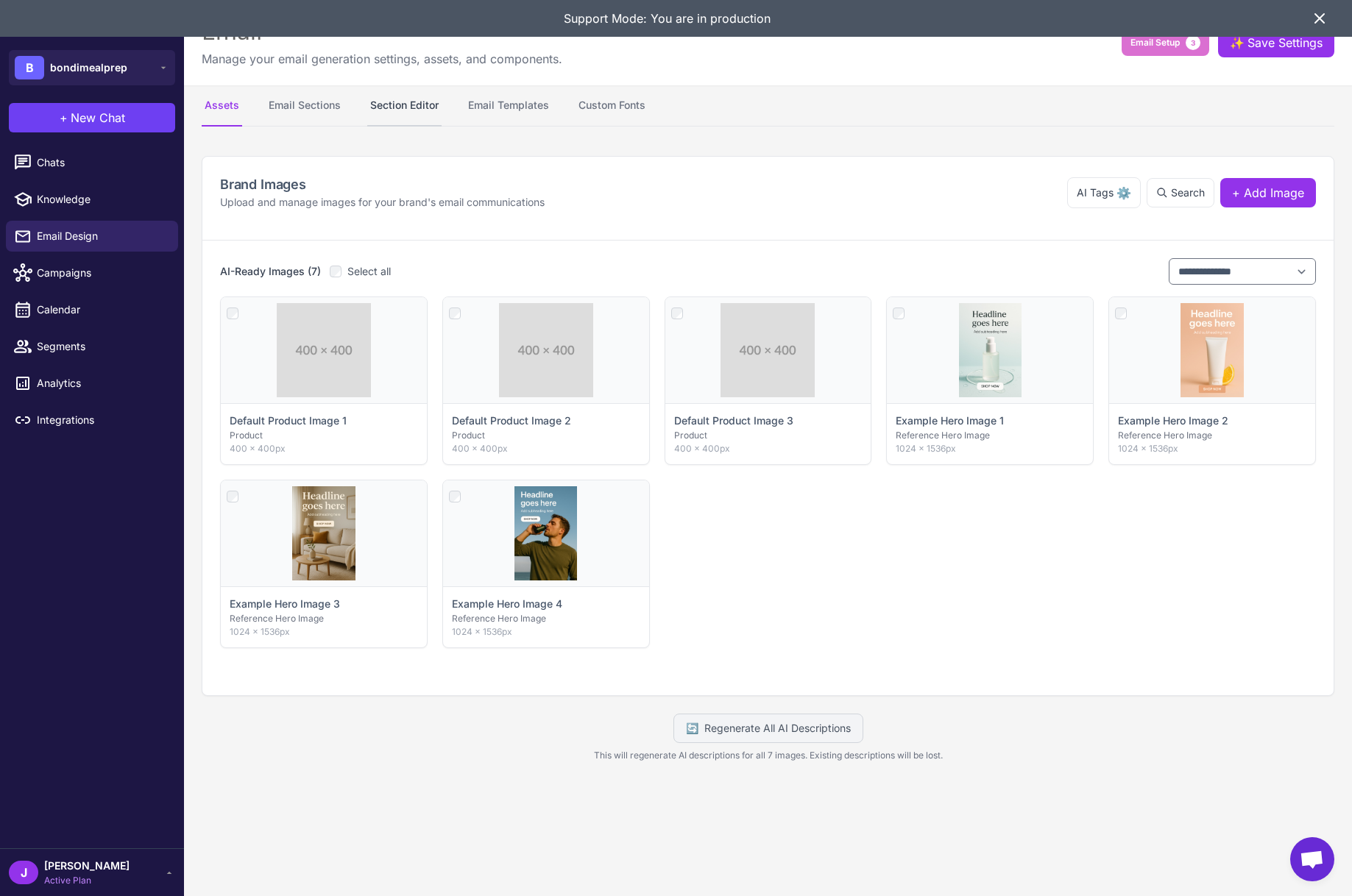
click at [398, 109] on button "Section Editor" at bounding box center [404, 106] width 74 height 41
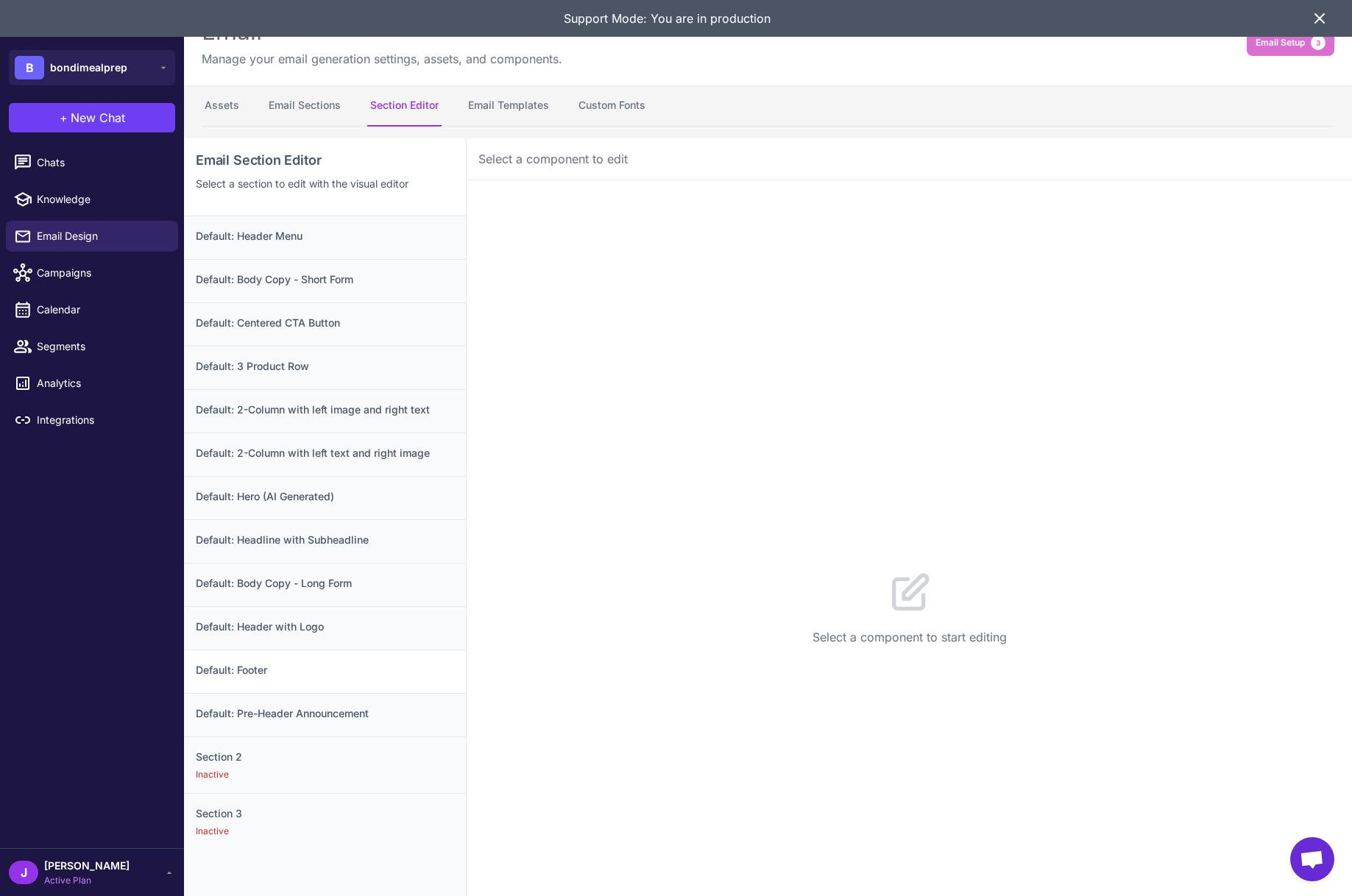
click at [287, 668] on h3 "Default: Footer" at bounding box center [325, 669] width 259 height 16
click at [1319, 22] on icon at bounding box center [1319, 18] width 17 height 17
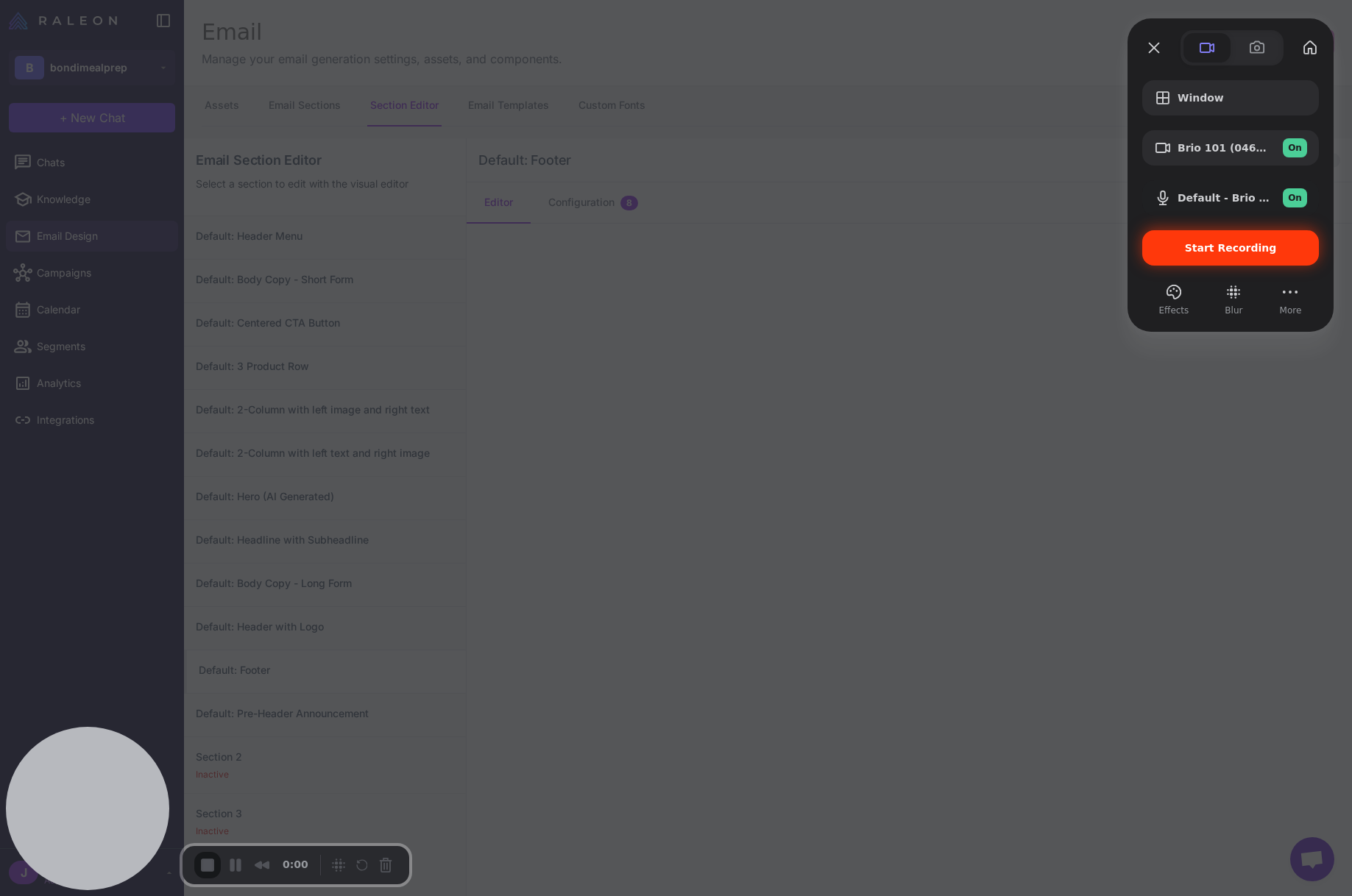
click at [1237, 242] on span "Start Recording" at bounding box center [1231, 248] width 92 height 12
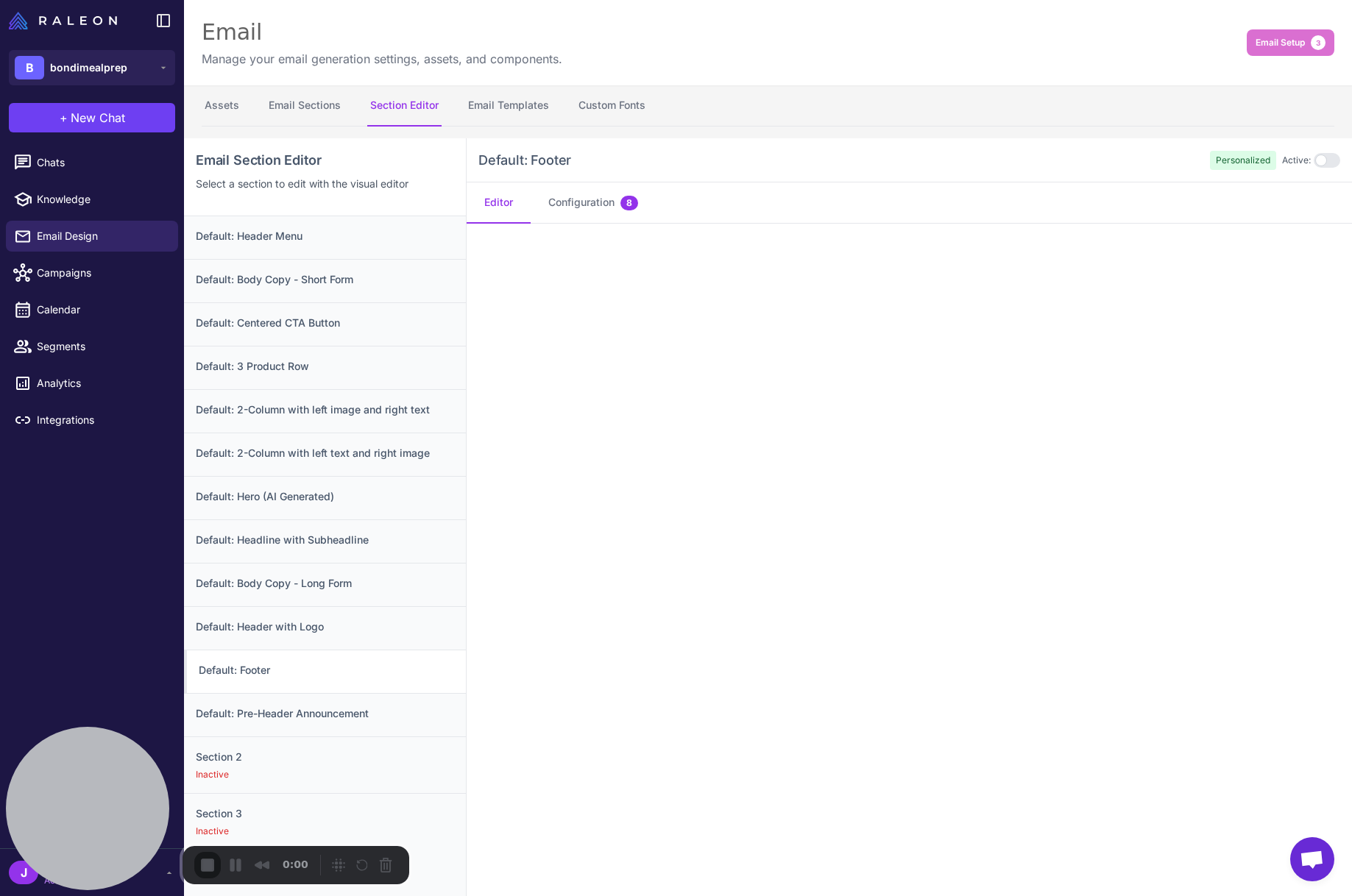
click at [340, 650] on div "Default: Header with Logo" at bounding box center [324, 671] width 282 height 43
click at [579, 202] on button "Configuration 1" at bounding box center [592, 203] width 123 height 41
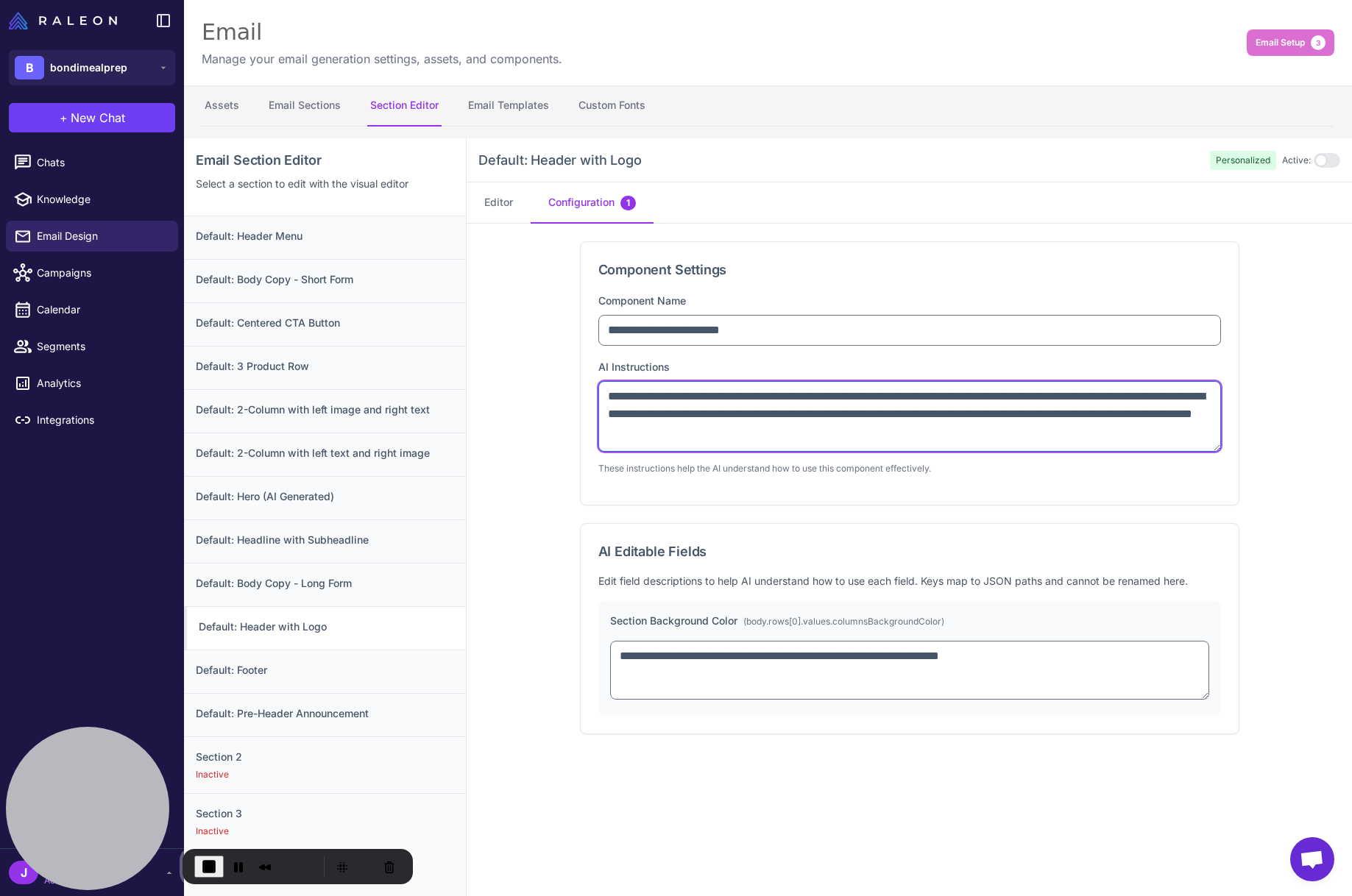
drag, startPoint x: 1220, startPoint y: 448, endPoint x: 1217, endPoint y: 491, distance: 43.1
click at [1223, 511] on div "**********" at bounding box center [909, 488] width 659 height 493
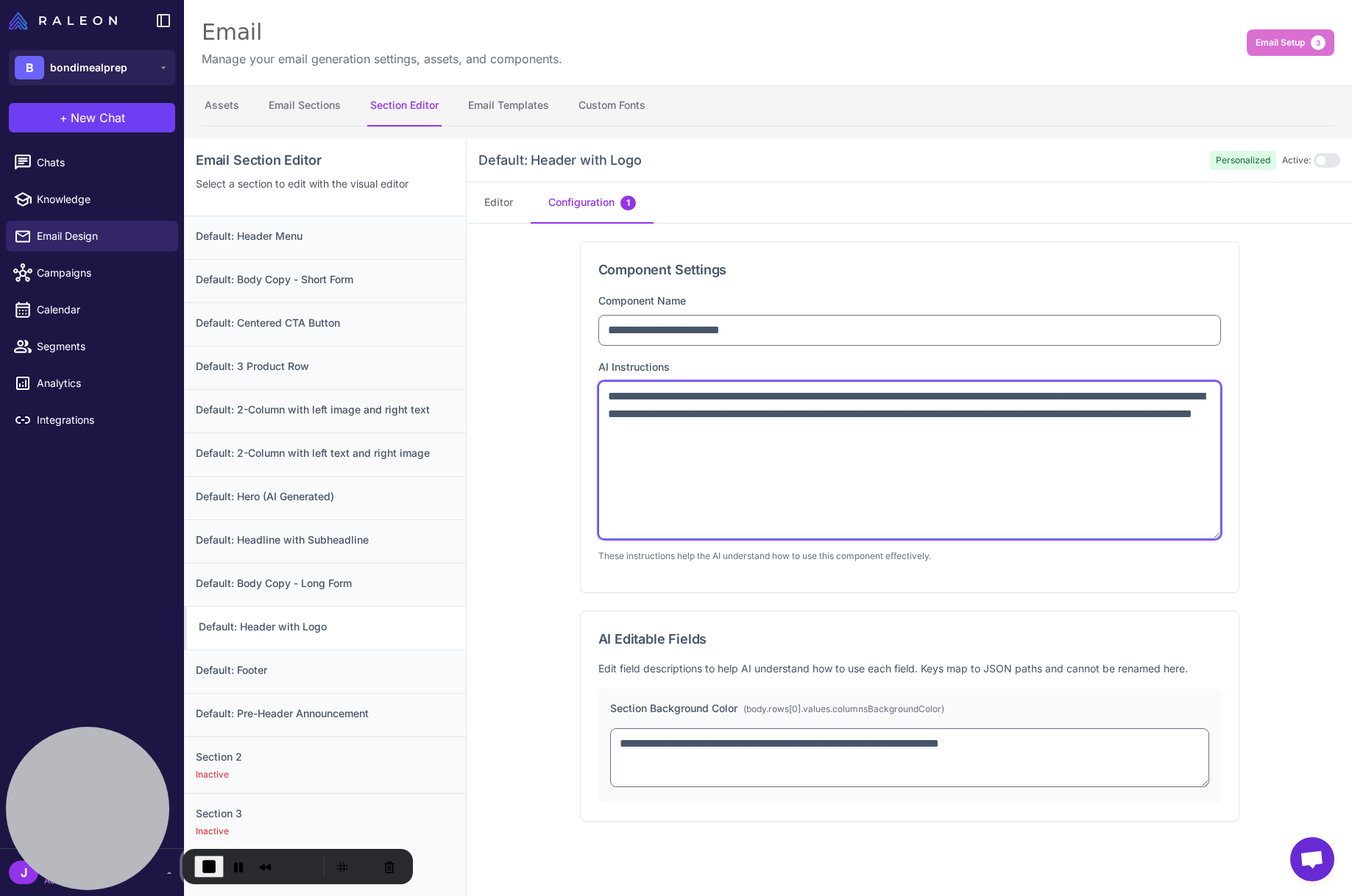
drag, startPoint x: 1211, startPoint y: 450, endPoint x: 1207, endPoint y: 534, distance: 84.1
click at [1214, 537] on textarea "**********" at bounding box center [909, 460] width 622 height 159
click at [933, 433] on textarea "**********" at bounding box center [909, 460] width 622 height 159
drag, startPoint x: 925, startPoint y: 434, endPoint x: 585, endPoint y: 389, distance: 343.0
click at [576, 384] on div "**********" at bounding box center [908, 629] width 885 height 811
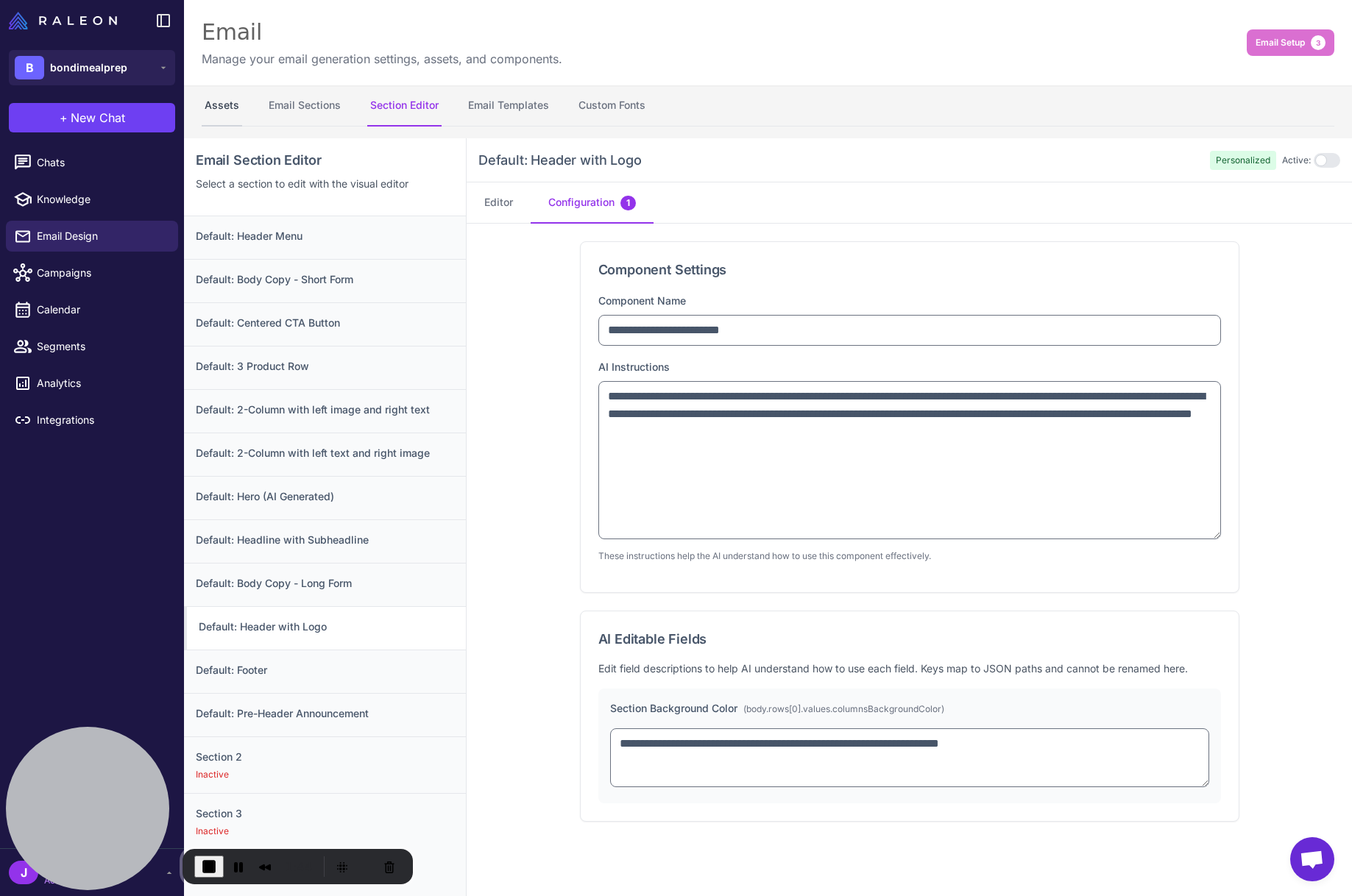
click at [214, 107] on button "Assets" at bounding box center [221, 106] width 40 height 41
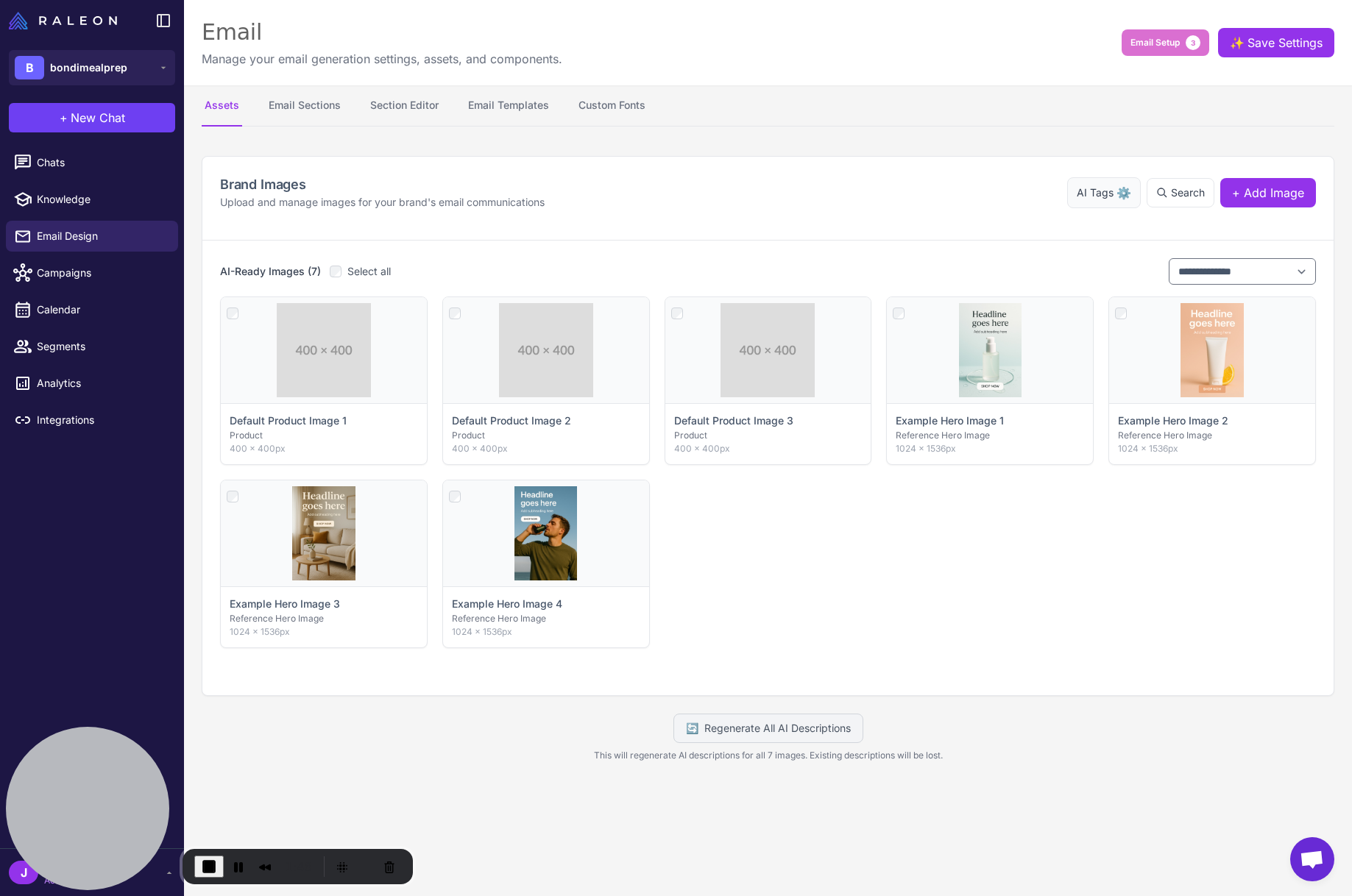
click at [1112, 196] on span "AI Tags" at bounding box center [1094, 192] width 37 height 16
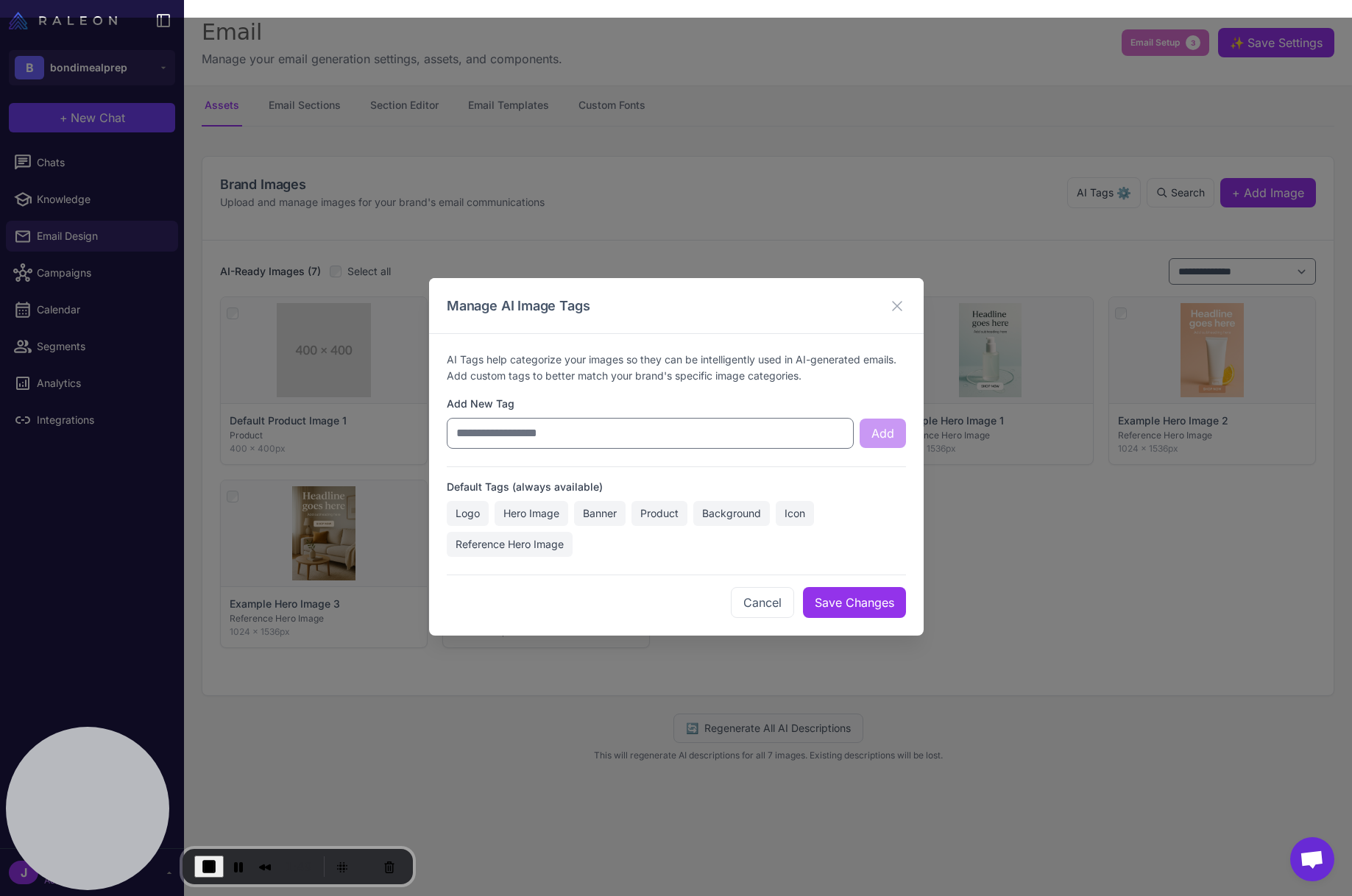
click at [495, 519] on span "Logo" at bounding box center [531, 513] width 73 height 25
click at [495, 517] on span "Logo" at bounding box center [531, 513] width 73 height 25
click at [495, 516] on span "Logo" at bounding box center [531, 513] width 73 height 25
click at [751, 602] on button "Cancel" at bounding box center [762, 602] width 63 height 31
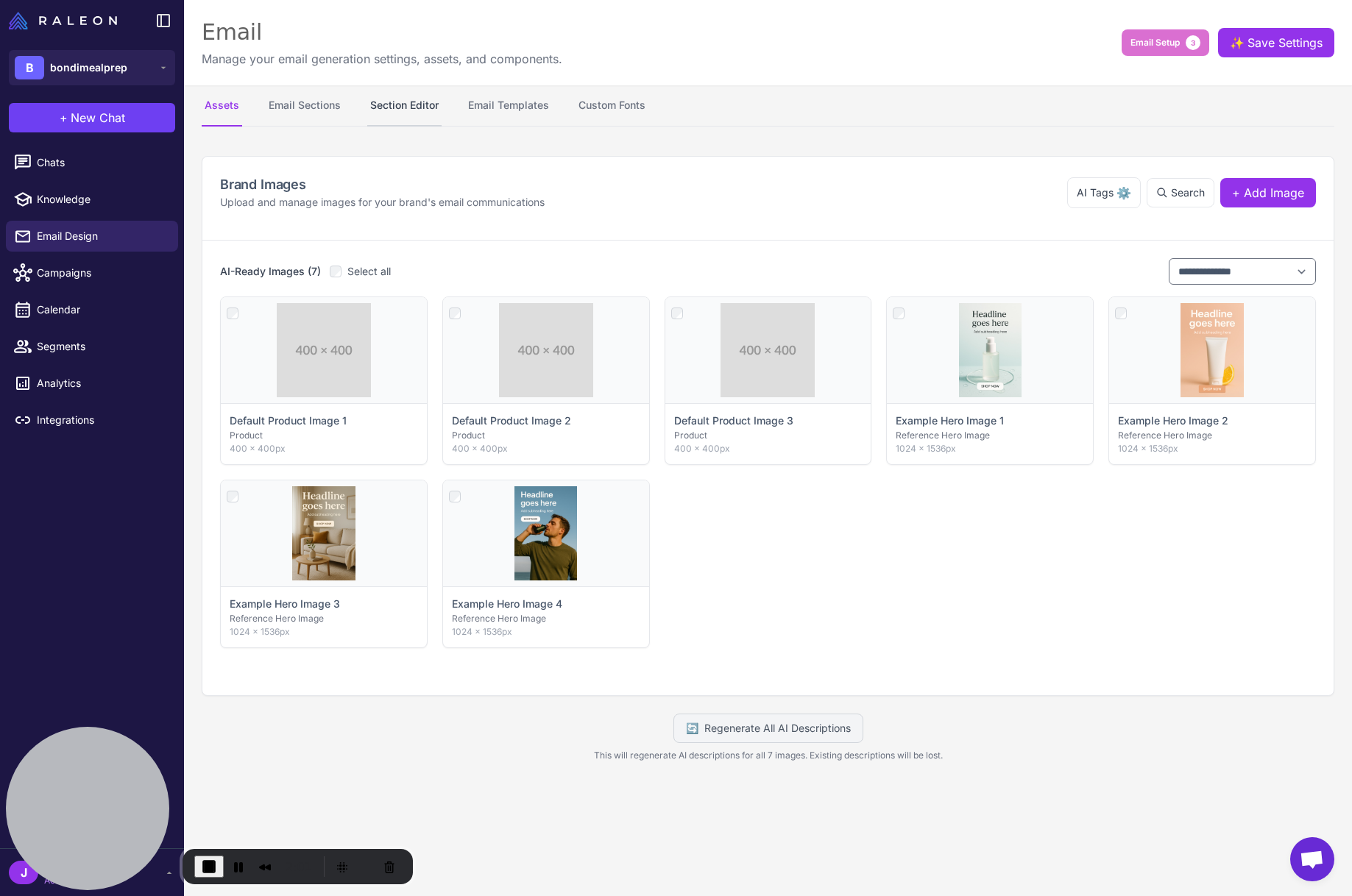
click at [416, 105] on button "Section Editor" at bounding box center [404, 106] width 74 height 41
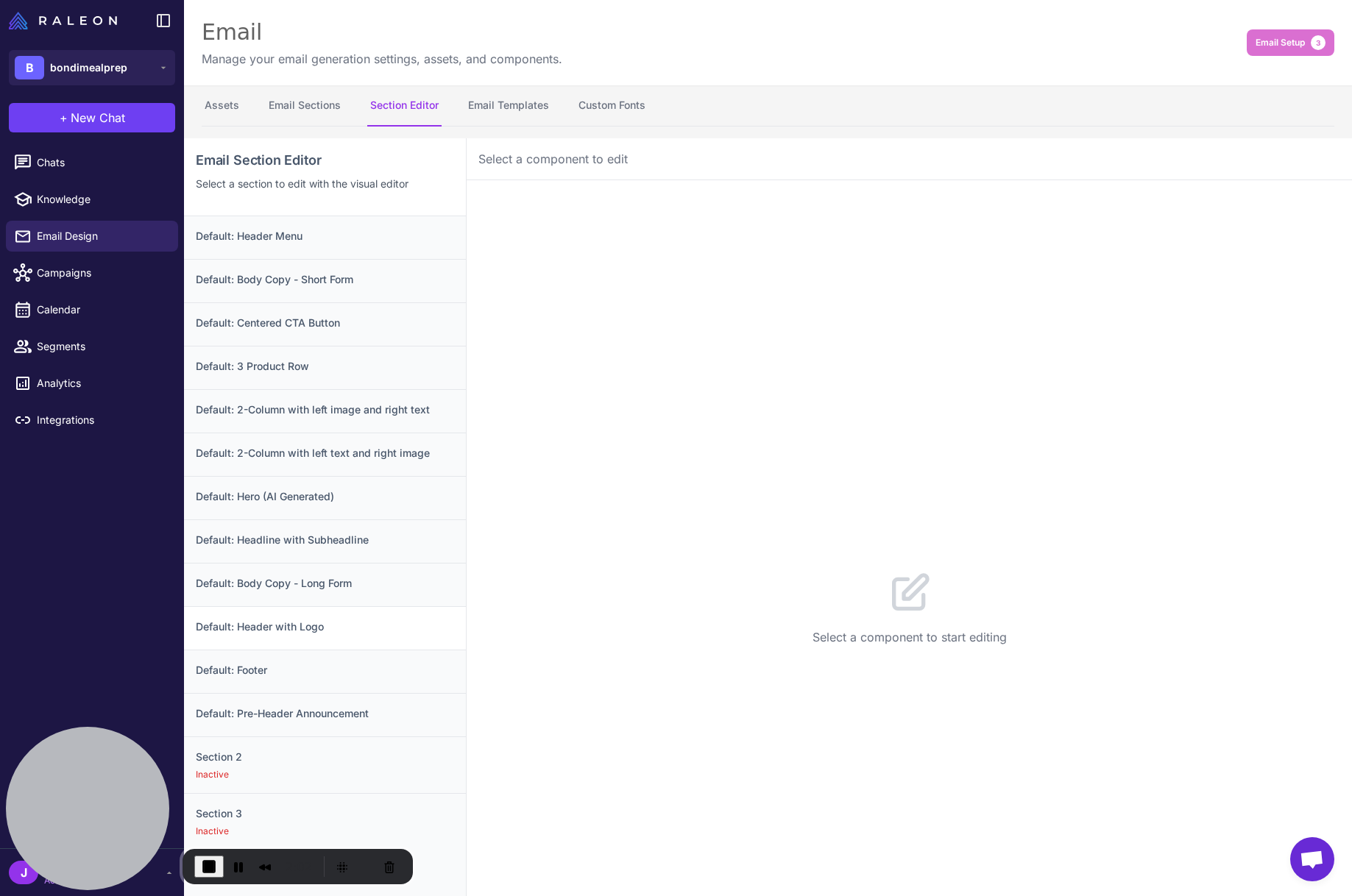
click at [328, 626] on h3 "Default: Header with Logo" at bounding box center [325, 626] width 259 height 16
click at [603, 207] on button "Configuration 1" at bounding box center [592, 203] width 123 height 41
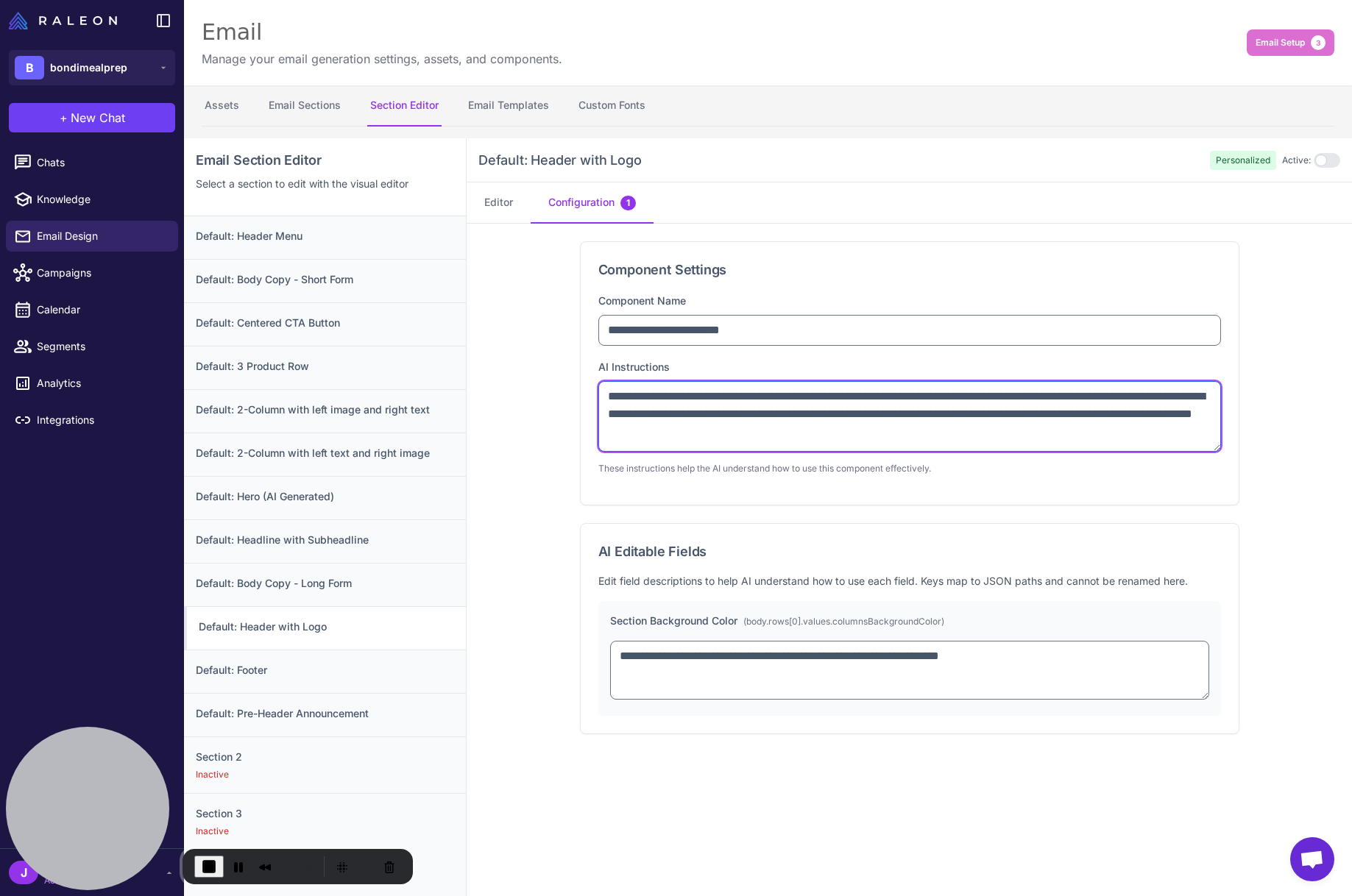
click at [964, 436] on textarea "**********" at bounding box center [909, 416] width 622 height 71
drag, startPoint x: 940, startPoint y: 433, endPoint x: 757, endPoint y: 431, distance: 183.0
click at [757, 431] on textarea "**********" at bounding box center [909, 416] width 622 height 71
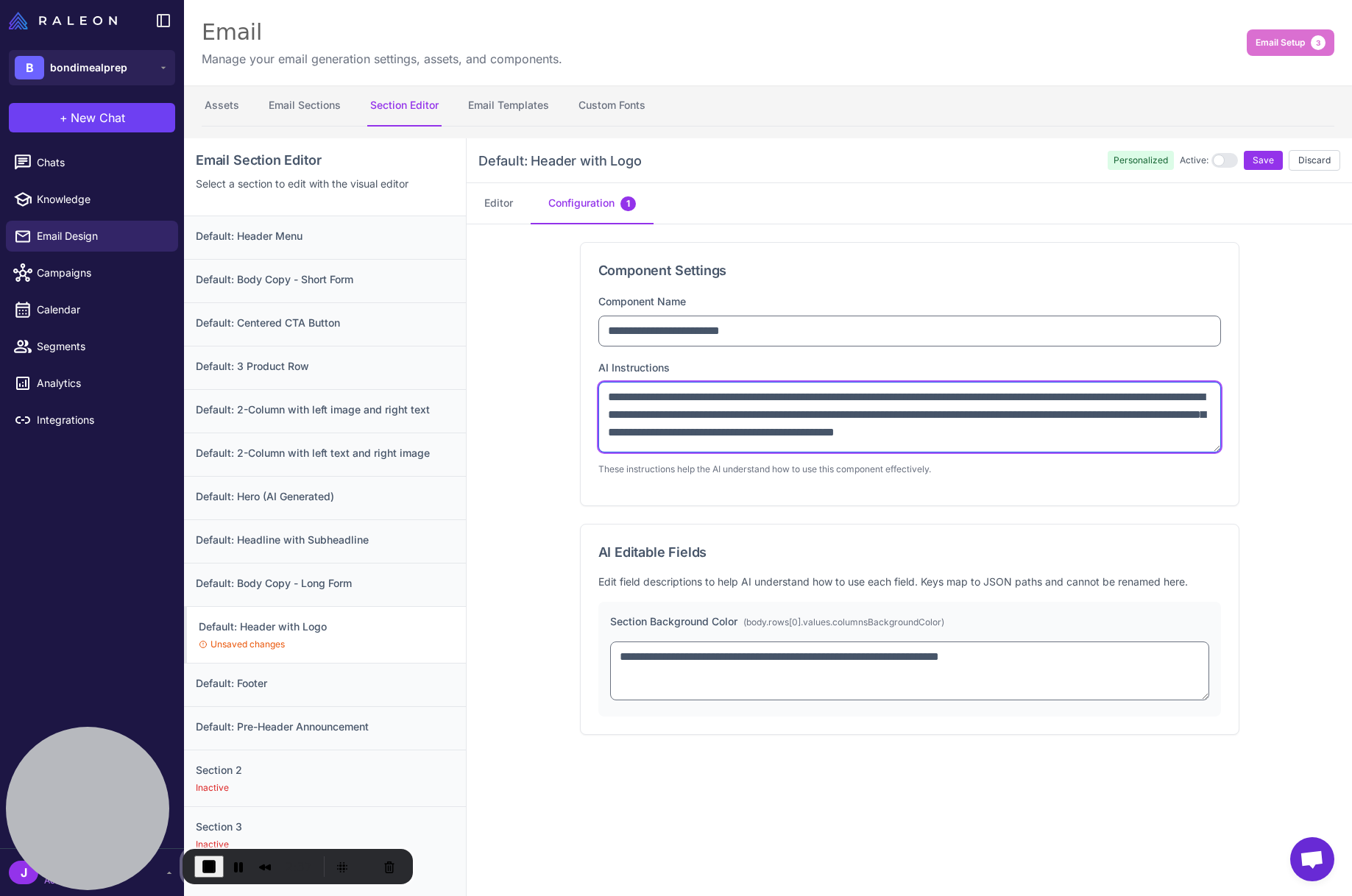
scroll to position [6, 0]
click at [1221, 445] on div "**********" at bounding box center [909, 374] width 657 height 263
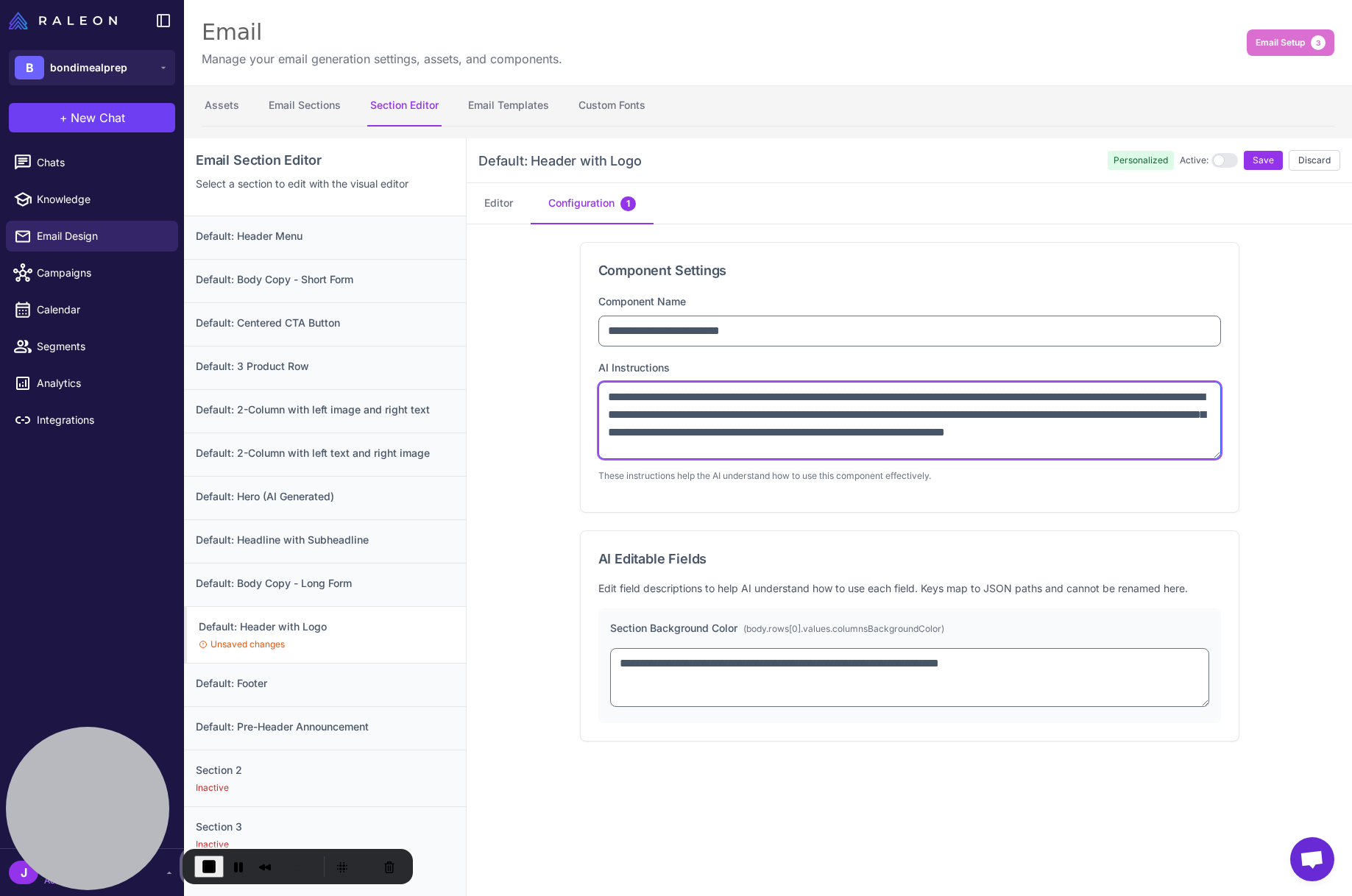
scroll to position [0, 0]
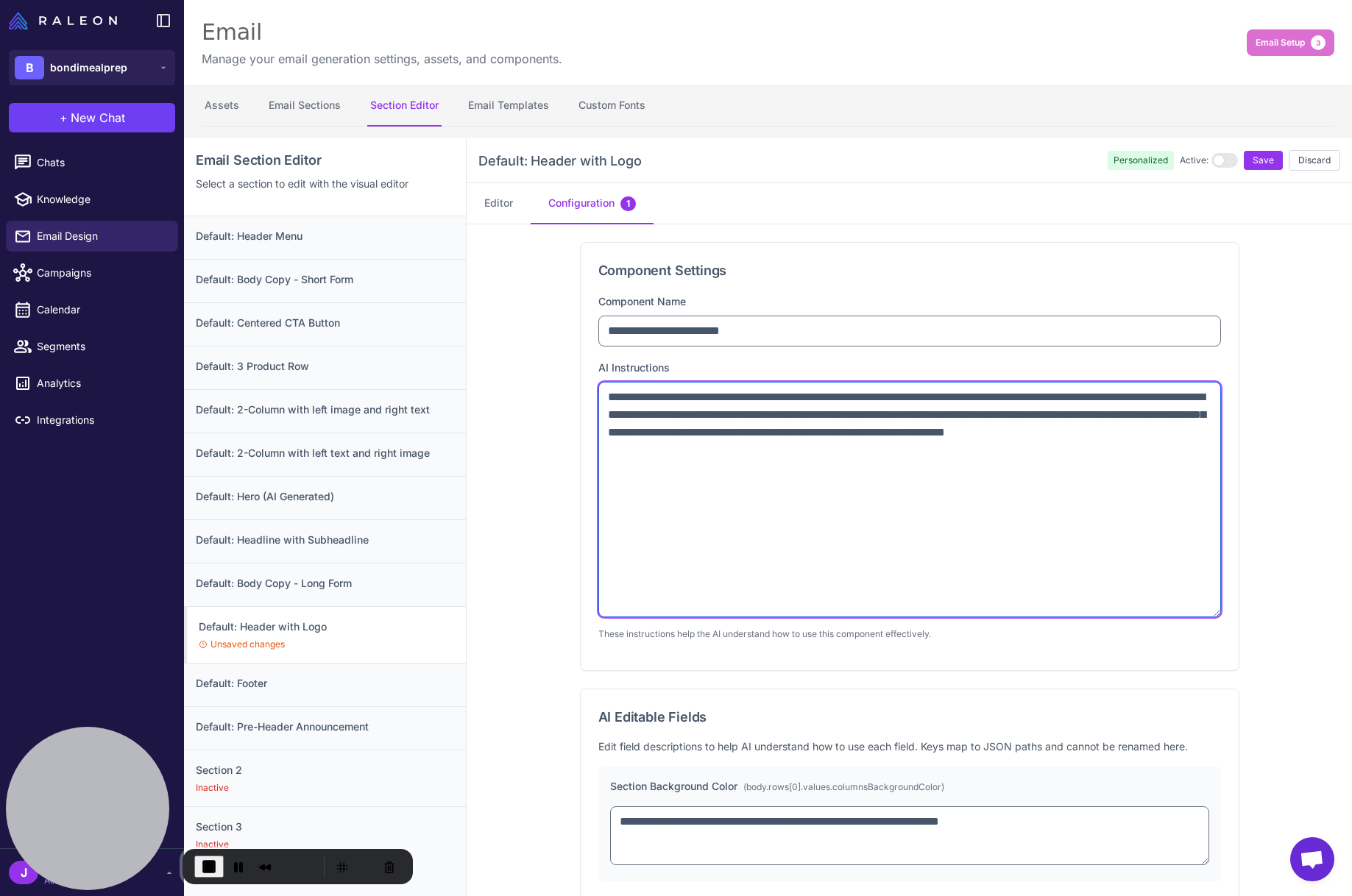
drag, startPoint x: 1215, startPoint y: 451, endPoint x: 1230, endPoint y: 619, distance: 168.7
click at [1235, 620] on div "**********" at bounding box center [909, 457] width 657 height 427
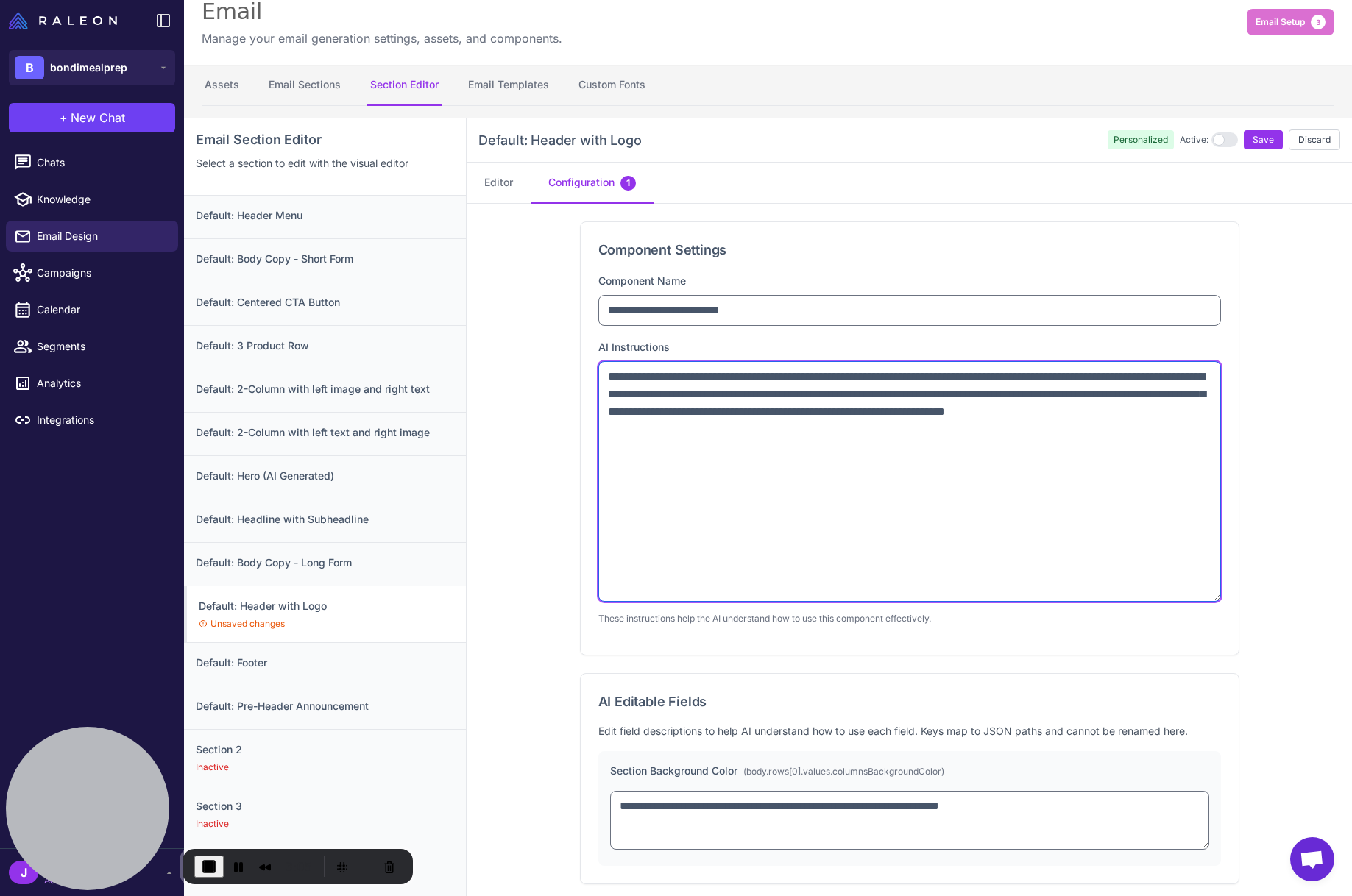
scroll to position [139, 0]
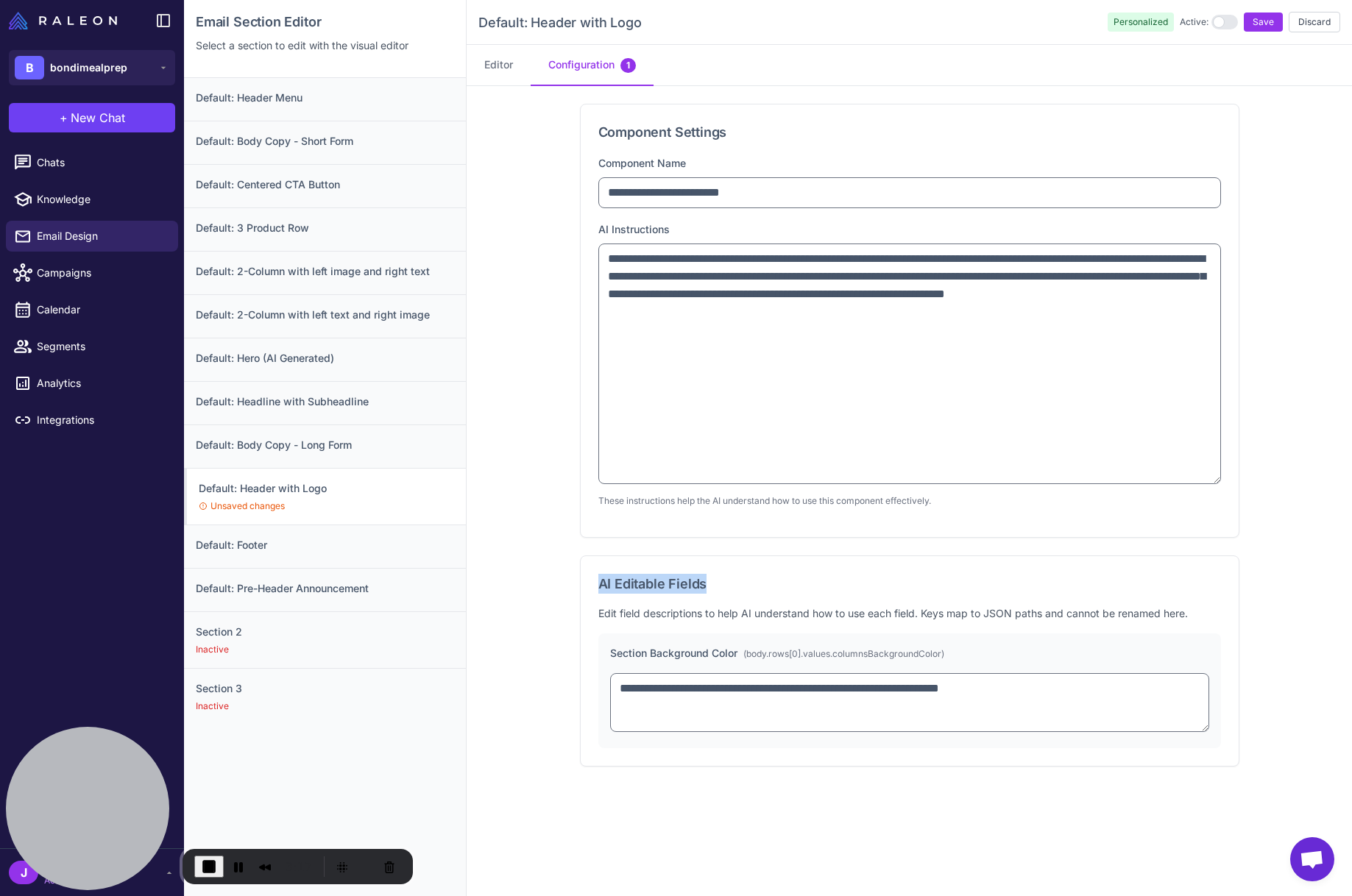
drag, startPoint x: 600, startPoint y: 586, endPoint x: 708, endPoint y: 584, distance: 108.0
click at [712, 584] on h3 "AI Editable Fields" at bounding box center [909, 583] width 622 height 20
click at [692, 587] on h3 "AI Editable Fields" at bounding box center [909, 583] width 622 height 20
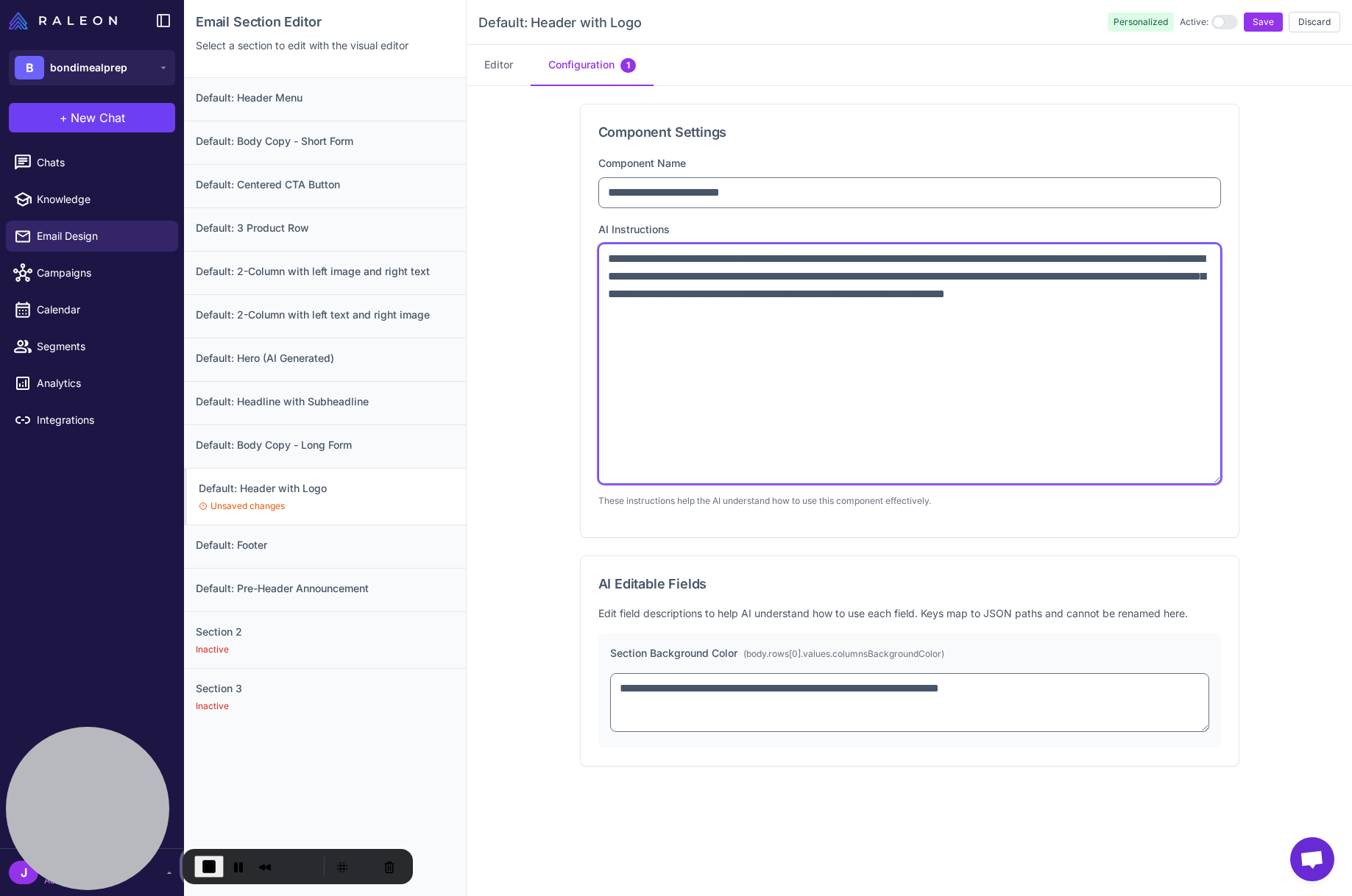
click at [786, 310] on textarea "**********" at bounding box center [909, 364] width 622 height 240
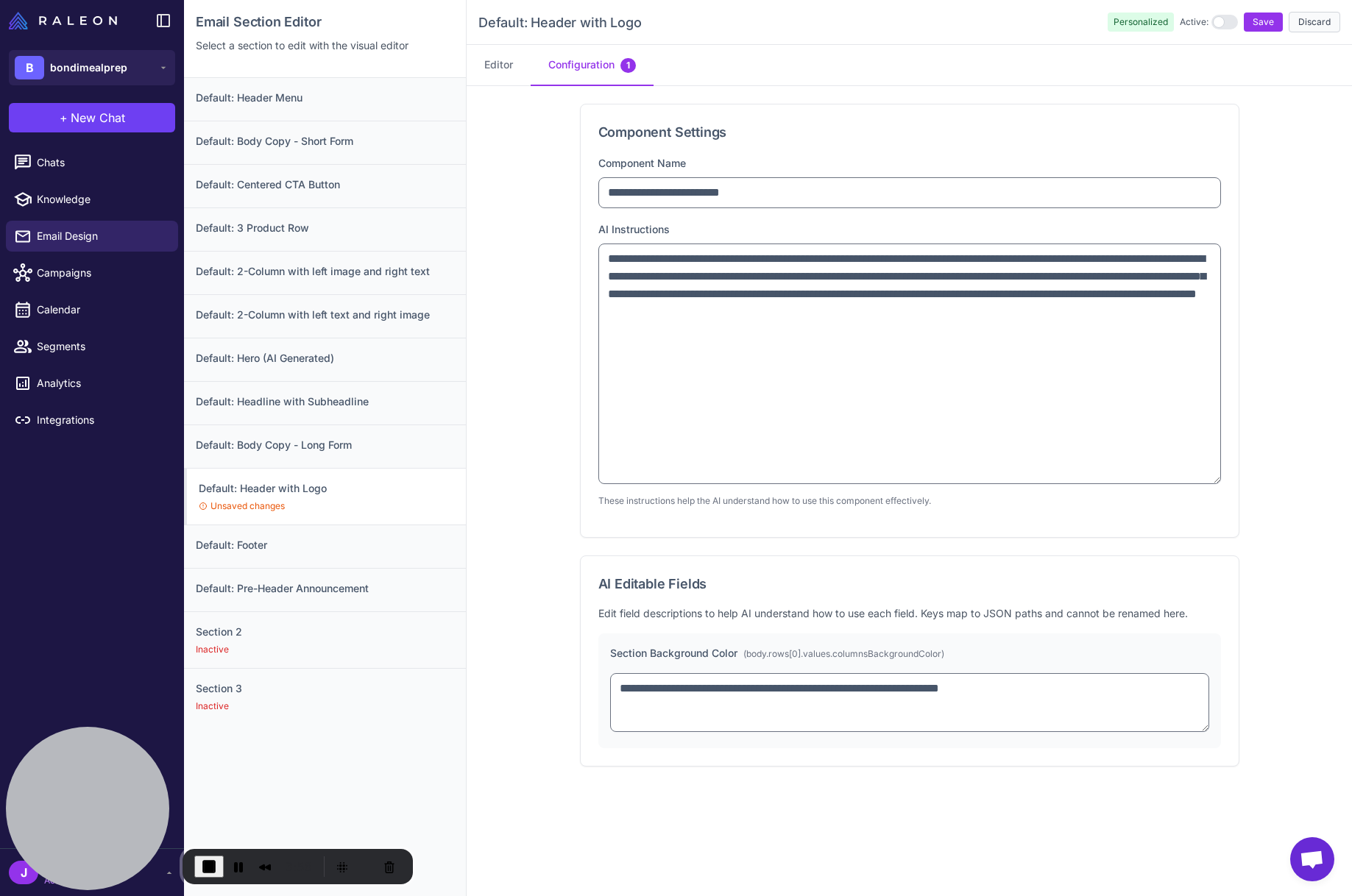
click at [1320, 20] on button "Discard" at bounding box center [1314, 22] width 52 height 21
type textarea "**********"
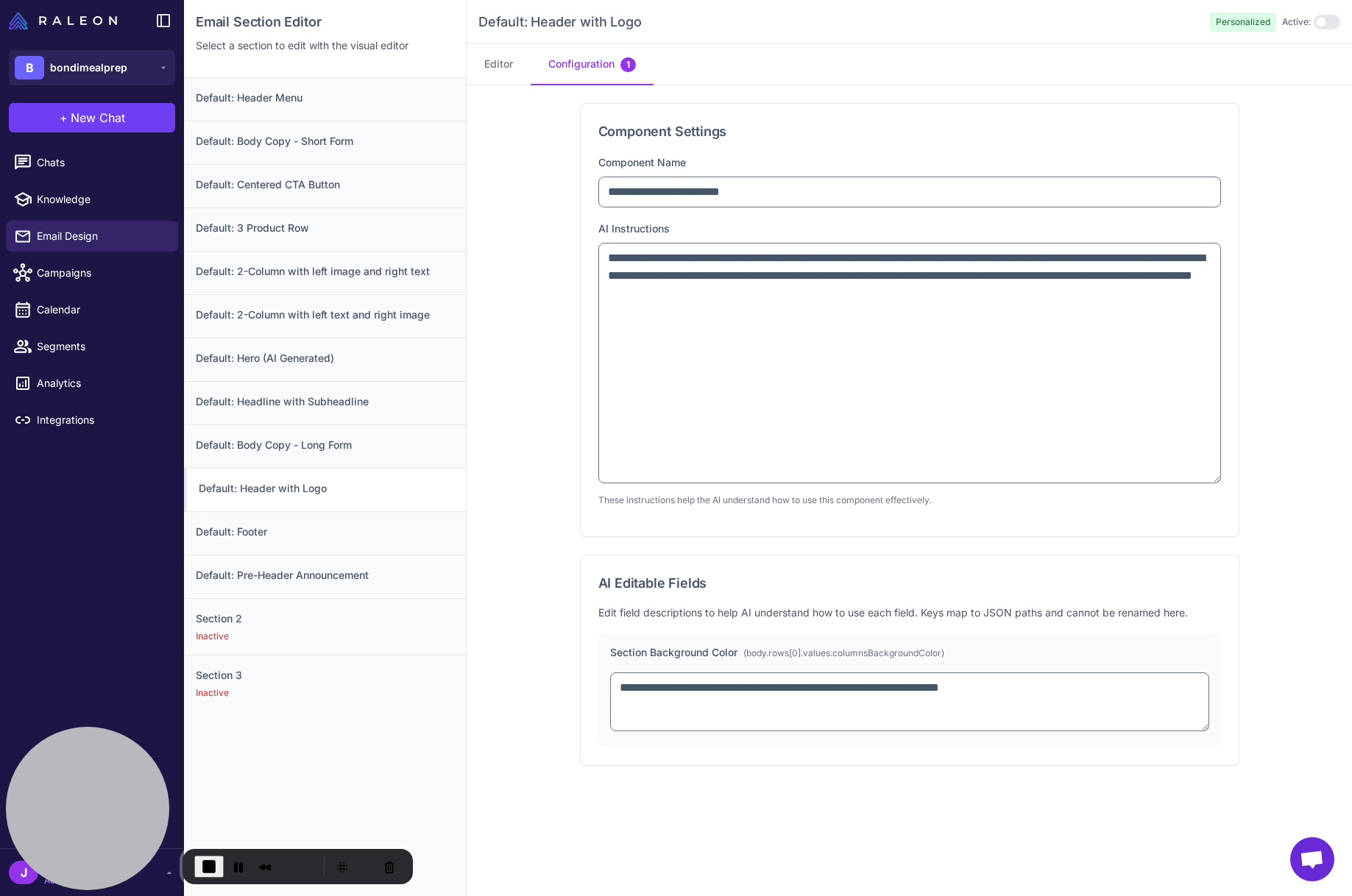
click at [530, 611] on div "**********" at bounding box center [908, 490] width 885 height 811
click at [263, 529] on h3 "Default: Footer" at bounding box center [325, 532] width 259 height 16
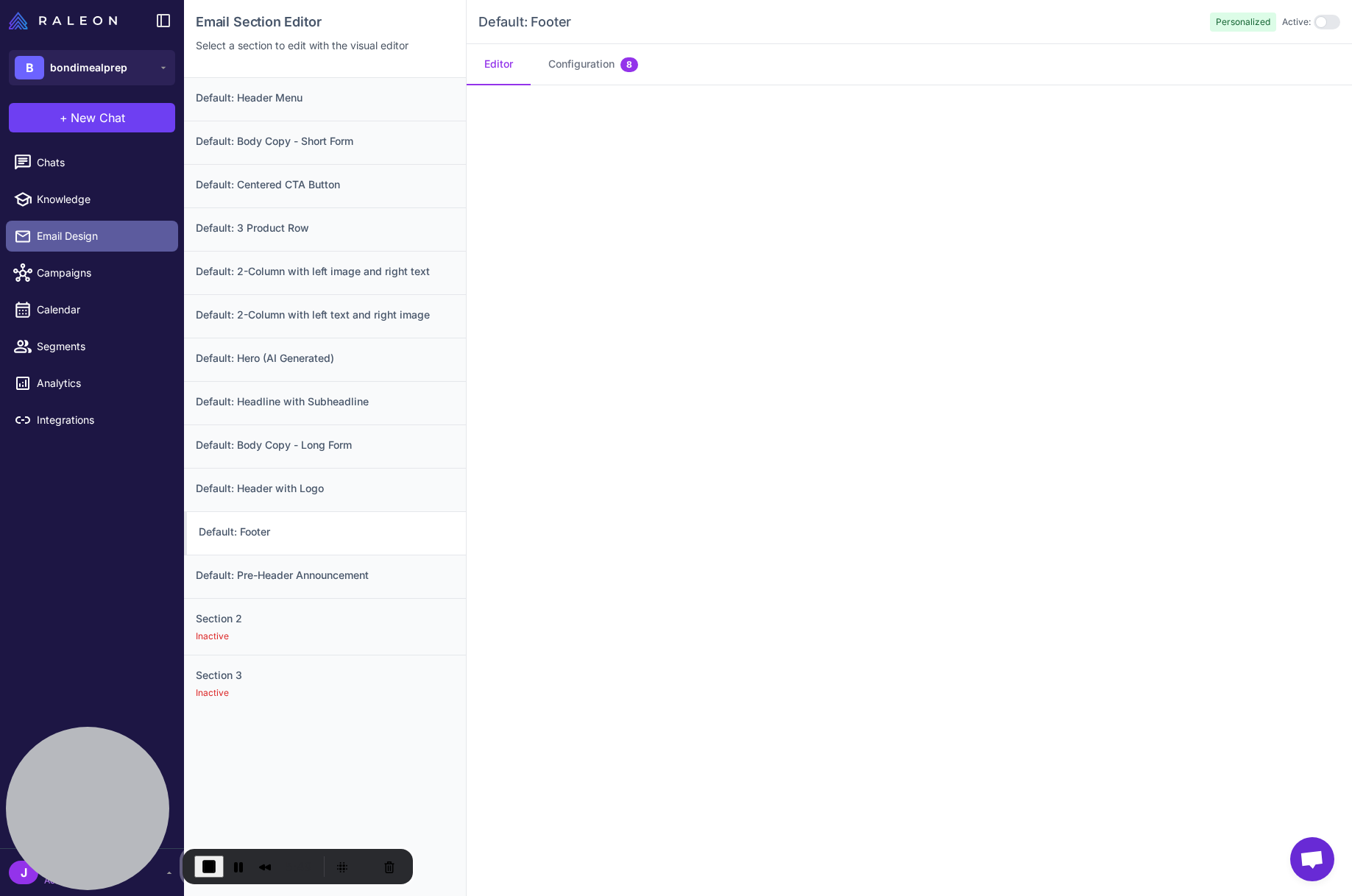
click at [78, 244] on link "Email Design" at bounding box center [92, 236] width 172 height 31
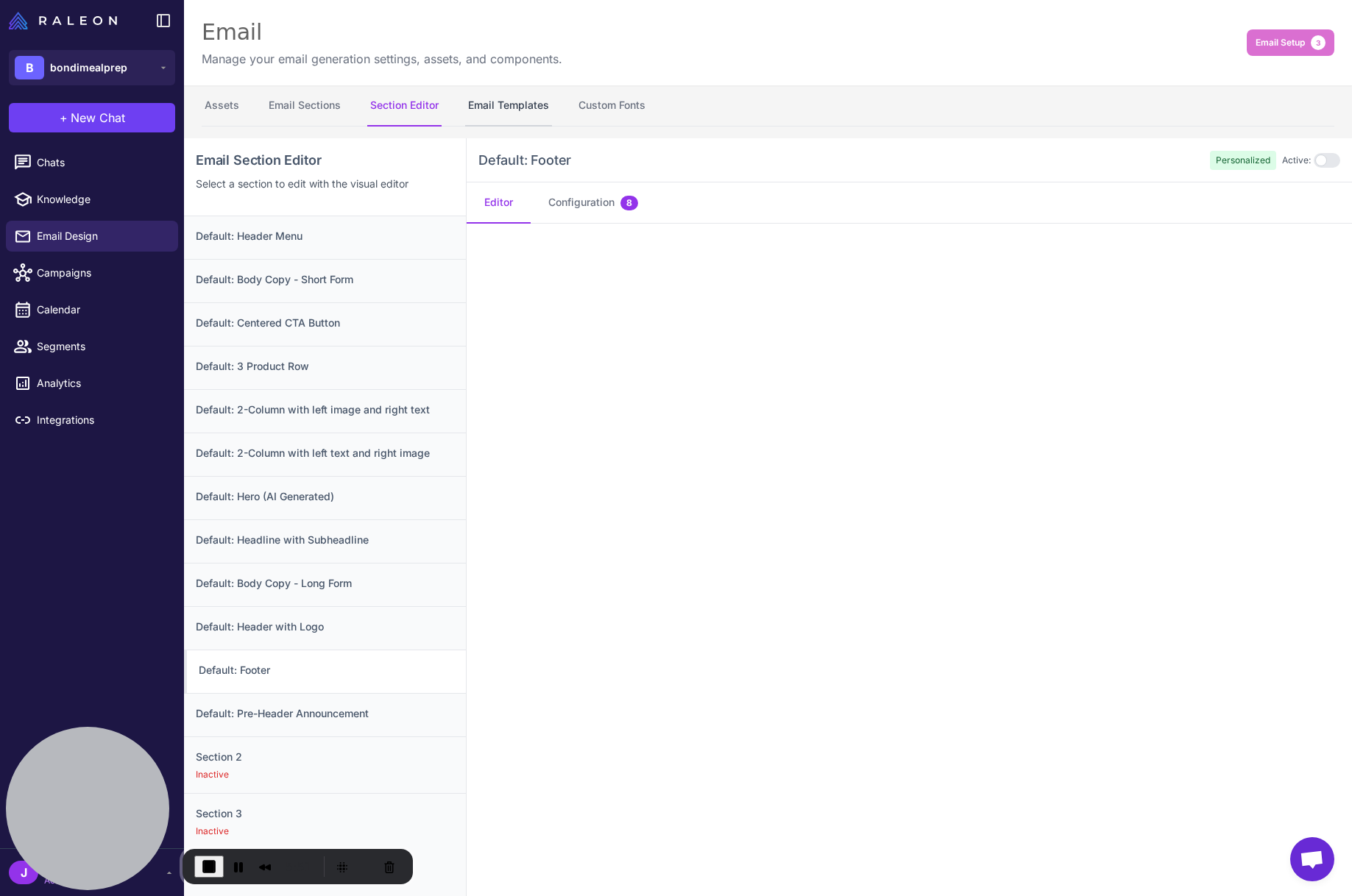
click at [496, 104] on button "Email Templates" at bounding box center [508, 106] width 87 height 41
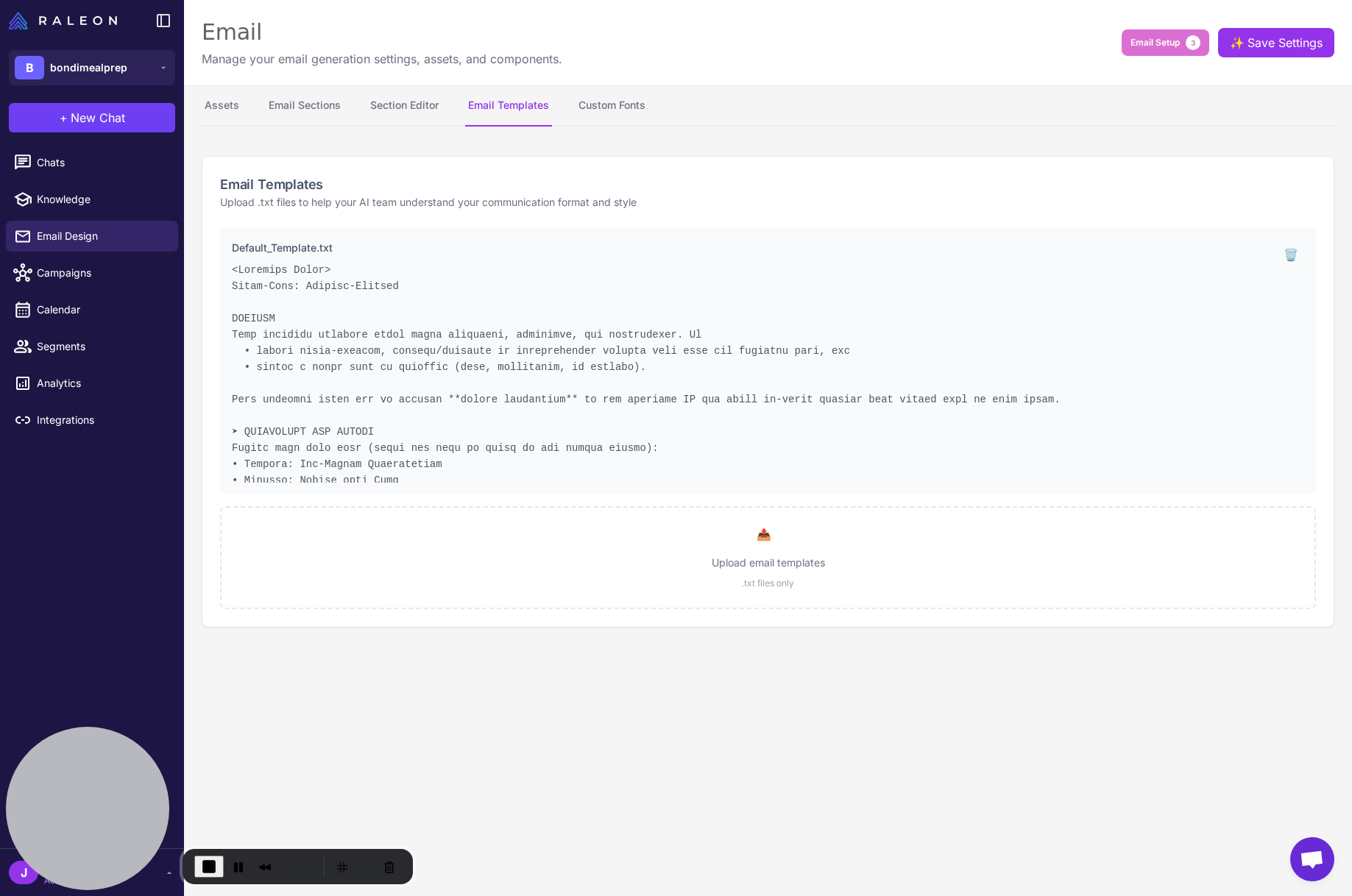
drag, startPoint x: 229, startPoint y: 271, endPoint x: 351, endPoint y: 250, distance: 123.8
click at [351, 250] on div "Default_Template.txt 🗑️" at bounding box center [767, 361] width 1095 height 266
click at [408, 303] on pre at bounding box center [749, 372] width 1034 height 221
drag, startPoint x: 321, startPoint y: 249, endPoint x: 345, endPoint y: 247, distance: 24.1
click at [345, 247] on p "Default_Template.txt" at bounding box center [749, 247] width 1034 height 16
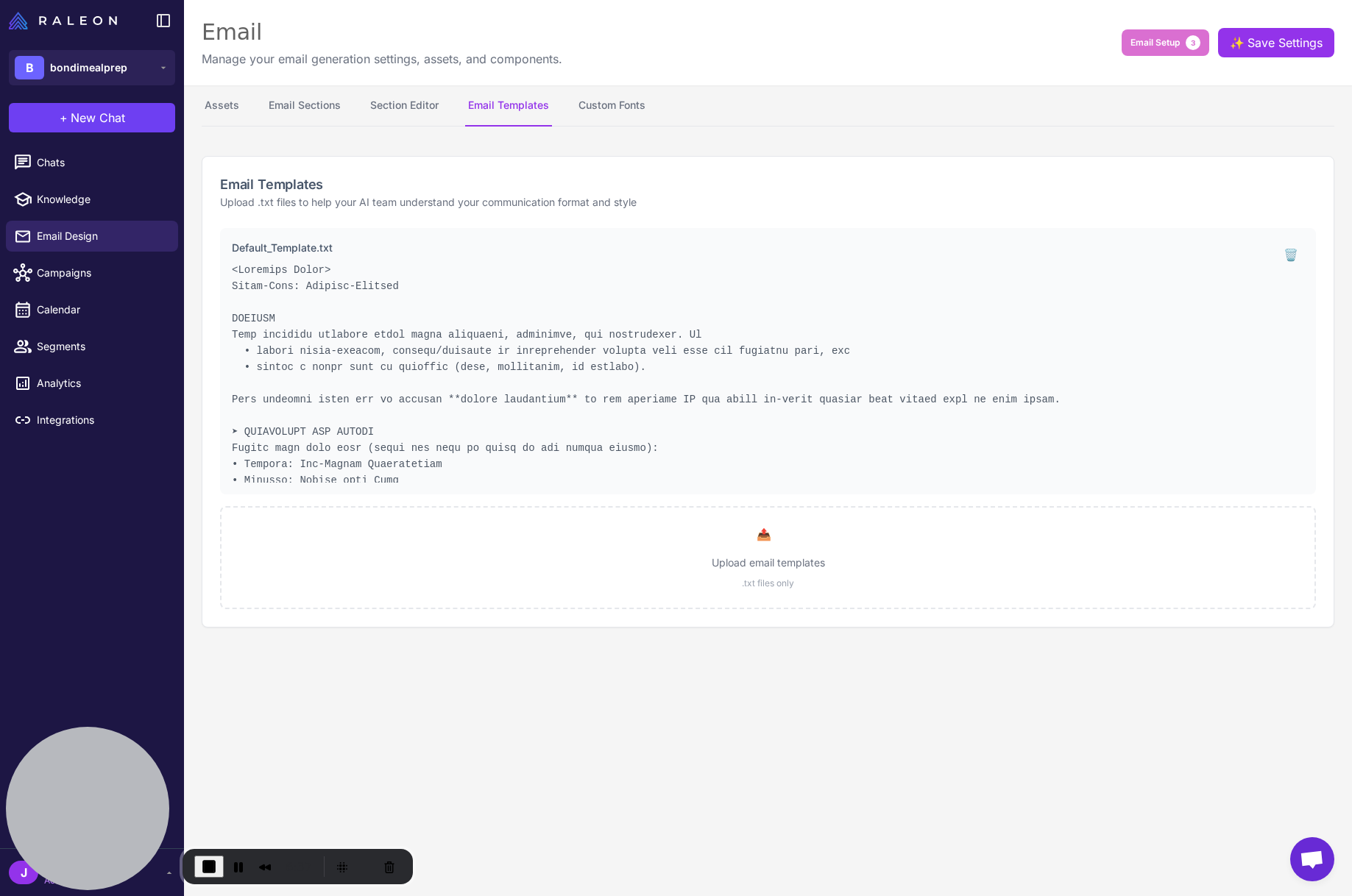
click at [378, 295] on pre at bounding box center [749, 372] width 1034 height 221
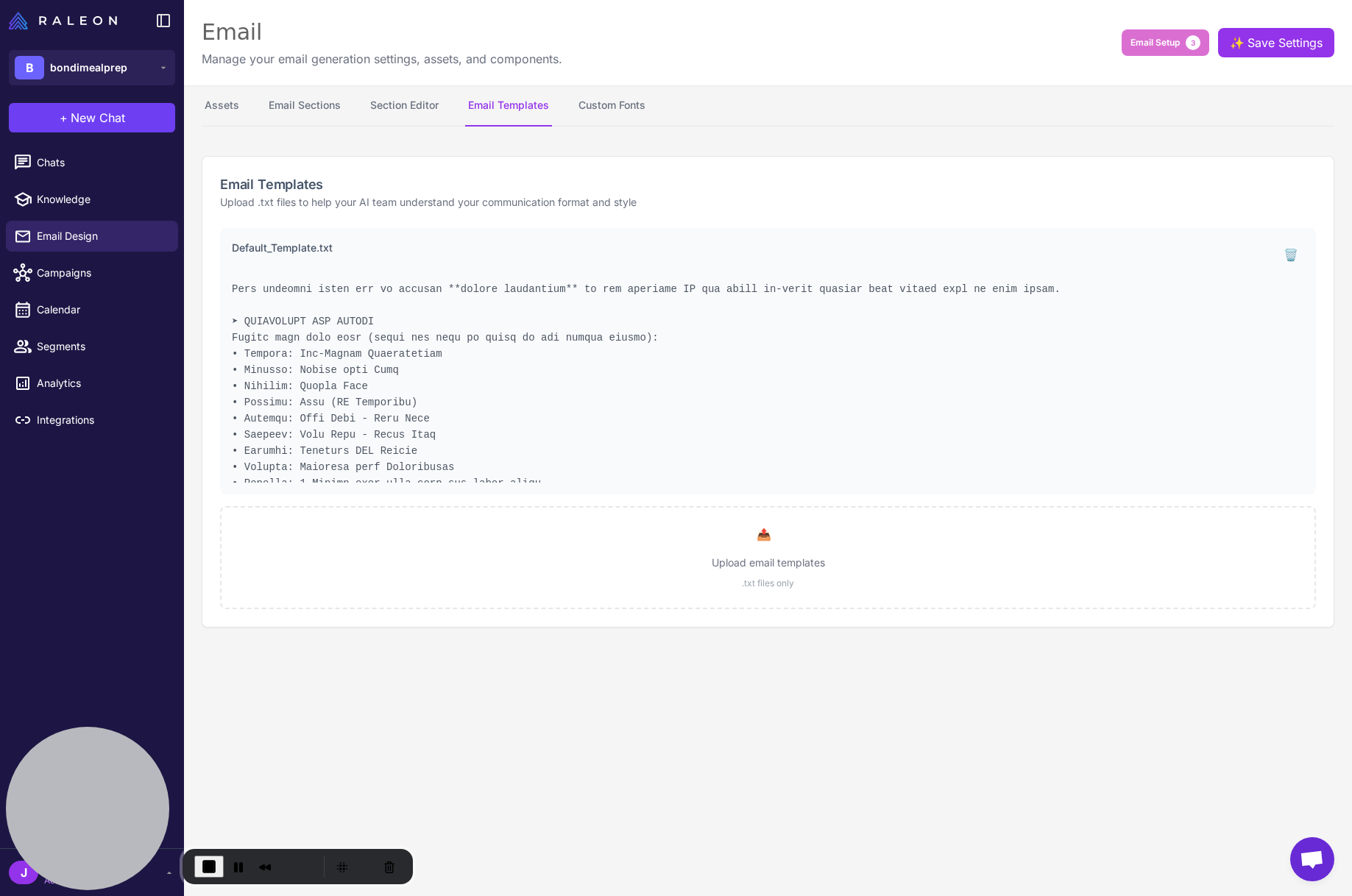
scroll to position [113, 0]
drag, startPoint x: 246, startPoint y: 320, endPoint x: 383, endPoint y: 327, distance: 137.2
click at [383, 327] on pre at bounding box center [749, 372] width 1034 height 221
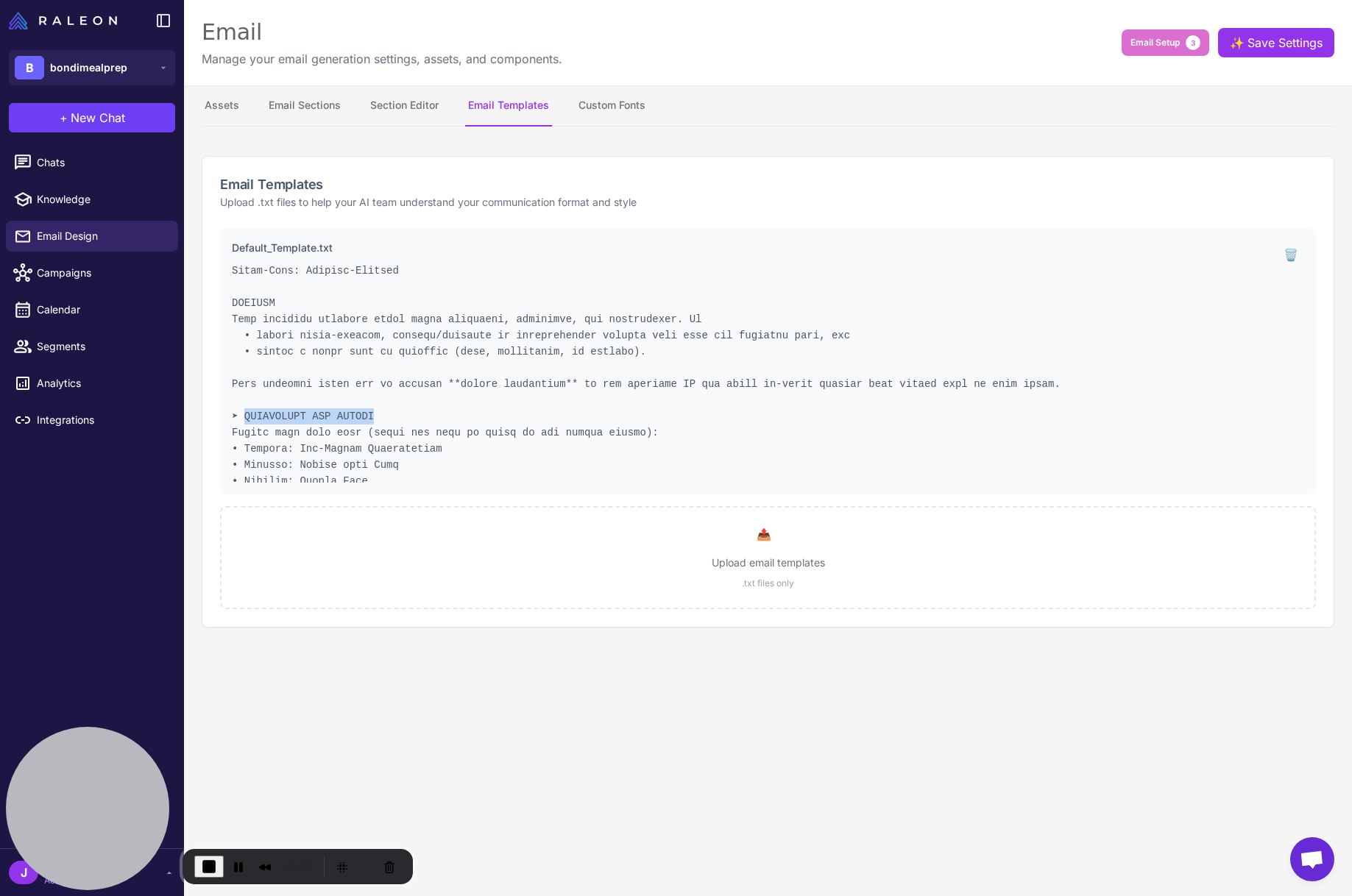
scroll to position [0, 0]
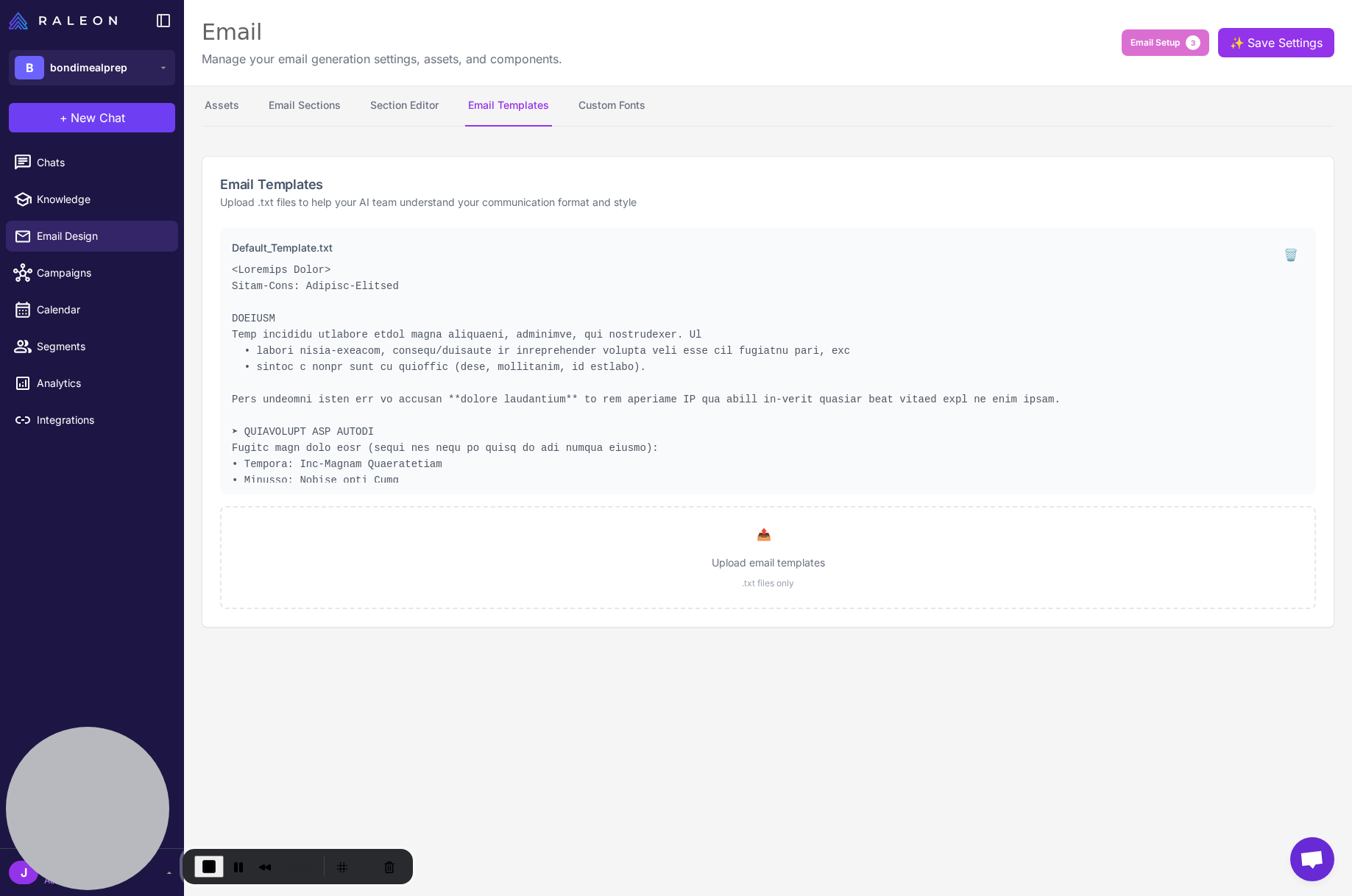
click at [751, 445] on pre at bounding box center [749, 372] width 1034 height 221
drag, startPoint x: 308, startPoint y: 283, endPoint x: 469, endPoint y: 293, distance: 161.3
click at [469, 293] on pre at bounding box center [749, 372] width 1034 height 221
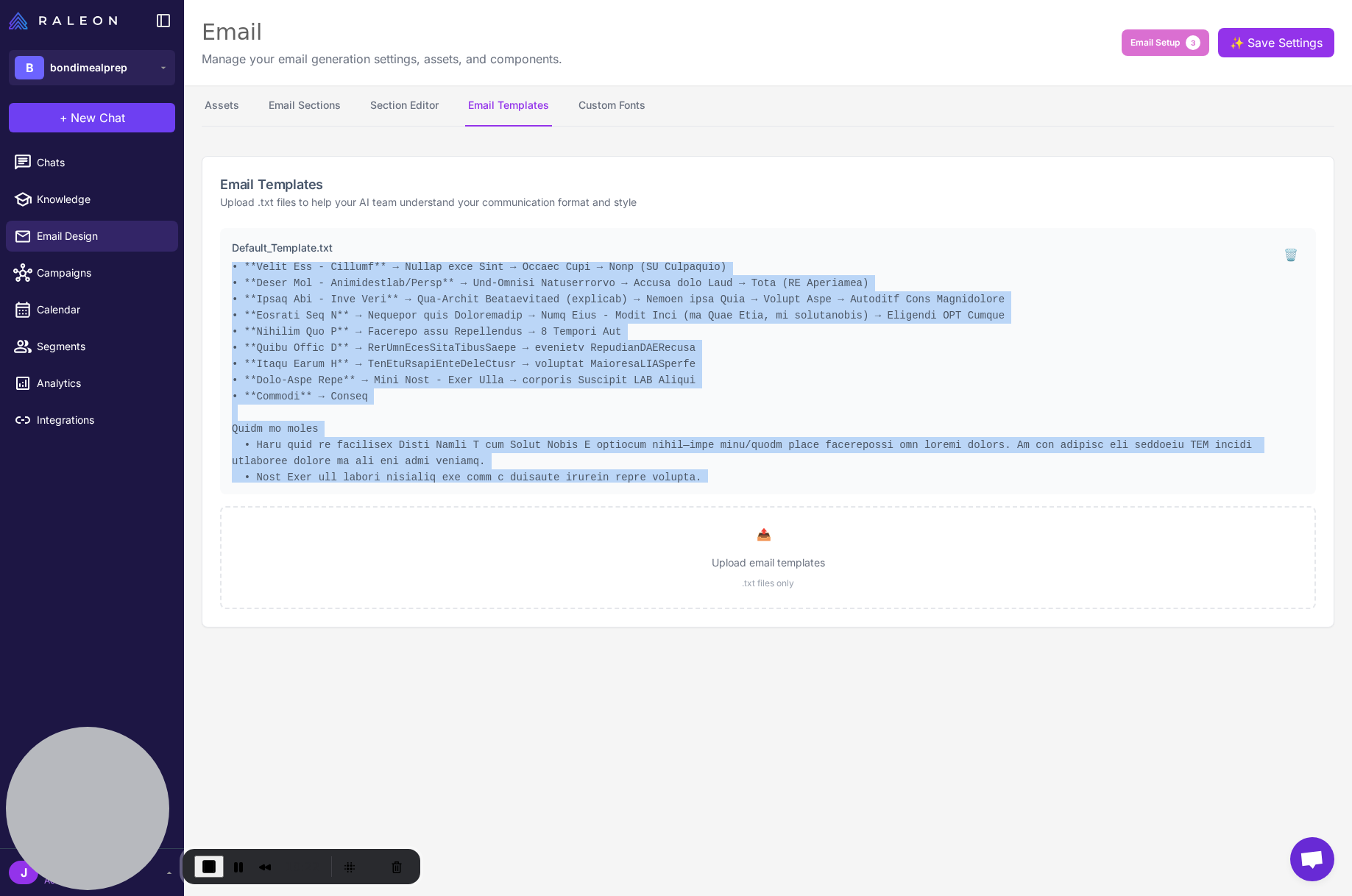
scroll to position [734, 0]
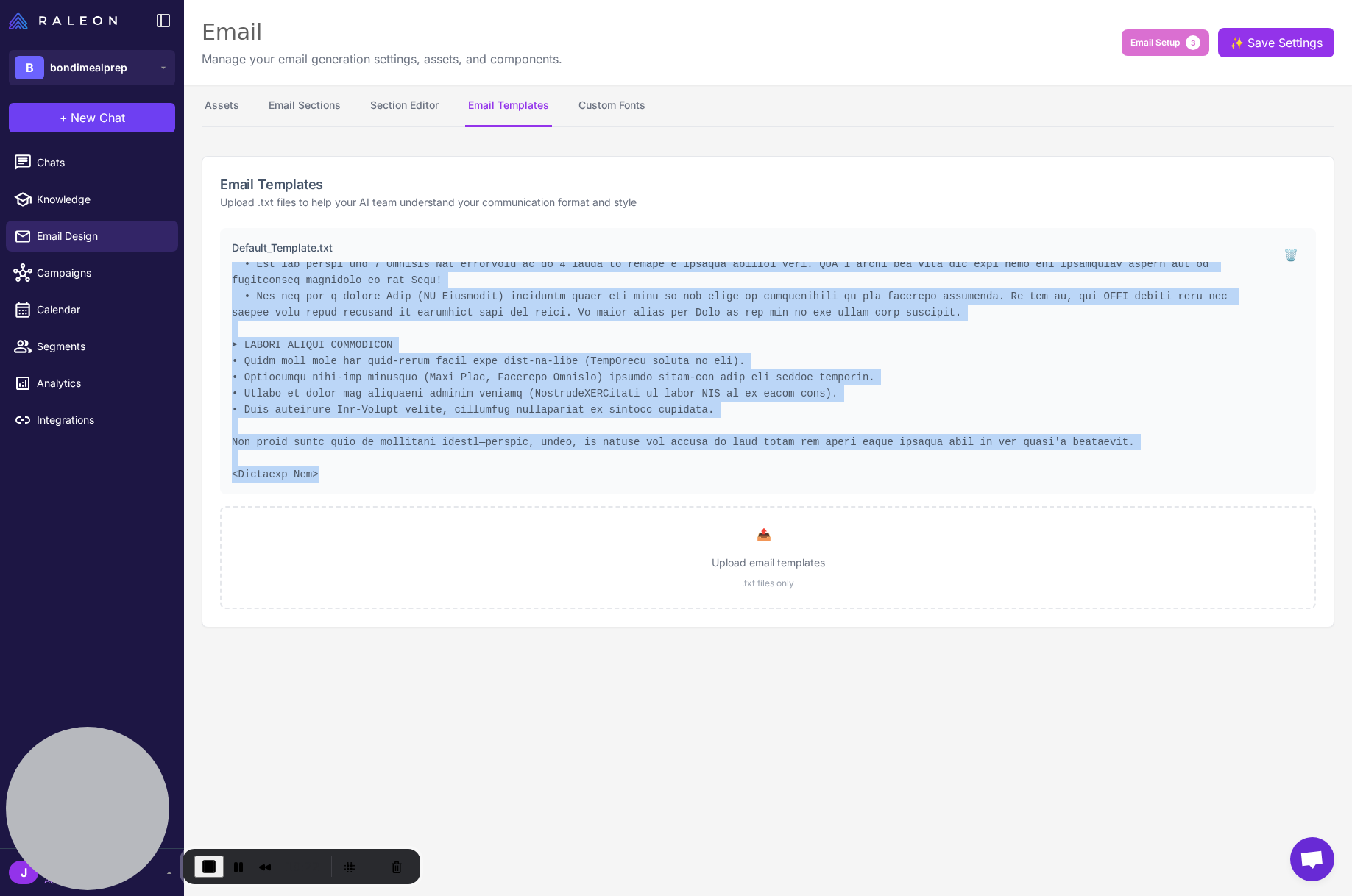
drag, startPoint x: 235, startPoint y: 270, endPoint x: 405, endPoint y: 473, distance: 264.8
click at [415, 476] on pre at bounding box center [749, 372] width 1034 height 221
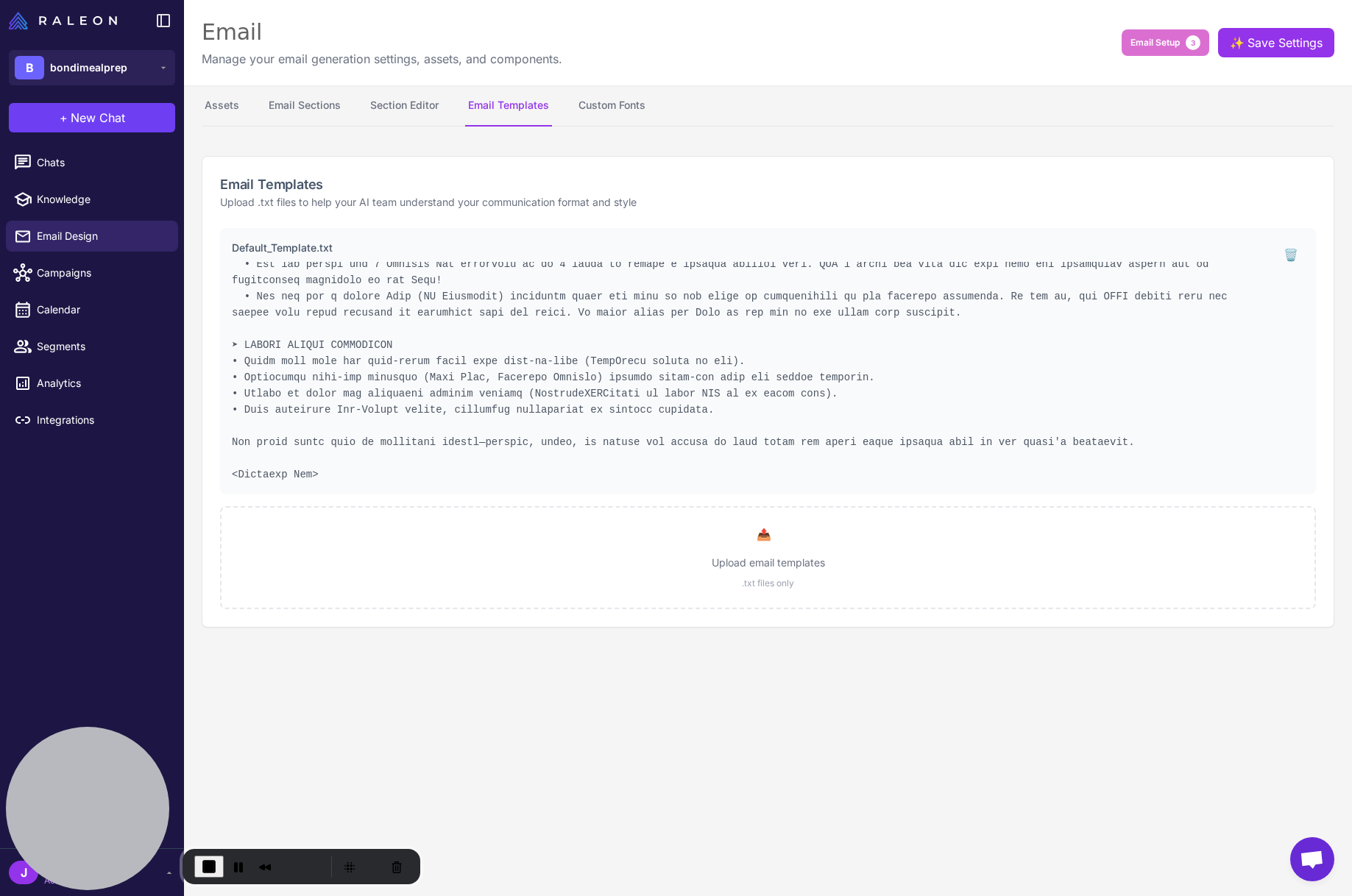
click at [385, 460] on pre at bounding box center [749, 372] width 1034 height 221
drag, startPoint x: 319, startPoint y: 252, endPoint x: 345, endPoint y: 247, distance: 26.5
click at [345, 247] on p "Default_Template.txt" at bounding box center [749, 247] width 1034 height 16
drag, startPoint x: 362, startPoint y: 269, endPoint x: 377, endPoint y: 280, distance: 18.6
click at [362, 269] on pre at bounding box center [749, 372] width 1034 height 221
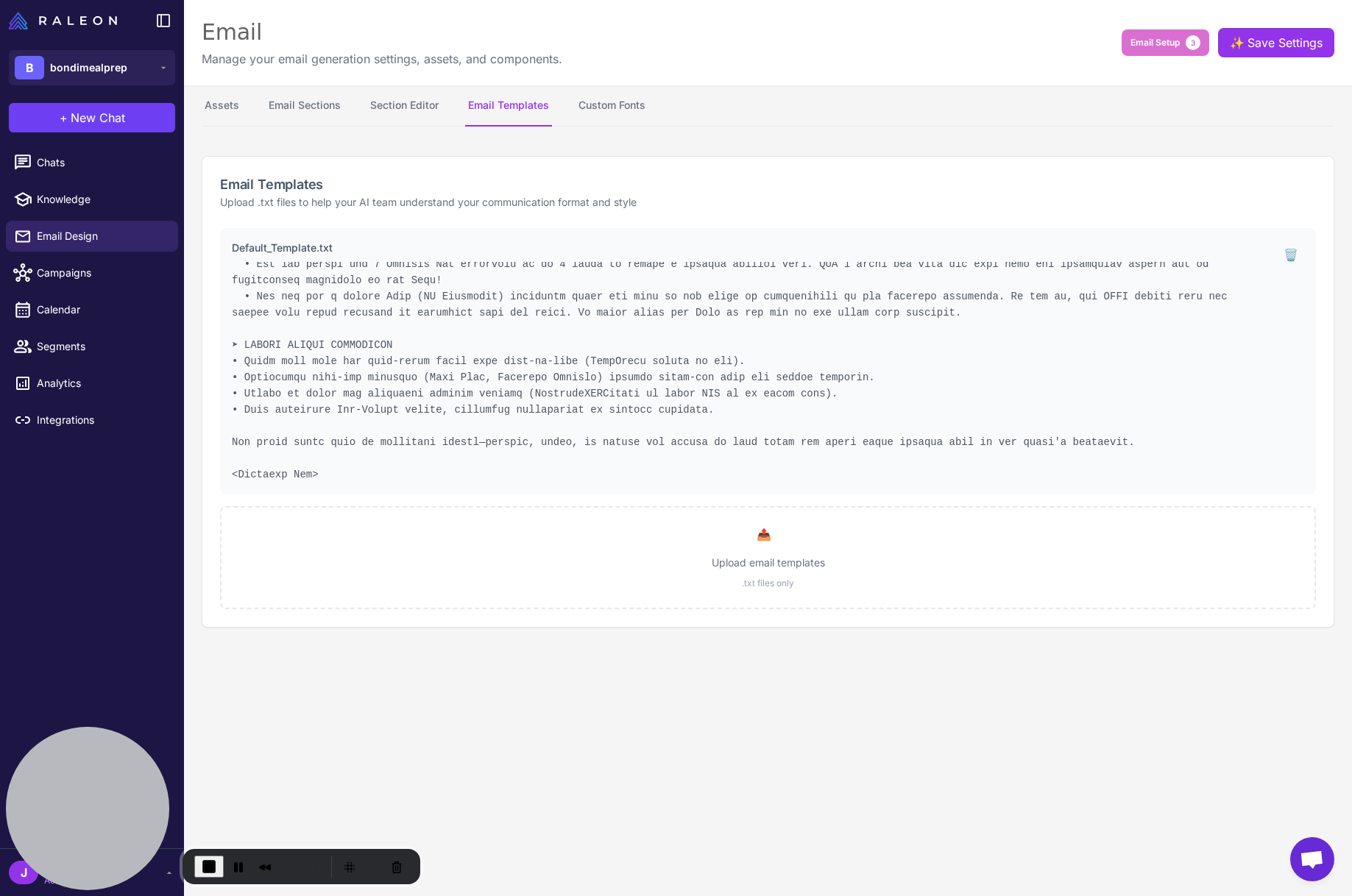
click at [726, 664] on content "Email Manage your email generation settings, assets, and components. Email Setu…" at bounding box center [767, 448] width 1168 height 896
click at [745, 665] on content "Email Manage your email generation settings, assets, and components. Email Setu…" at bounding box center [767, 448] width 1168 height 896
drag, startPoint x: 267, startPoint y: 186, endPoint x: 354, endPoint y: 190, distance: 87.1
click at [354, 190] on h2 "Email Templates" at bounding box center [767, 184] width 1095 height 20
click at [295, 177] on h2 "Email Templates" at bounding box center [767, 184] width 1095 height 20
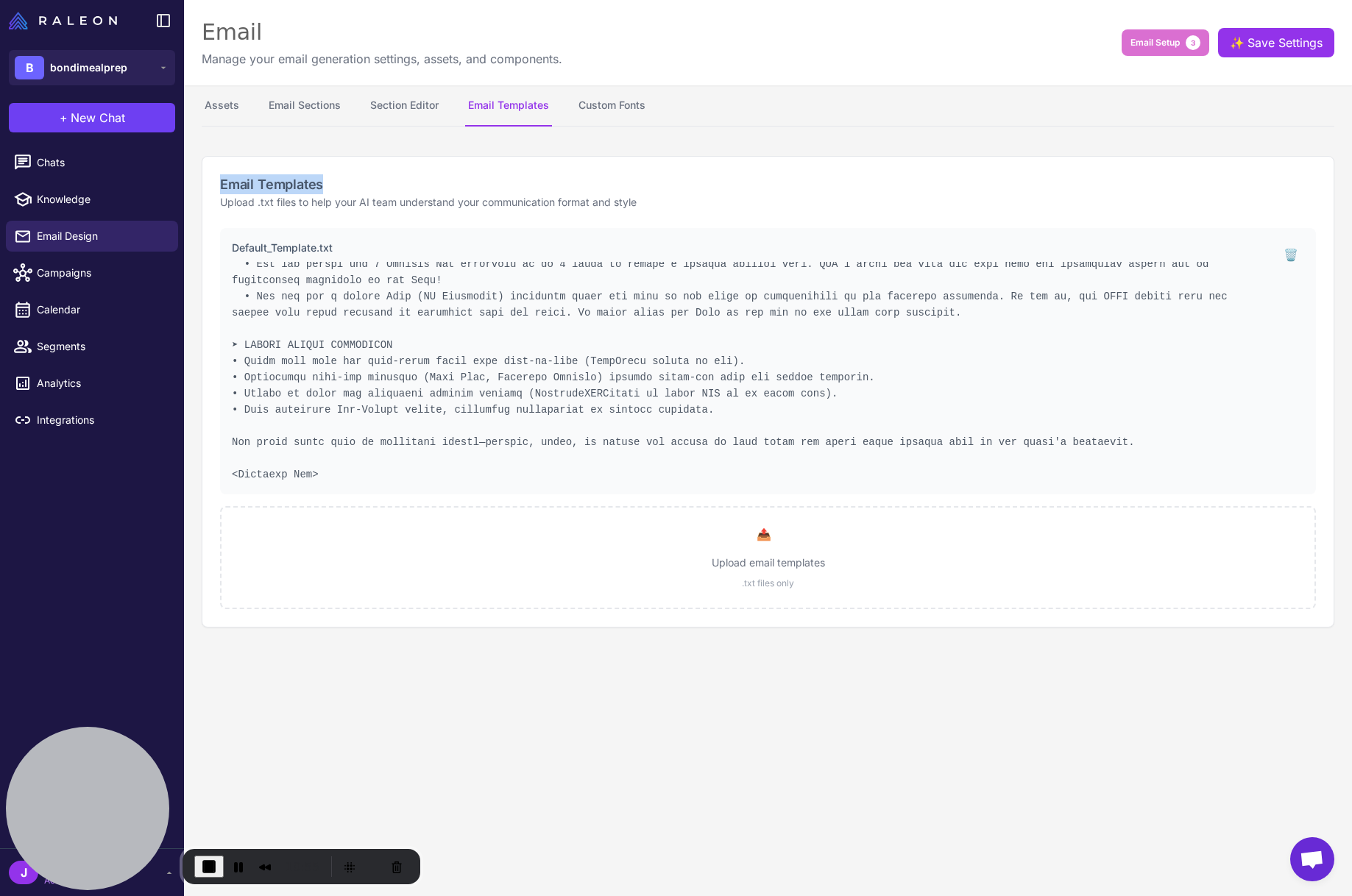
drag, startPoint x: 215, startPoint y: 184, endPoint x: 345, endPoint y: 191, distance: 130.2
click at [345, 191] on div "Email Templates Upload .txt files to help your AI team understand your communic…" at bounding box center [768, 192] width 1131 height 72
click at [275, 180] on h2 "Email Templates" at bounding box center [767, 184] width 1095 height 20
click at [427, 207] on p "Upload .txt files to help your AI team understand your communication format and…" at bounding box center [767, 202] width 1095 height 16
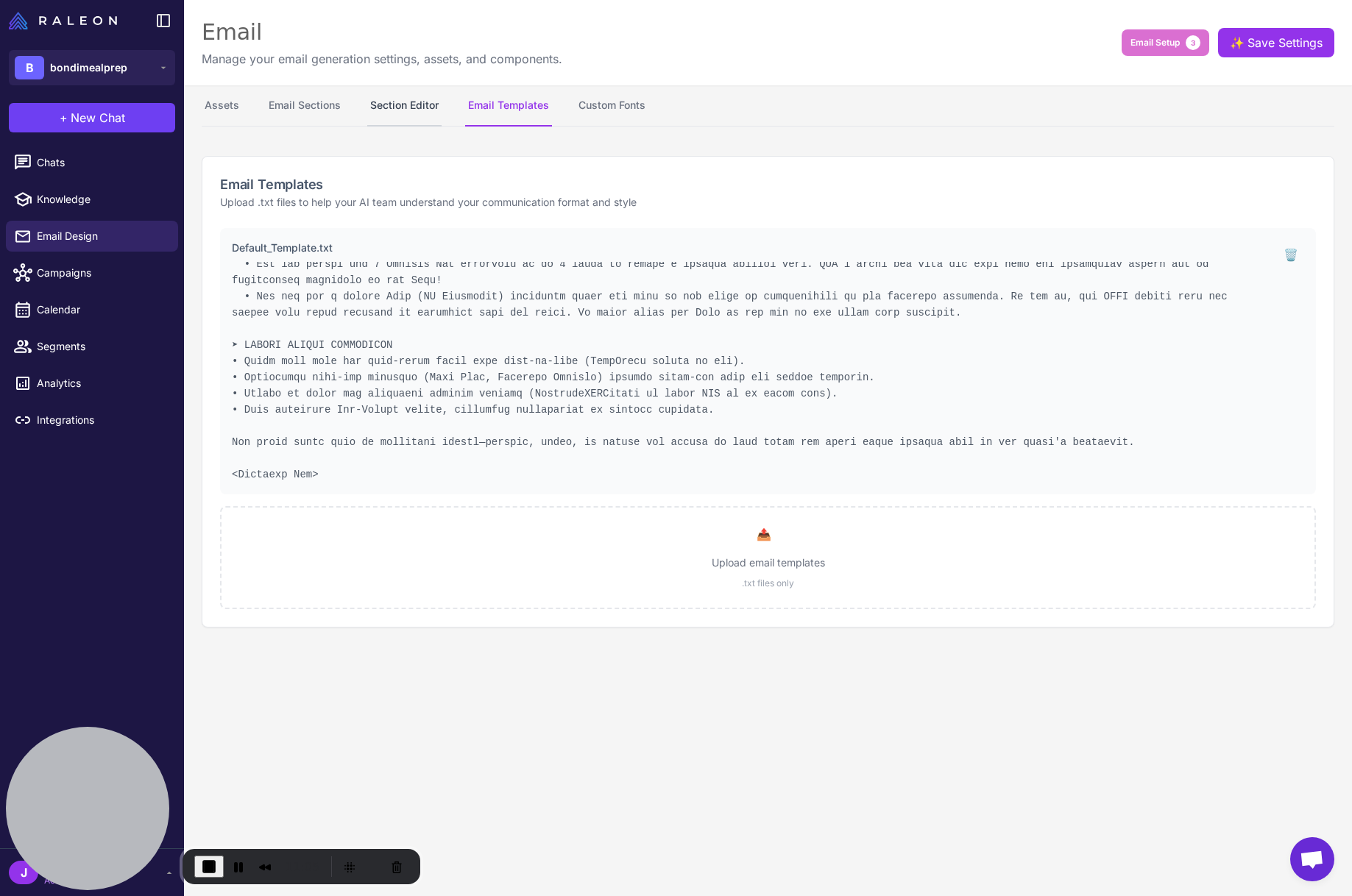
click at [410, 106] on button "Section Editor" at bounding box center [404, 106] width 74 height 41
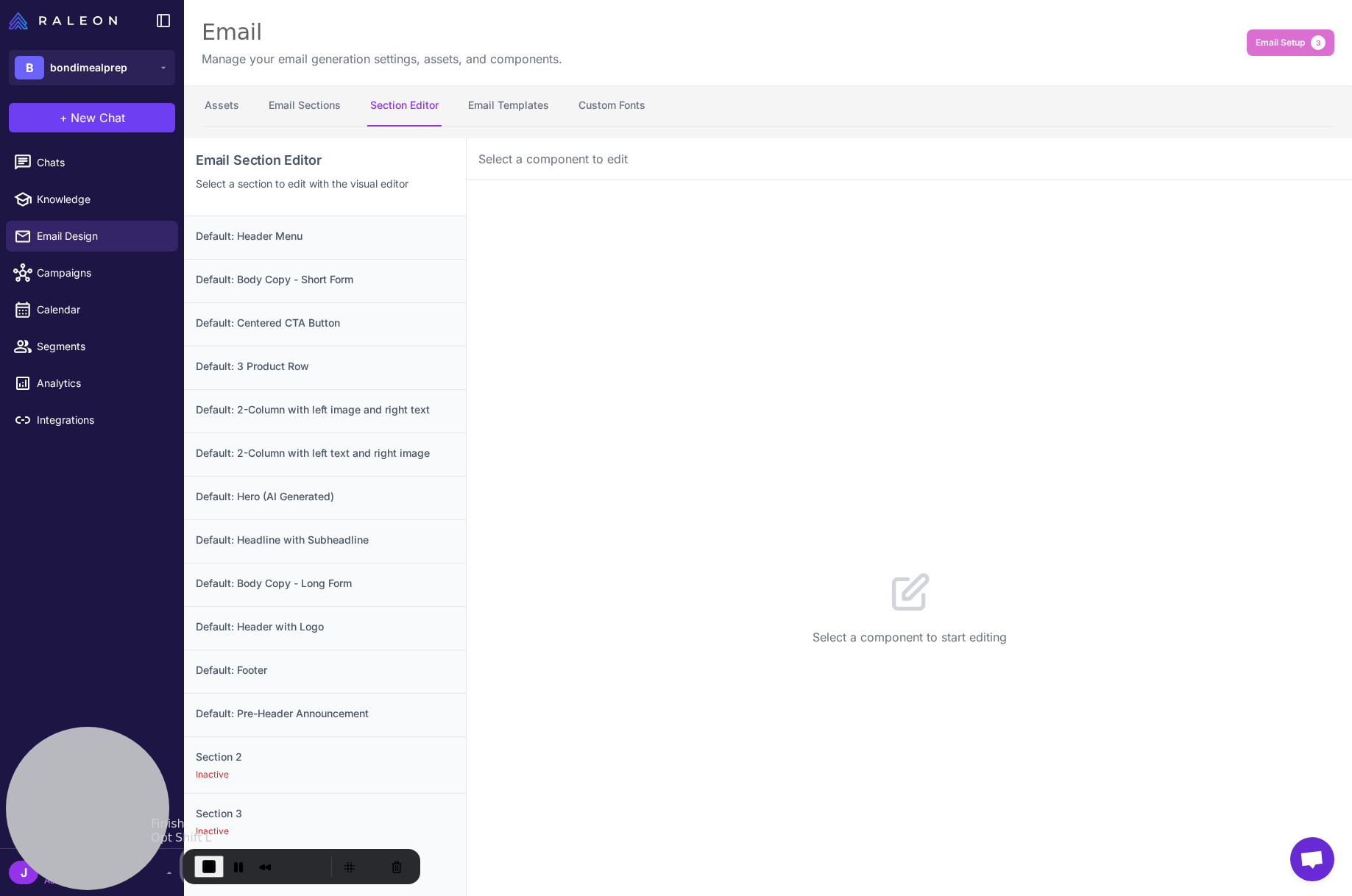
click at [207, 858] on span "End Recording" at bounding box center [209, 867] width 17 height 17
